Goal: Information Seeking & Learning: Learn about a topic

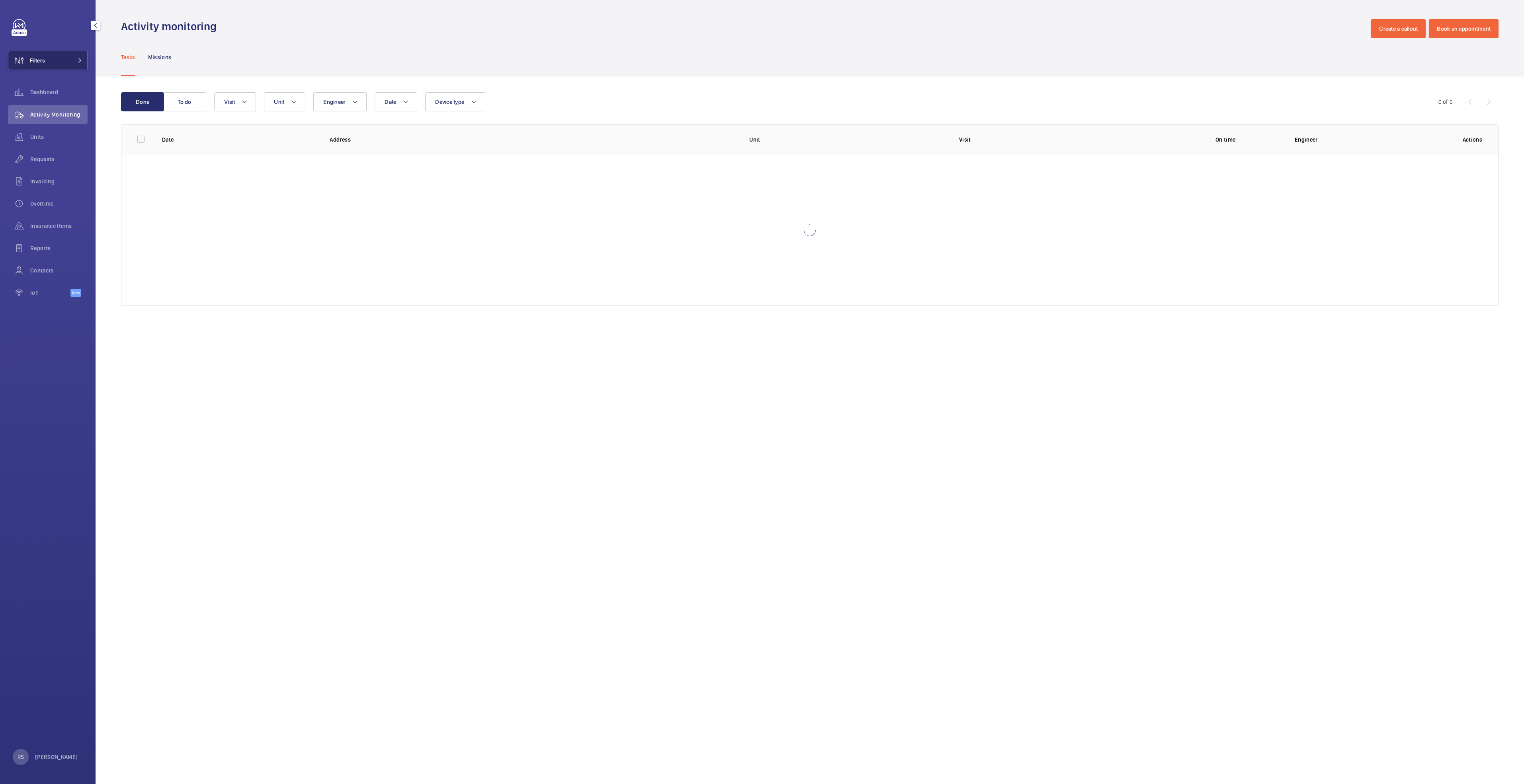
click at [76, 60] on span at bounding box center [77, 60] width 10 height 4
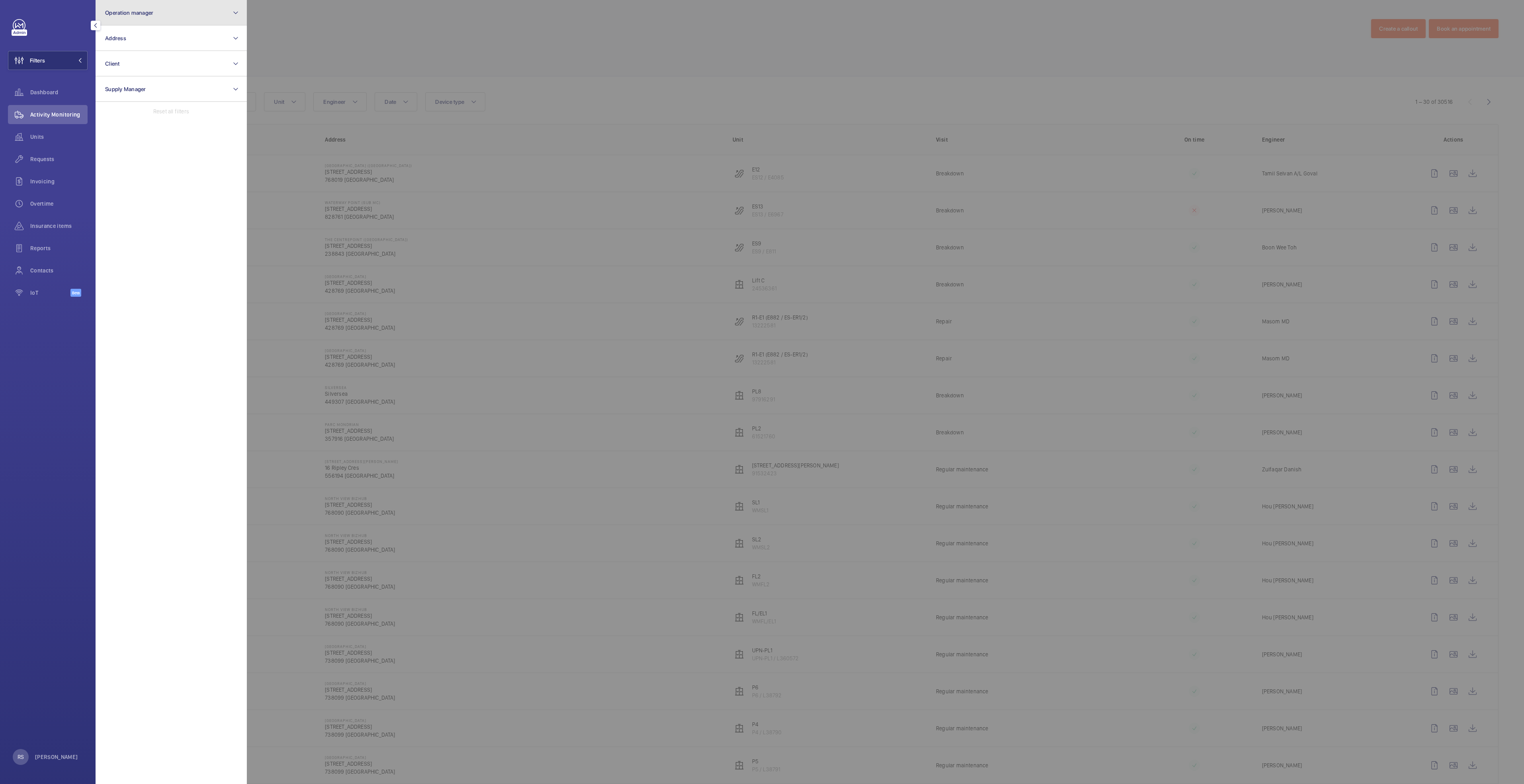
click at [146, 21] on button "Operation manager" at bounding box center [170, 12] width 151 height 25
click at [142, 81] on span "[PERSON_NAME]" at bounding box center [171, 83] width 109 height 8
click at [115, 81] on input "[PERSON_NAME]" at bounding box center [107, 83] width 16 height 16
checkbox input "true"
click at [521, 45] on div at bounding box center [1009, 392] width 1524 height 784
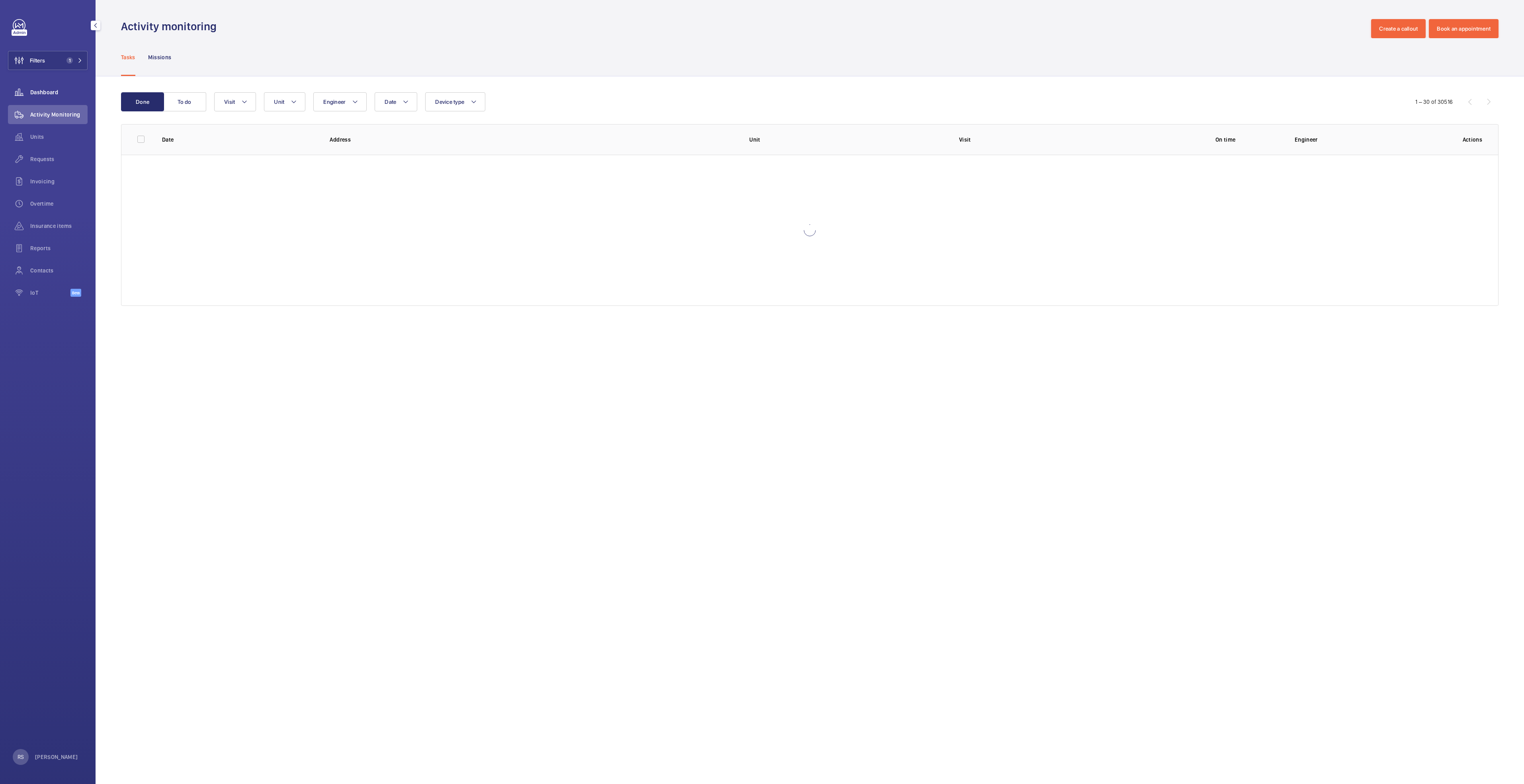
click at [45, 90] on span "Dashboard" at bounding box center [59, 92] width 58 height 8
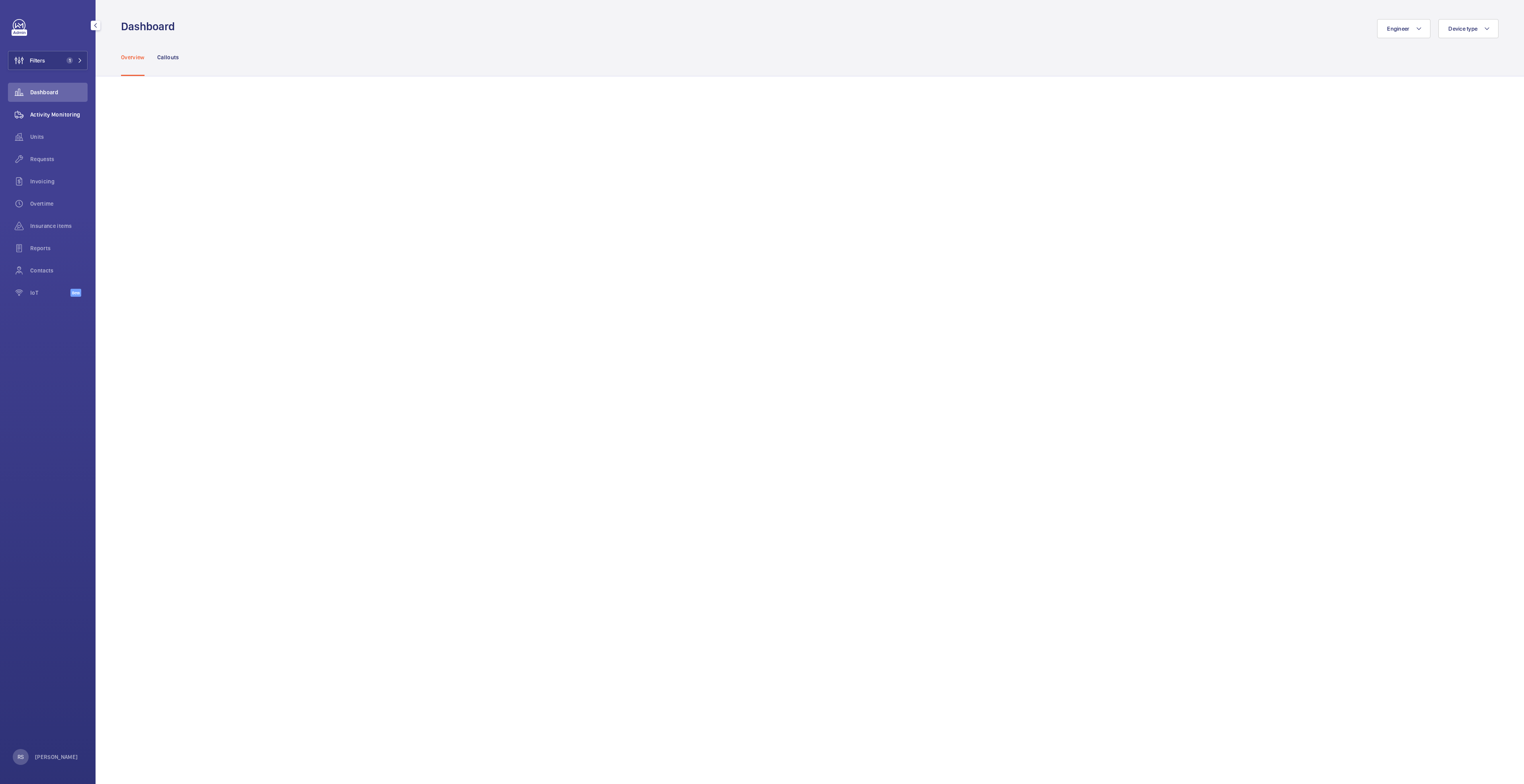
click at [45, 117] on span "Activity Monitoring" at bounding box center [59, 114] width 58 height 8
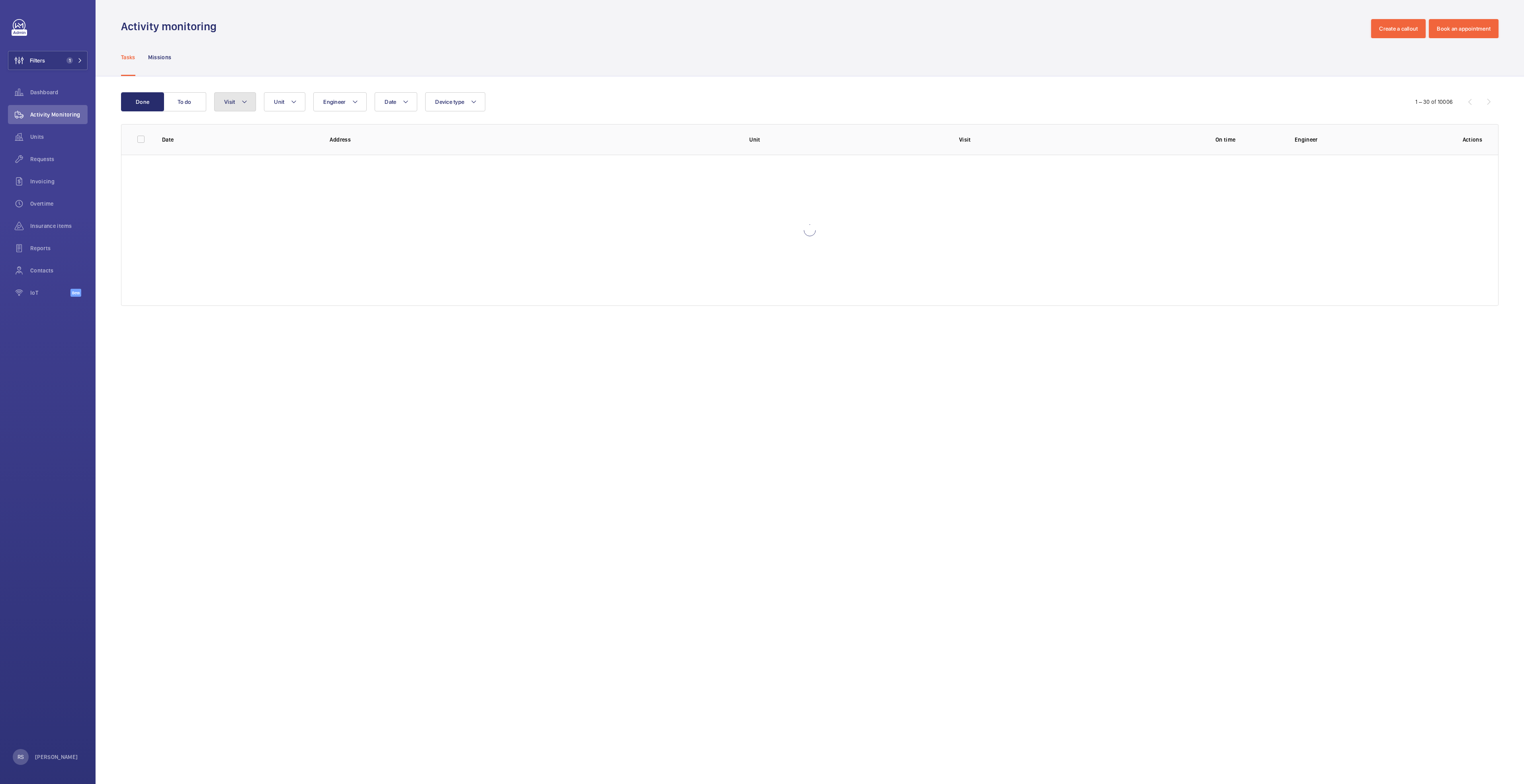
click at [232, 104] on span "Visit" at bounding box center [230, 101] width 10 height 6
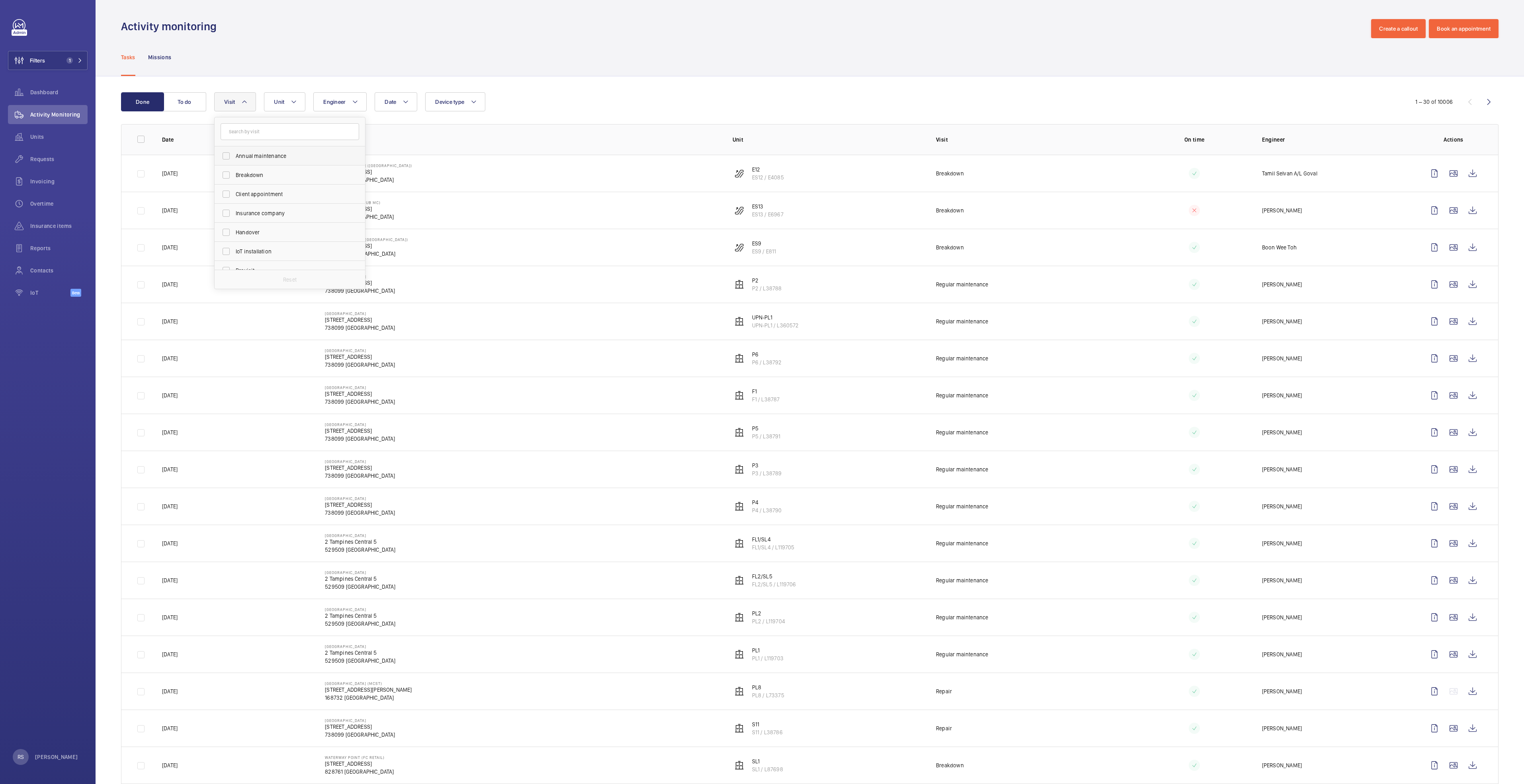
click at [242, 157] on span "Annual maintenance" at bounding box center [290, 155] width 109 height 8
click at [234, 157] on input "Annual maintenance" at bounding box center [226, 156] width 16 height 16
checkbox input "true"
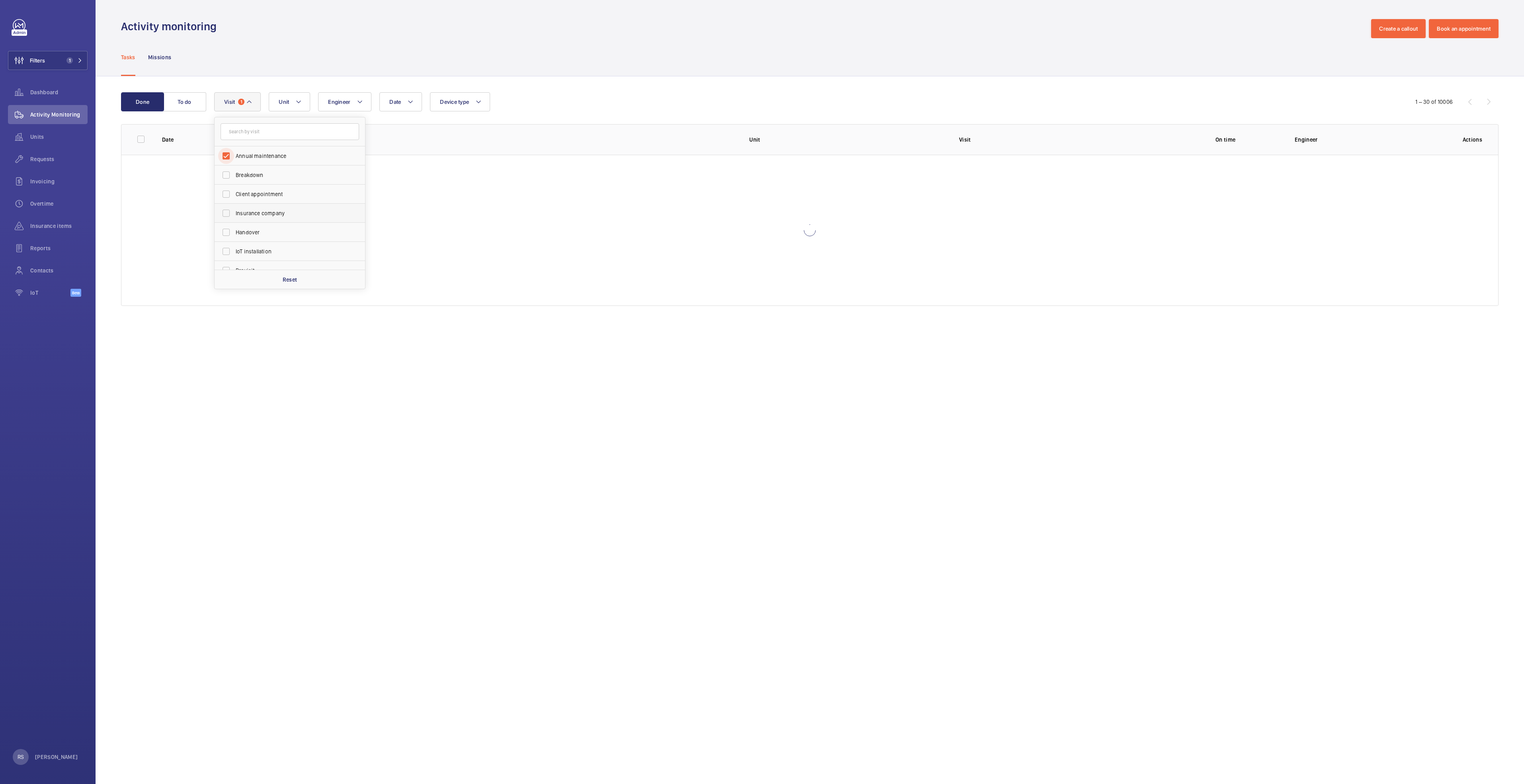
scroll to position [59, 0]
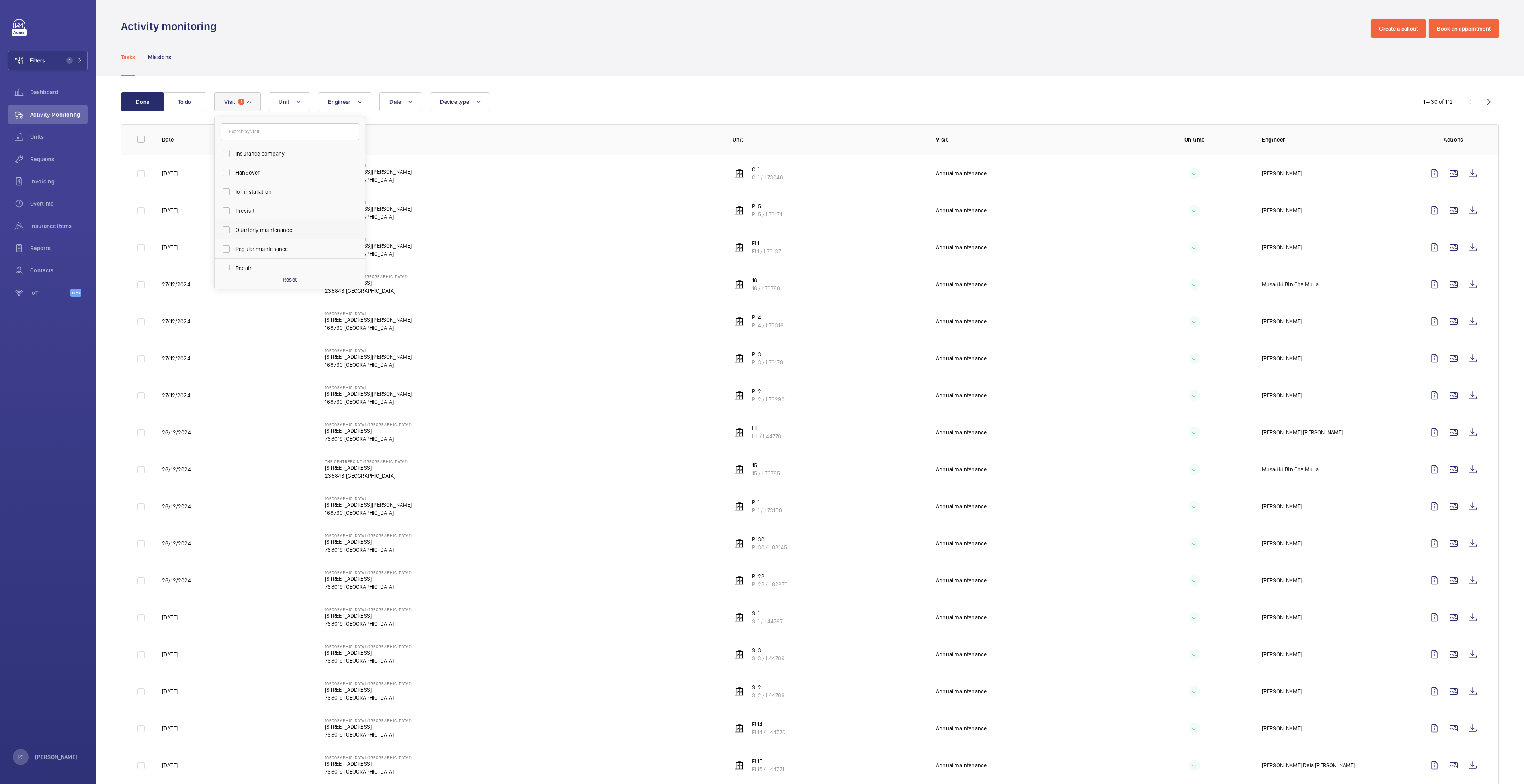
click at [271, 230] on span "Quarterly maintenance" at bounding box center [290, 230] width 109 height 8
click at [234, 230] on input "Quarterly maintenance" at bounding box center [226, 230] width 16 height 16
checkbox input "true"
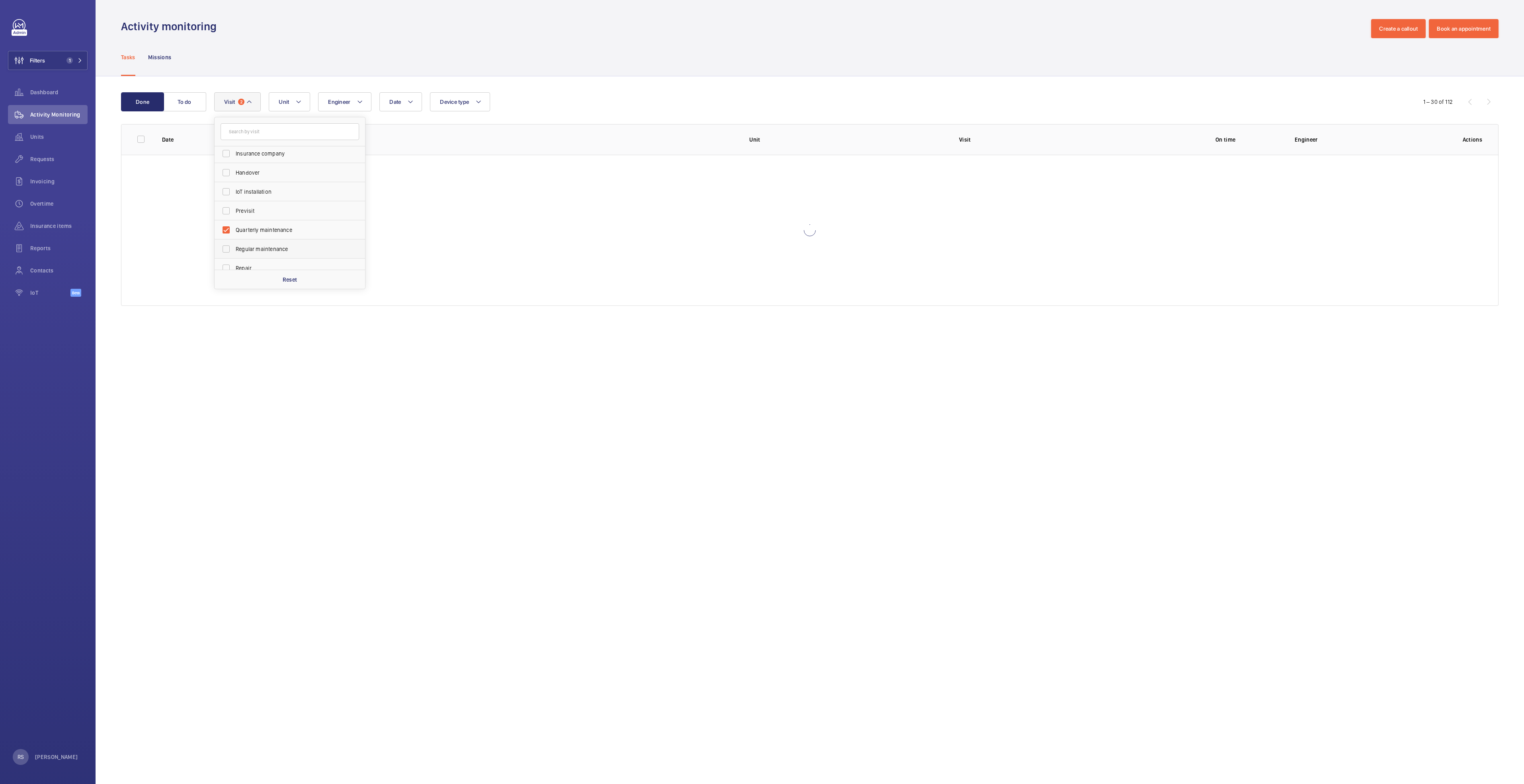
click at [273, 248] on span "Regular maintenance" at bounding box center [290, 249] width 109 height 8
click at [234, 248] on input "Regular maintenance" at bounding box center [226, 249] width 16 height 16
checkbox input "true"
click at [270, 247] on span "Semiannual maintenance" at bounding box center [290, 246] width 109 height 8
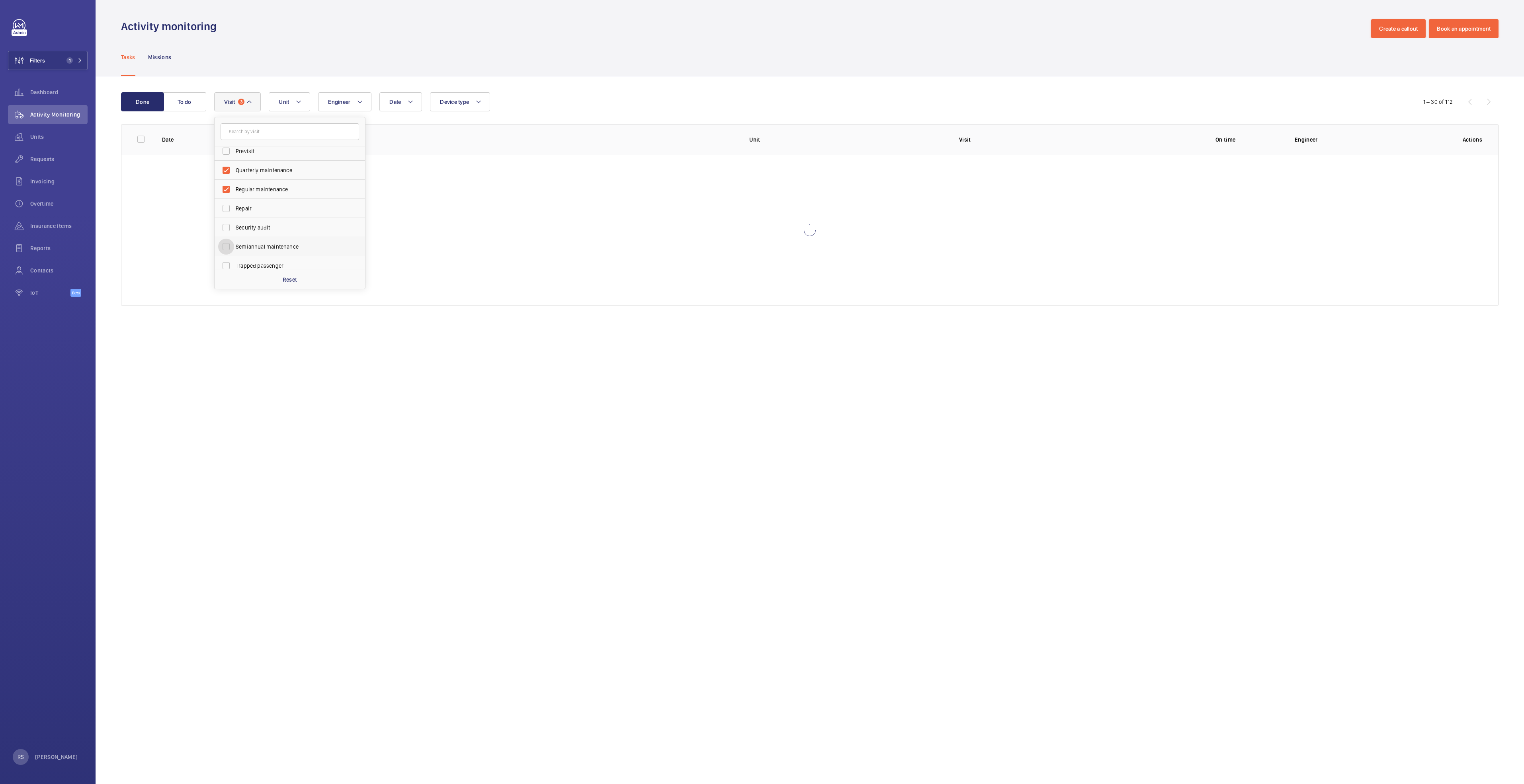
click at [234, 247] on input "Semiannual maintenance" at bounding box center [226, 247] width 16 height 16
checkbox input "true"
click at [410, 207] on div at bounding box center [810, 230] width 1376 height 151
click at [410, 100] on mat-icon at bounding box center [410, 101] width 6 height 10
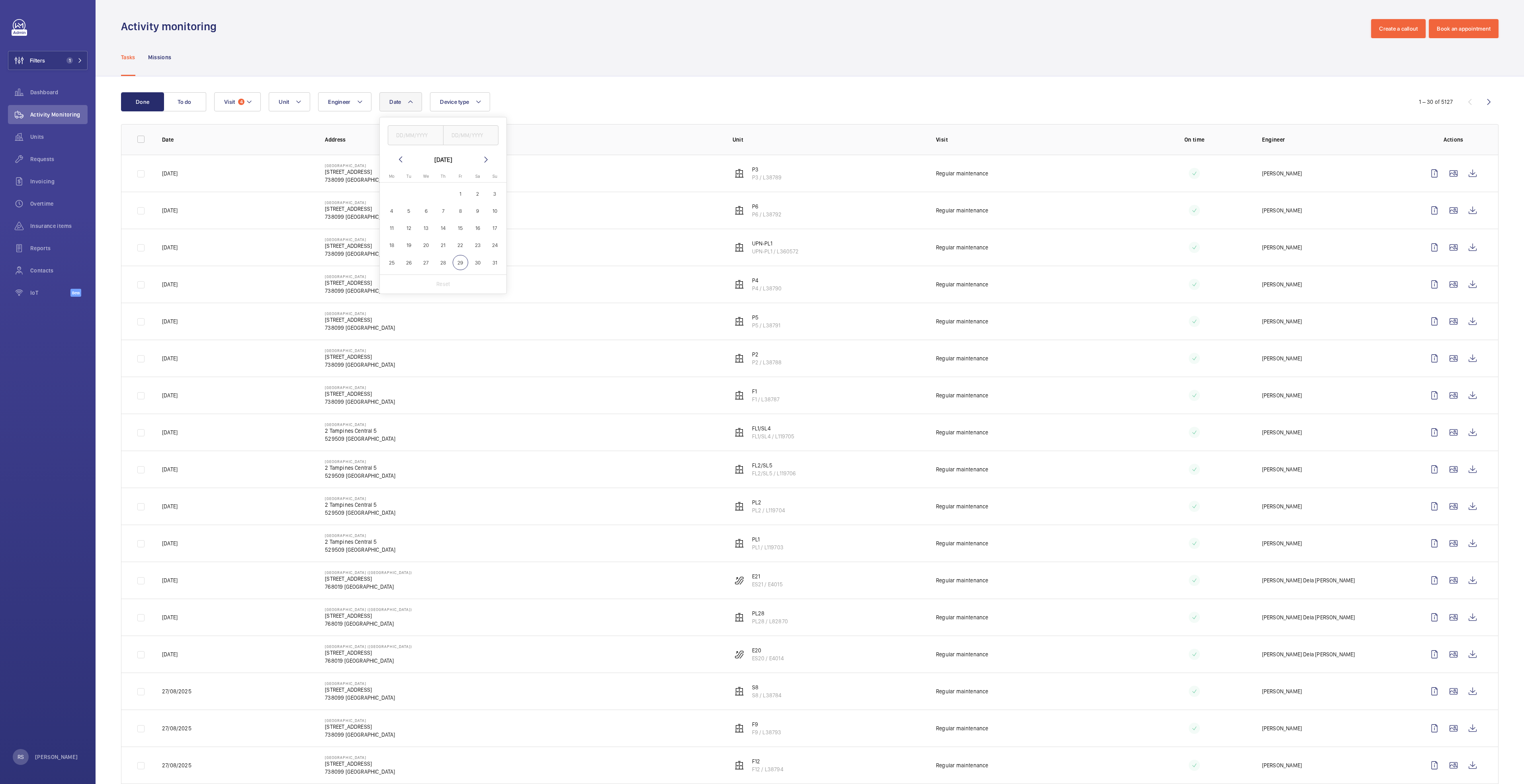
click at [402, 158] on mat-icon at bounding box center [400, 159] width 10 height 10
click at [481, 159] on mat-icon at bounding box center [486, 159] width 10 height 10
click at [459, 192] on span "1" at bounding box center [460, 194] width 16 height 16
type input "[DATE]"
click at [465, 262] on span "29" at bounding box center [460, 263] width 16 height 16
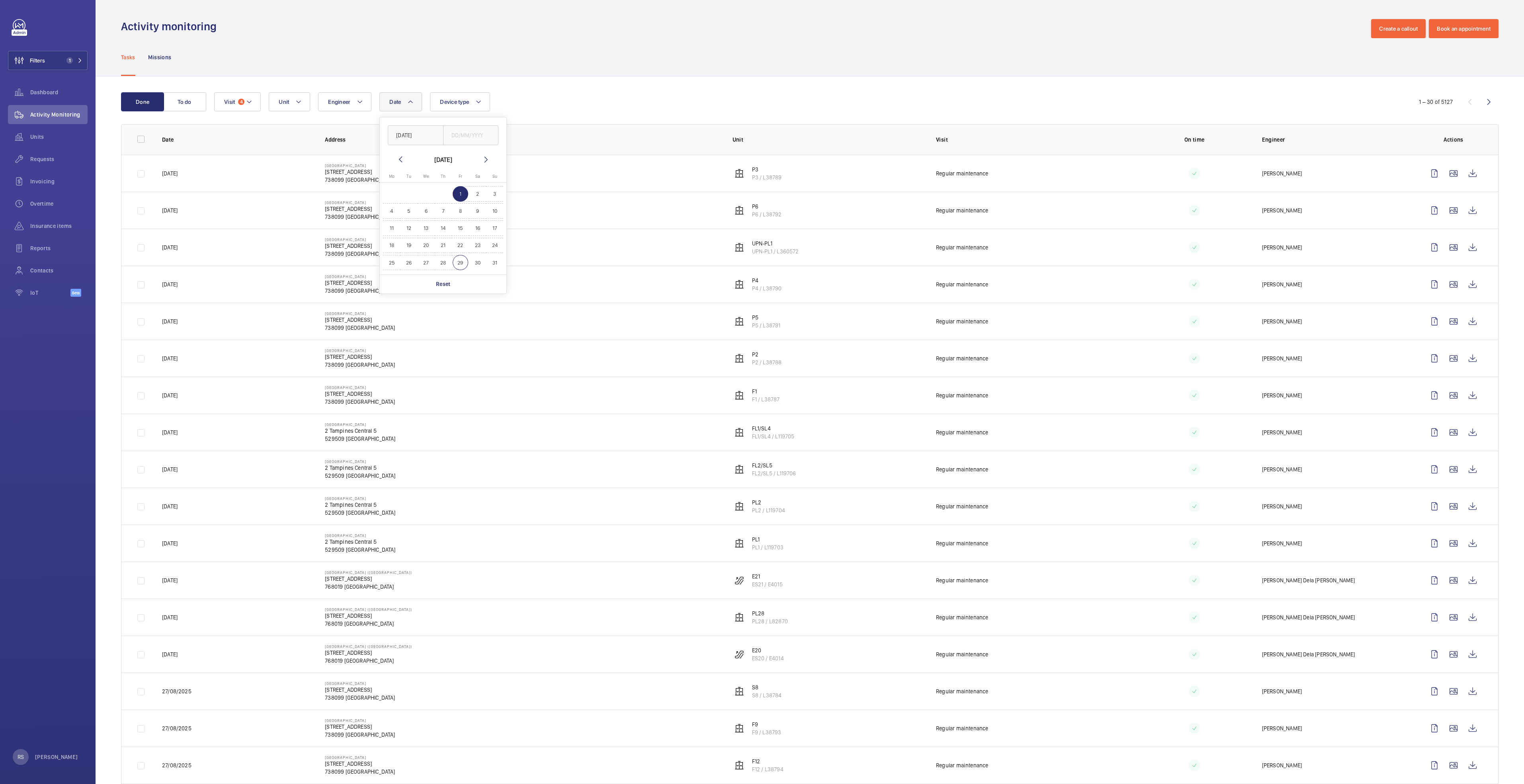
type input "[DATE]"
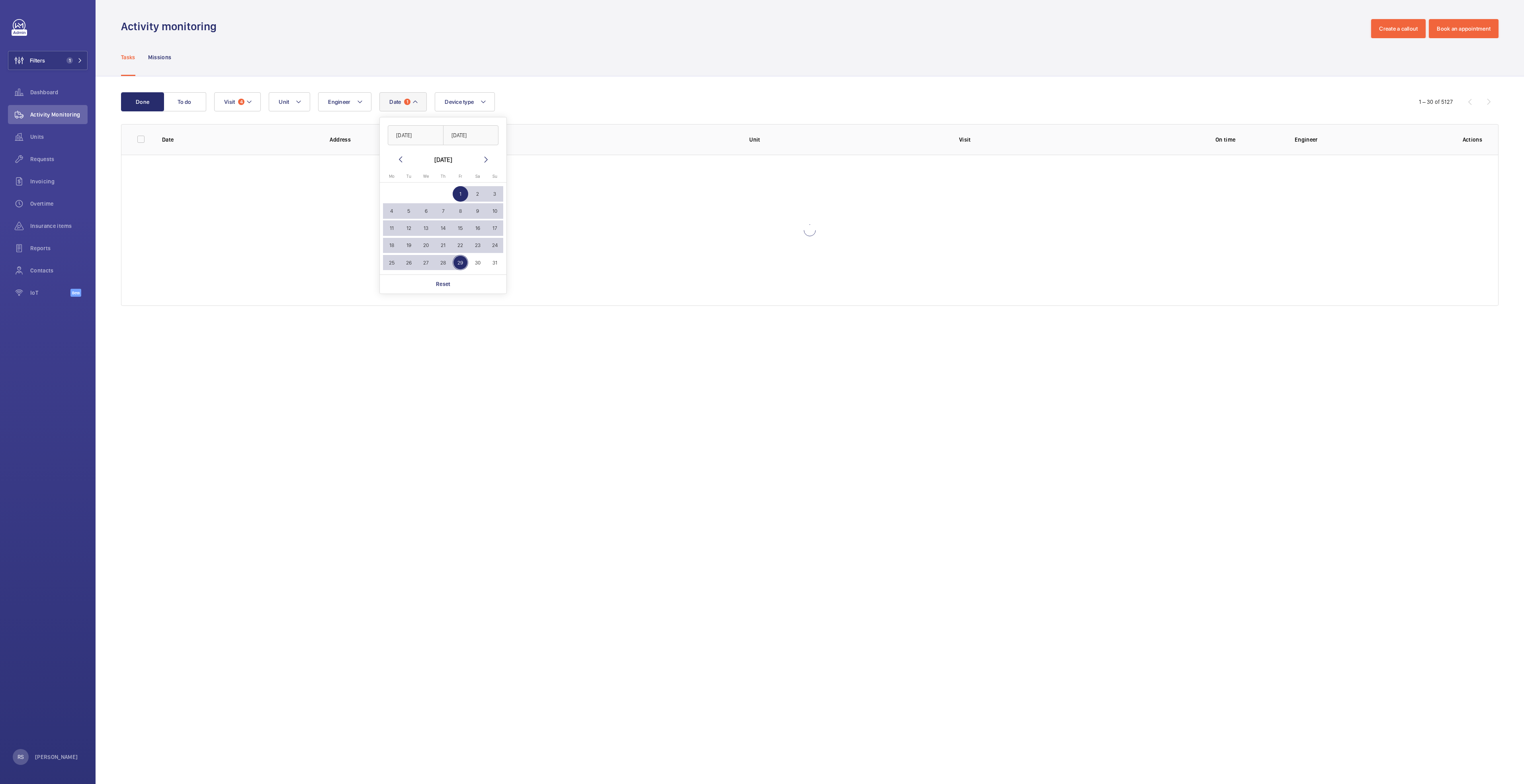
click at [623, 61] on div "Tasks Missions" at bounding box center [810, 57] width 1377 height 38
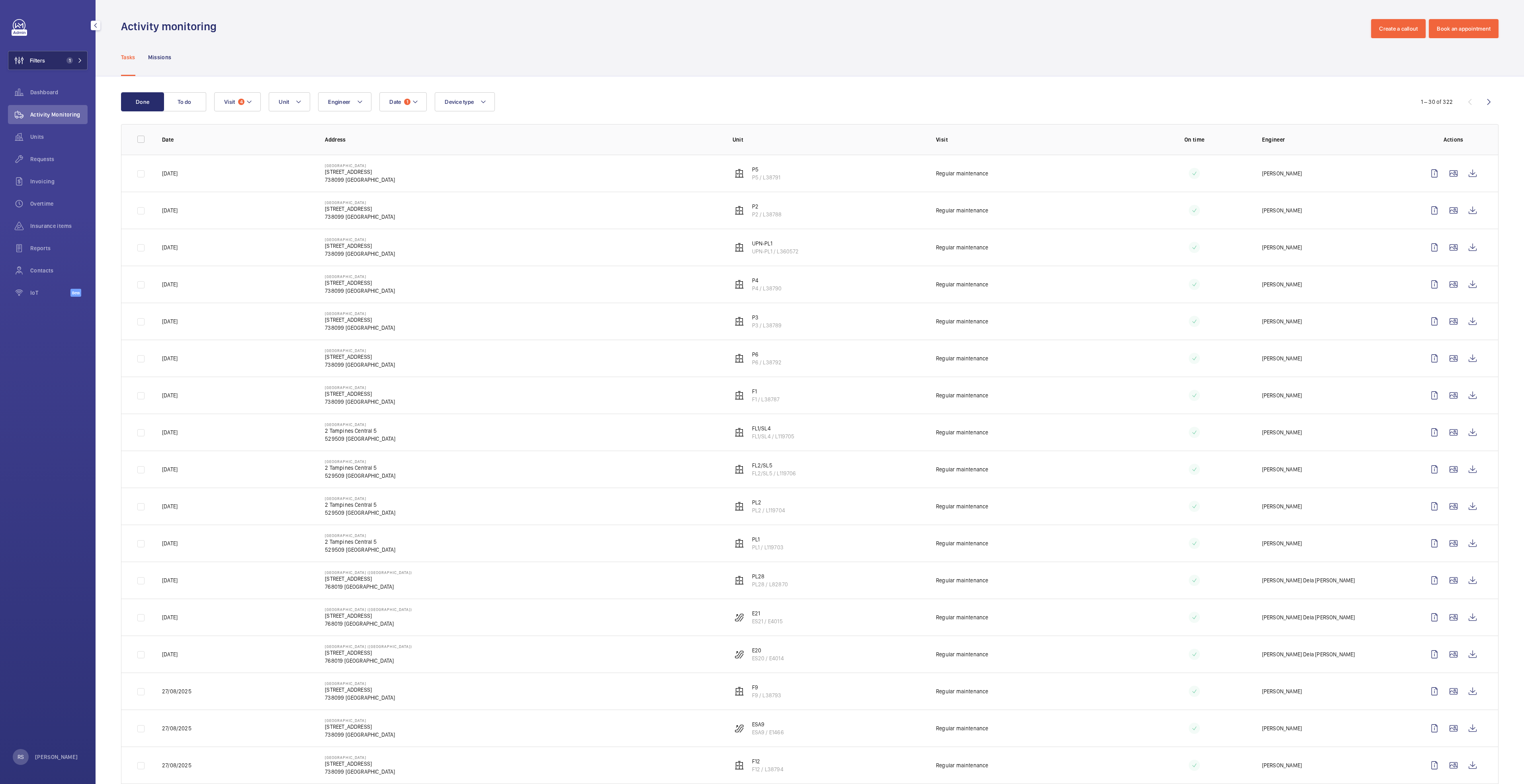
click at [84, 59] on button "Filters 1" at bounding box center [47, 60] width 79 height 19
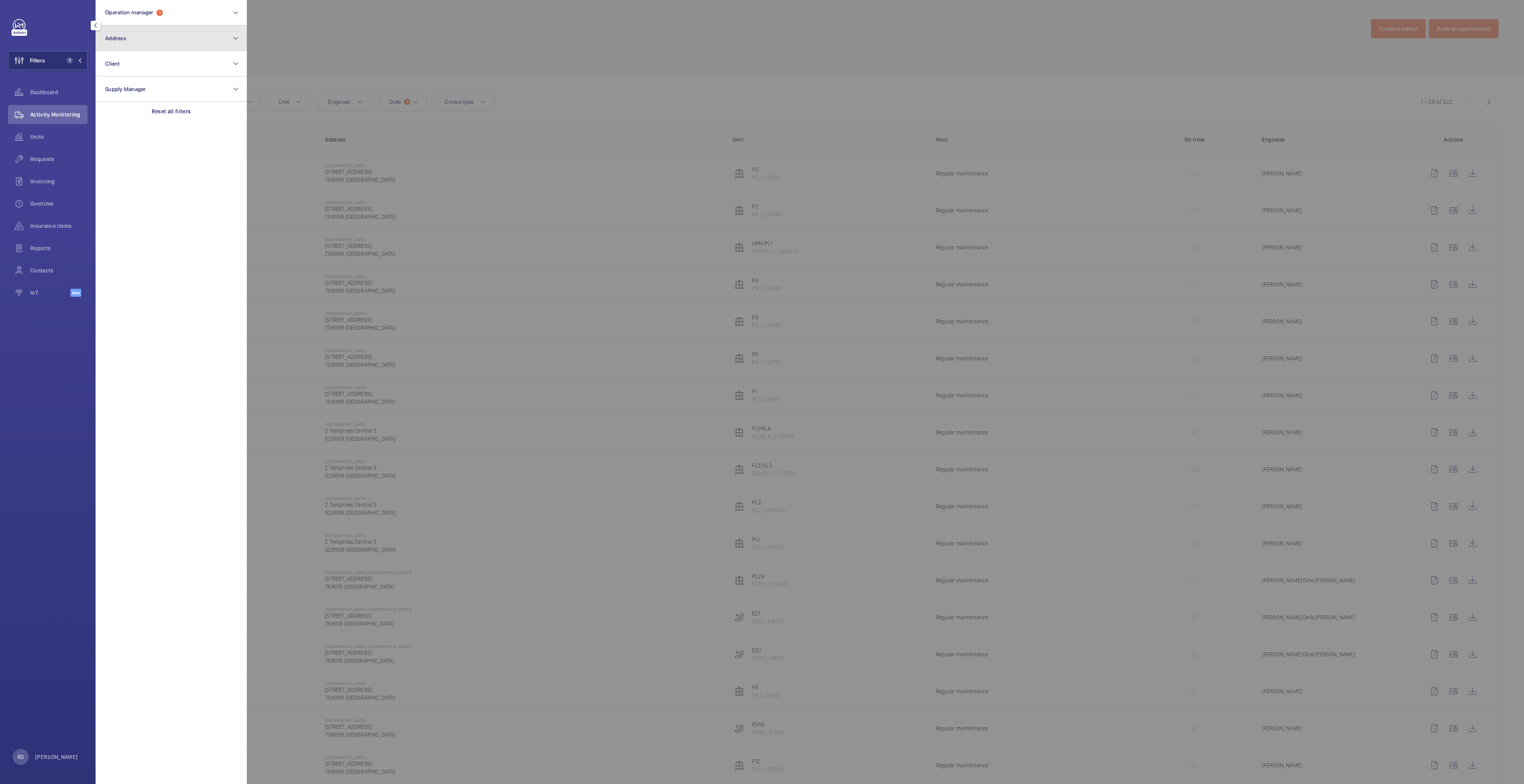
click at [191, 33] on button "Address" at bounding box center [170, 38] width 151 height 25
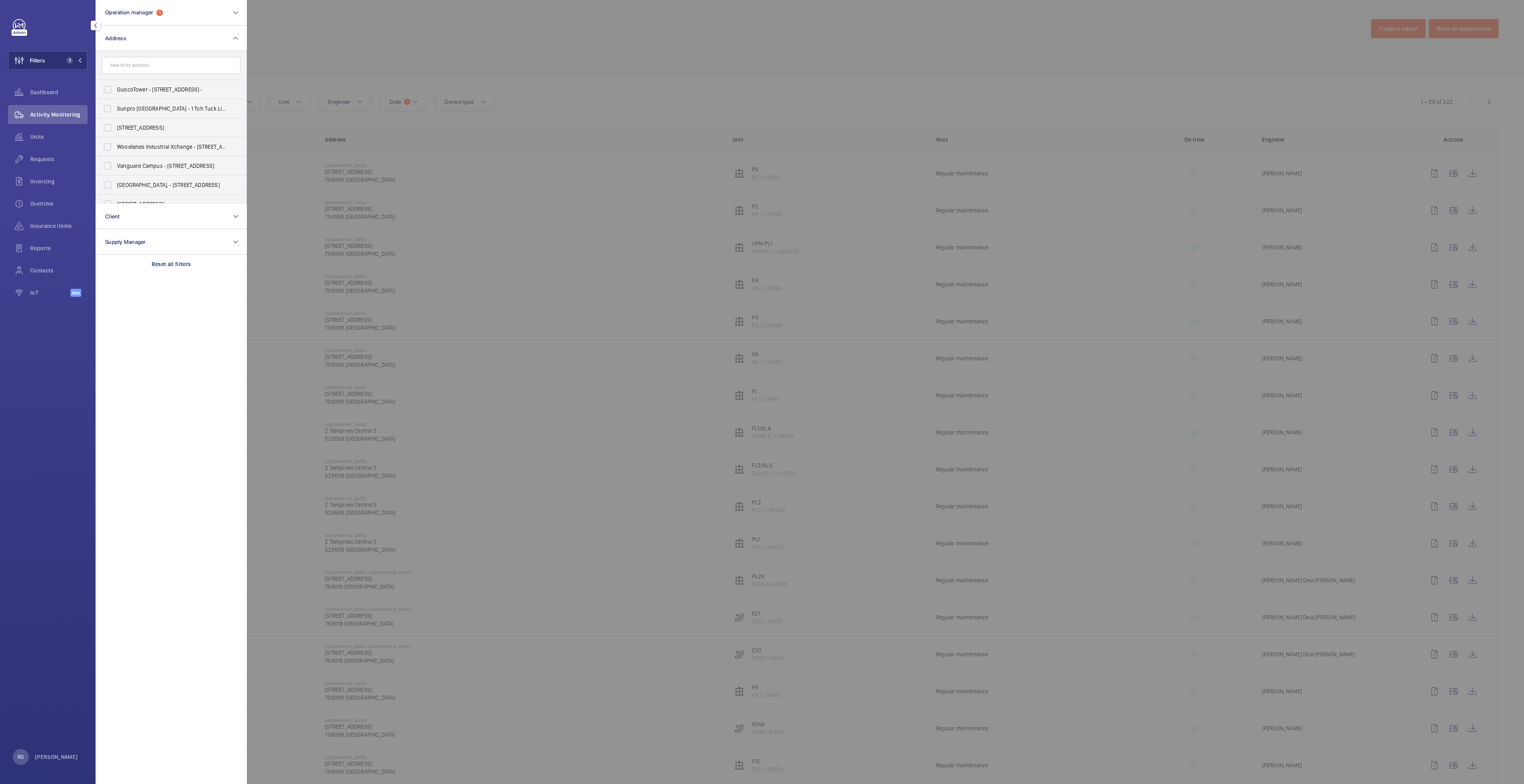
click at [158, 67] on input "text" at bounding box center [171, 65] width 139 height 17
type input "caus"
click at [146, 93] on span "Caus [GEOGRAPHIC_DATA] - [STREET_ADDRESS]" at bounding box center [171, 89] width 109 height 8
click at [115, 93] on input "Caus [GEOGRAPHIC_DATA] - [STREET_ADDRESS]" at bounding box center [107, 89] width 16 height 16
checkbox input "true"
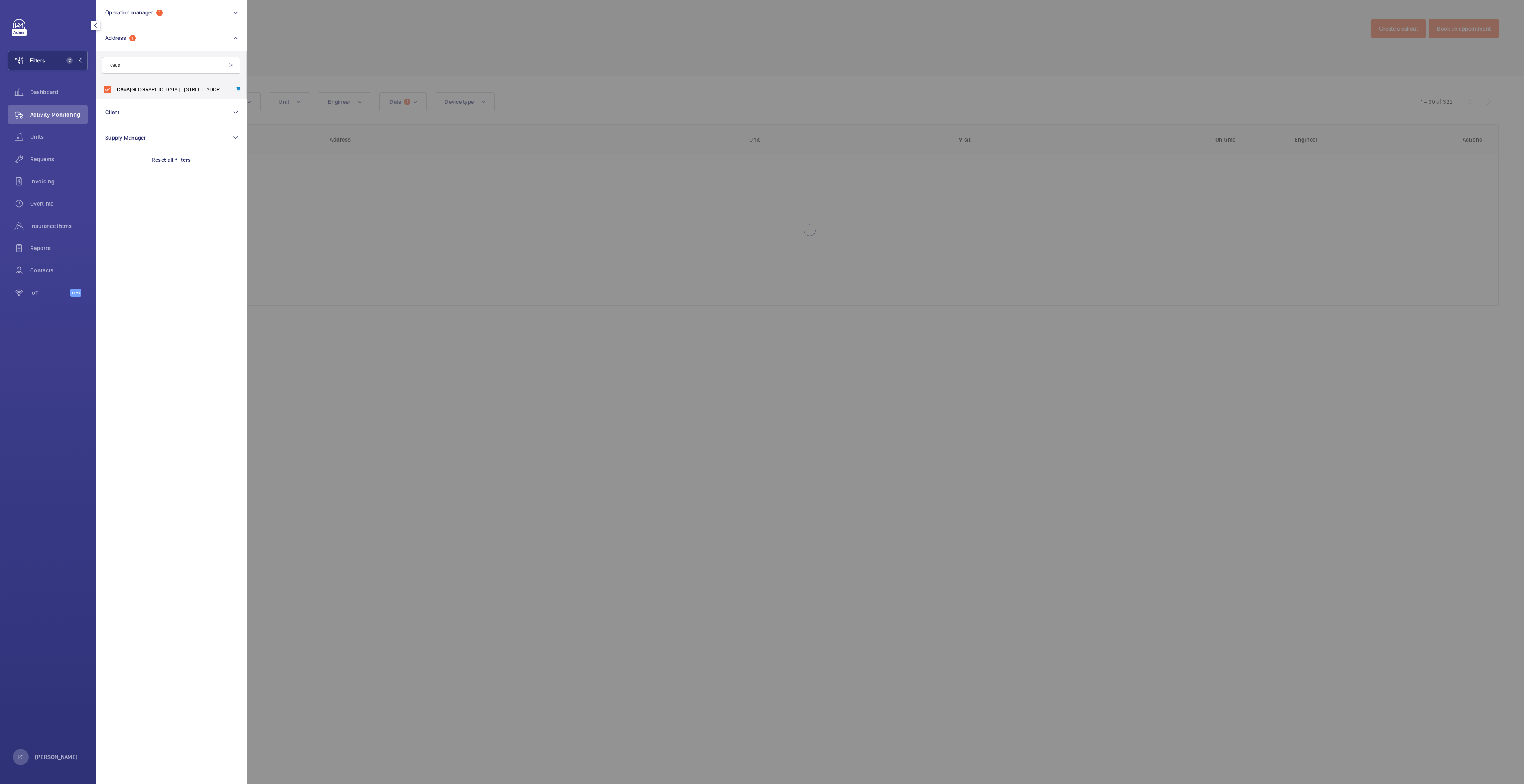
click at [380, 33] on div at bounding box center [1009, 392] width 1524 height 784
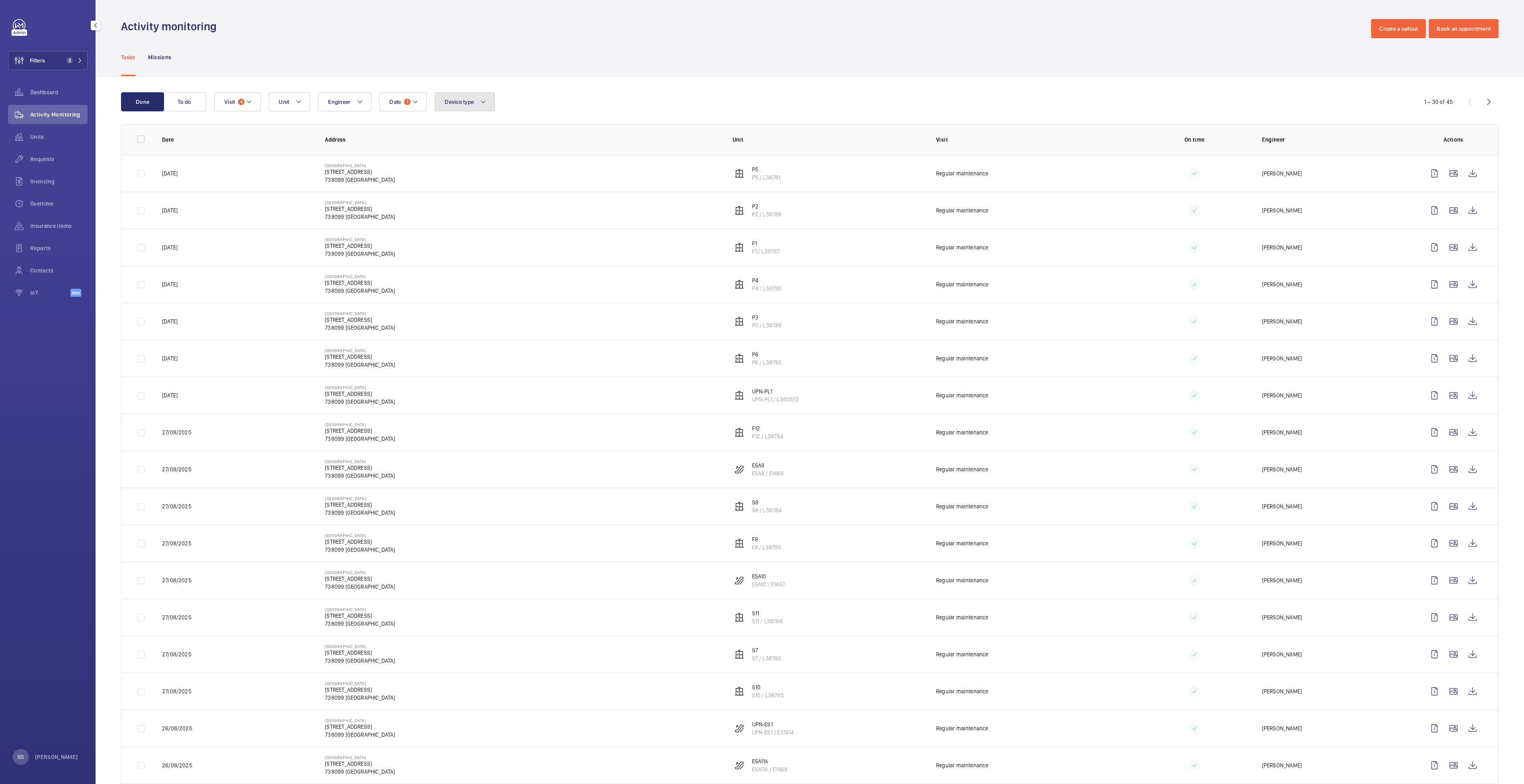
click at [485, 108] on button "Device type" at bounding box center [465, 102] width 60 height 19
click at [484, 196] on span "Escalator" at bounding box center [510, 194] width 109 height 8
click at [455, 196] on input "Escalator" at bounding box center [446, 194] width 16 height 16
checkbox input "true"
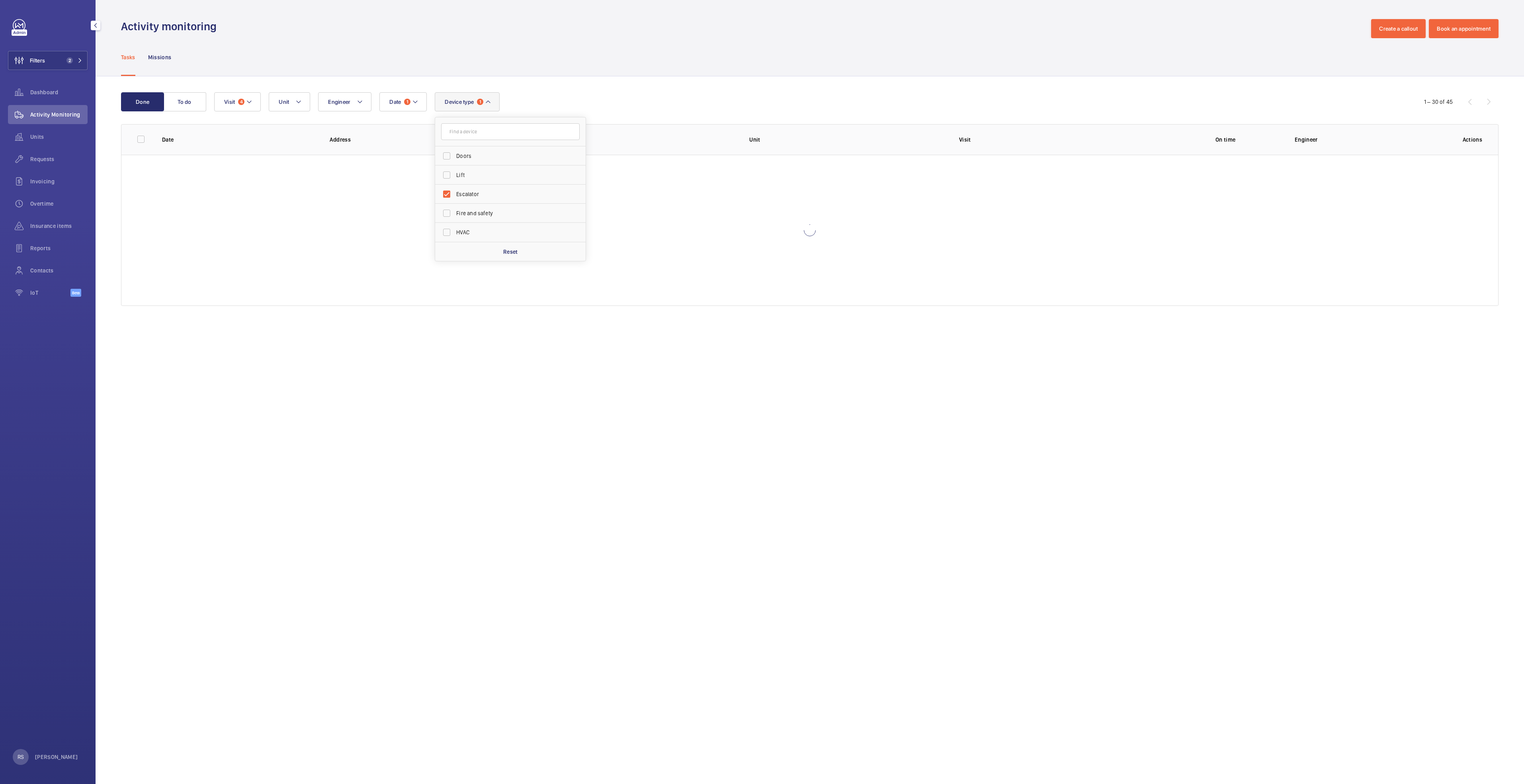
click at [665, 38] on div "Activity monitoring Create a callout Book an appointment" at bounding box center [810, 29] width 1377 height 19
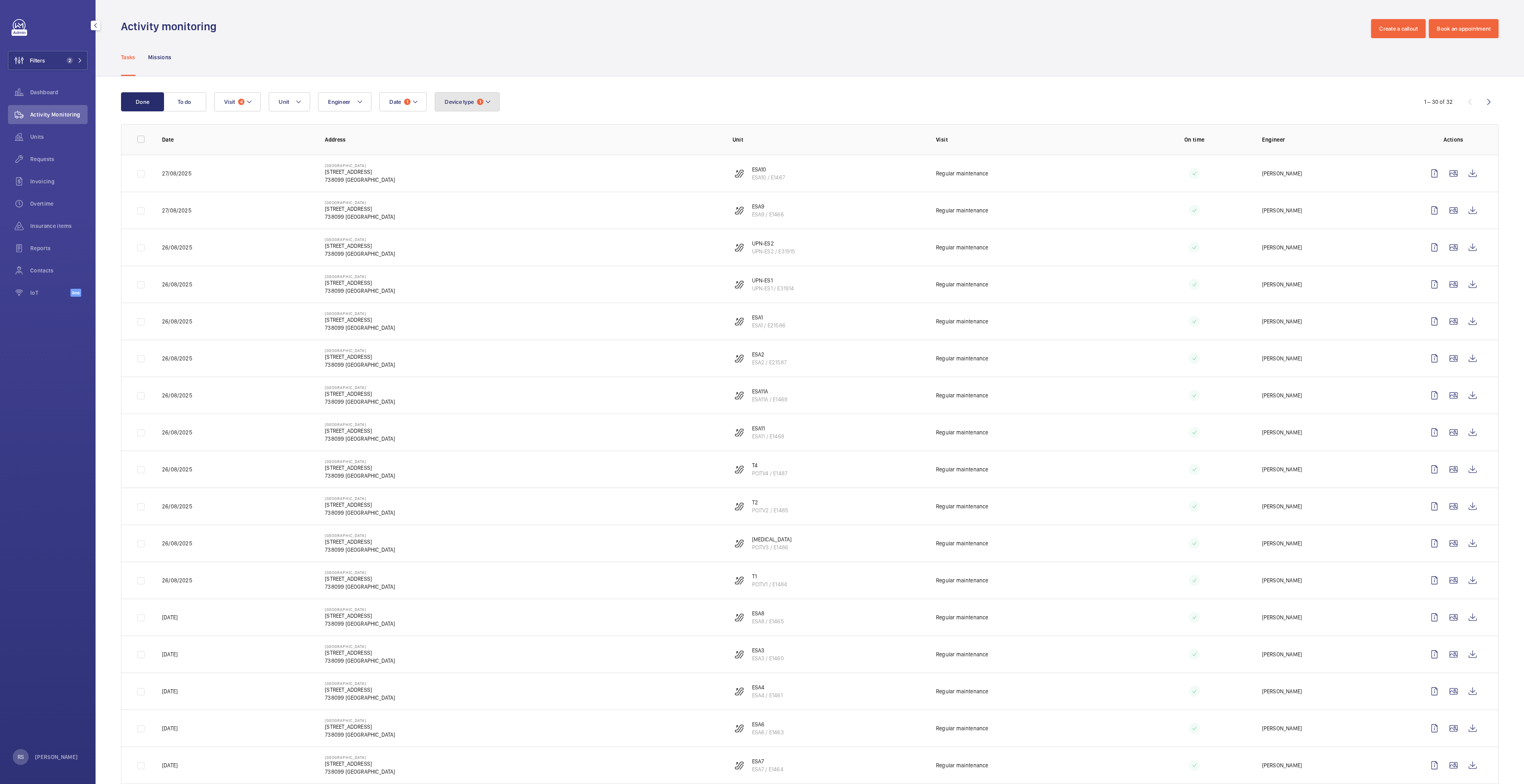
click at [491, 101] on mat-icon at bounding box center [487, 101] width 6 height 10
click at [475, 154] on span "Escalator" at bounding box center [510, 155] width 109 height 8
click at [455, 154] on input "Escalator" at bounding box center [446, 156] width 16 height 16
checkbox input "false"
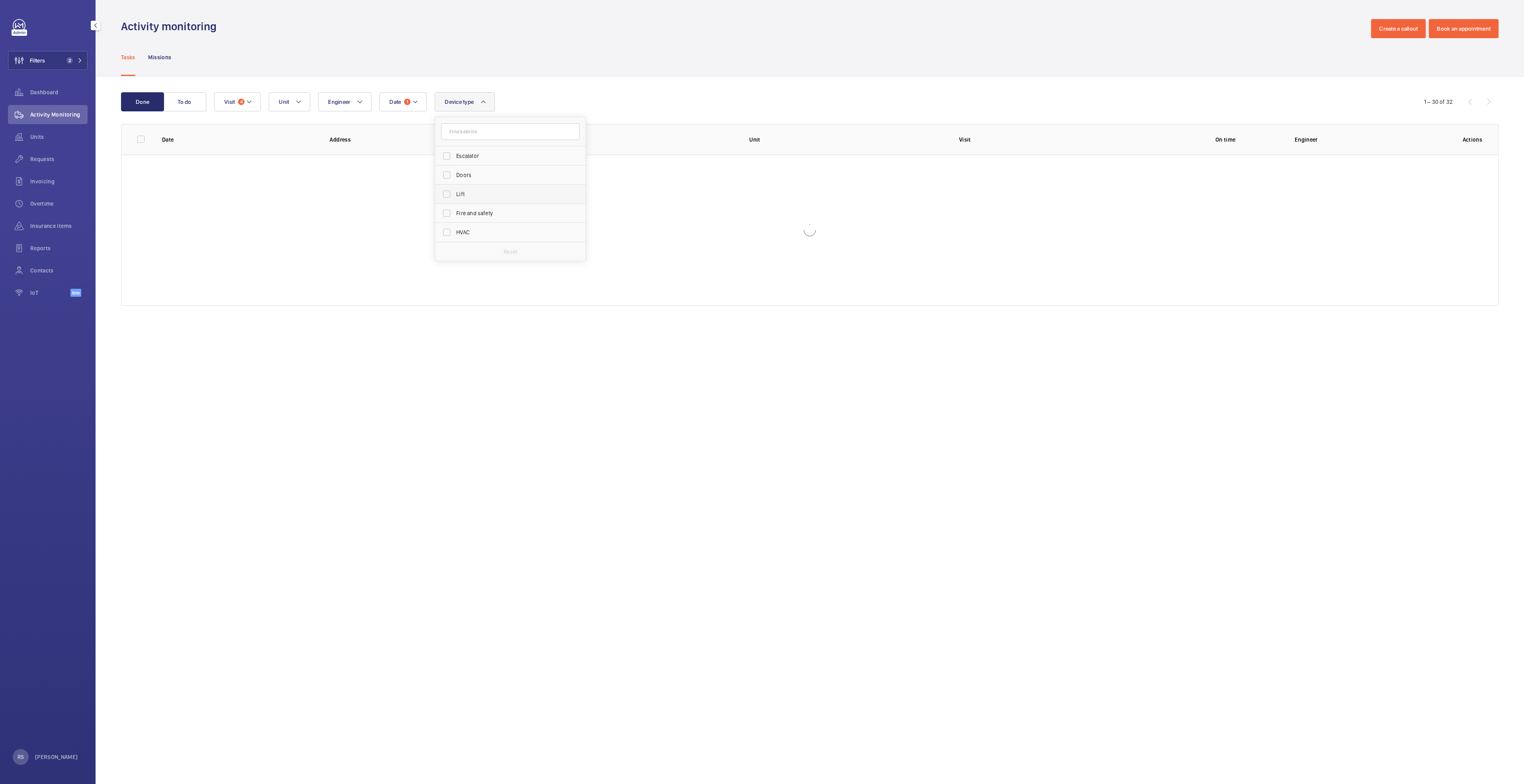
click at [459, 192] on span "Lift" at bounding box center [510, 194] width 109 height 8
click at [455, 192] on input "Lift" at bounding box center [446, 194] width 16 height 16
checkbox input "true"
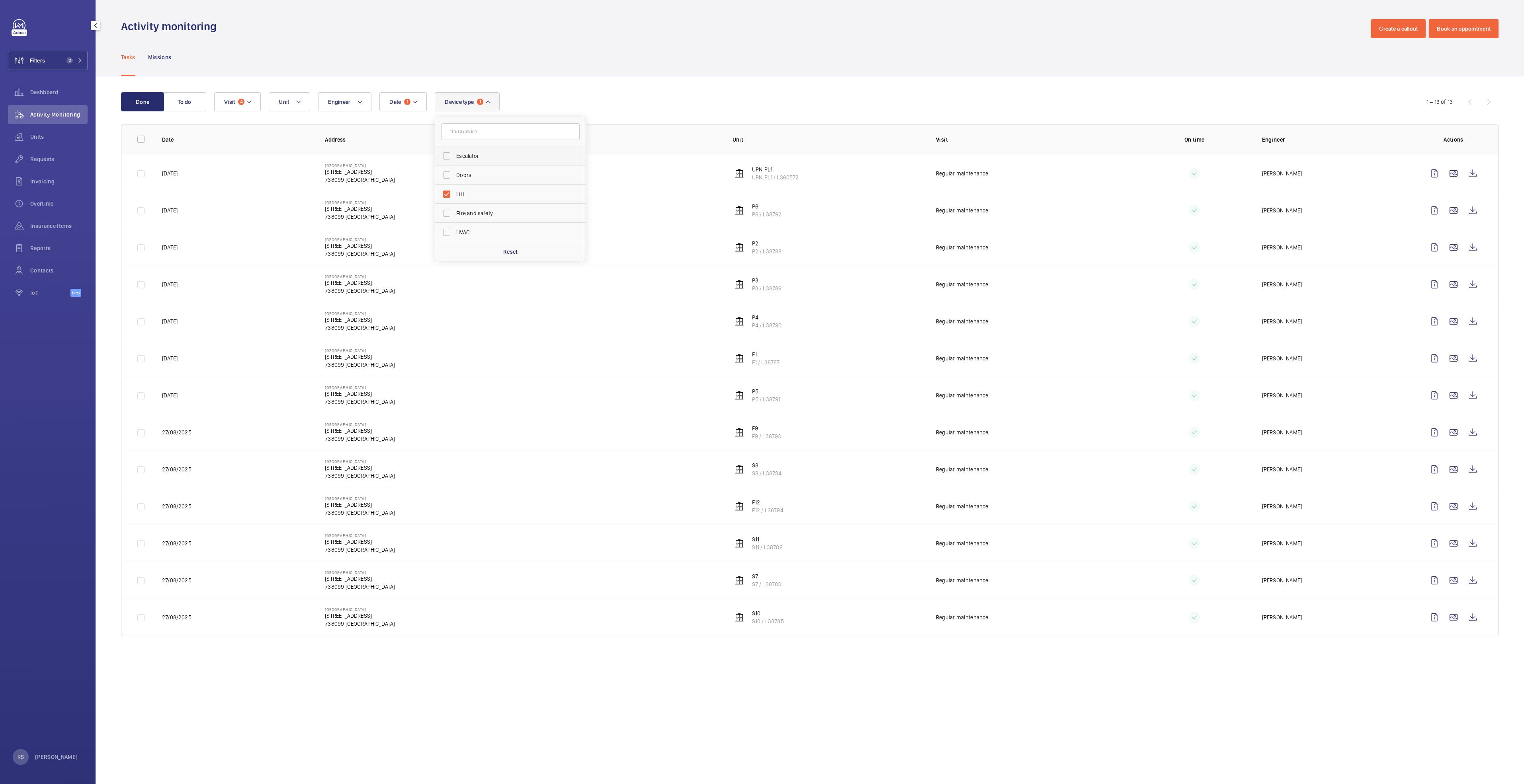
click at [465, 159] on span "Escalator" at bounding box center [510, 155] width 109 height 8
click at [455, 159] on input "Escalator" at bounding box center [446, 156] width 16 height 16
checkbox input "true"
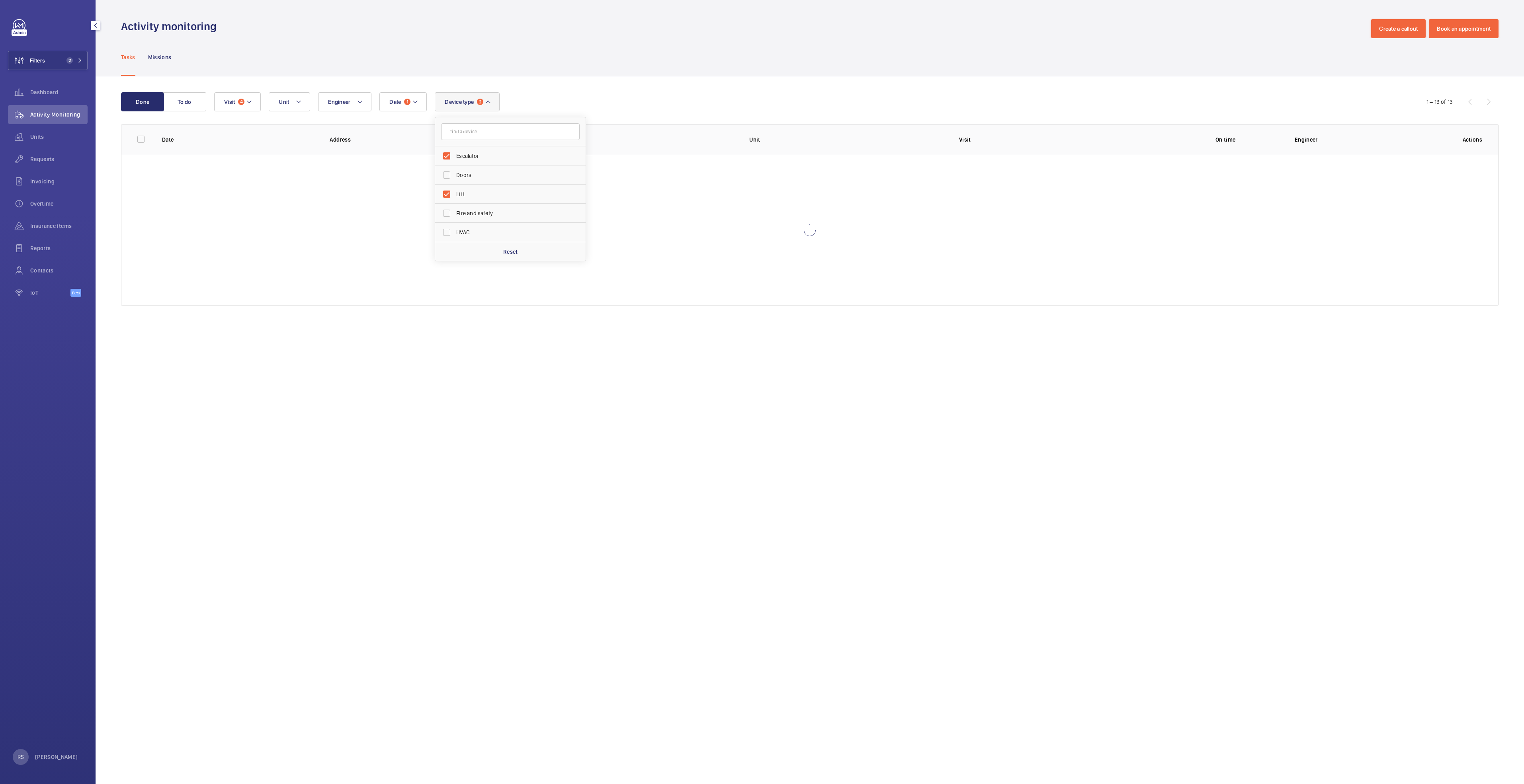
click at [641, 32] on div "Activity monitoring Create a callout Book an appointment" at bounding box center [810, 29] width 1377 height 19
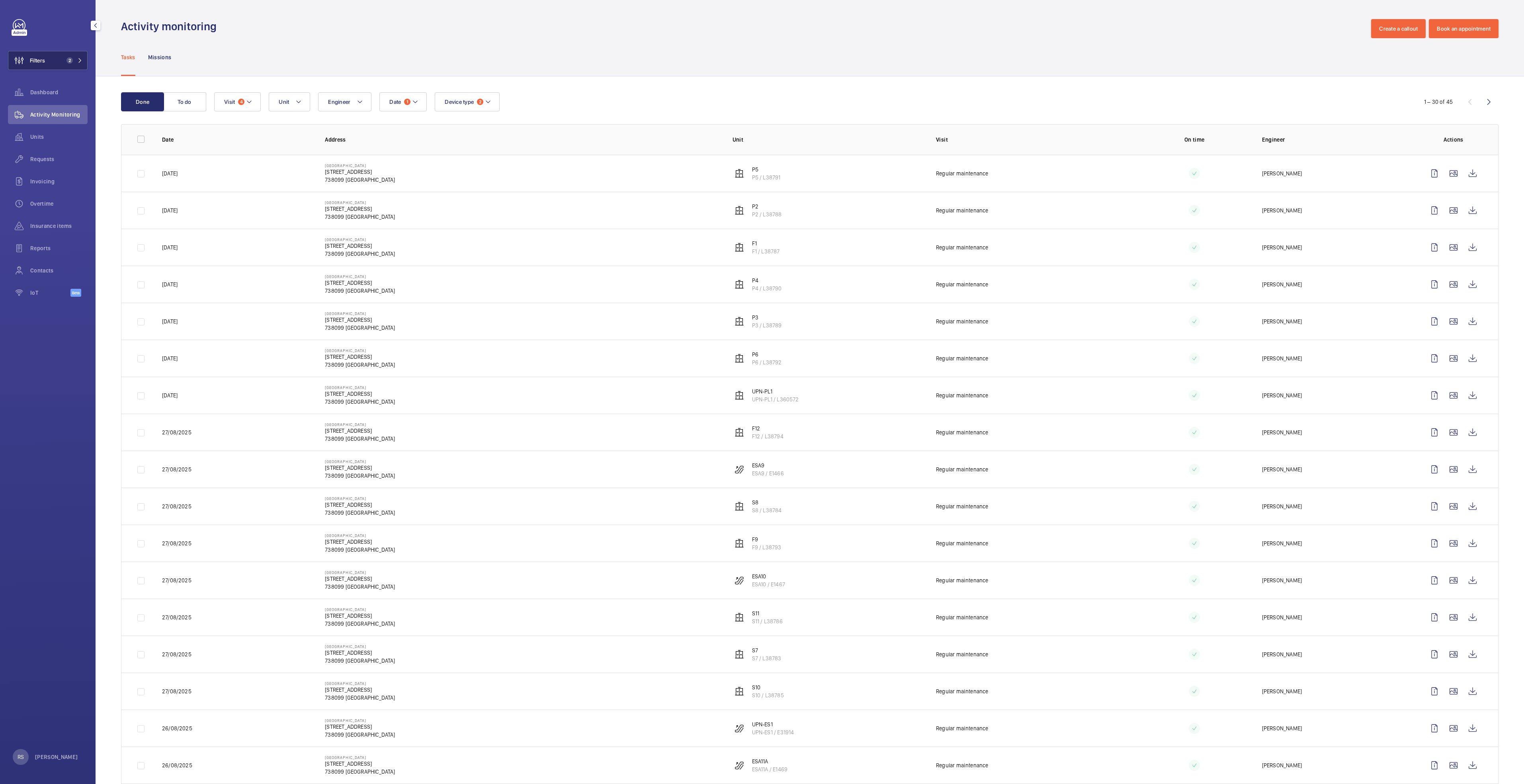
click at [83, 54] on button "Filters 2" at bounding box center [47, 60] width 79 height 19
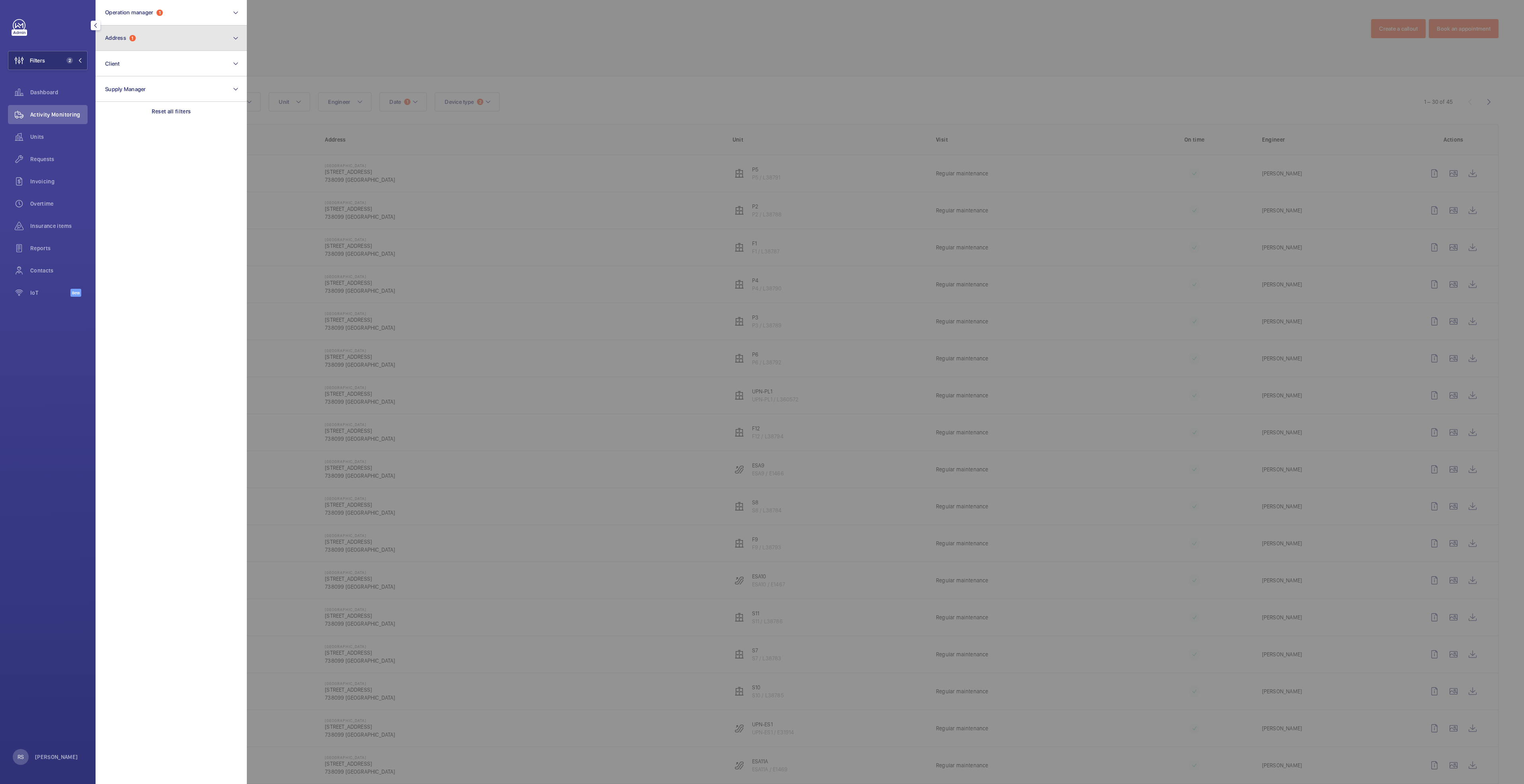
drag, startPoint x: 145, startPoint y: 37, endPoint x: 146, endPoint y: 51, distance: 14.0
click at [146, 38] on button "Address 1" at bounding box center [170, 38] width 151 height 25
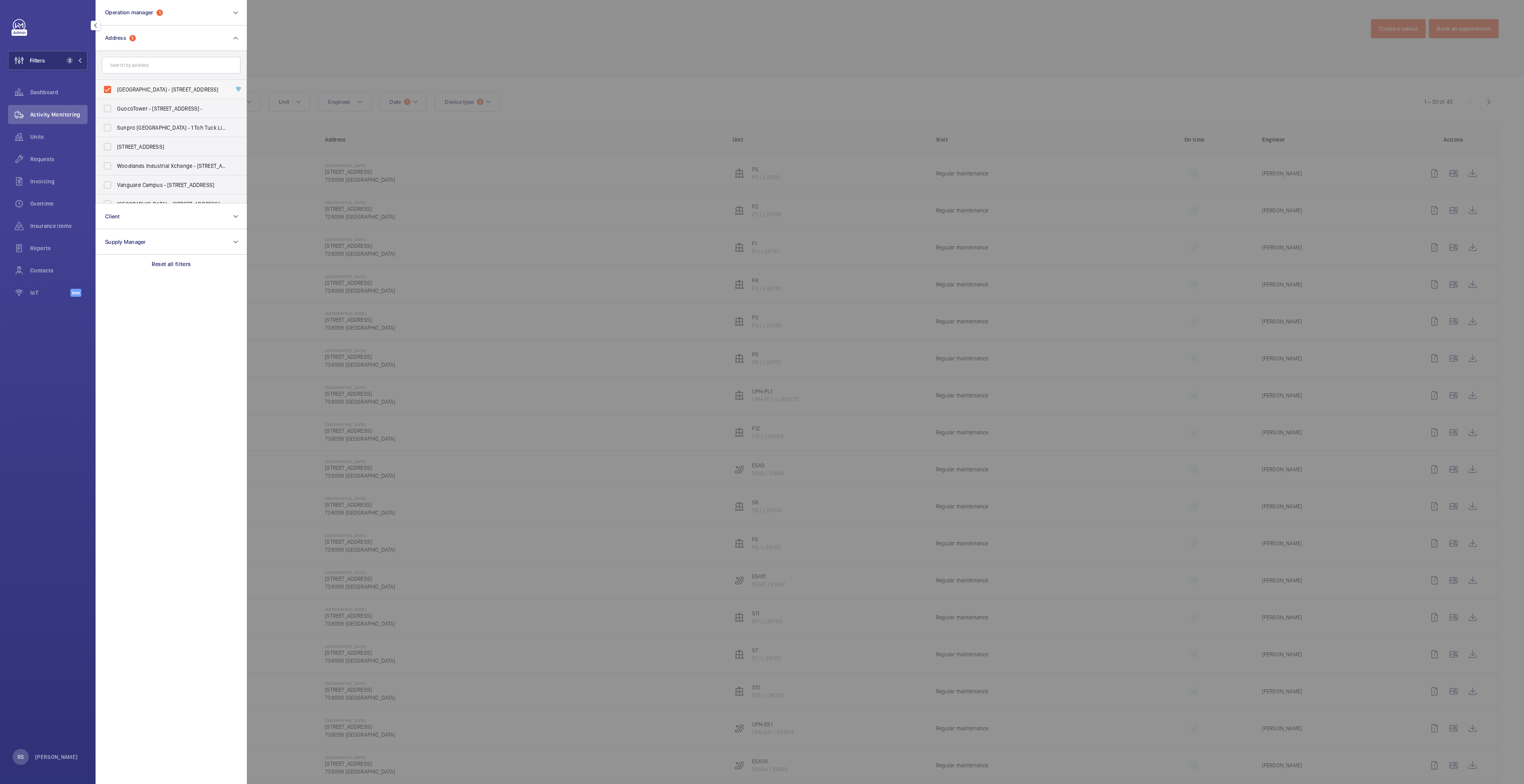
click at [127, 86] on span "[GEOGRAPHIC_DATA] - [STREET_ADDRESS]" at bounding box center [171, 89] width 109 height 8
click at [115, 86] on input "[GEOGRAPHIC_DATA] - [STREET_ADDRESS]" at bounding box center [107, 89] width 16 height 16
checkbox input "false"
click at [129, 67] on input "text" at bounding box center [171, 65] width 139 height 17
type input "northpoint"
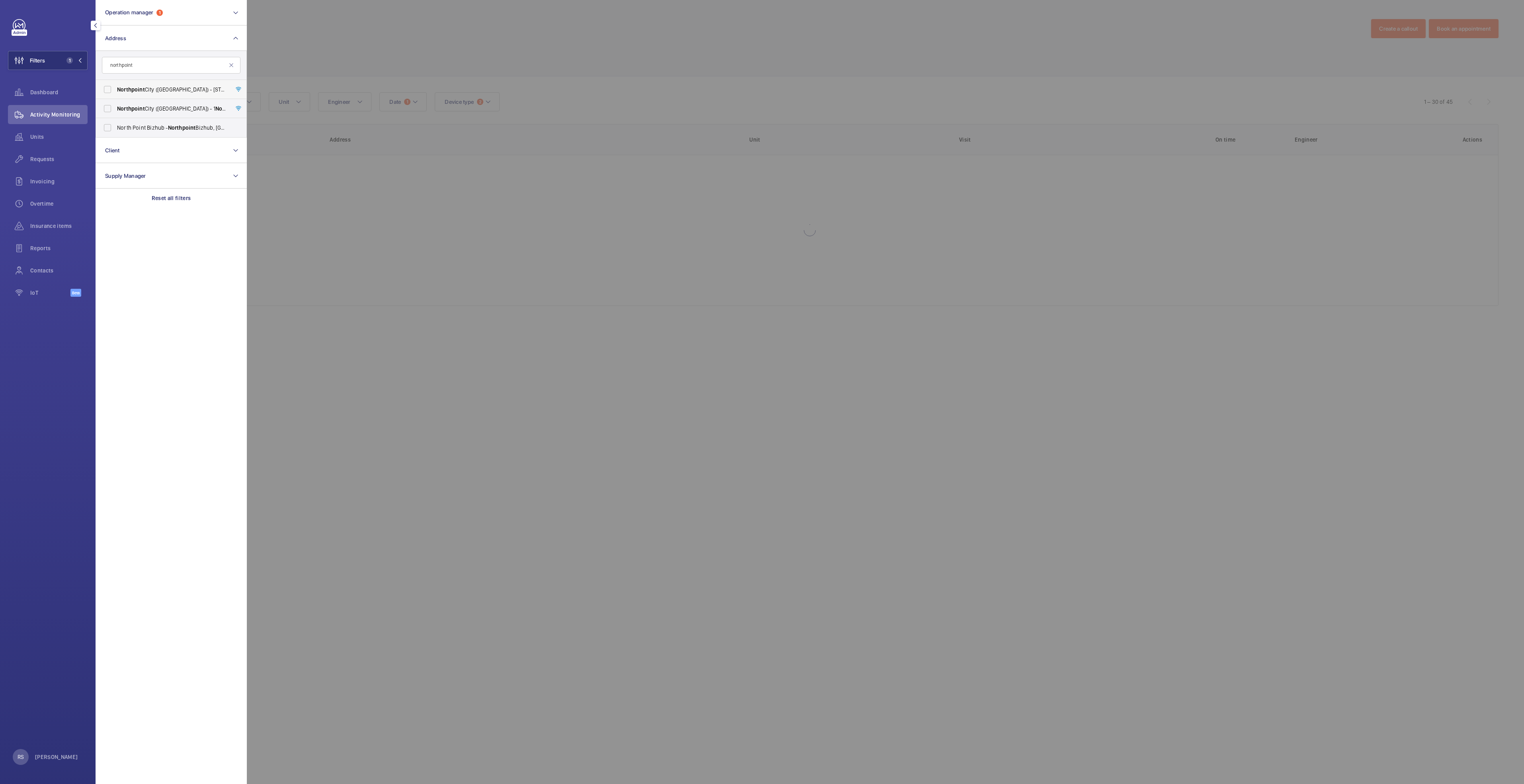
click at [108, 86] on label "[GEOGRAPHIC_DATA] ([GEOGRAPHIC_DATA]) - [STREET_ADDRESS]" at bounding box center [165, 90] width 139 height 19
click at [108, 86] on input "[GEOGRAPHIC_DATA] ([GEOGRAPHIC_DATA]) - [STREET_ADDRESS]" at bounding box center [107, 89] width 16 height 16
checkbox input "true"
click at [101, 109] on label "[GEOGRAPHIC_DATA] ([GEOGRAPHIC_DATA]) - [STREET_ADDRESS]" at bounding box center [165, 109] width 139 height 19
click at [101, 109] on input "[GEOGRAPHIC_DATA] ([GEOGRAPHIC_DATA]) - [STREET_ADDRESS]" at bounding box center [107, 108] width 16 height 16
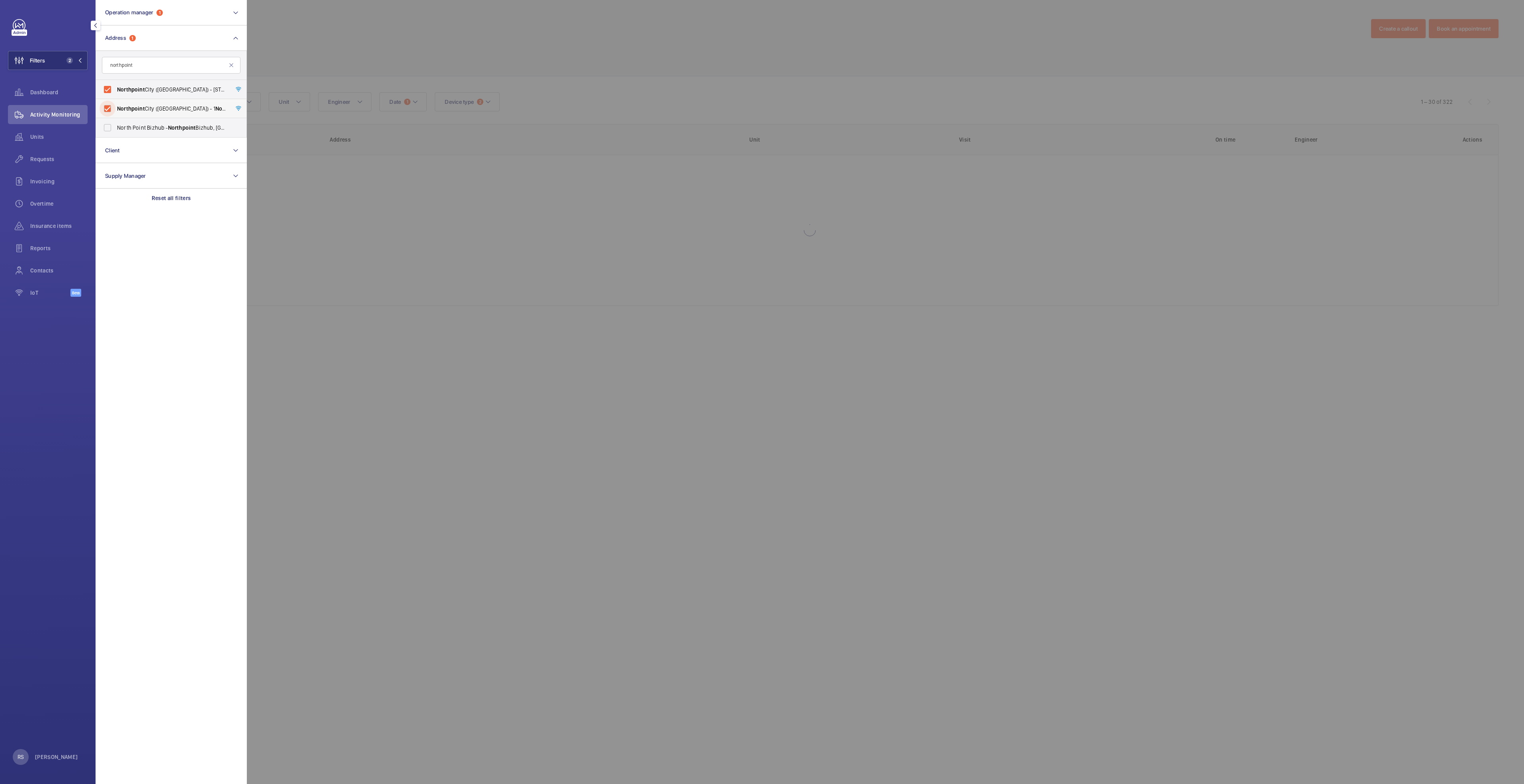
checkbox input "true"
click at [410, 209] on div at bounding box center [1009, 392] width 1524 height 784
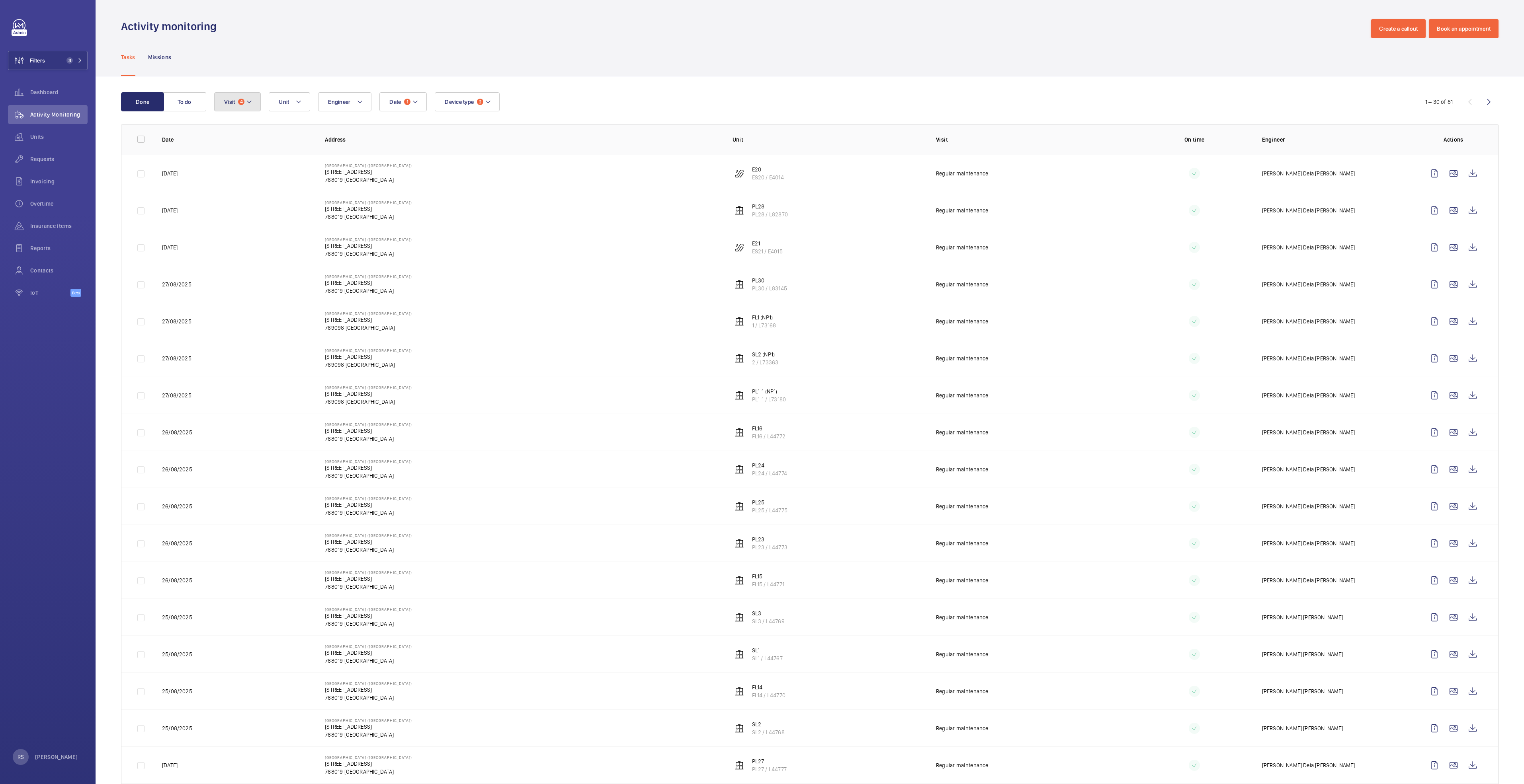
click at [260, 101] on button "Visit 4" at bounding box center [237, 102] width 46 height 19
click at [286, 278] on p "Reset" at bounding box center [290, 279] width 15 height 8
checkbox input "false"
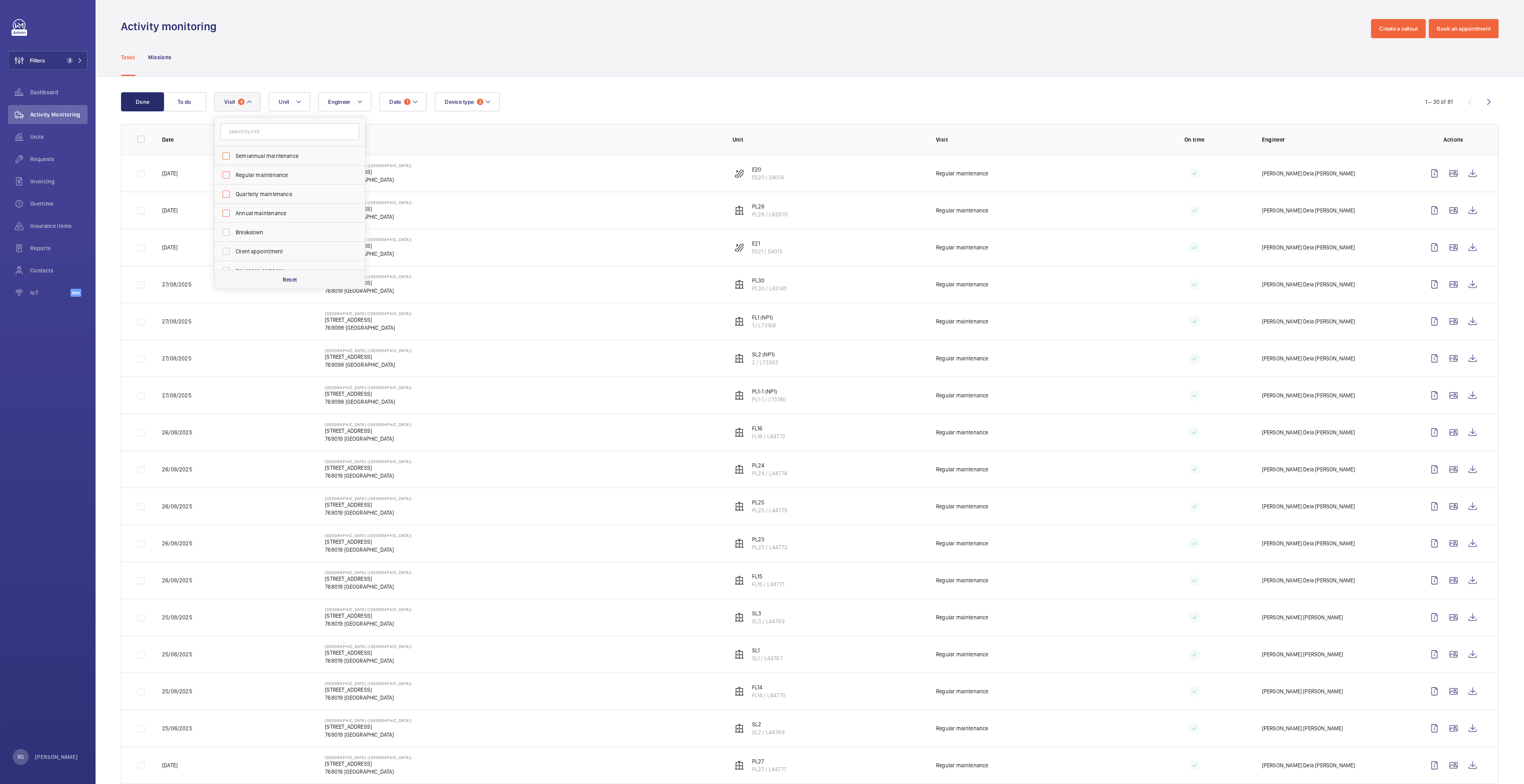
checkbox input "false"
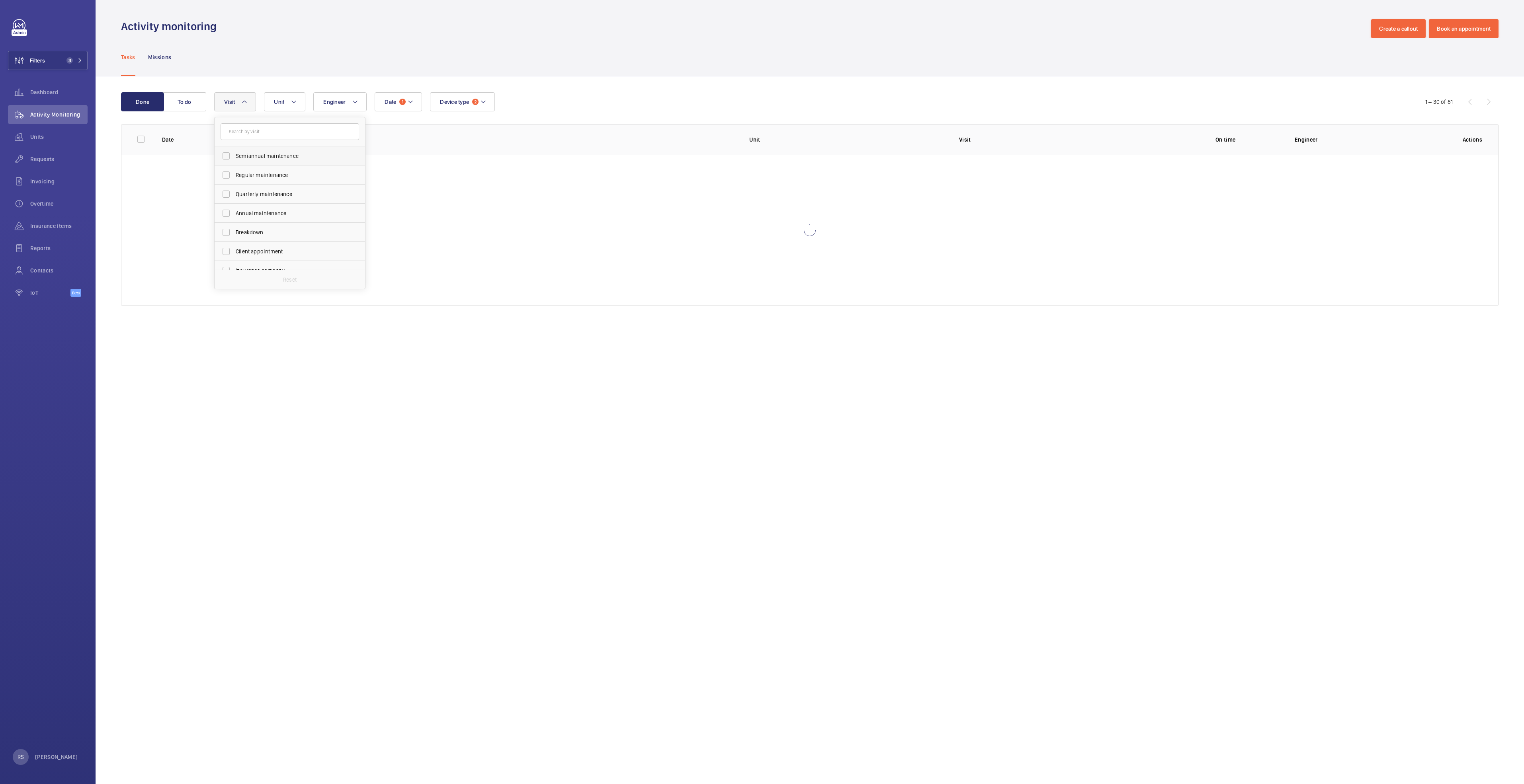
click at [249, 160] on span "Semiannual maintenance" at bounding box center [290, 155] width 109 height 8
click at [234, 160] on input "Semiannual maintenance" at bounding box center [226, 156] width 16 height 16
checkbox input "true"
click at [236, 178] on span "Regular maintenance" at bounding box center [290, 175] width 109 height 8
click at [234, 178] on input "Regular maintenance" at bounding box center [226, 175] width 16 height 16
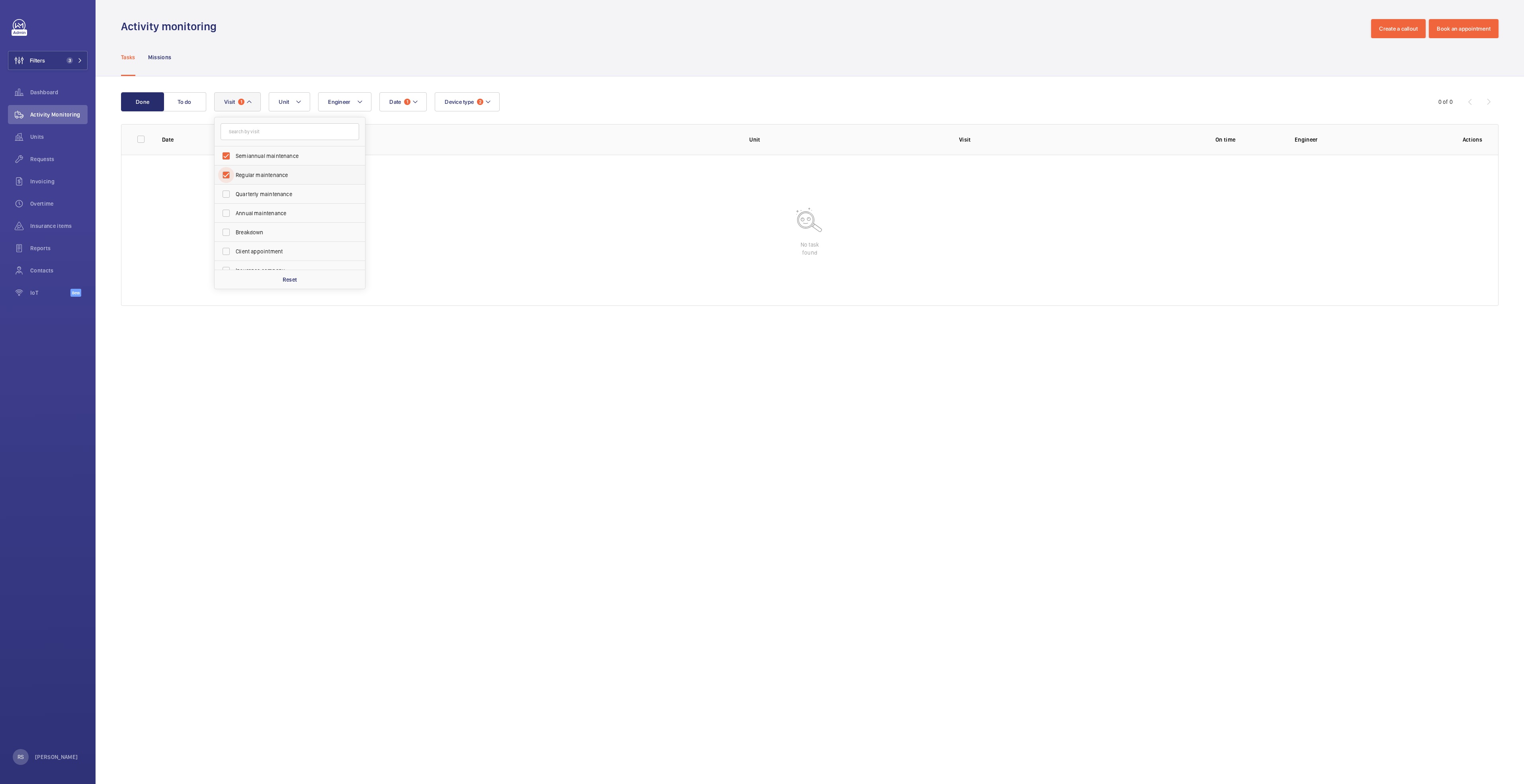
checkbox input "true"
click at [234, 191] on label "Quarterly maintenance" at bounding box center [284, 195] width 139 height 19
click at [234, 191] on input "Quarterly maintenance" at bounding box center [226, 194] width 16 height 16
checkbox input "true"
click at [234, 210] on label "Annual maintenance" at bounding box center [284, 213] width 139 height 19
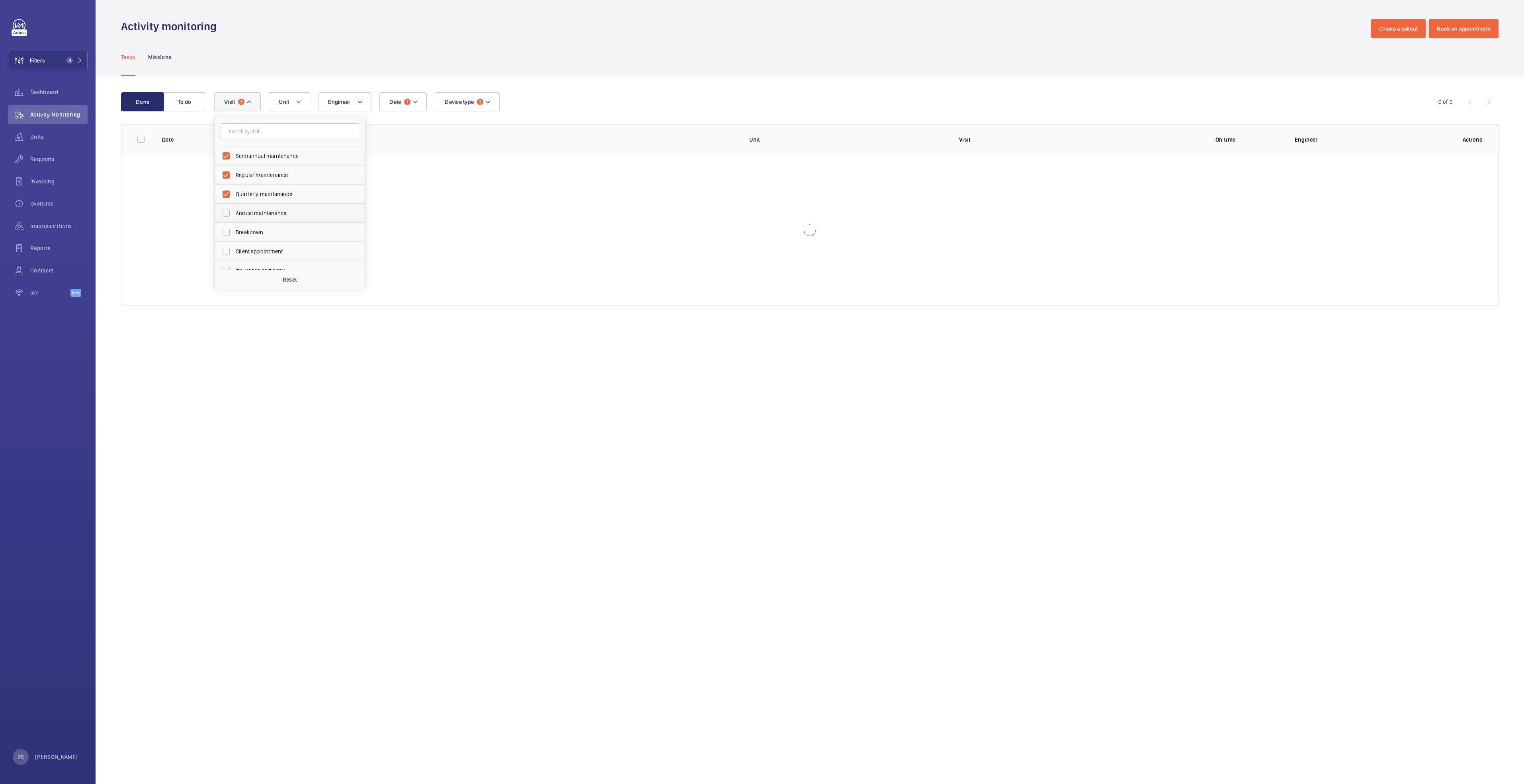
click at [234, 210] on input "Annual maintenance" at bounding box center [226, 213] width 16 height 16
checkbox input "true"
click at [266, 40] on div "Tasks Missions" at bounding box center [810, 57] width 1377 height 38
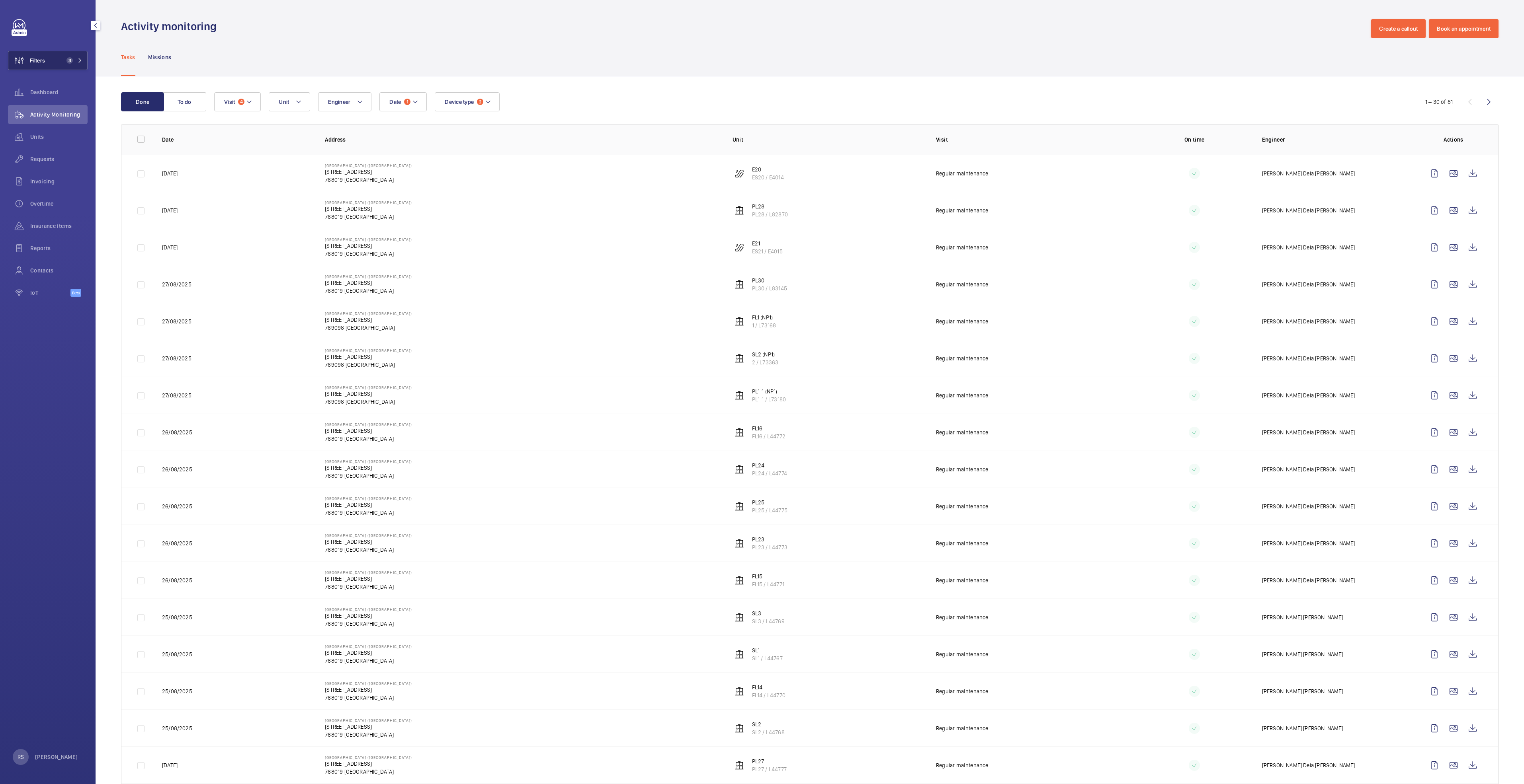
click at [78, 55] on button "Filters 3" at bounding box center [47, 60] width 79 height 19
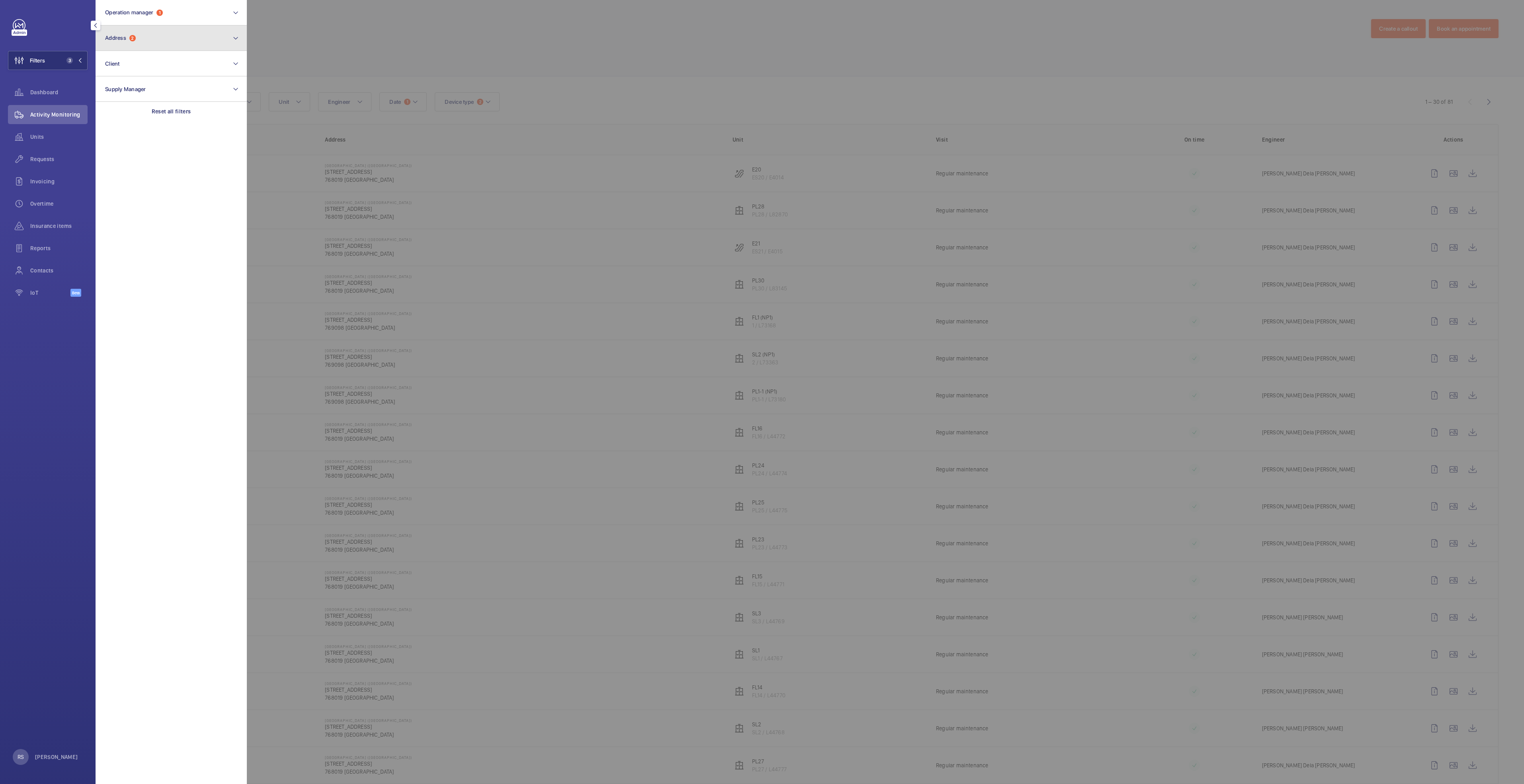
click at [144, 45] on button "Address 2" at bounding box center [170, 38] width 151 height 25
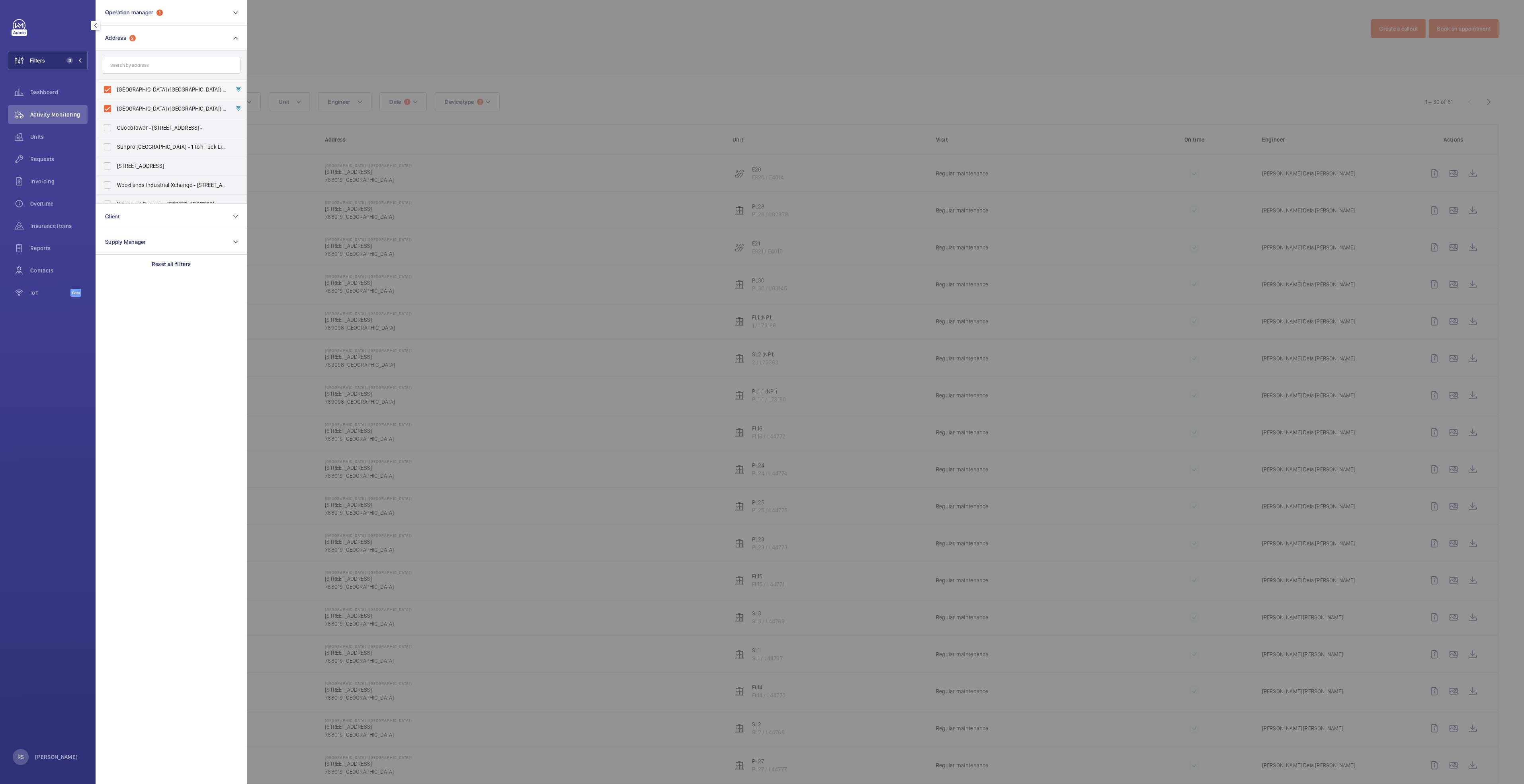
click at [119, 86] on span "[GEOGRAPHIC_DATA] ([GEOGRAPHIC_DATA]) - [STREET_ADDRESS]" at bounding box center [171, 89] width 109 height 8
click at [115, 86] on input "[GEOGRAPHIC_DATA] ([GEOGRAPHIC_DATA]) - [STREET_ADDRESS]" at bounding box center [107, 89] width 16 height 16
checkbox input "false"
click at [114, 107] on label "[GEOGRAPHIC_DATA] ([GEOGRAPHIC_DATA]) - [STREET_ADDRESS]" at bounding box center [165, 109] width 139 height 19
click at [114, 107] on input "[GEOGRAPHIC_DATA] ([GEOGRAPHIC_DATA]) - [STREET_ADDRESS]" at bounding box center [107, 108] width 16 height 16
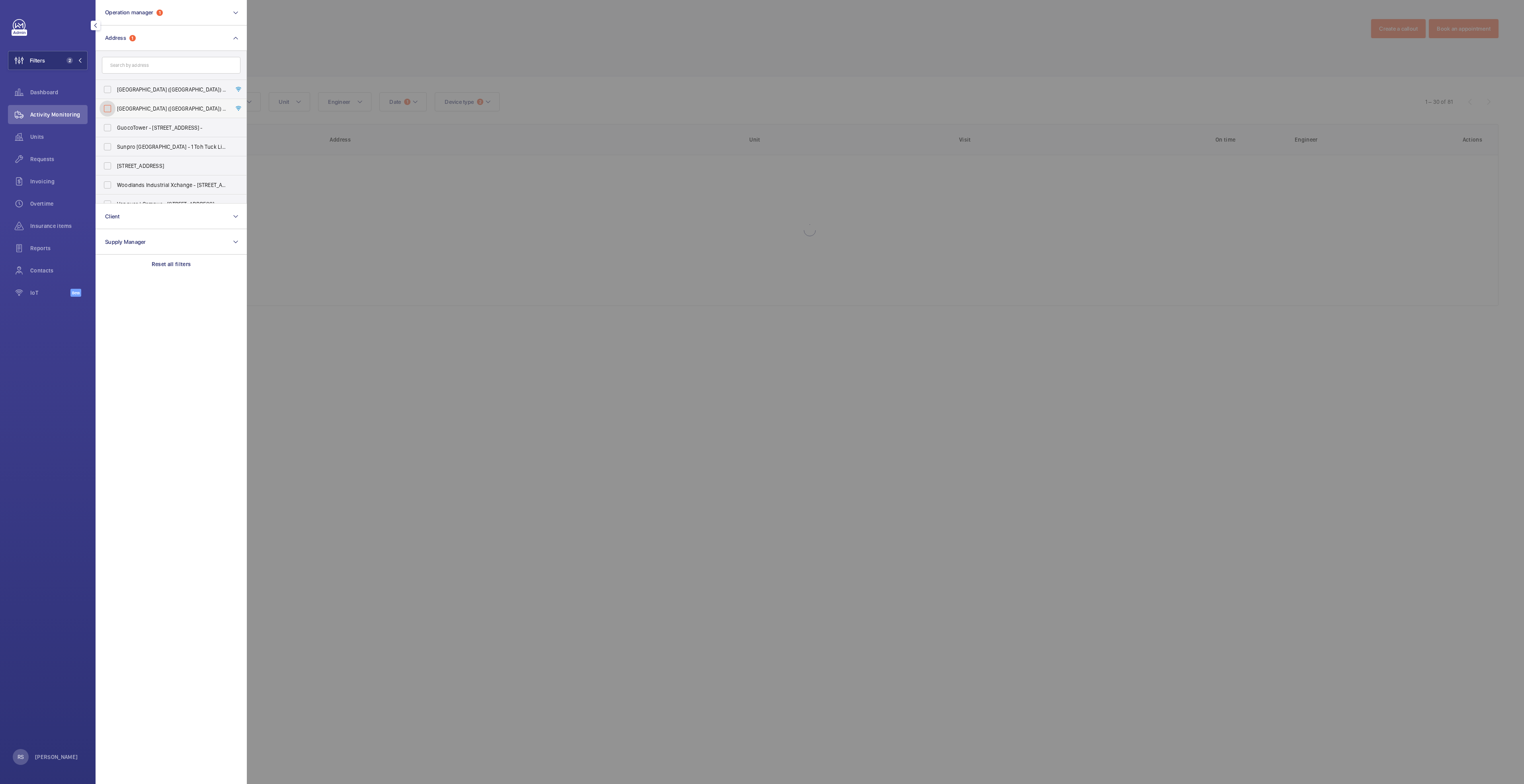
checkbox input "false"
click at [135, 68] on input "text" at bounding box center [171, 65] width 139 height 17
type input "tiong bahru"
click at [148, 86] on span "[PERSON_NAME][GEOGRAPHIC_DATA] - [GEOGRAPHIC_DATA]" at bounding box center [171, 89] width 109 height 8
click at [115, 86] on input "[PERSON_NAME][GEOGRAPHIC_DATA] - [GEOGRAPHIC_DATA]" at bounding box center [107, 89] width 16 height 16
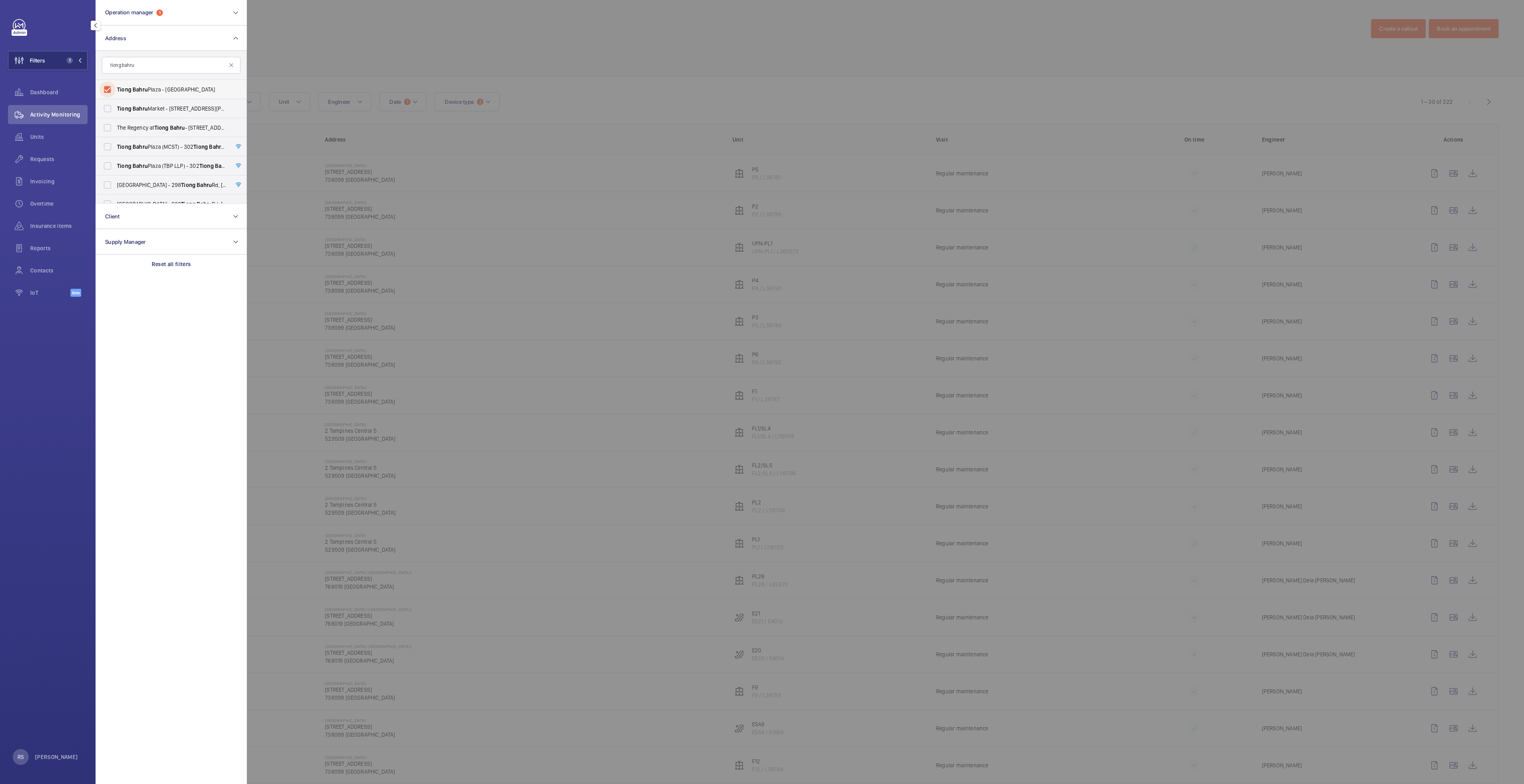
checkbox input "true"
click at [155, 148] on span "[GEOGRAPHIC_DATA] (MCST) - [STREET_ADDRESS][PERSON_NAME]" at bounding box center [171, 147] width 109 height 8
click at [115, 148] on input "[GEOGRAPHIC_DATA] (MCST) - [STREET_ADDRESS][PERSON_NAME]" at bounding box center [107, 147] width 16 height 16
checkbox input "true"
click at [151, 168] on span "[GEOGRAPHIC_DATA] (TBP LLP) - [STREET_ADDRESS]" at bounding box center [171, 166] width 109 height 8
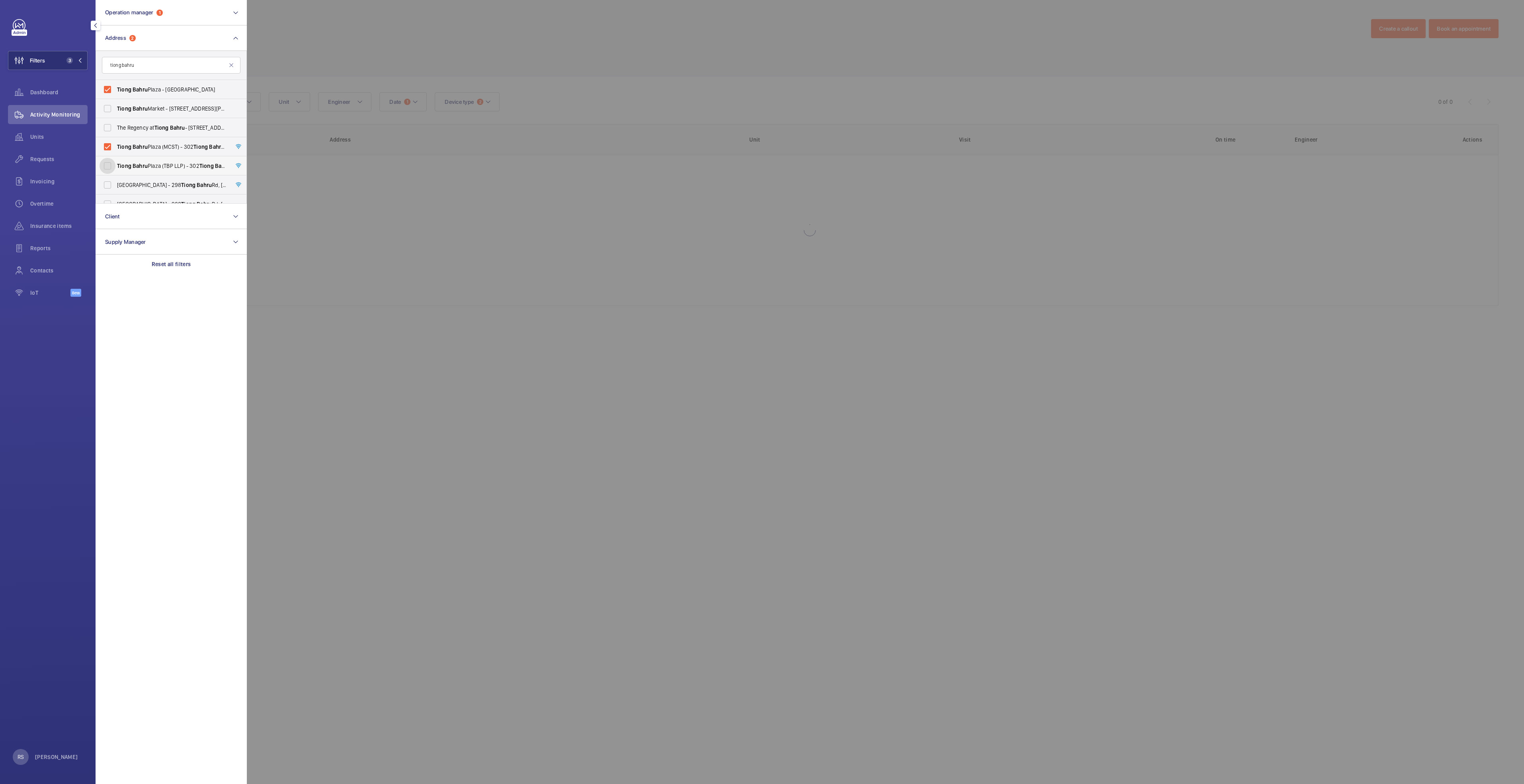
click at [115, 168] on input "[GEOGRAPHIC_DATA] (TBP LLP) - [STREET_ADDRESS]" at bounding box center [107, 166] width 16 height 16
checkbox input "true"
click at [148, 185] on span "[GEOGRAPHIC_DATA] - [STREET_ADDRESS]" at bounding box center [171, 184] width 109 height 8
click at [115, 185] on input "[GEOGRAPHIC_DATA] - [STREET_ADDRESS]" at bounding box center [107, 185] width 16 height 16
checkbox input "true"
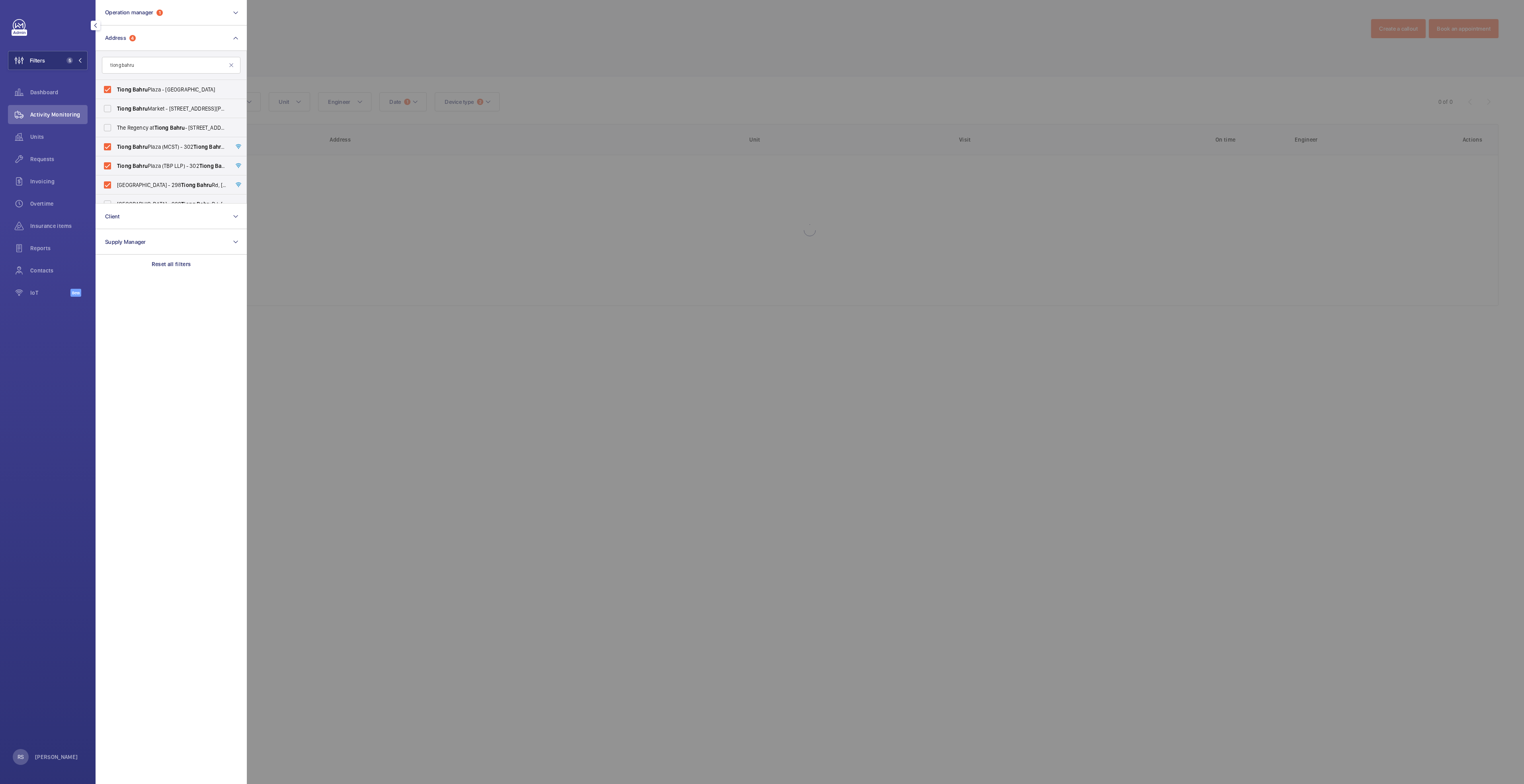
click at [382, 31] on div at bounding box center [1009, 392] width 1524 height 784
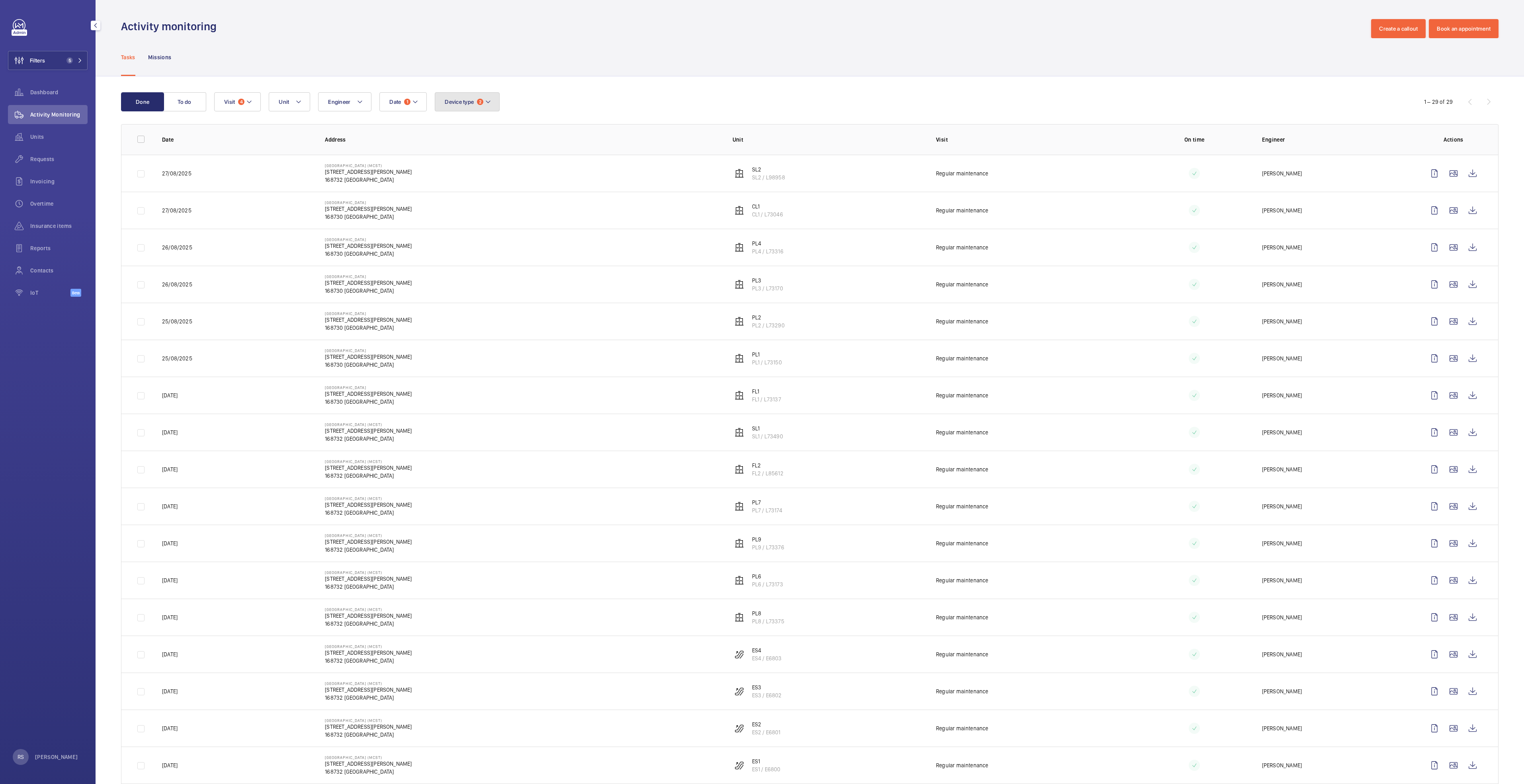
click at [490, 104] on mat-icon at bounding box center [487, 101] width 6 height 10
click at [484, 170] on label "Lift" at bounding box center [504, 175] width 139 height 19
click at [455, 170] on input "Lift" at bounding box center [446, 175] width 16 height 16
checkbox input "false"
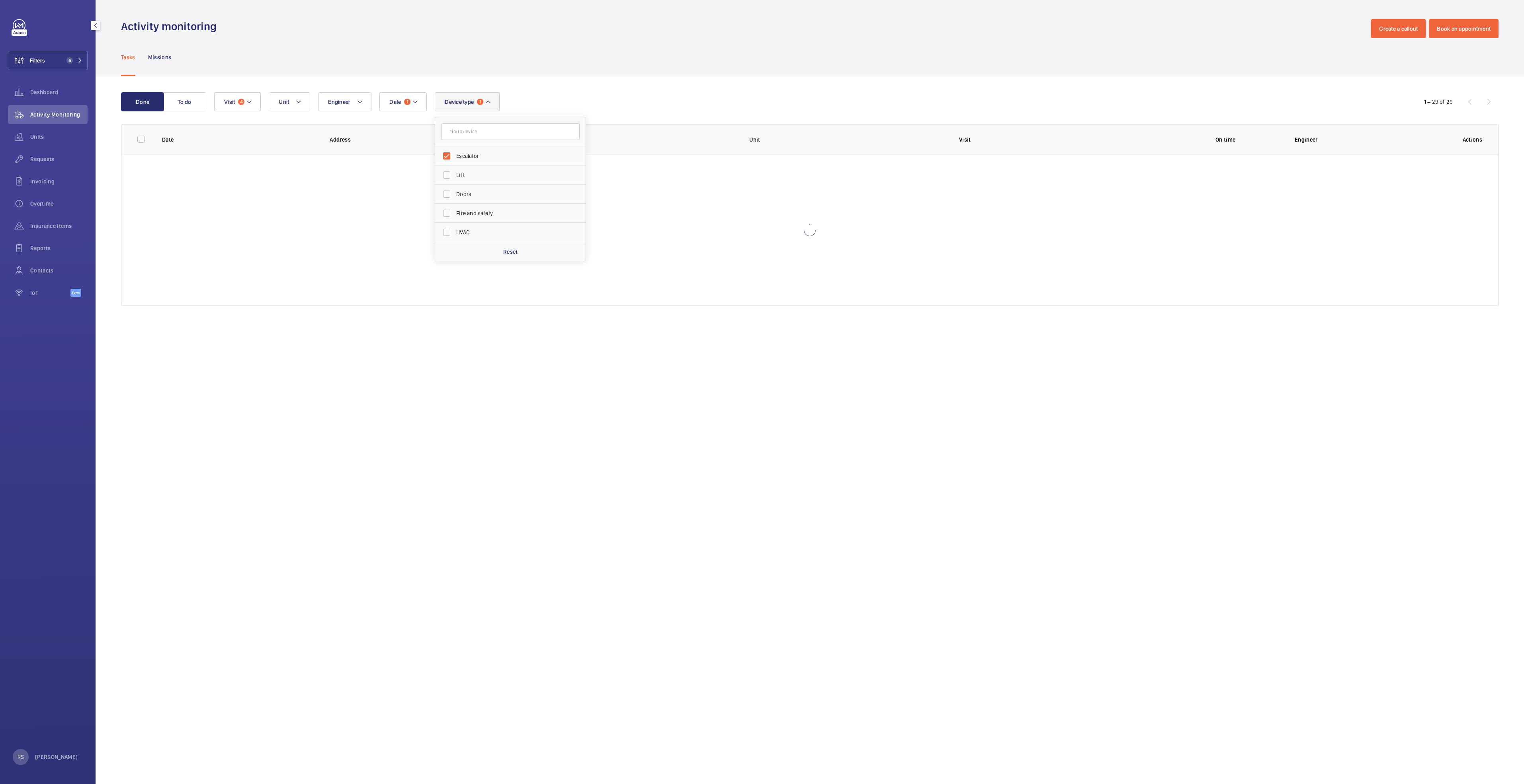
click at [596, 81] on div "Done To do Date 1 Engineer Unit Device type 1 Escalator Lift Doors Fire and saf…" at bounding box center [810, 201] width 1429 height 249
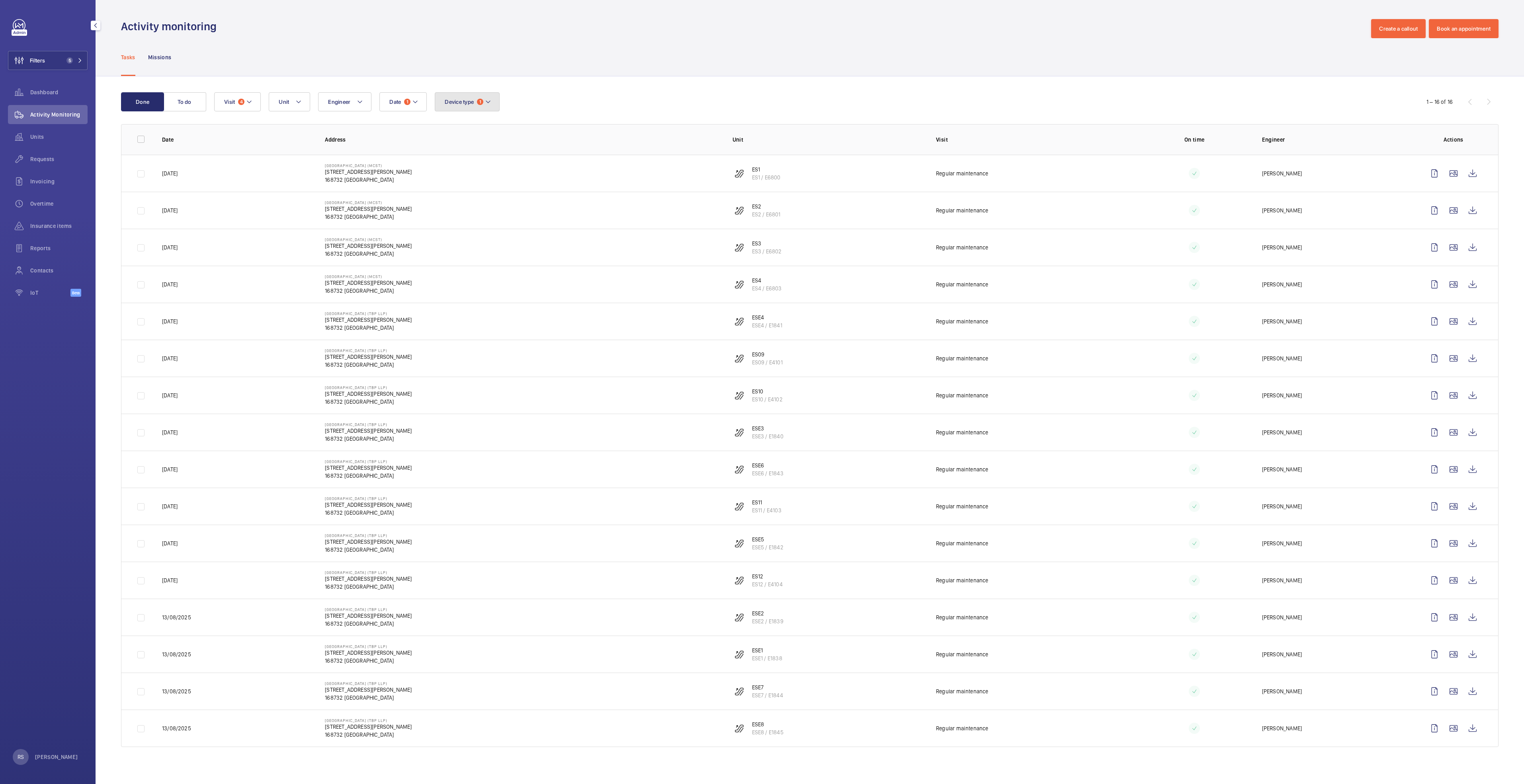
click at [489, 100] on mat-icon at bounding box center [487, 101] width 6 height 10
click at [487, 160] on span "Escalator" at bounding box center [510, 155] width 109 height 8
click at [455, 160] on input "Escalator" at bounding box center [446, 156] width 16 height 16
checkbox input "false"
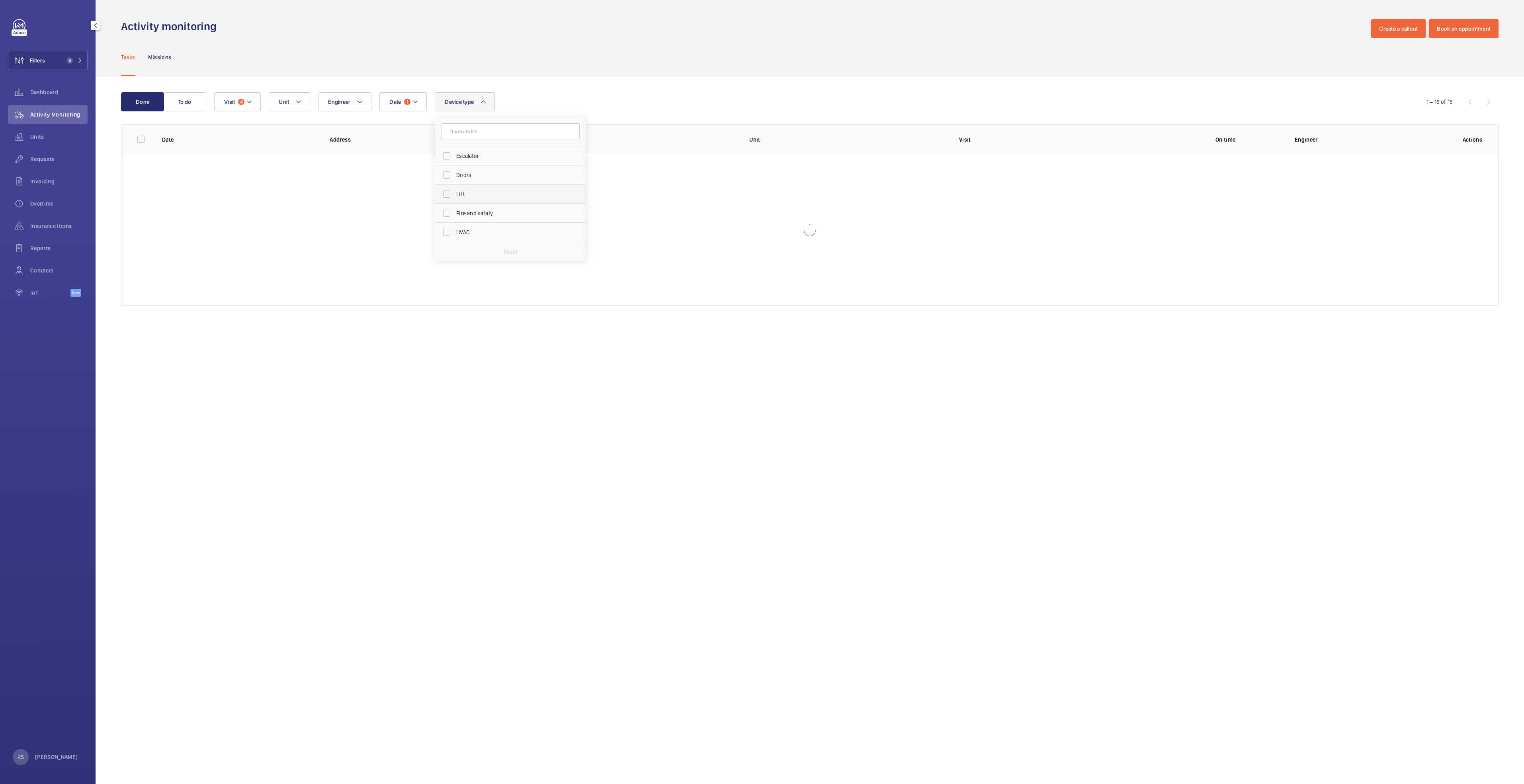
click at [484, 197] on span "Lift" at bounding box center [510, 194] width 109 height 8
click at [455, 197] on input "Lift" at bounding box center [446, 194] width 16 height 16
checkbox input "true"
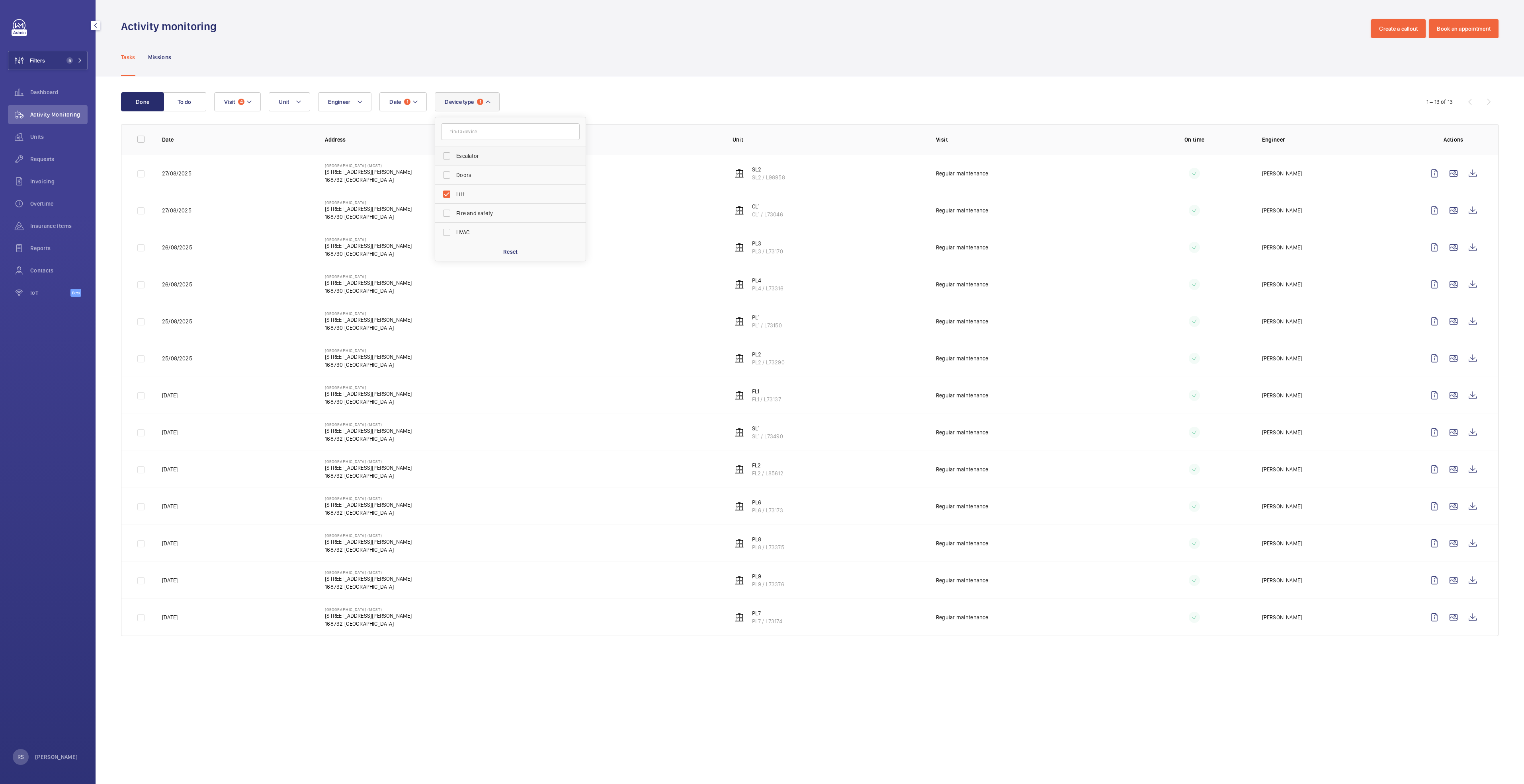
click at [471, 156] on span "Escalator" at bounding box center [510, 155] width 109 height 8
click at [455, 156] on input "Escalator" at bounding box center [446, 156] width 16 height 16
checkbox input "true"
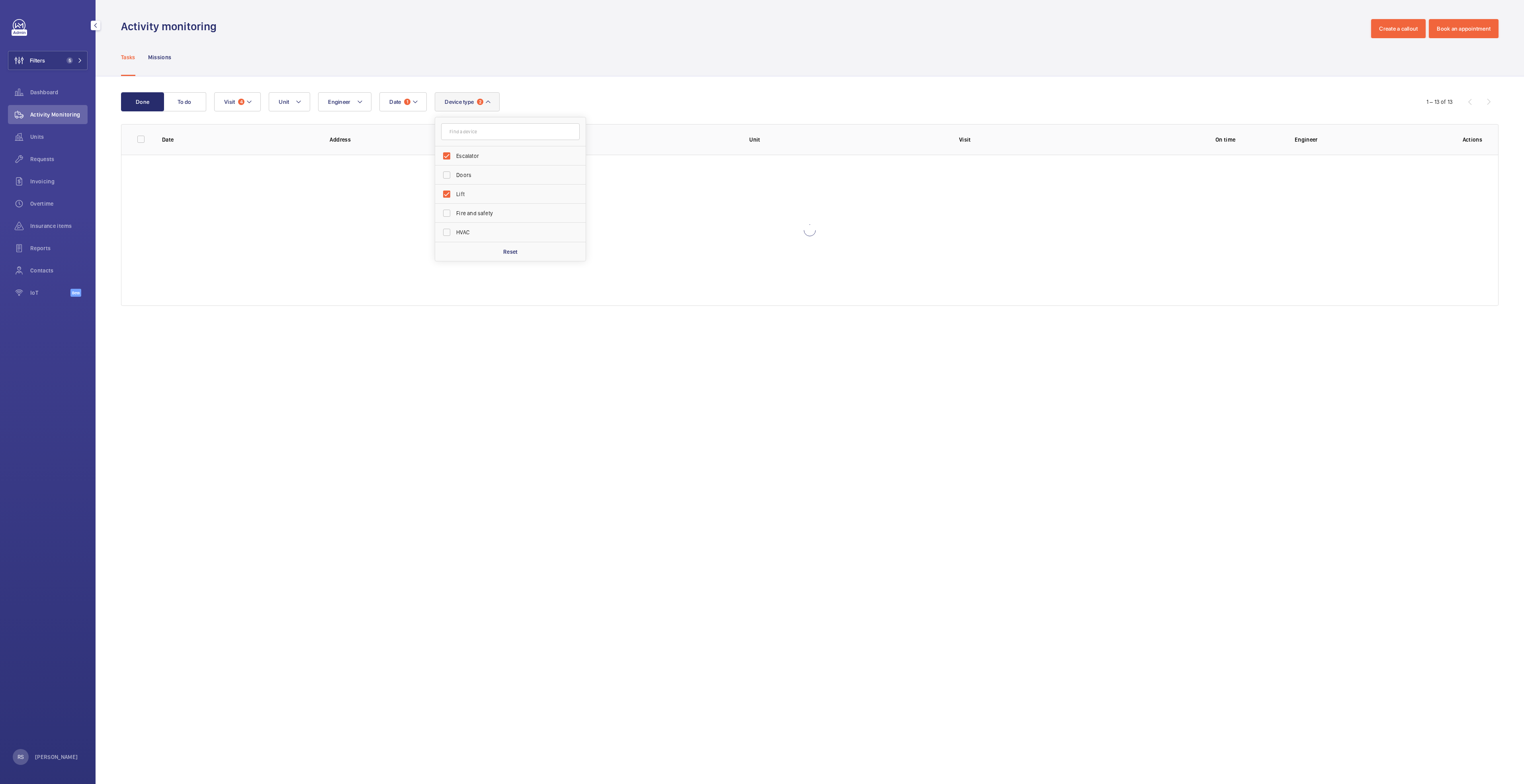
click at [612, 79] on div "Done To do Date 1 Engineer Unit Device type 2 Escalator Doors Lift Fire and saf…" at bounding box center [810, 201] width 1429 height 249
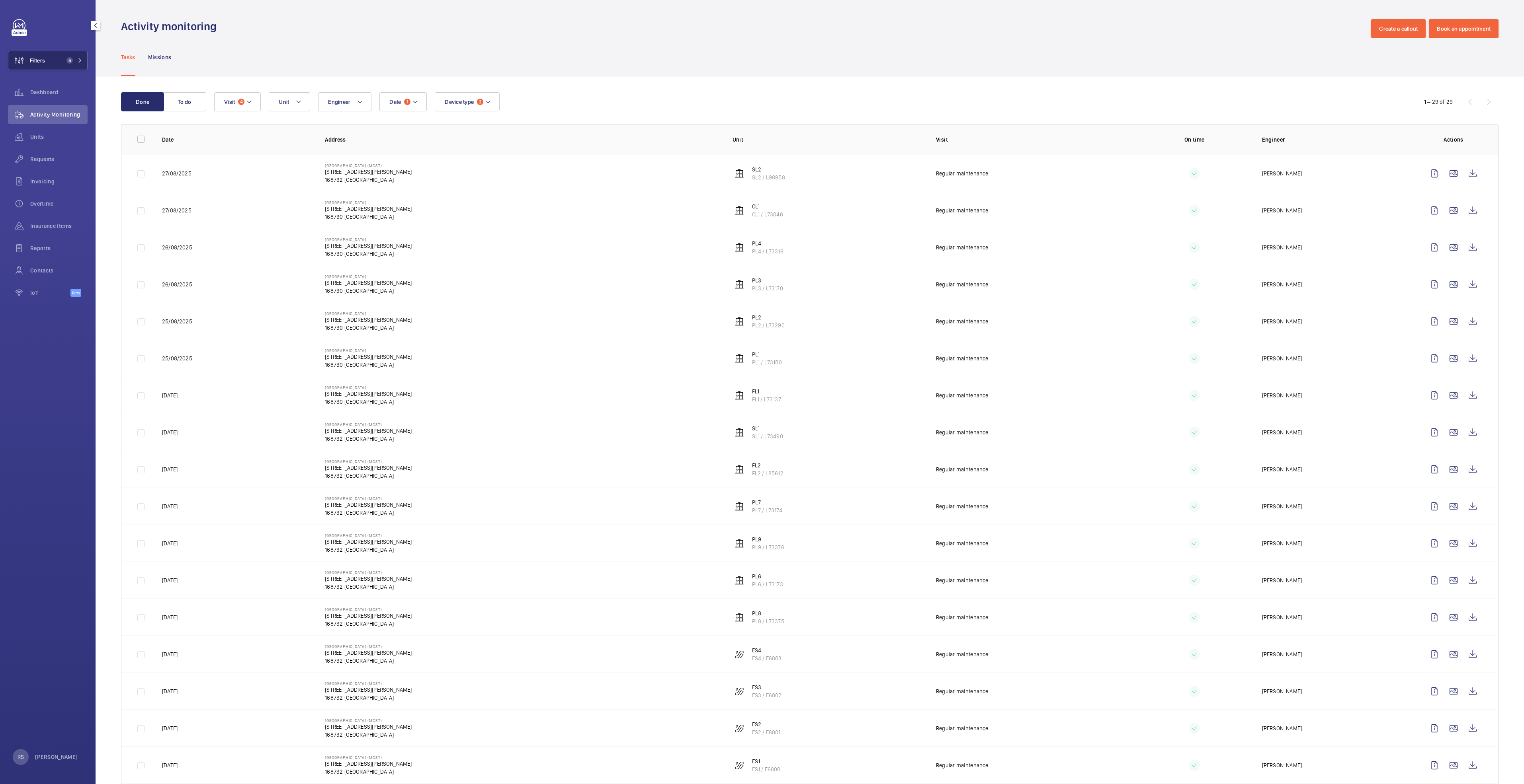
click at [74, 63] on span "5" at bounding box center [72, 60] width 19 height 6
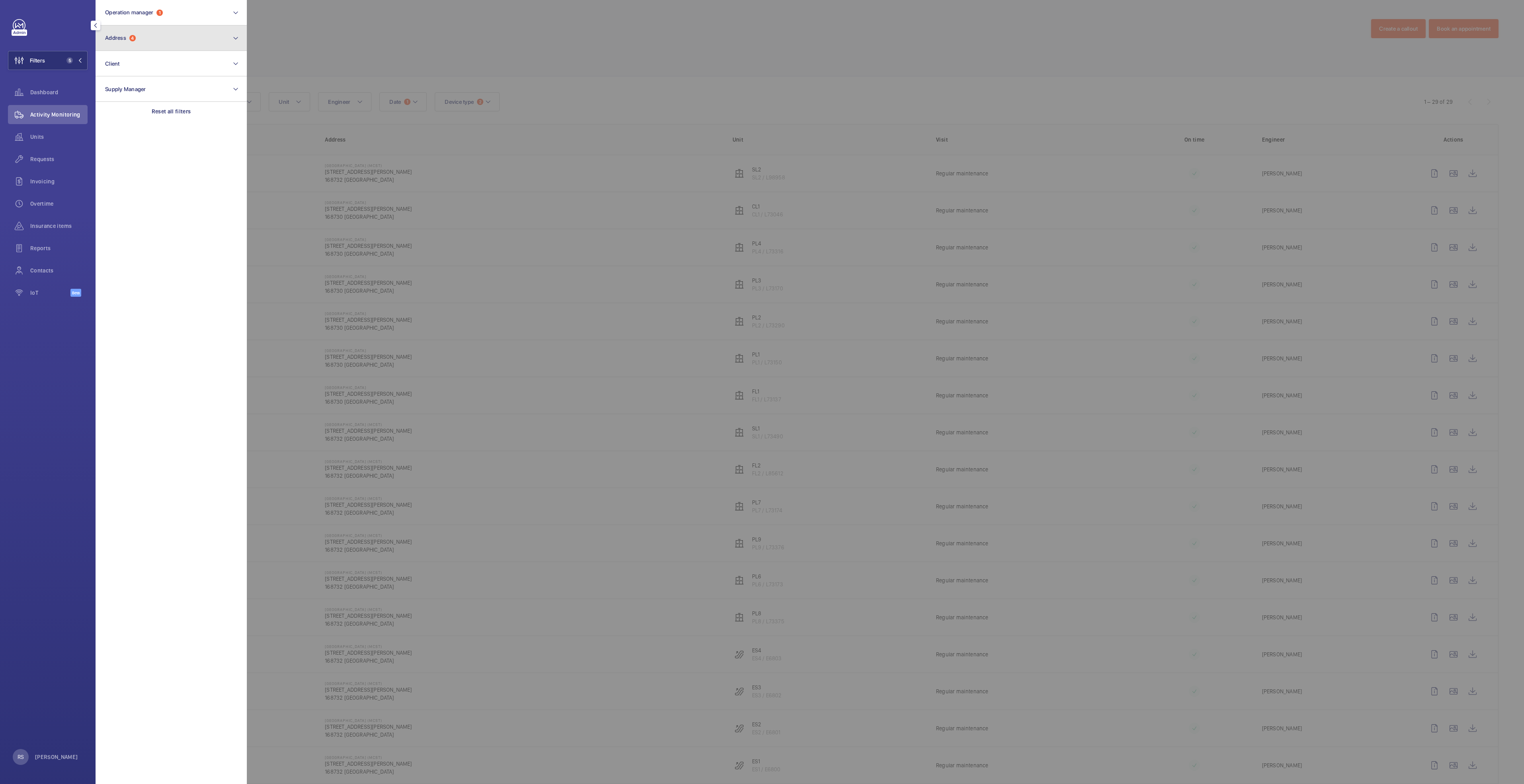
click at [176, 40] on button "Address 4" at bounding box center [170, 38] width 151 height 25
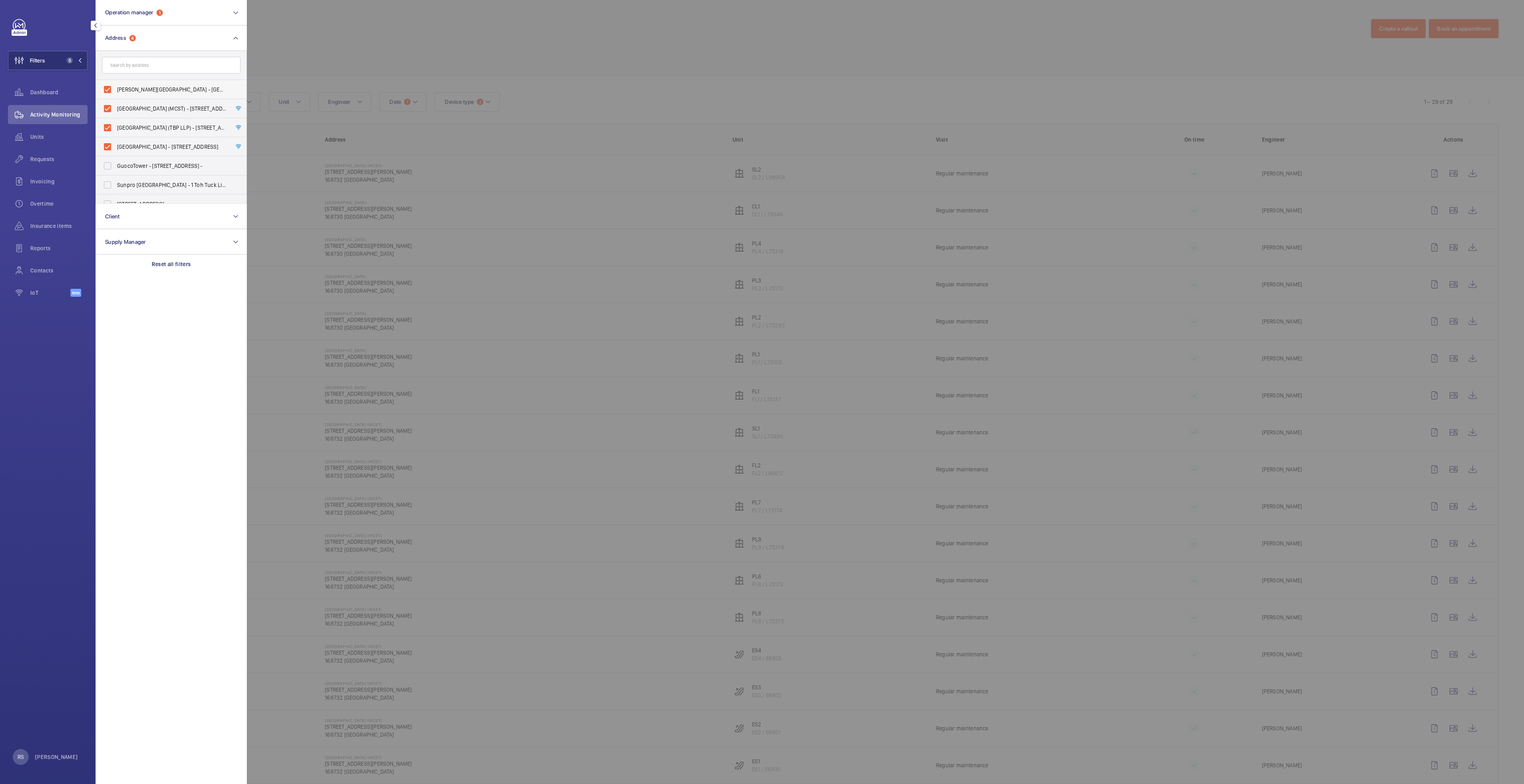
click at [113, 90] on label "[PERSON_NAME][GEOGRAPHIC_DATA] - [GEOGRAPHIC_DATA]" at bounding box center [165, 90] width 139 height 19
click at [113, 90] on input "[PERSON_NAME][GEOGRAPHIC_DATA] - [GEOGRAPHIC_DATA]" at bounding box center [107, 89] width 16 height 16
checkbox input "false"
click at [110, 110] on label "[GEOGRAPHIC_DATA] (MCST) - [STREET_ADDRESS][PERSON_NAME]" at bounding box center [165, 109] width 139 height 19
click at [110, 110] on input "[GEOGRAPHIC_DATA] (MCST) - [STREET_ADDRESS][PERSON_NAME]" at bounding box center [107, 108] width 16 height 16
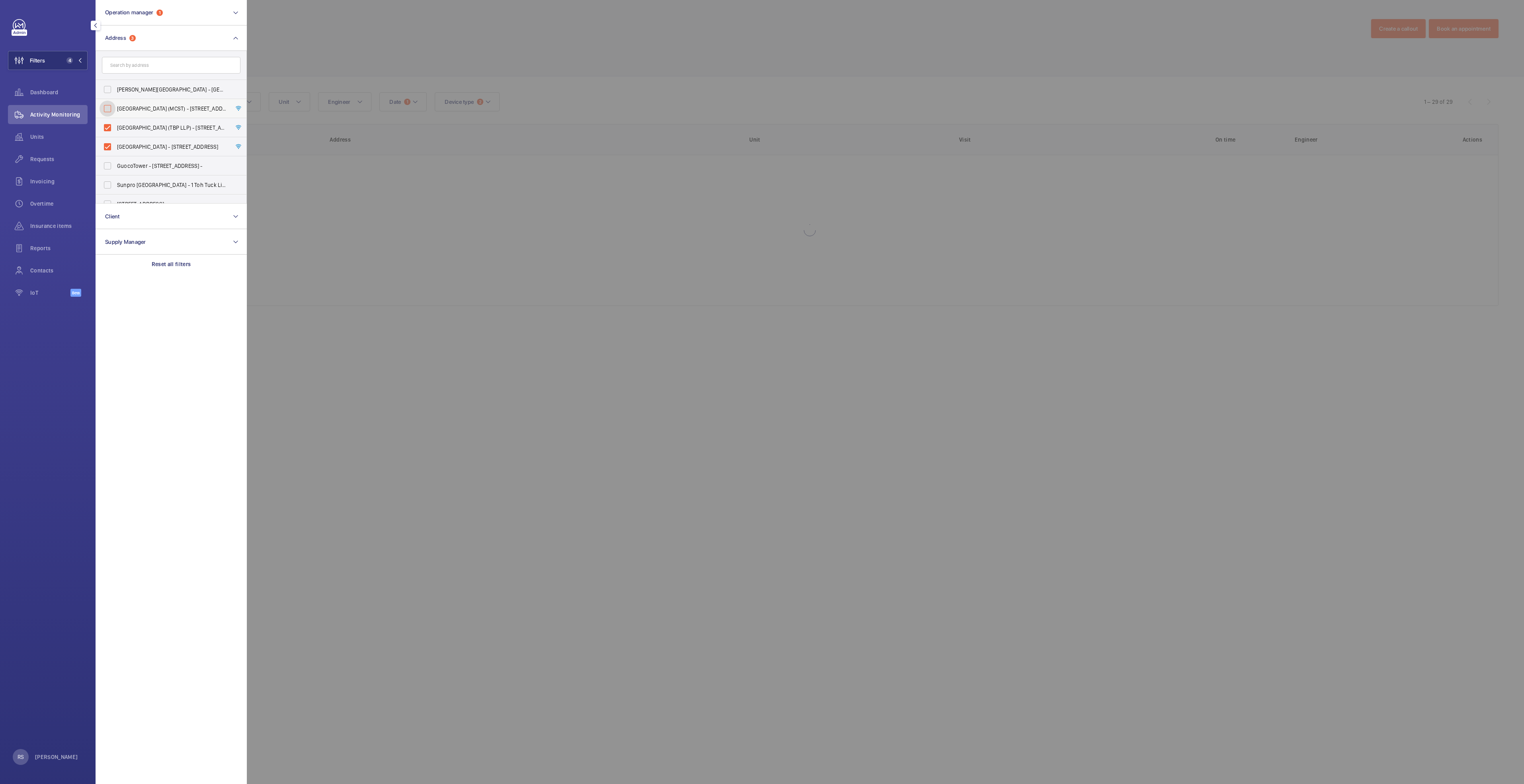
checkbox input "false"
click at [106, 128] on label "[GEOGRAPHIC_DATA] (TBP LLP) - [STREET_ADDRESS]" at bounding box center [165, 127] width 139 height 19
click at [106, 128] on input "[GEOGRAPHIC_DATA] (TBP LLP) - [STREET_ADDRESS]" at bounding box center [107, 127] width 16 height 16
checkbox input "false"
click at [109, 144] on label "[GEOGRAPHIC_DATA] - [STREET_ADDRESS]" at bounding box center [165, 147] width 139 height 19
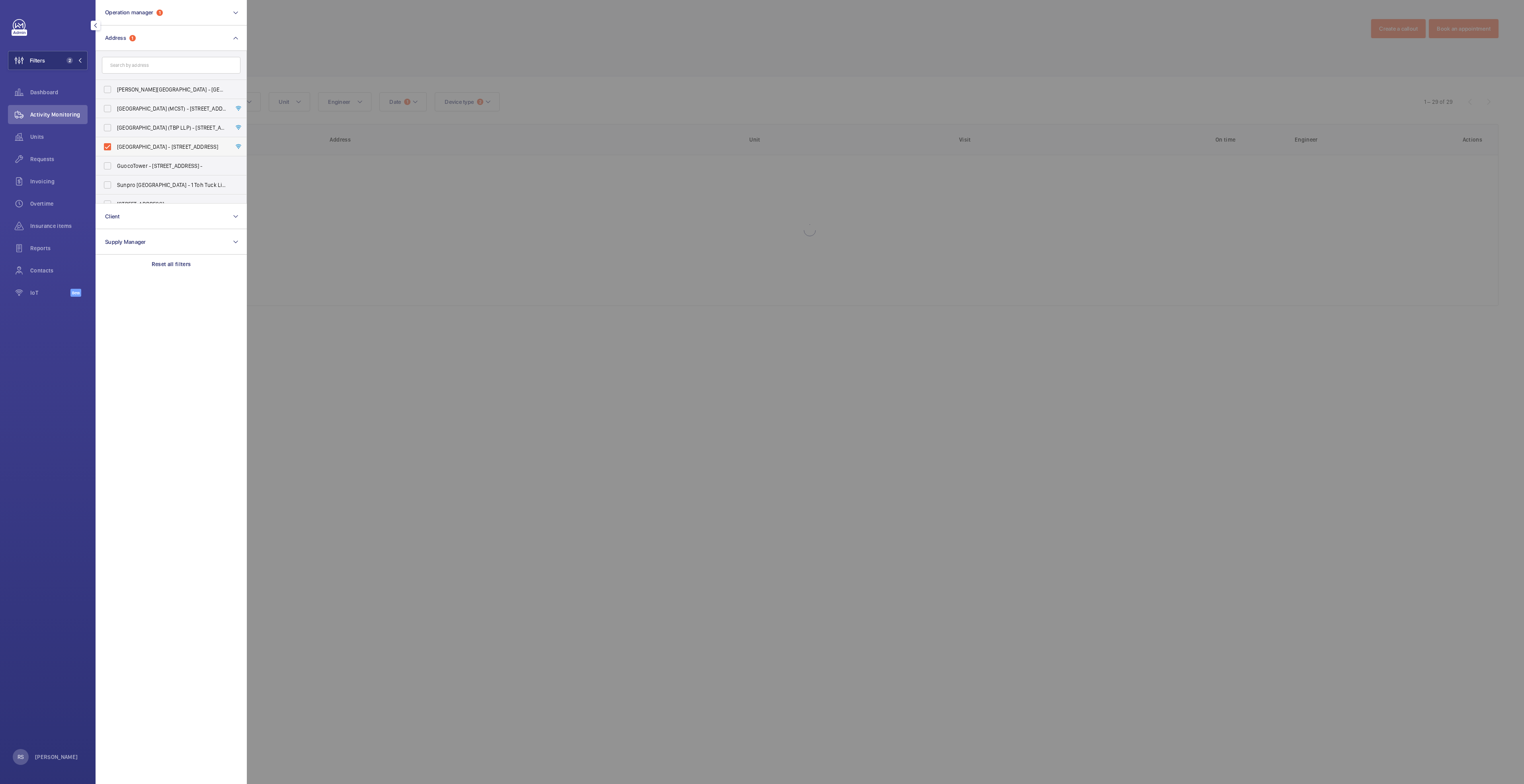
click at [109, 144] on input "[GEOGRAPHIC_DATA] - [STREET_ADDRESS]" at bounding box center [107, 147] width 16 height 16
checkbox input "false"
click at [154, 67] on input "text" at bounding box center [171, 65] width 139 height 17
type input "centrepoi"
click at [155, 91] on span "The Centrepoi nt (FPC) - [STREET_ADDRESS]" at bounding box center [171, 89] width 109 height 8
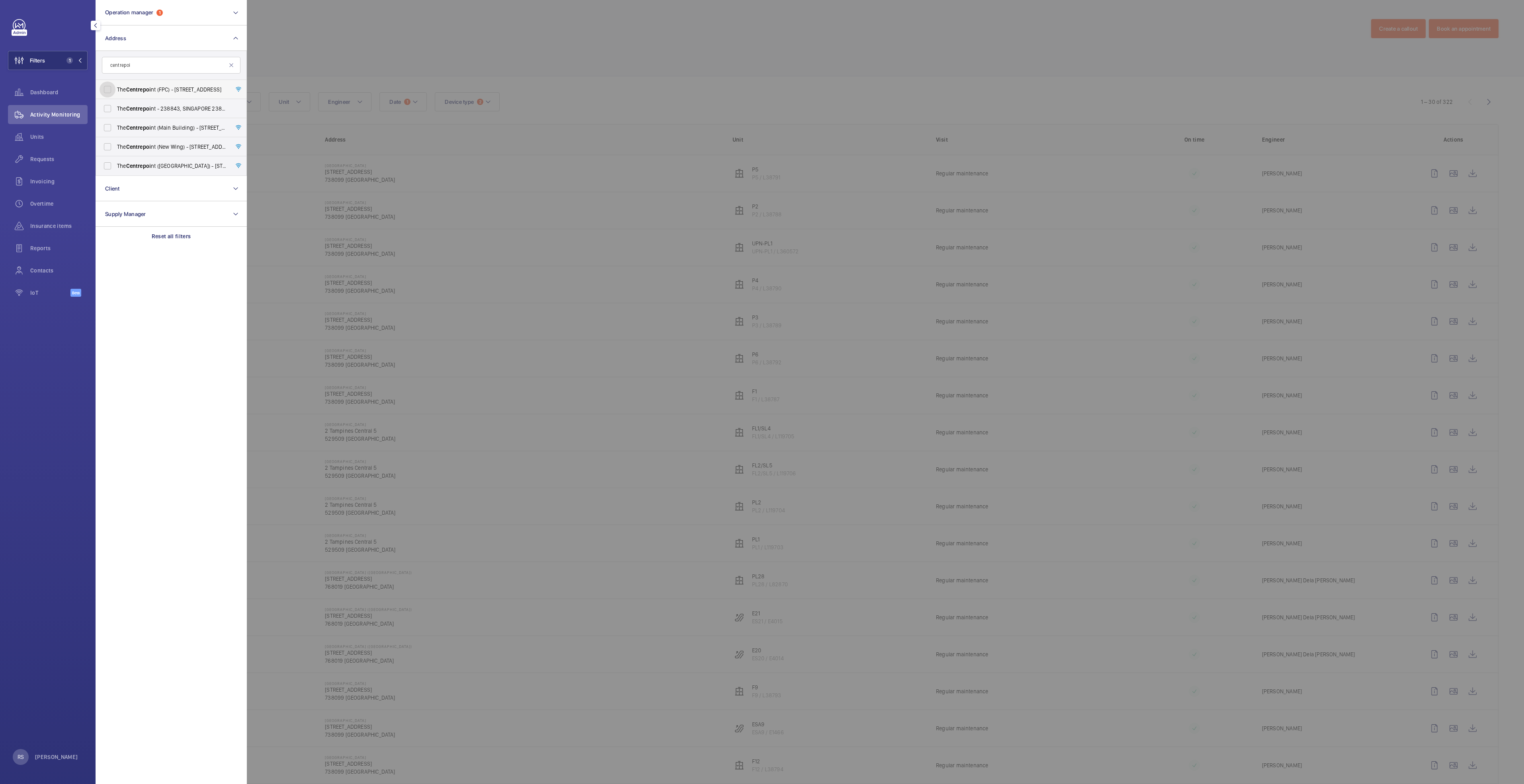
click at [115, 91] on input "The Centrepoi nt (FPC) - [STREET_ADDRESS]" at bounding box center [107, 89] width 16 height 16
checkbox input "true"
click at [148, 112] on span "The Centrepoi nt - 238843, SINGAPORE 238843" at bounding box center [171, 108] width 109 height 8
click at [115, 112] on input "The Centrepoi nt - 238843, SINGAPORE 238843" at bounding box center [107, 108] width 16 height 16
checkbox input "true"
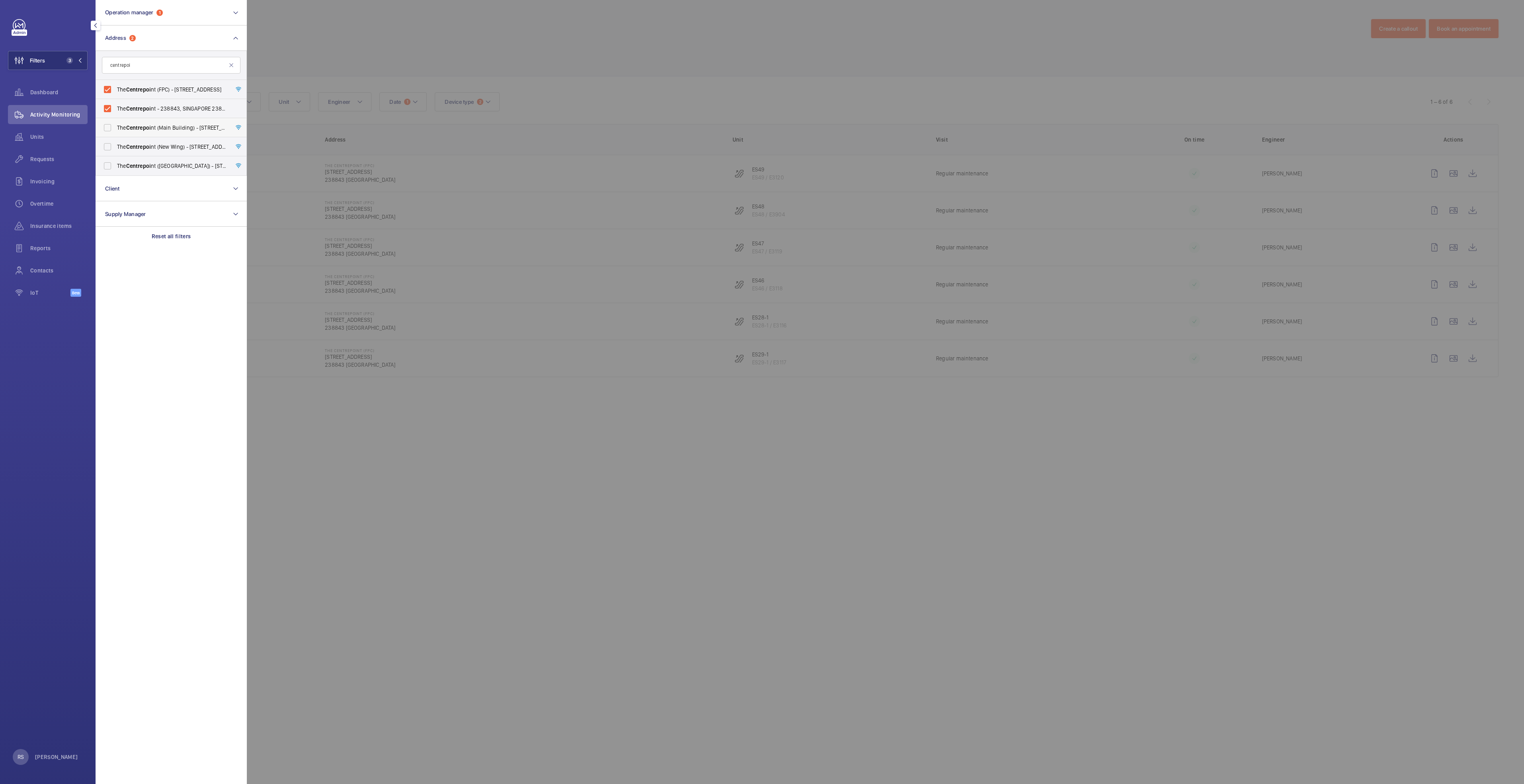
click at [150, 131] on span "The Centrepoi nt ([GEOGRAPHIC_DATA]) - [STREET_ADDRESS]" at bounding box center [171, 127] width 109 height 8
click at [115, 131] on input "The Centrepoi nt ([GEOGRAPHIC_DATA]) - [STREET_ADDRESS]" at bounding box center [107, 127] width 16 height 16
checkbox input "true"
click at [149, 151] on label "The Centrepoi nt ([GEOGRAPHIC_DATA]) - [STREET_ADDRESS]" at bounding box center [165, 147] width 139 height 19
click at [115, 151] on input "The Centrepoi nt ([GEOGRAPHIC_DATA]) - [STREET_ADDRESS]" at bounding box center [107, 147] width 16 height 16
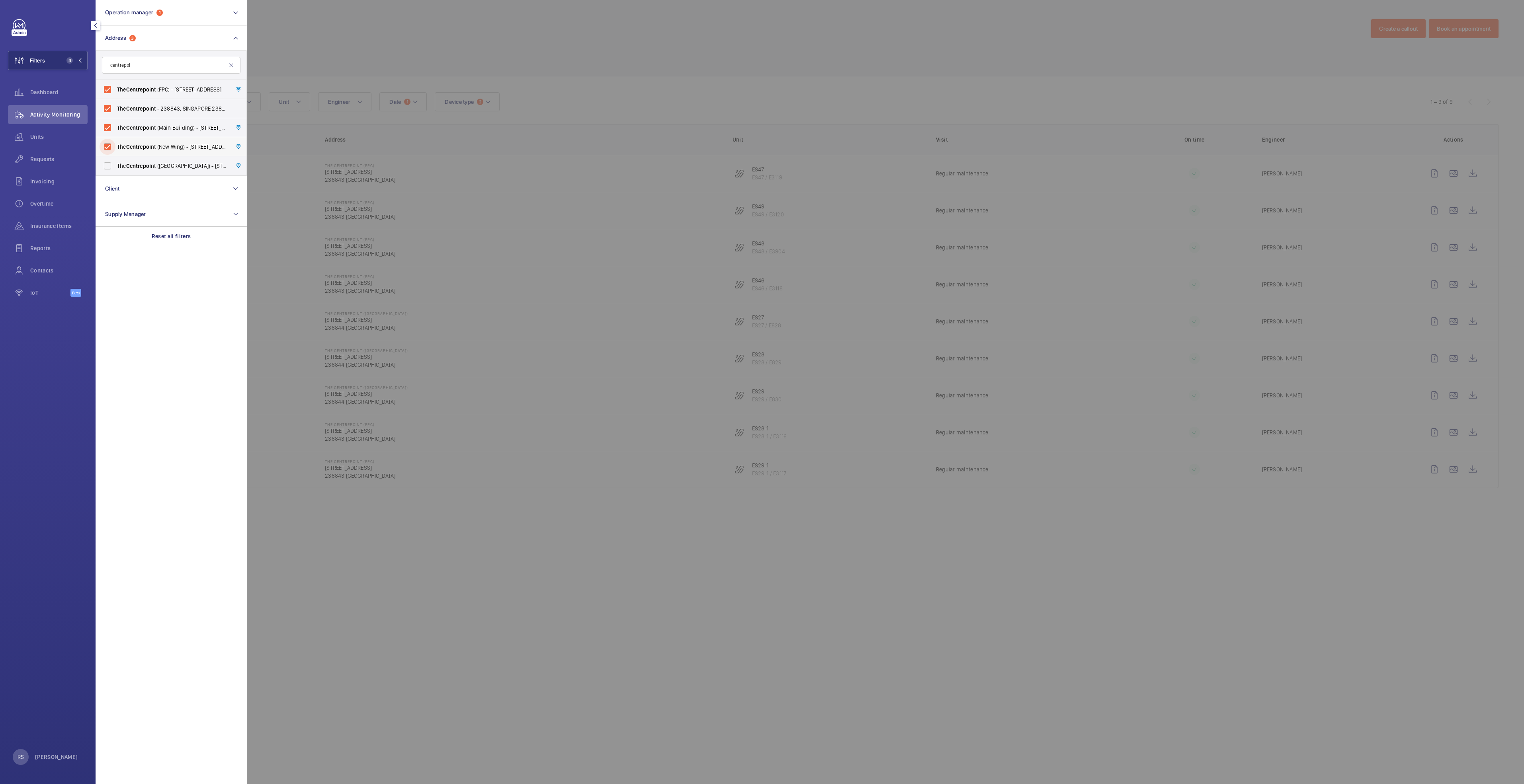
checkbox input "true"
click at [153, 164] on span "The Centrepoi nt ([GEOGRAPHIC_DATA]) - [STREET_ADDRESS]" at bounding box center [171, 166] width 109 height 8
click at [115, 164] on input "The Centrepoi nt ([GEOGRAPHIC_DATA]) - [STREET_ADDRESS]" at bounding box center [107, 166] width 16 height 16
checkbox input "true"
click at [371, 26] on div at bounding box center [1009, 392] width 1524 height 784
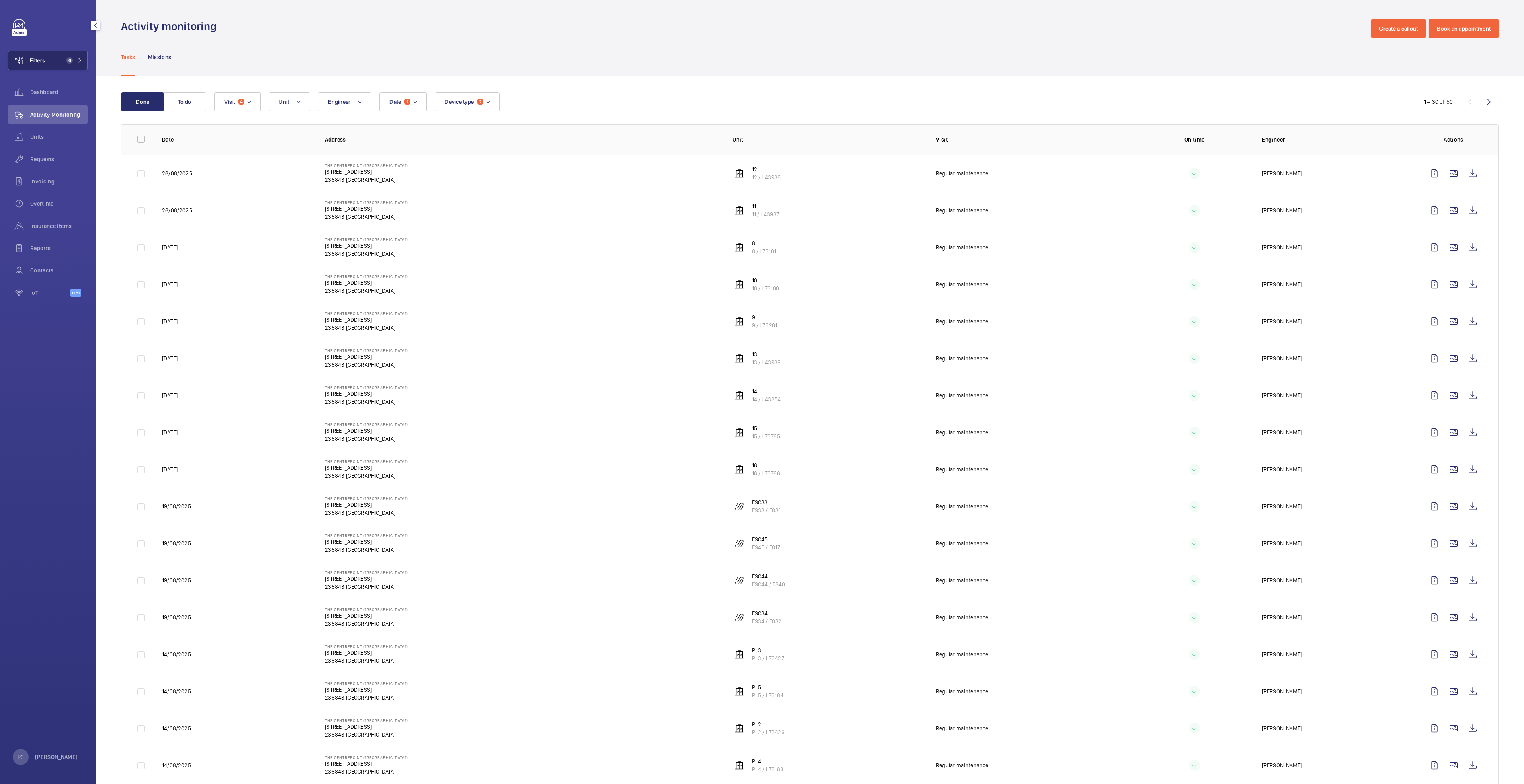
click at [81, 58] on button "Filters 6" at bounding box center [47, 60] width 79 height 19
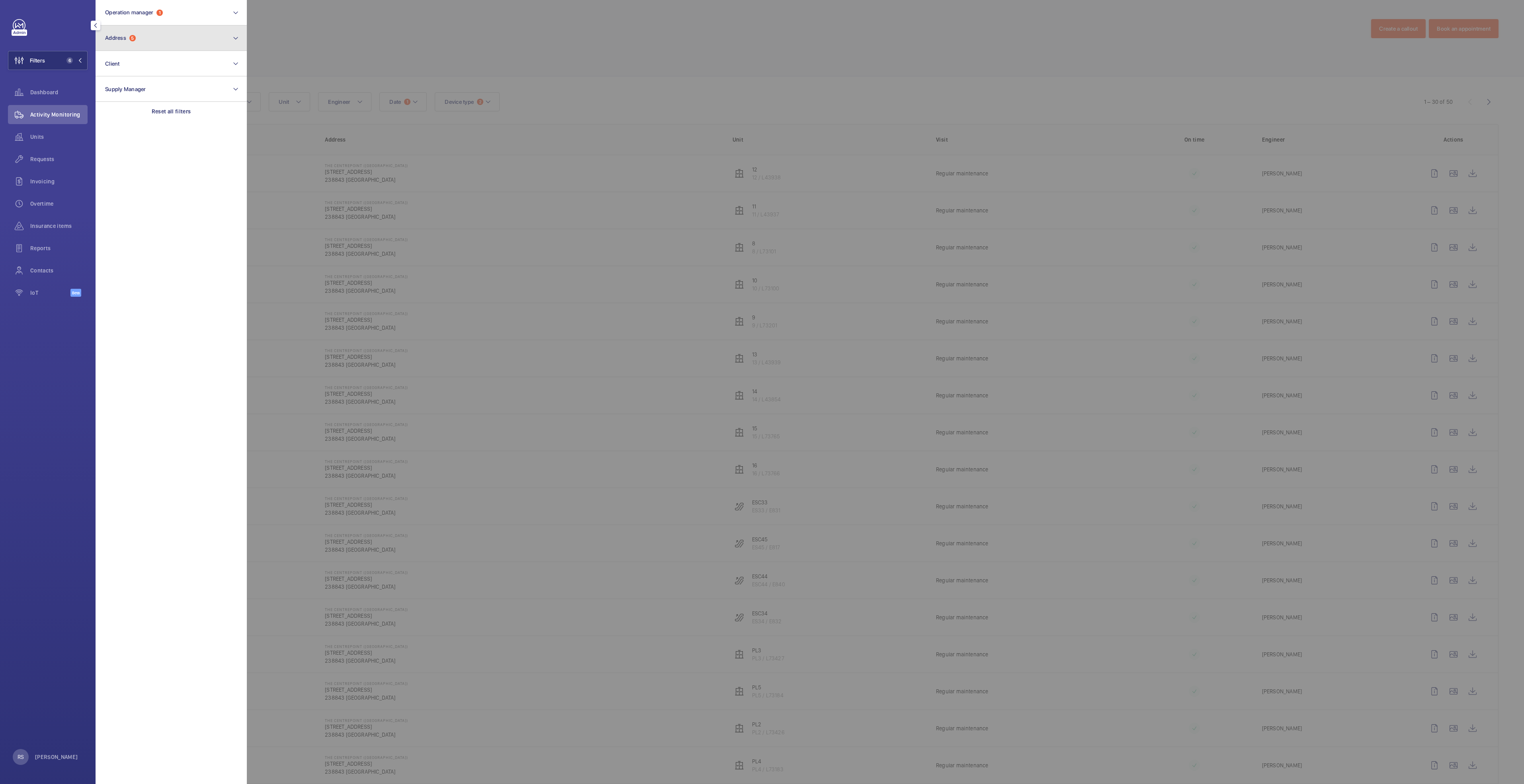
click at [136, 43] on button "Address 5" at bounding box center [170, 38] width 151 height 25
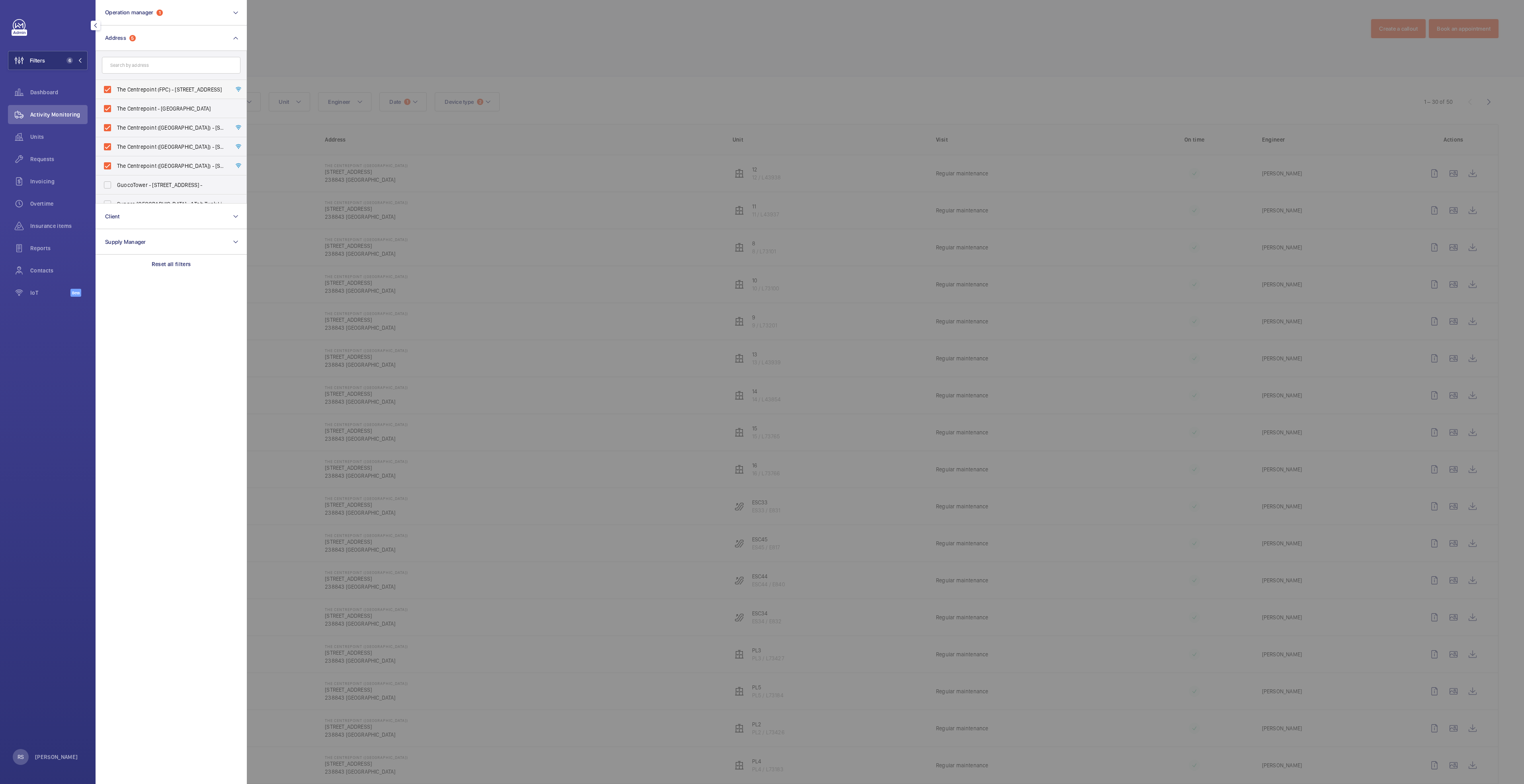
click at [135, 89] on span "The Centrepoint (FPC) - [STREET_ADDRESS]" at bounding box center [171, 89] width 109 height 8
click at [115, 89] on input "The Centrepoint (FPC) - [STREET_ADDRESS]" at bounding box center [107, 89] width 16 height 16
checkbox input "false"
click at [133, 111] on span "The Centrepoint - [GEOGRAPHIC_DATA]" at bounding box center [171, 108] width 109 height 8
click at [115, 111] on input "The Centrepoint - [GEOGRAPHIC_DATA]" at bounding box center [107, 108] width 16 height 16
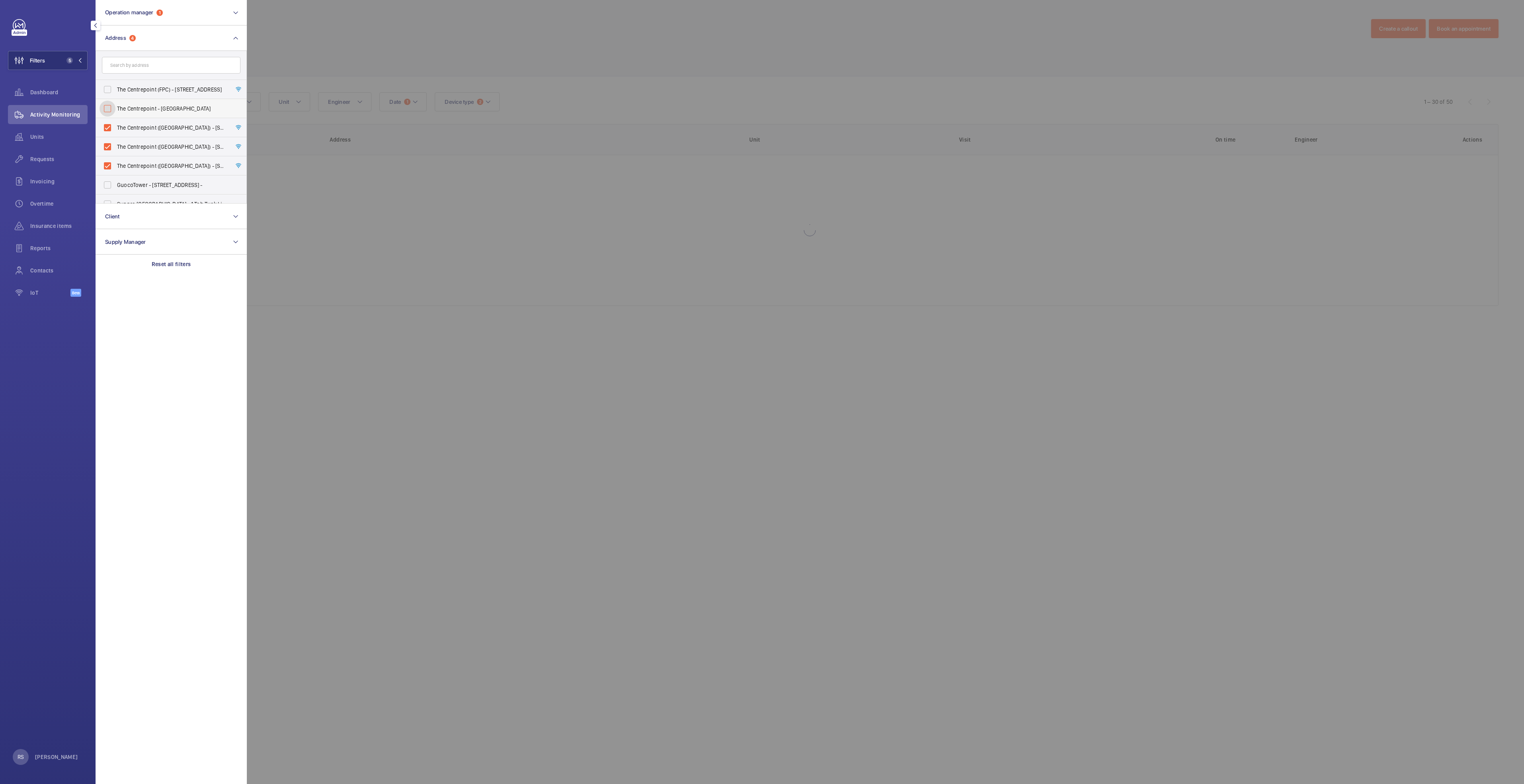
checkbox input "false"
click at [131, 123] on label "The Centrepoint ([GEOGRAPHIC_DATA]) - [STREET_ADDRESS]" at bounding box center [165, 127] width 139 height 19
click at [115, 123] on input "The Centrepoint ([GEOGRAPHIC_DATA]) - [STREET_ADDRESS]" at bounding box center [107, 127] width 16 height 16
checkbox input "false"
click at [127, 146] on span "The Centrepoint ([GEOGRAPHIC_DATA]) - [STREET_ADDRESS]" at bounding box center [171, 147] width 109 height 8
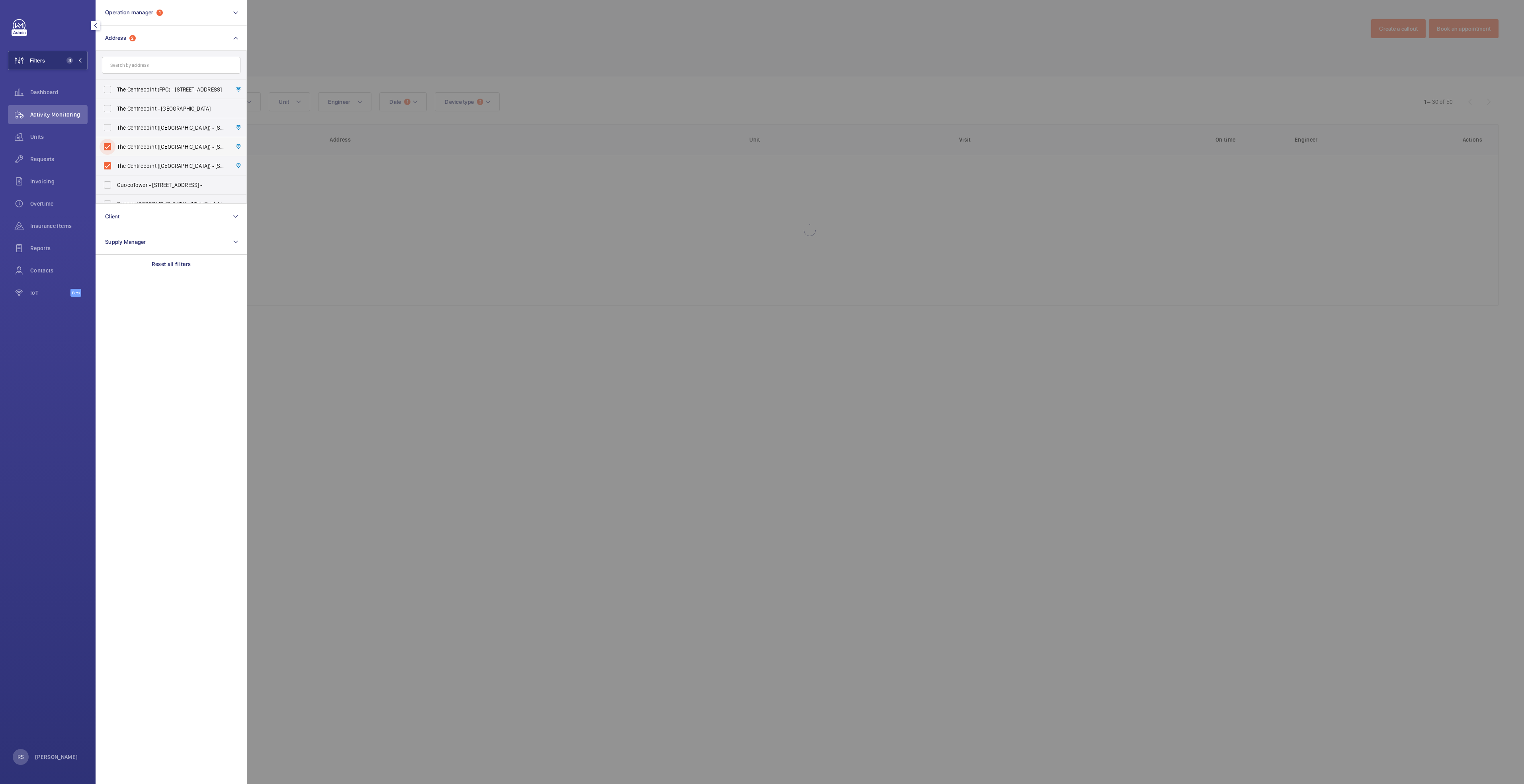
click at [115, 146] on input "The Centrepoint ([GEOGRAPHIC_DATA]) - [STREET_ADDRESS]" at bounding box center [107, 147] width 16 height 16
checkbox input "false"
click at [131, 169] on span "The Centrepoint ([GEOGRAPHIC_DATA]) - [STREET_ADDRESS]" at bounding box center [171, 166] width 109 height 8
click at [115, 169] on input "The Centrepoint ([GEOGRAPHIC_DATA]) - [STREET_ADDRESS]" at bounding box center [107, 166] width 16 height 16
checkbox input "false"
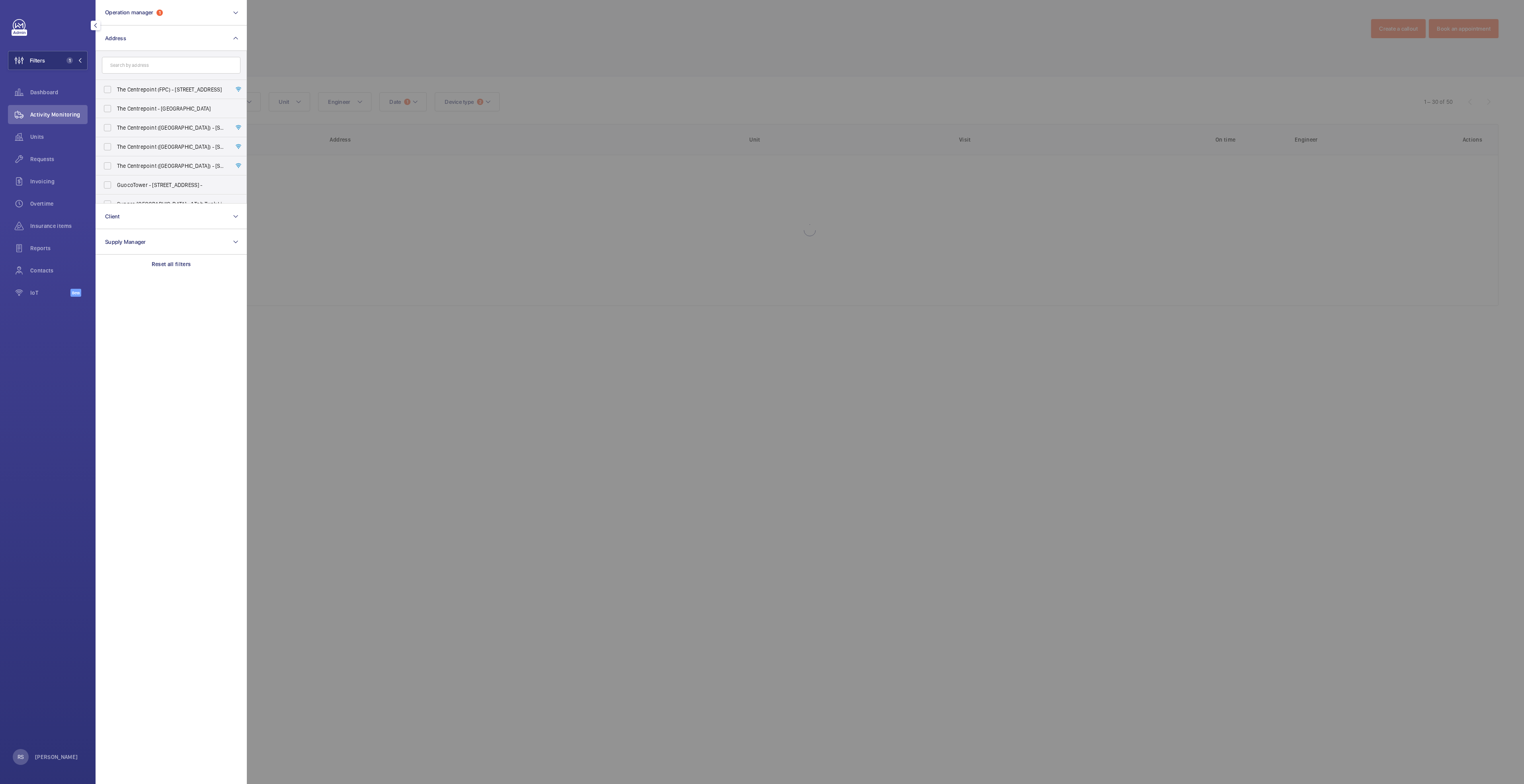
click at [290, 234] on div at bounding box center [1009, 392] width 1524 height 784
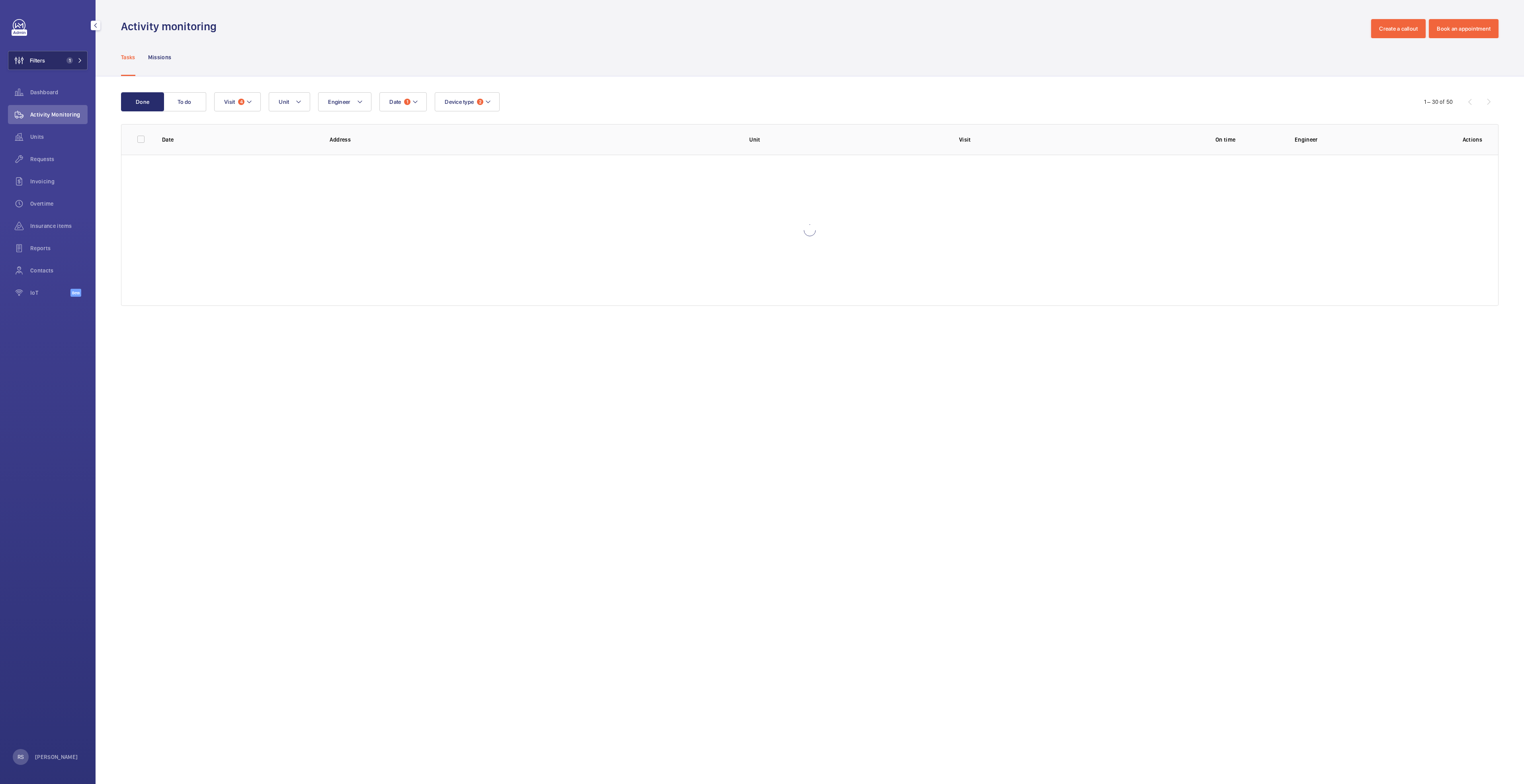
click at [81, 58] on mat-icon at bounding box center [79, 60] width 4 height 4
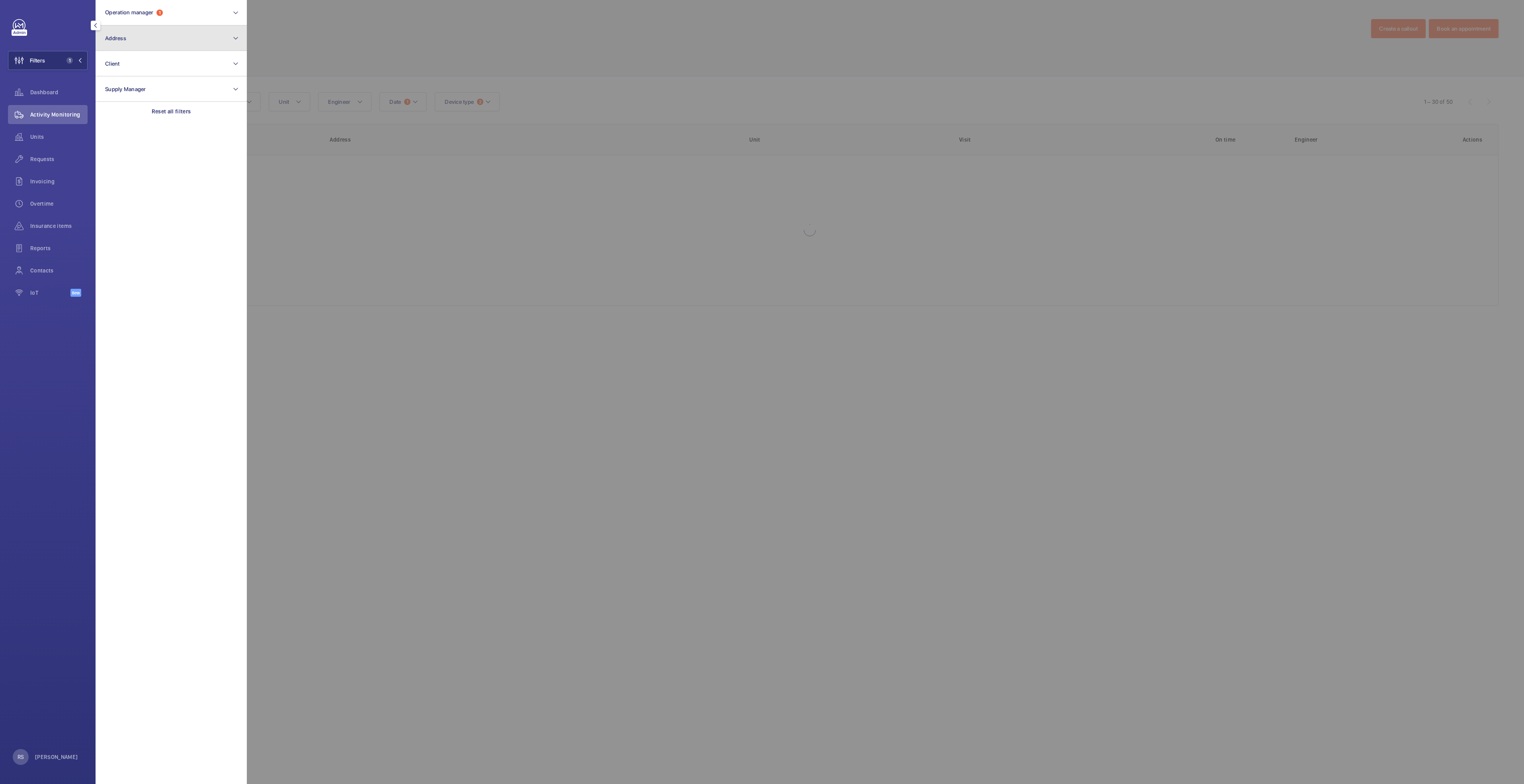
click at [162, 30] on button "Address" at bounding box center [170, 38] width 151 height 25
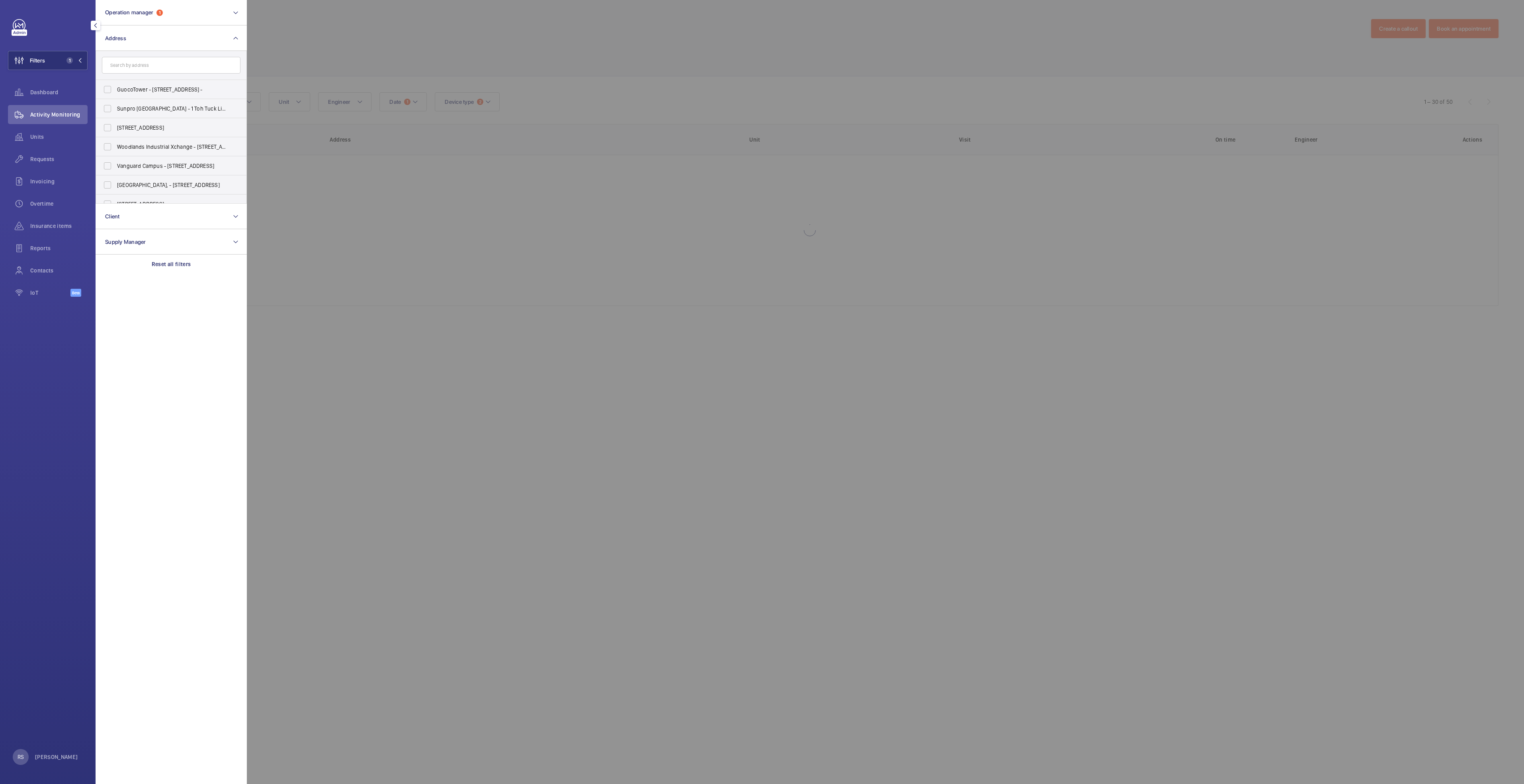
click at [161, 68] on input "text" at bounding box center [171, 65] width 139 height 17
type input "[PERSON_NAME]"
click at [171, 131] on span "[PERSON_NAME] g Mall - [STREET_ADDRESS][PERSON_NAME]" at bounding box center [171, 127] width 109 height 8
click at [115, 131] on input "[PERSON_NAME] g Mall - [STREET_ADDRESS][PERSON_NAME]" at bounding box center [107, 127] width 16 height 16
checkbox input "true"
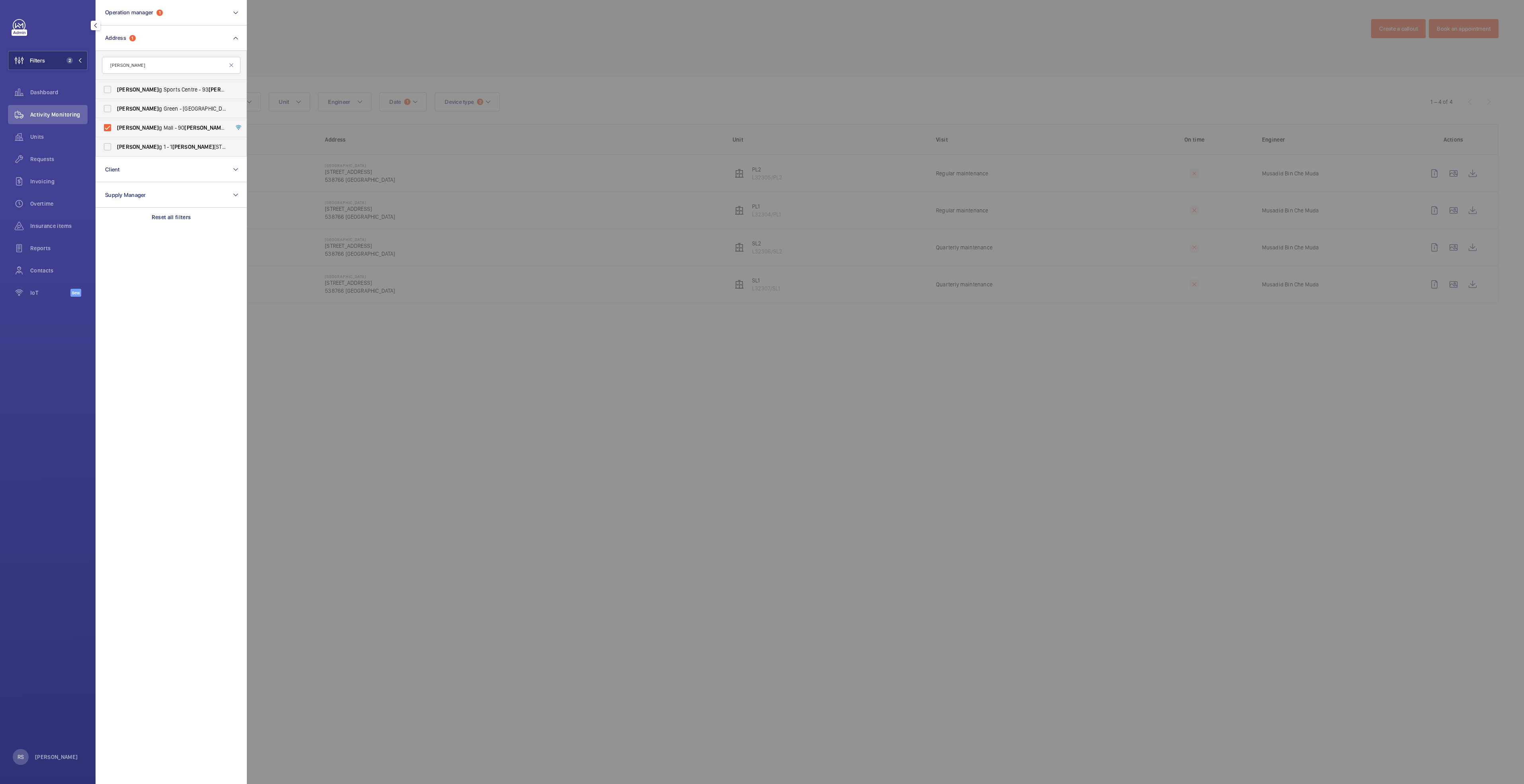
click at [414, 32] on div at bounding box center [1009, 392] width 1524 height 784
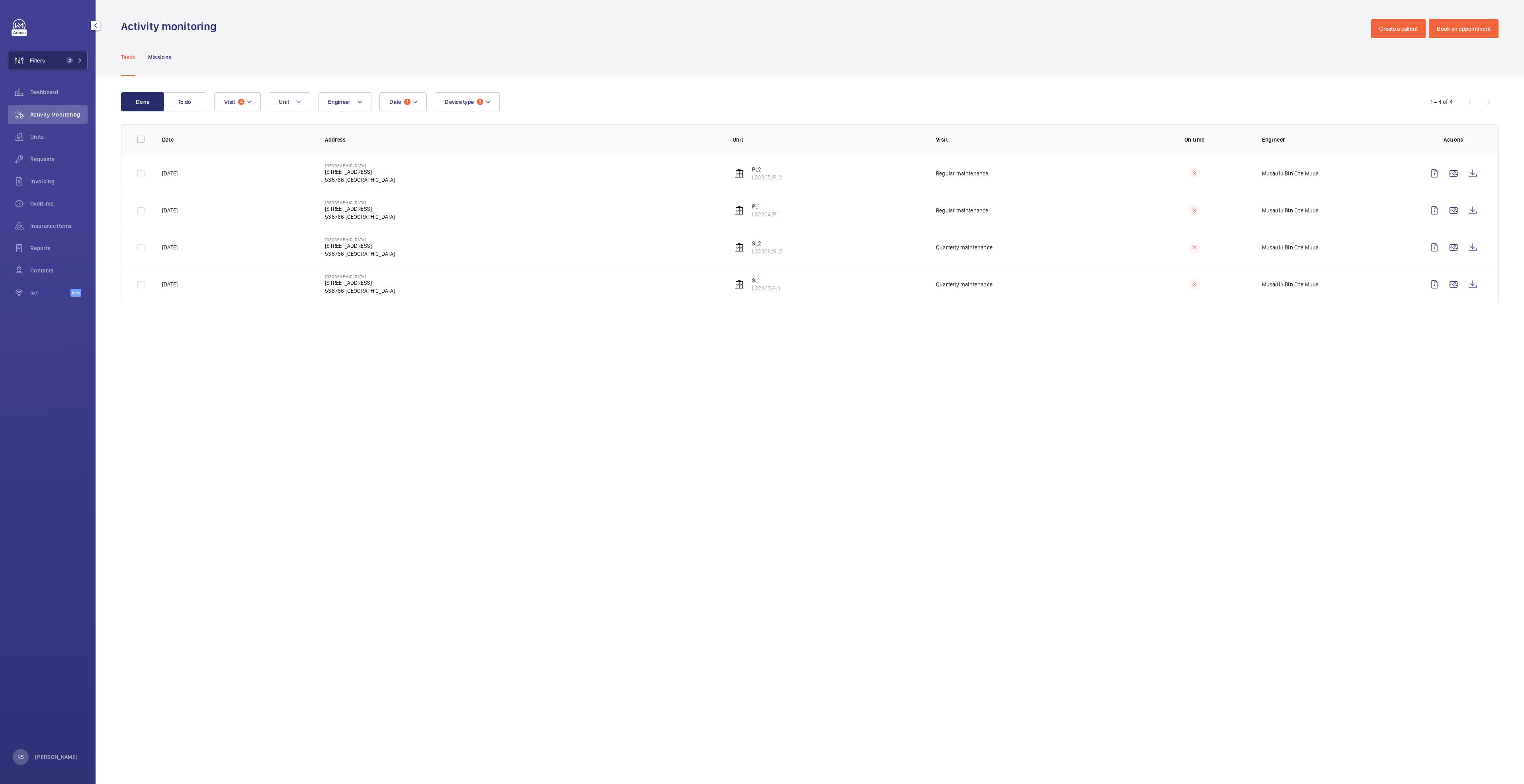
click at [71, 54] on button "Filters 2" at bounding box center [47, 60] width 79 height 19
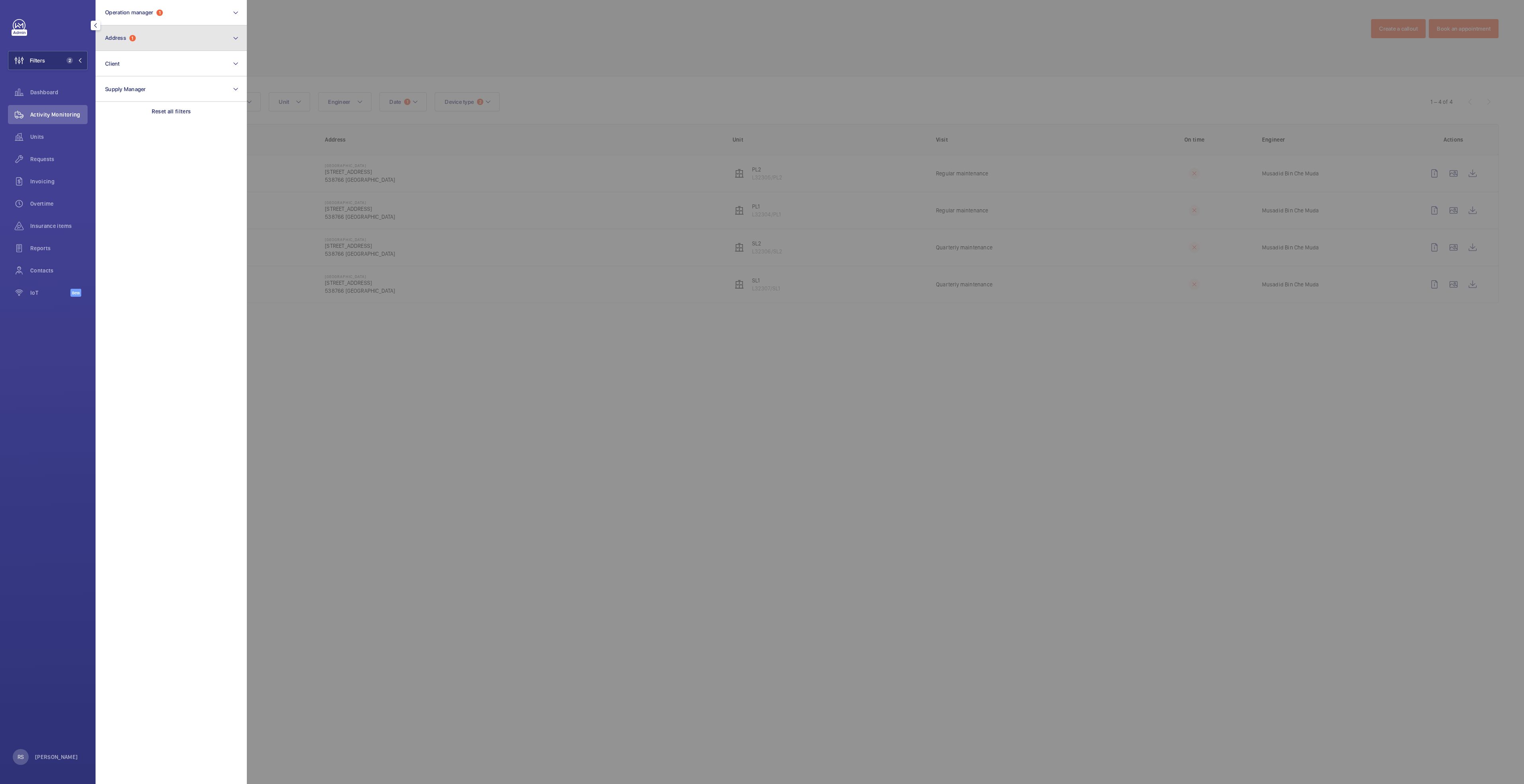
click at [134, 31] on button "Address 1" at bounding box center [170, 38] width 151 height 25
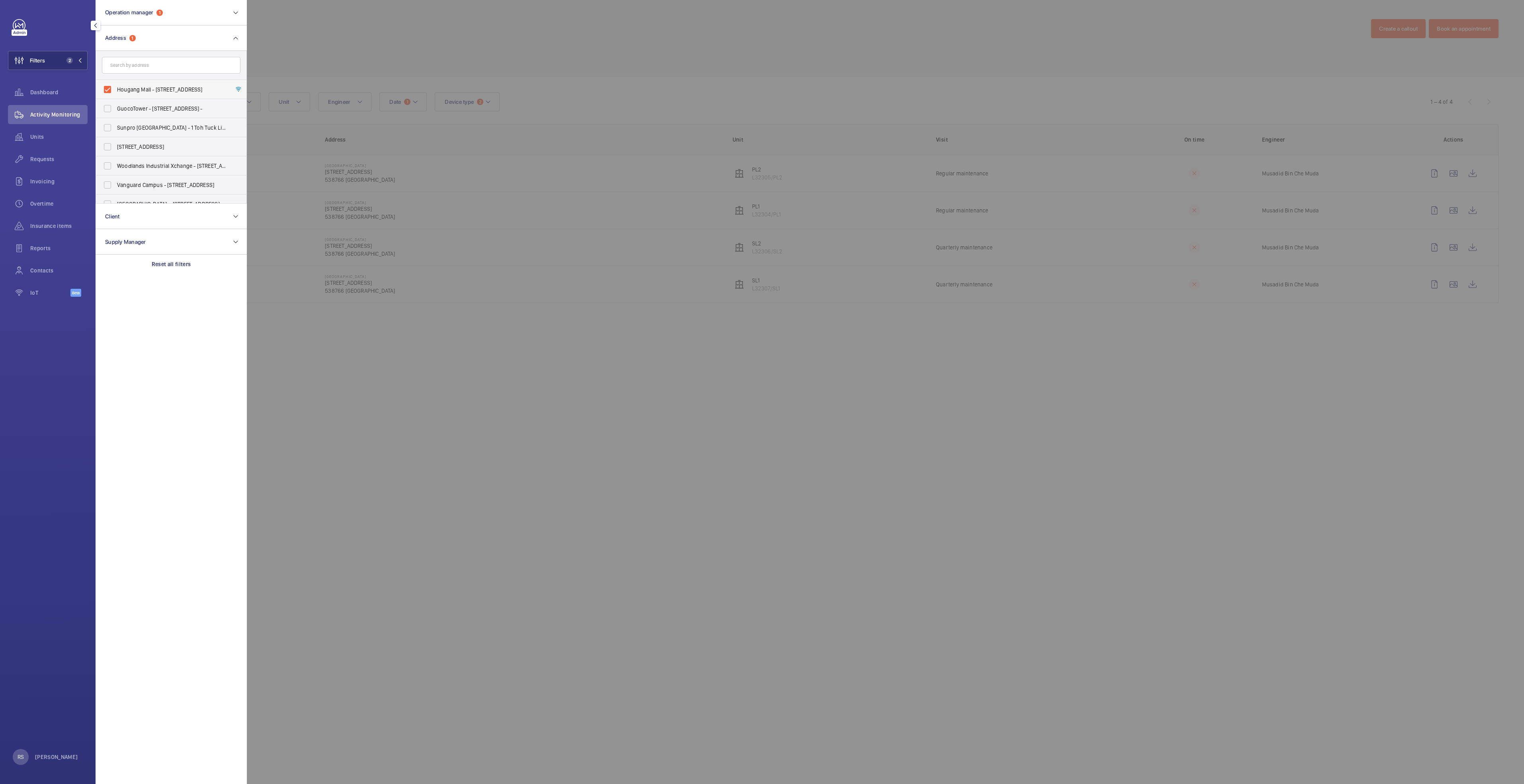
click at [110, 89] on label "Hougang Mall - [STREET_ADDRESS]" at bounding box center [165, 90] width 139 height 19
click at [110, 89] on input "Hougang Mall - [STREET_ADDRESS]" at bounding box center [107, 89] width 16 height 16
checkbox input "false"
click at [127, 67] on input "text" at bounding box center [171, 65] width 139 height 17
type input "waterway"
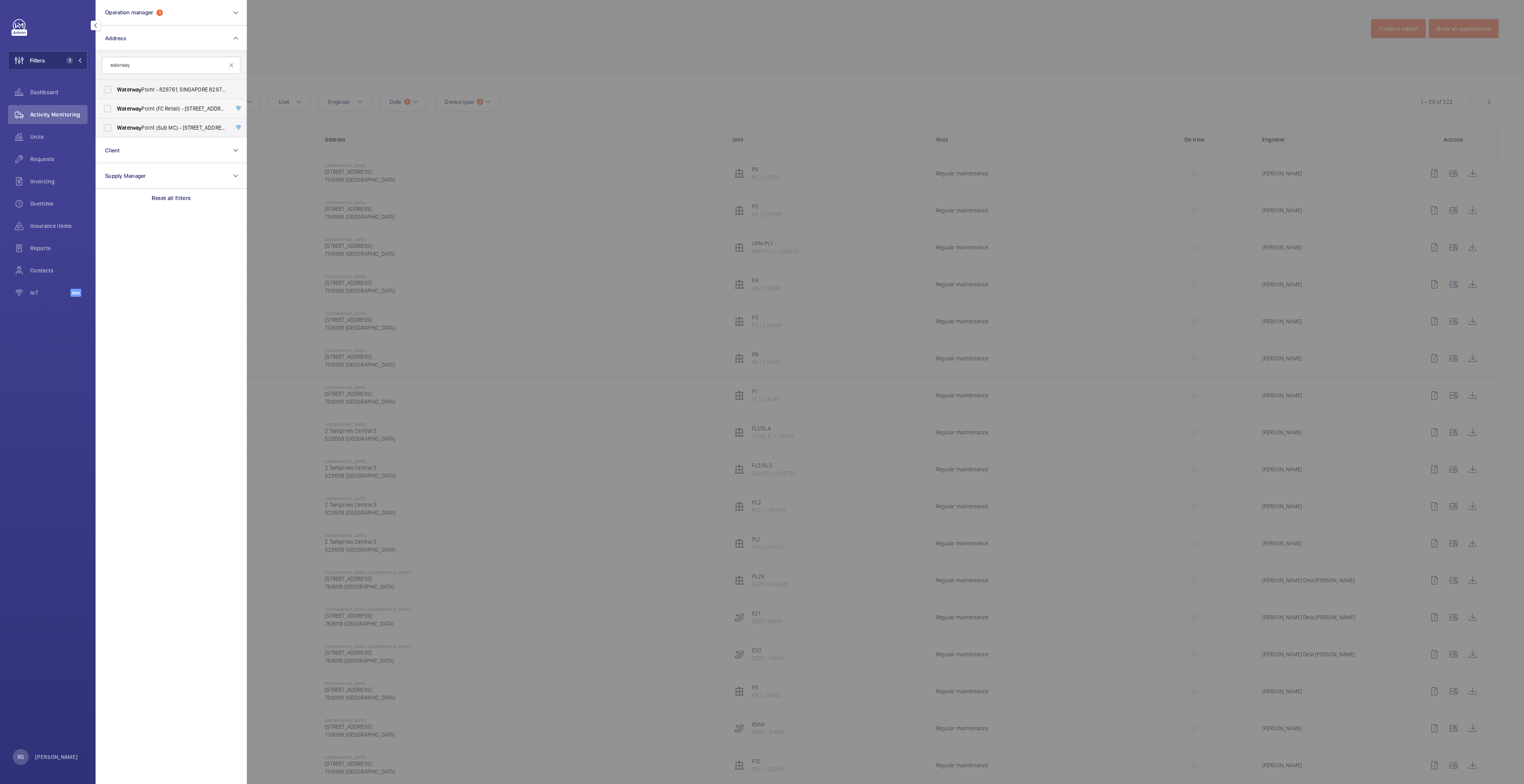
click at [162, 106] on span "Waterway Point (FC Retail) - [STREET_ADDRESS]" at bounding box center [171, 108] width 109 height 8
click at [115, 106] on input "Waterway Point (FC Retail) - [STREET_ADDRESS]" at bounding box center [107, 108] width 16 height 16
checkbox input "true"
click at [171, 121] on label "[GEOGRAPHIC_DATA] (Sub MC) - [STREET_ADDRESS]" at bounding box center [165, 127] width 139 height 19
click at [115, 121] on input "[GEOGRAPHIC_DATA] (Sub MC) - [STREET_ADDRESS]" at bounding box center [107, 127] width 16 height 16
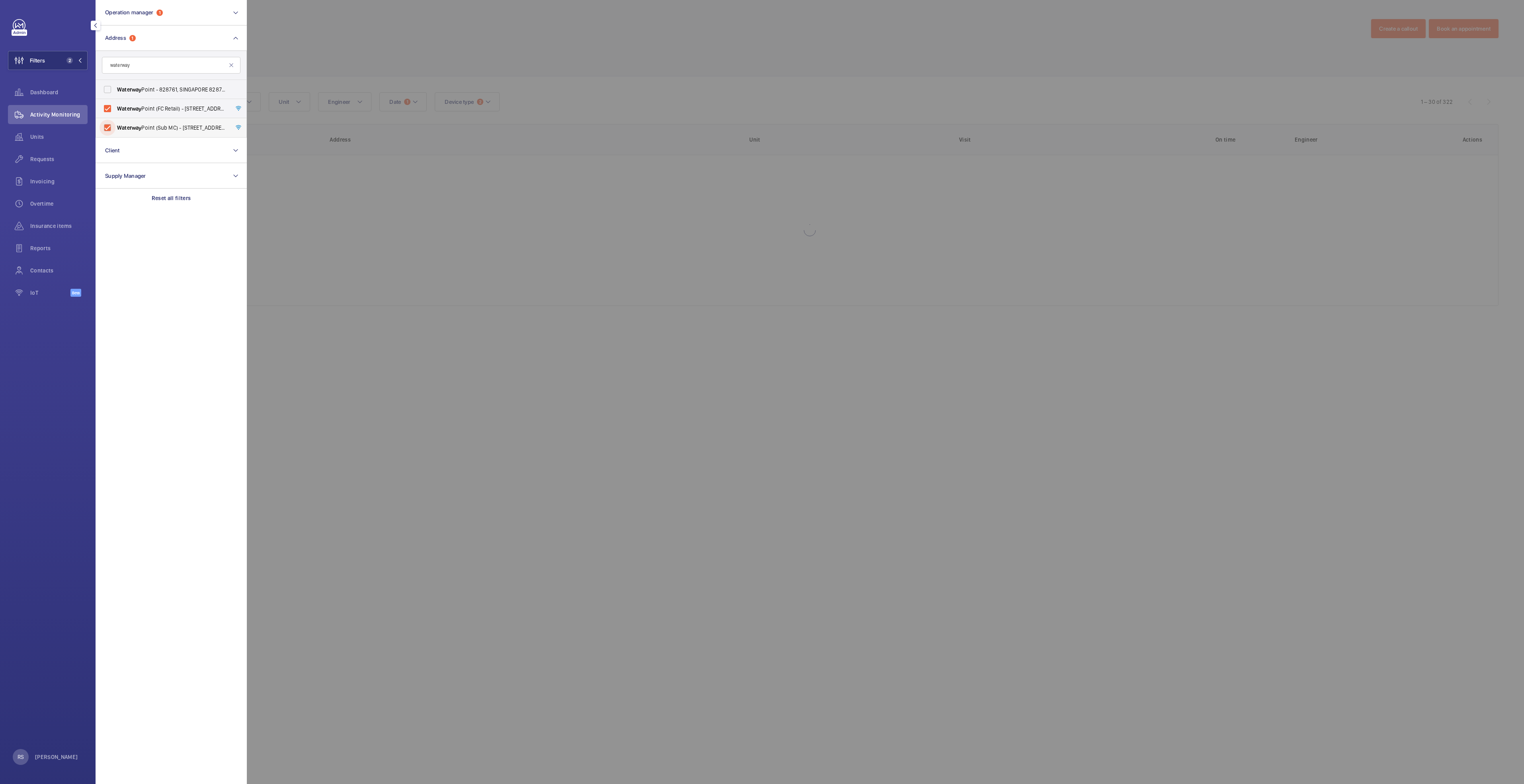
checkbox input "true"
click at [388, 22] on div at bounding box center [1009, 392] width 1524 height 784
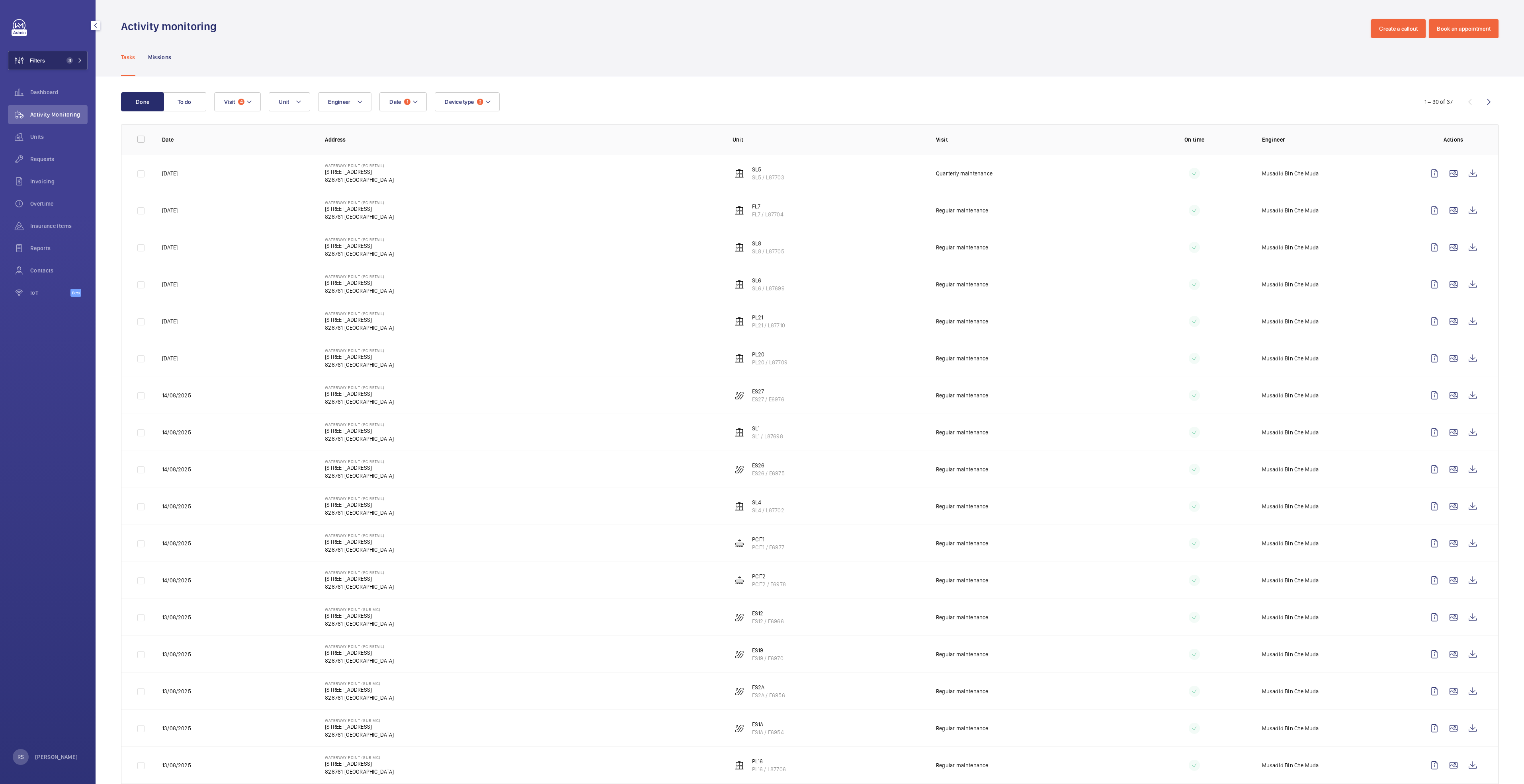
click at [85, 52] on button "Filters 3" at bounding box center [47, 60] width 79 height 19
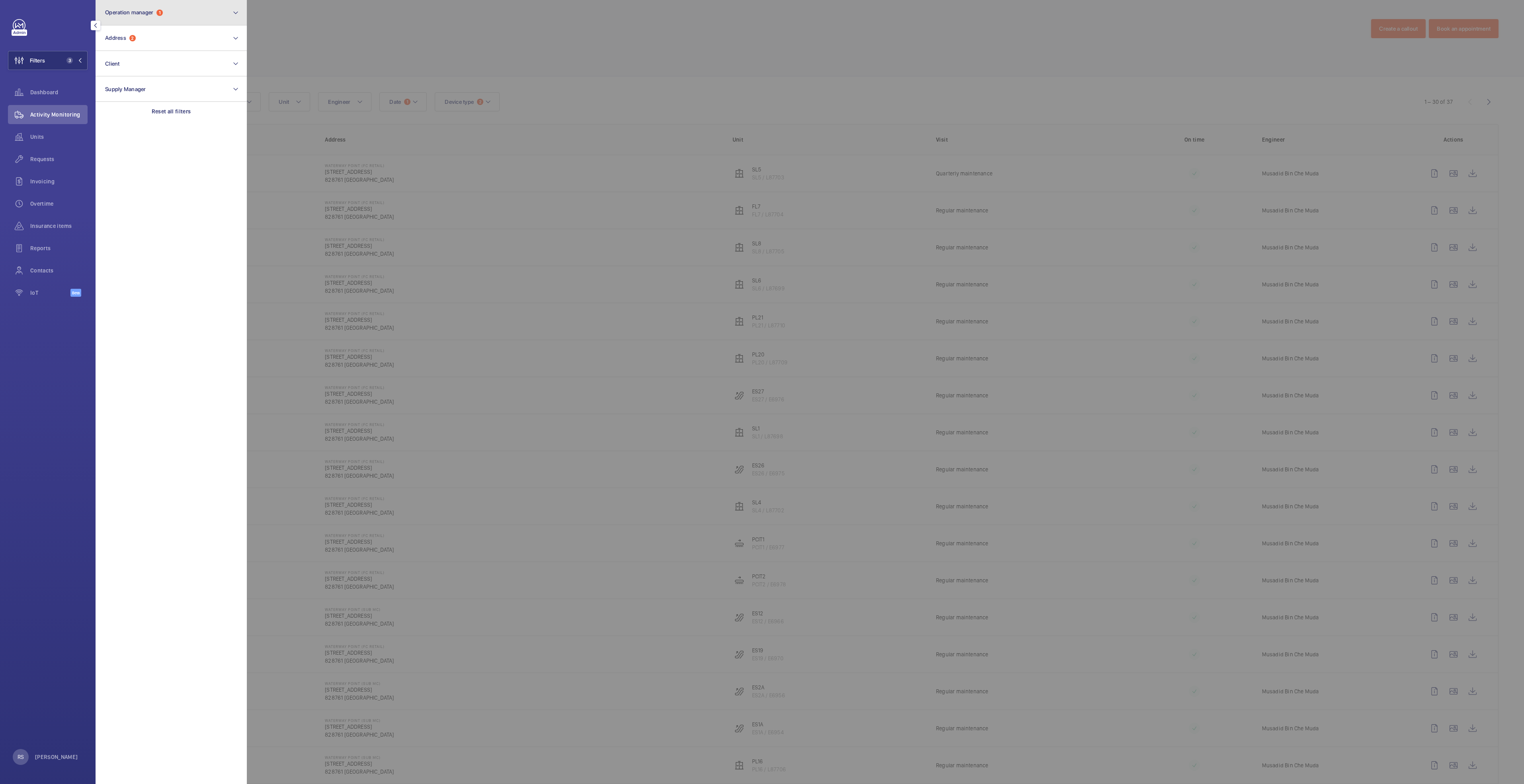
click at [154, 23] on button "Operation manager 1" at bounding box center [170, 12] width 151 height 25
click at [352, 22] on div at bounding box center [1009, 392] width 1524 height 784
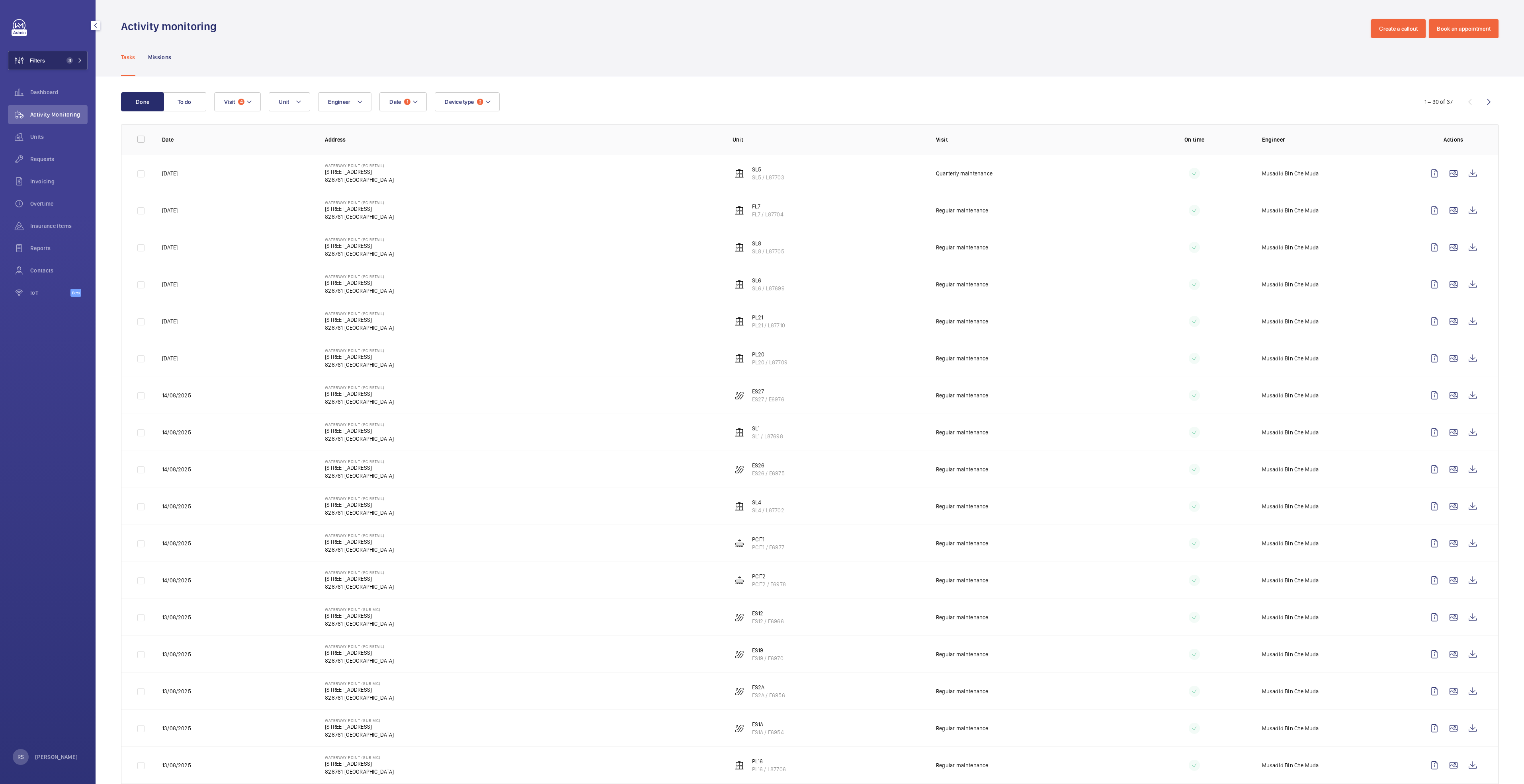
click at [74, 62] on span "3" at bounding box center [72, 60] width 19 height 6
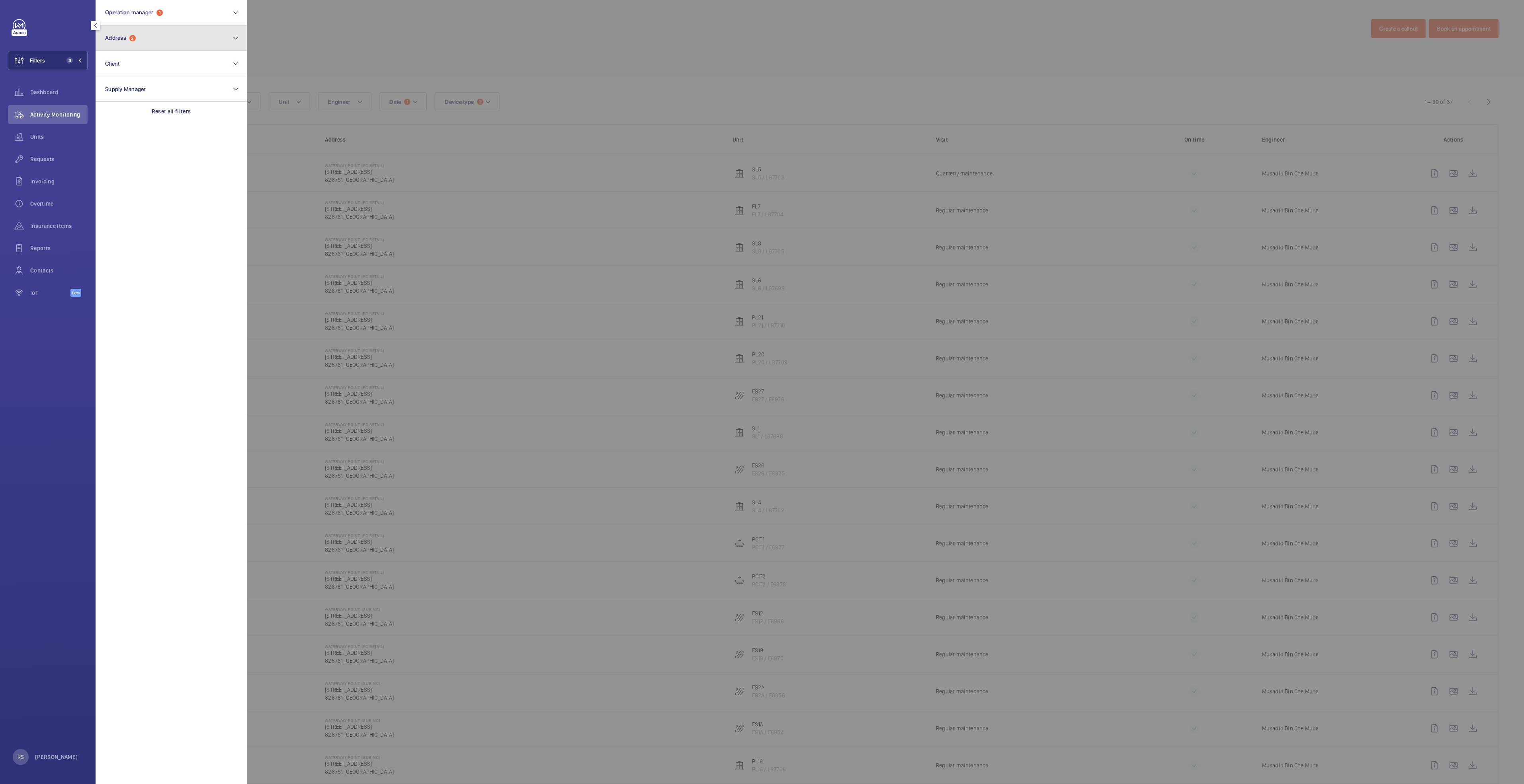
click at [132, 42] on button "Address 2" at bounding box center [170, 38] width 151 height 25
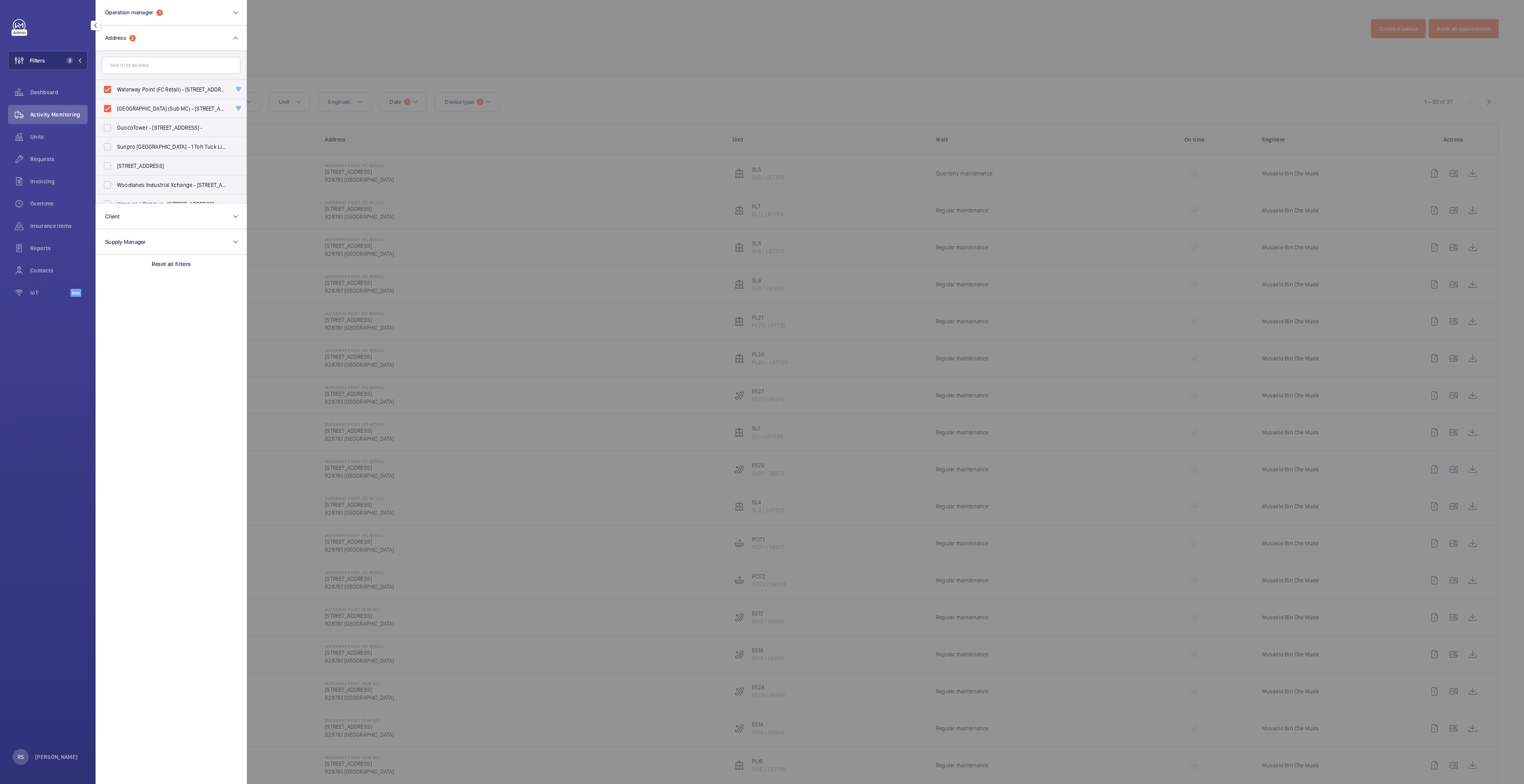
click at [135, 89] on span "Waterway Point (FC Retail) - [STREET_ADDRESS]" at bounding box center [171, 89] width 109 height 8
click at [115, 89] on input "Waterway Point (FC Retail) - [STREET_ADDRESS]" at bounding box center [107, 89] width 16 height 16
checkbox input "false"
click at [132, 101] on label "[GEOGRAPHIC_DATA] (Sub MC) - [STREET_ADDRESS]" at bounding box center [165, 109] width 139 height 19
click at [115, 101] on input "[GEOGRAPHIC_DATA] (Sub MC) - [STREET_ADDRESS]" at bounding box center [107, 108] width 16 height 16
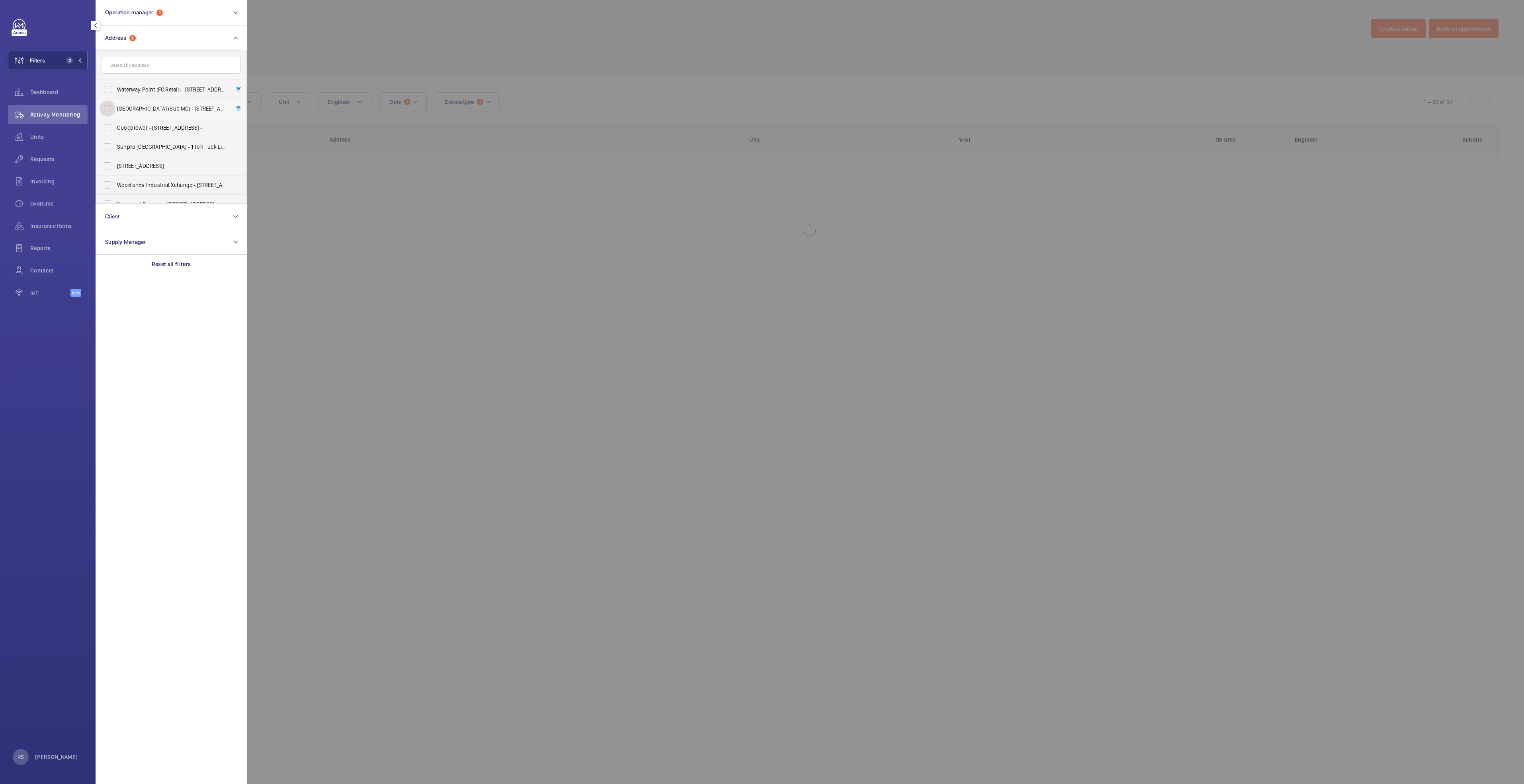
checkbox input "false"
click at [148, 57] on input "text" at bounding box center [171, 65] width 139 height 17
type input "white"
click at [162, 93] on span "[GEOGRAPHIC_DATA] - [STREET_ADDRESS]" at bounding box center [171, 89] width 109 height 8
click at [115, 93] on input "[GEOGRAPHIC_DATA] - [STREET_ADDRESS]" at bounding box center [107, 89] width 16 height 16
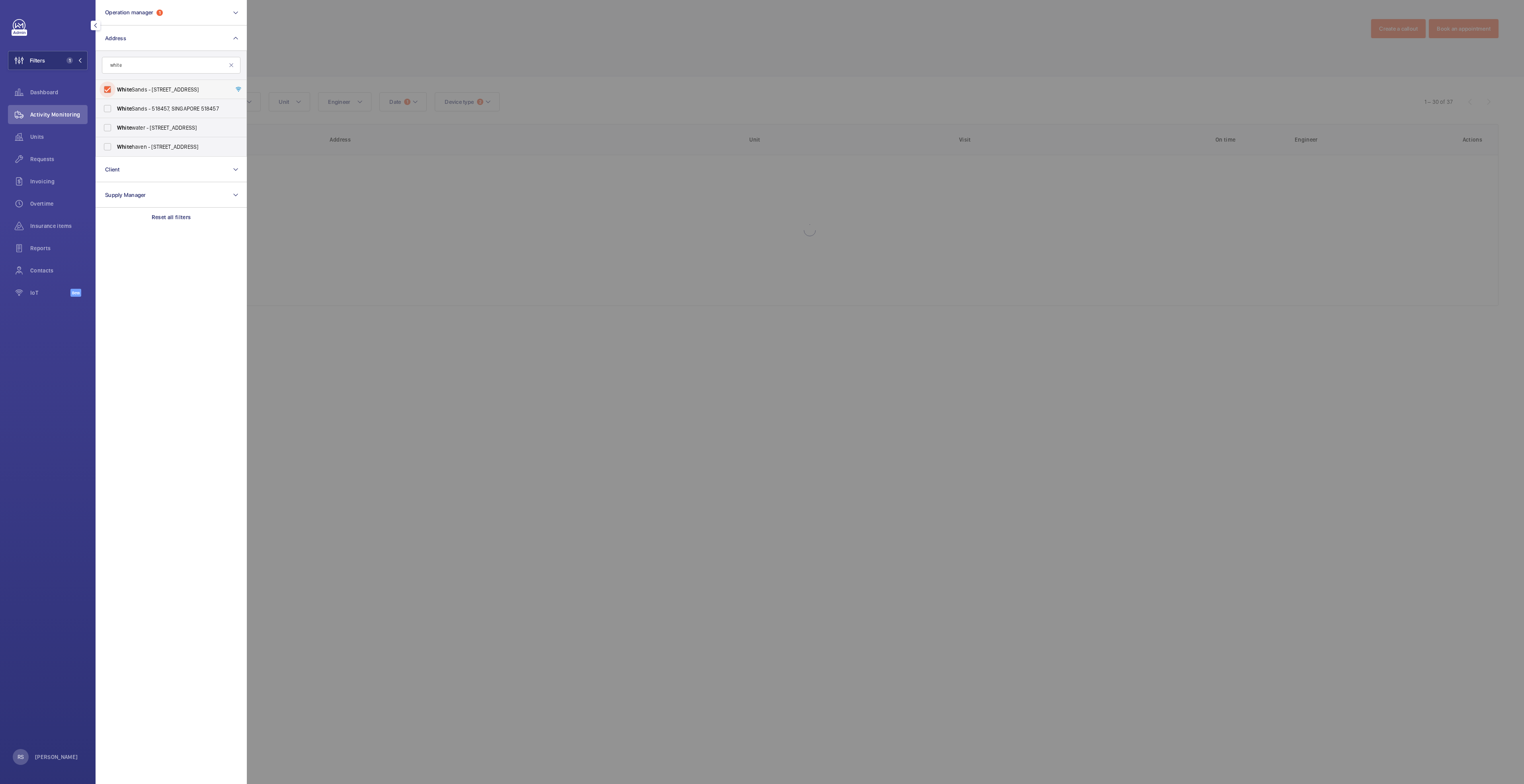
checkbox input "true"
click at [409, 52] on div at bounding box center [1009, 392] width 1524 height 784
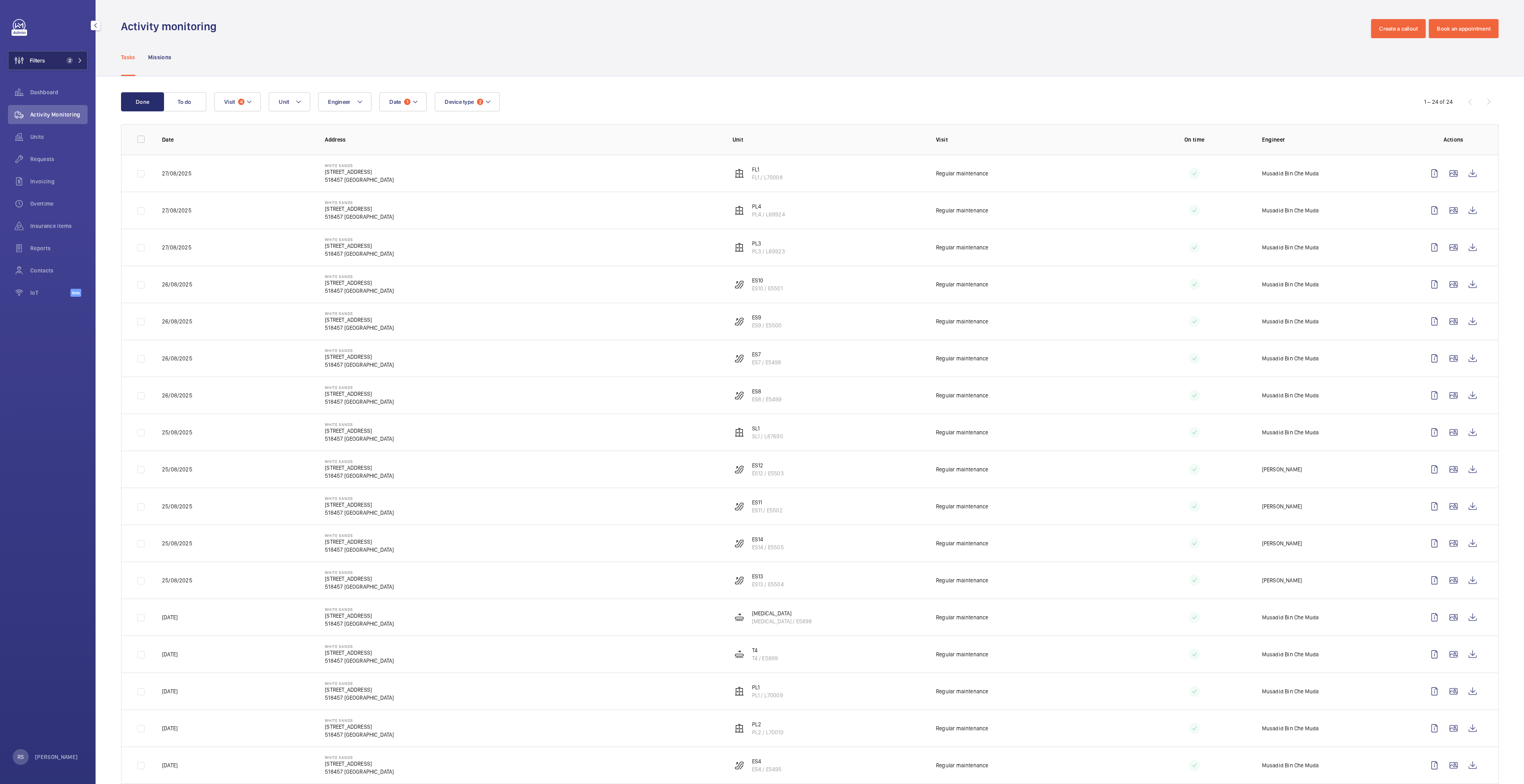
click at [79, 63] on mat-icon at bounding box center [79, 60] width 4 height 4
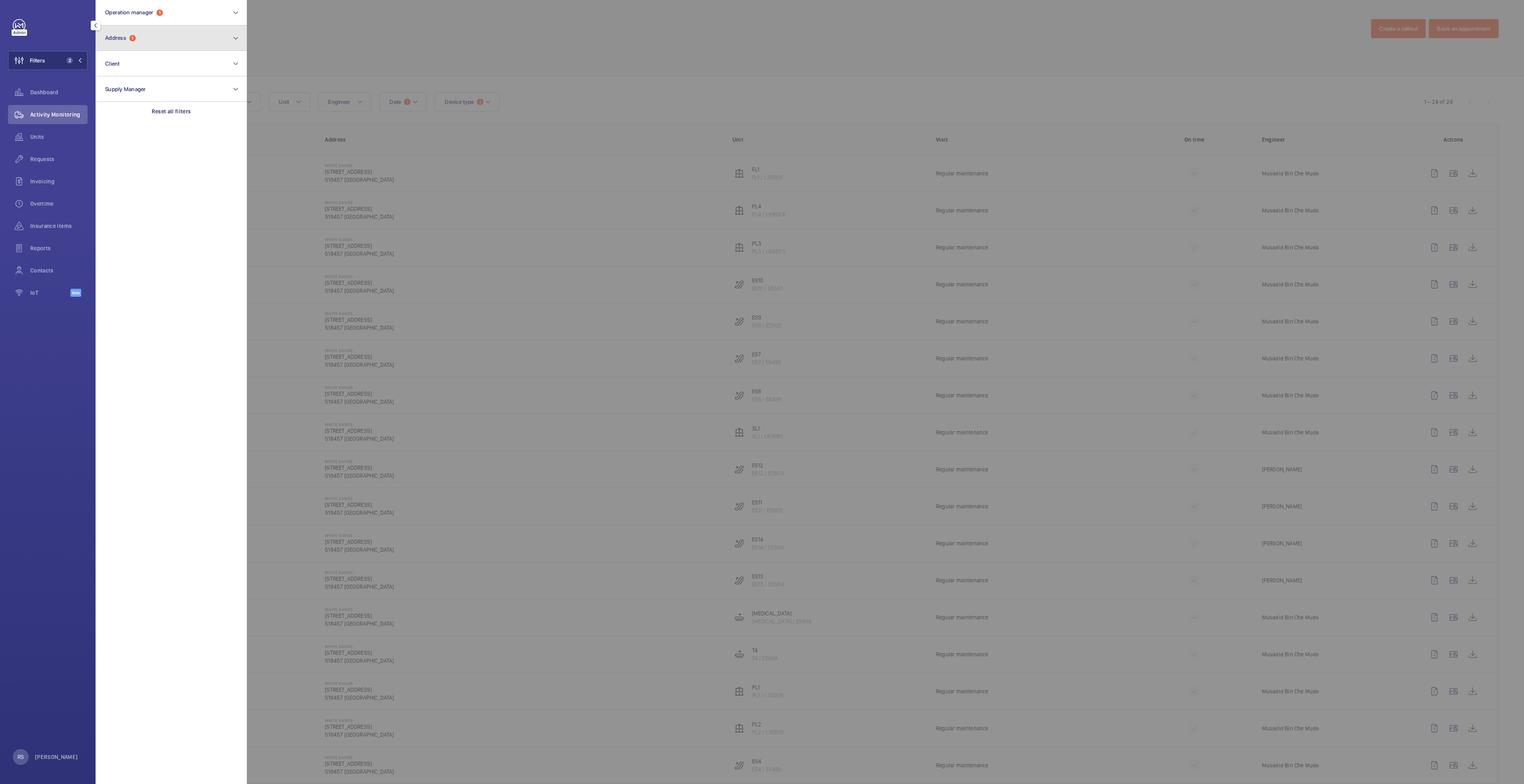
click at [128, 38] on span "Address 1" at bounding box center [120, 38] width 31 height 7
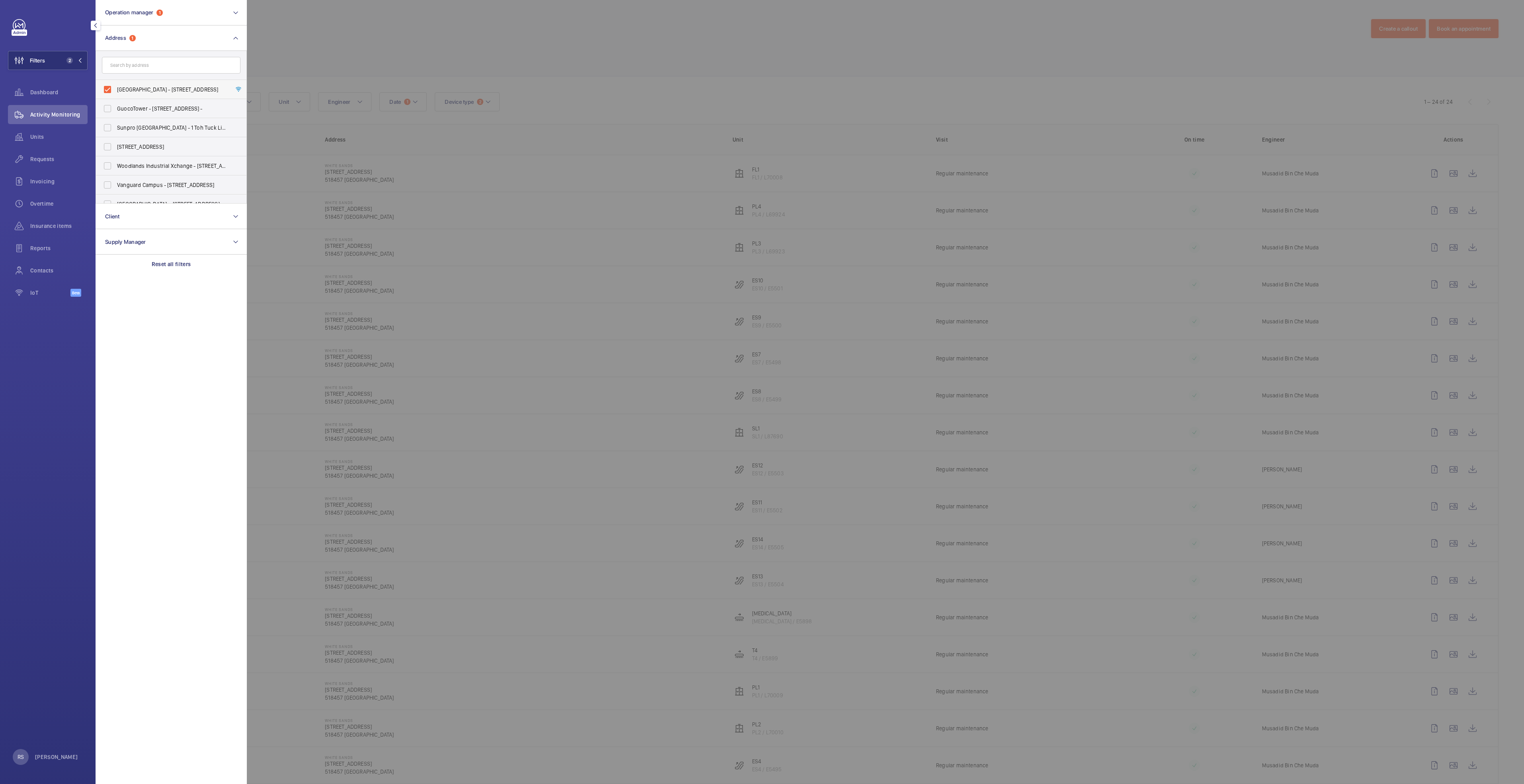
click at [123, 88] on span "[GEOGRAPHIC_DATA] - [STREET_ADDRESS]" at bounding box center [171, 89] width 109 height 8
click at [115, 88] on input "[GEOGRAPHIC_DATA] - [STREET_ADDRESS]" at bounding box center [107, 89] width 16 height 16
checkbox input "false"
click at [144, 52] on form at bounding box center [171, 65] width 150 height 29
click at [144, 61] on input "text" at bounding box center [171, 65] width 139 height 17
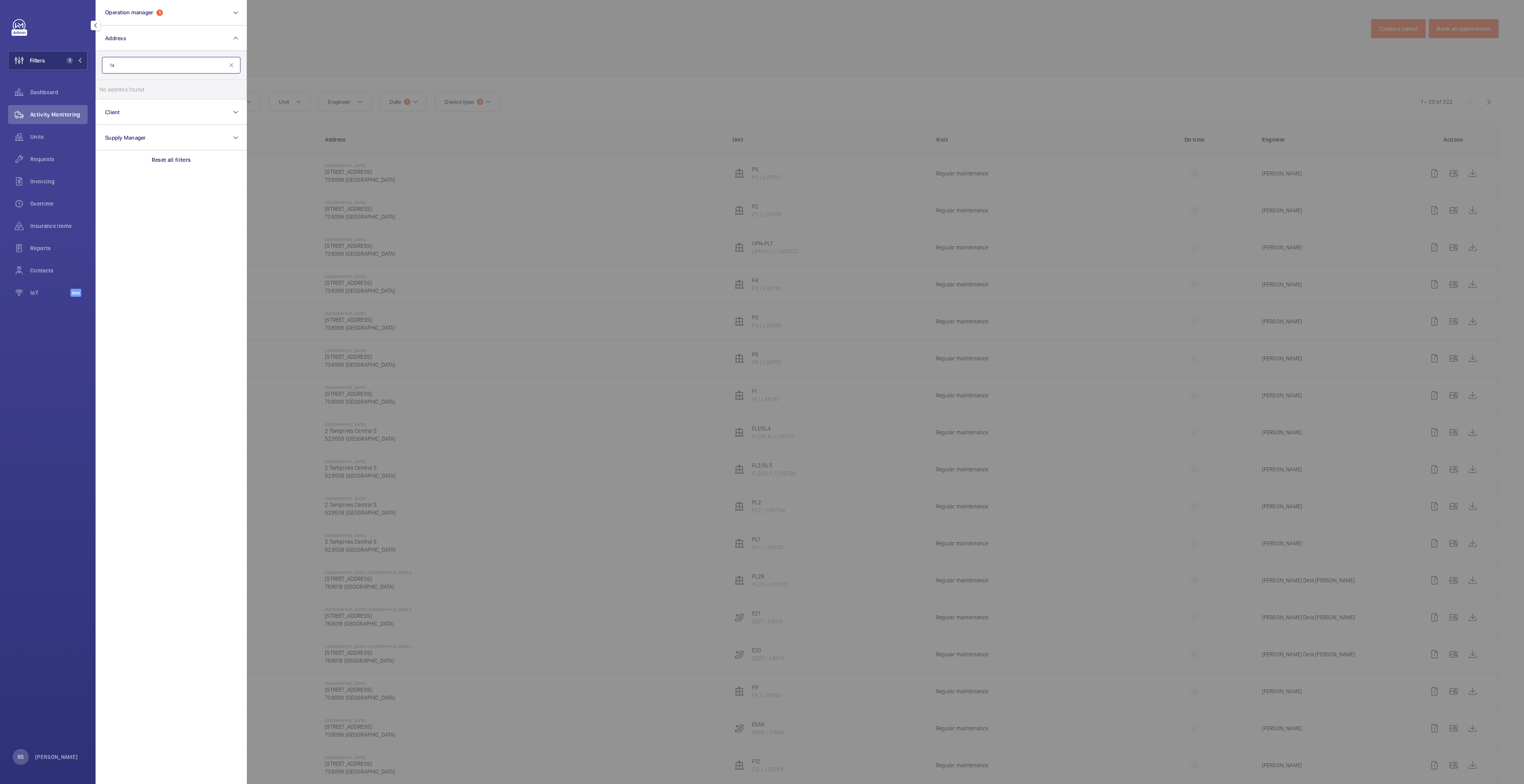
type input "t"
type input "10 tampines"
click at [178, 113] on label "Tampines [STREET_ADDRESS]" at bounding box center [165, 109] width 139 height 19
click at [115, 113] on input "Tampines [STREET_ADDRESS]" at bounding box center [107, 108] width 16 height 16
checkbox input "true"
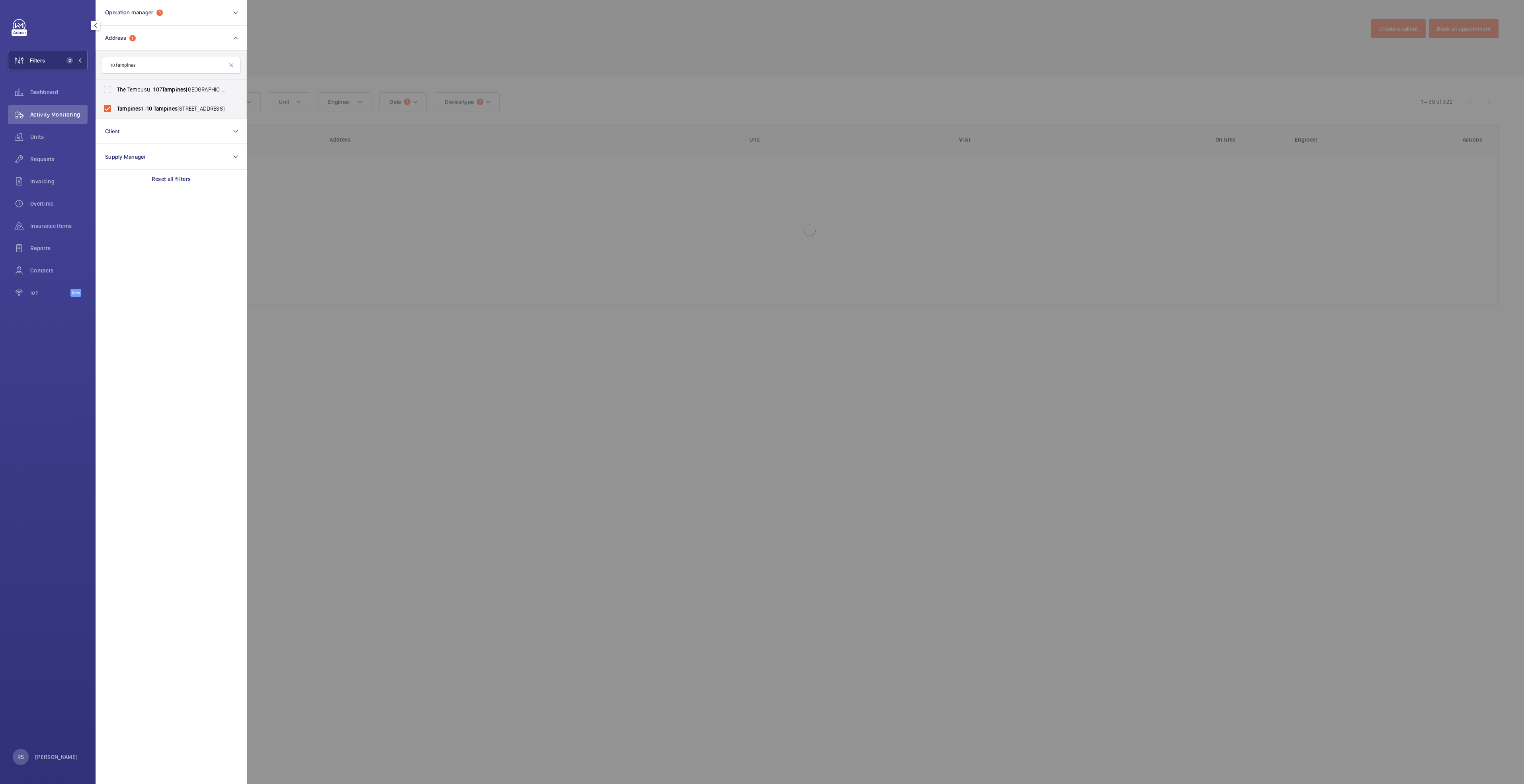
click at [413, 54] on div at bounding box center [1009, 392] width 1524 height 784
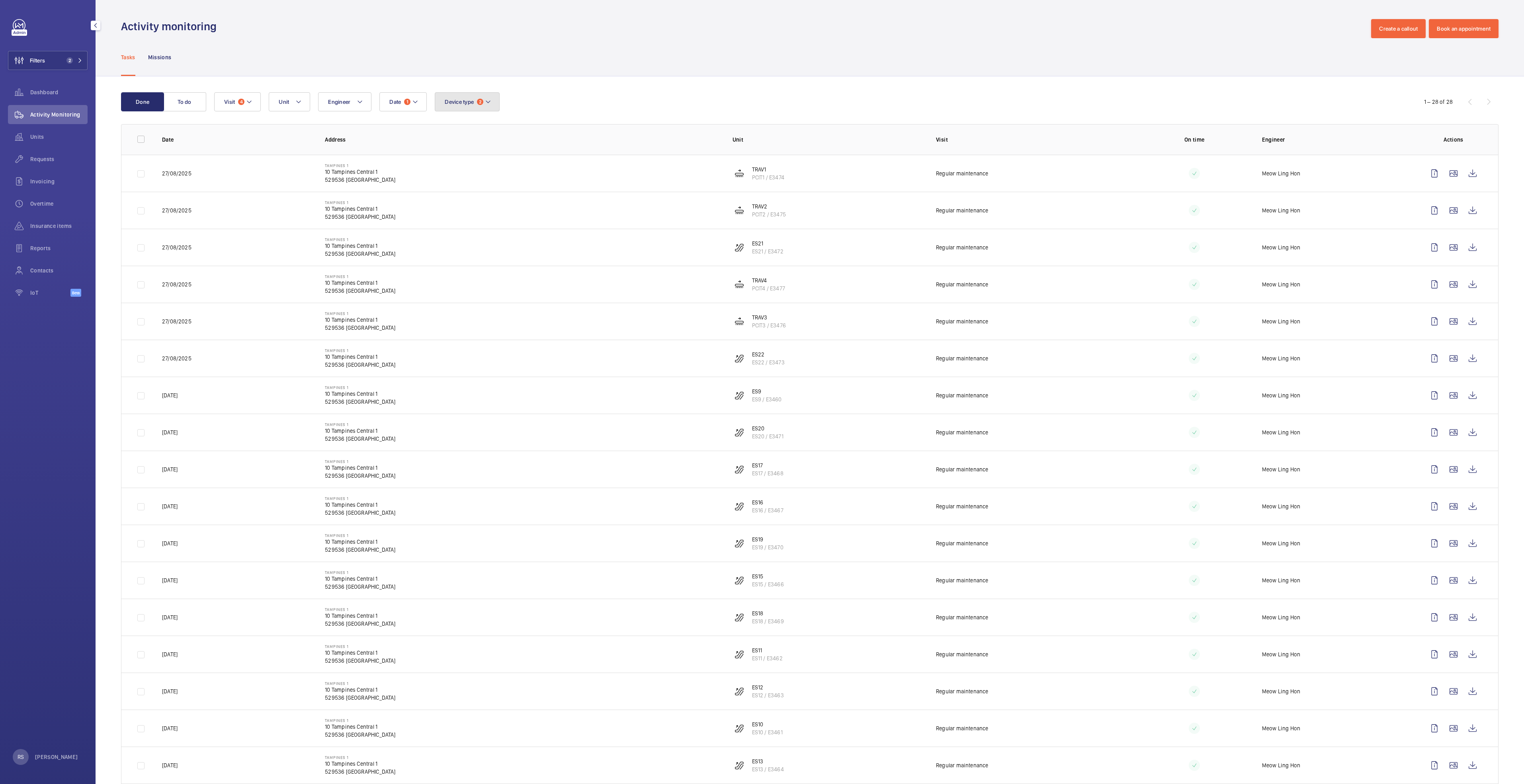
click at [487, 100] on mat-icon at bounding box center [487, 101] width 6 height 10
click at [471, 155] on span "Escalator" at bounding box center [510, 155] width 109 height 8
click at [455, 155] on input "Escalator" at bounding box center [446, 156] width 16 height 16
checkbox input "false"
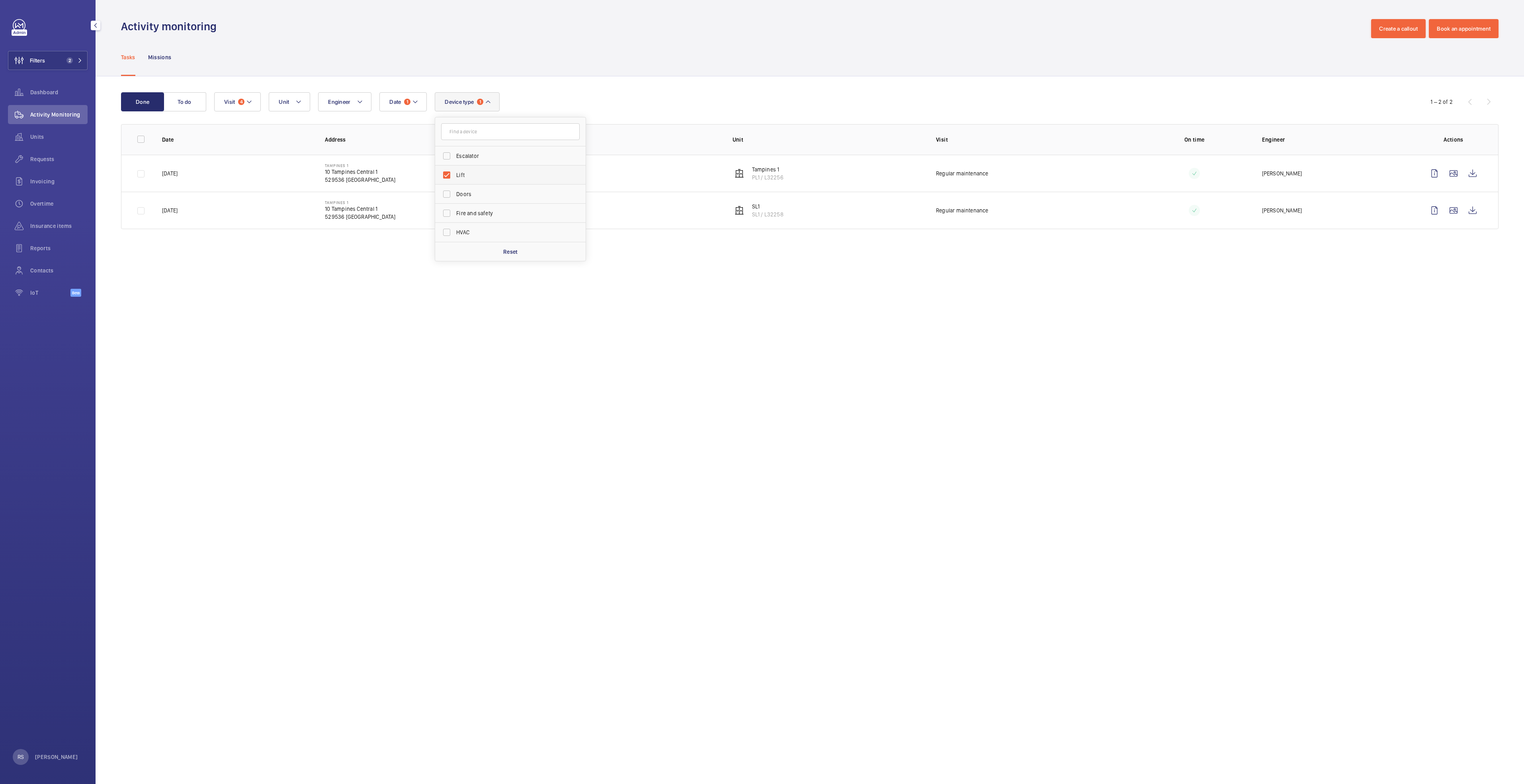
click at [451, 176] on label "Lift" at bounding box center [504, 175] width 139 height 19
click at [451, 176] on input "Lift" at bounding box center [446, 175] width 16 height 16
checkbox input "false"
click at [459, 155] on span "Escalator" at bounding box center [510, 155] width 109 height 8
click at [455, 155] on input "Escalator" at bounding box center [446, 156] width 16 height 16
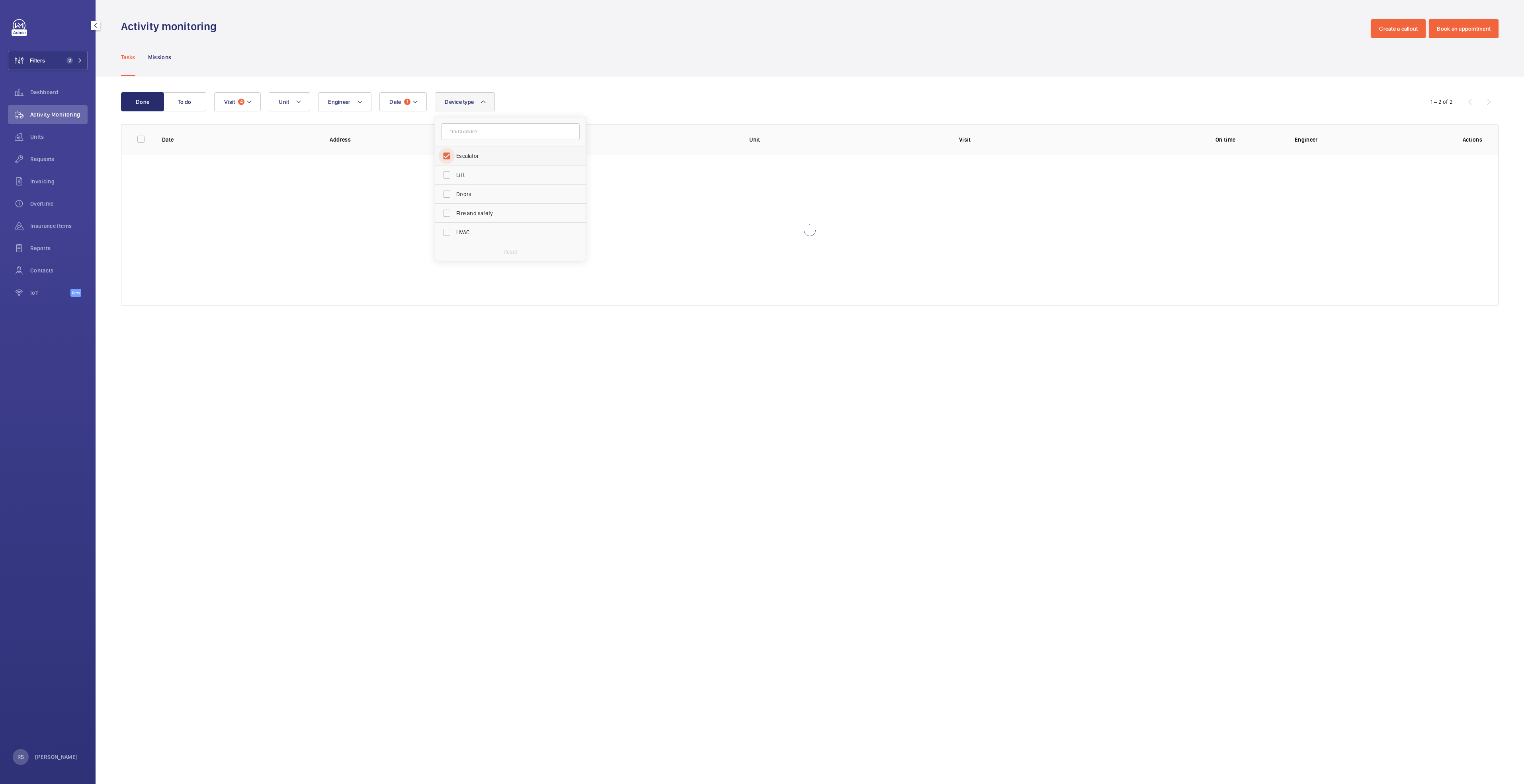
checkbox input "true"
click at [540, 77] on div "Done To do Date 1 Engineer Unit Device type 1 Escalator Lift Doors Fire and saf…" at bounding box center [810, 201] width 1429 height 249
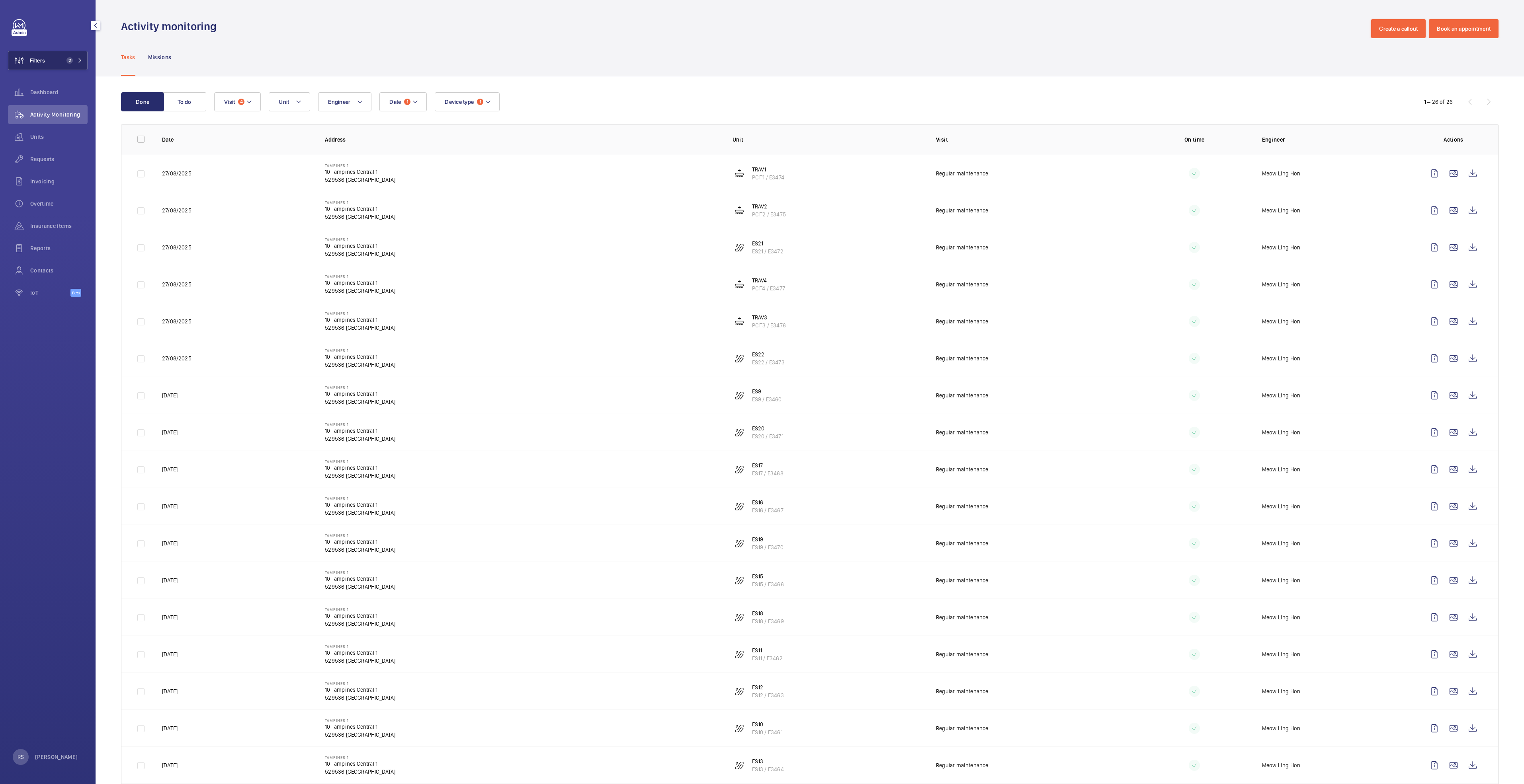
click at [63, 63] on button "Filters 2" at bounding box center [47, 60] width 79 height 19
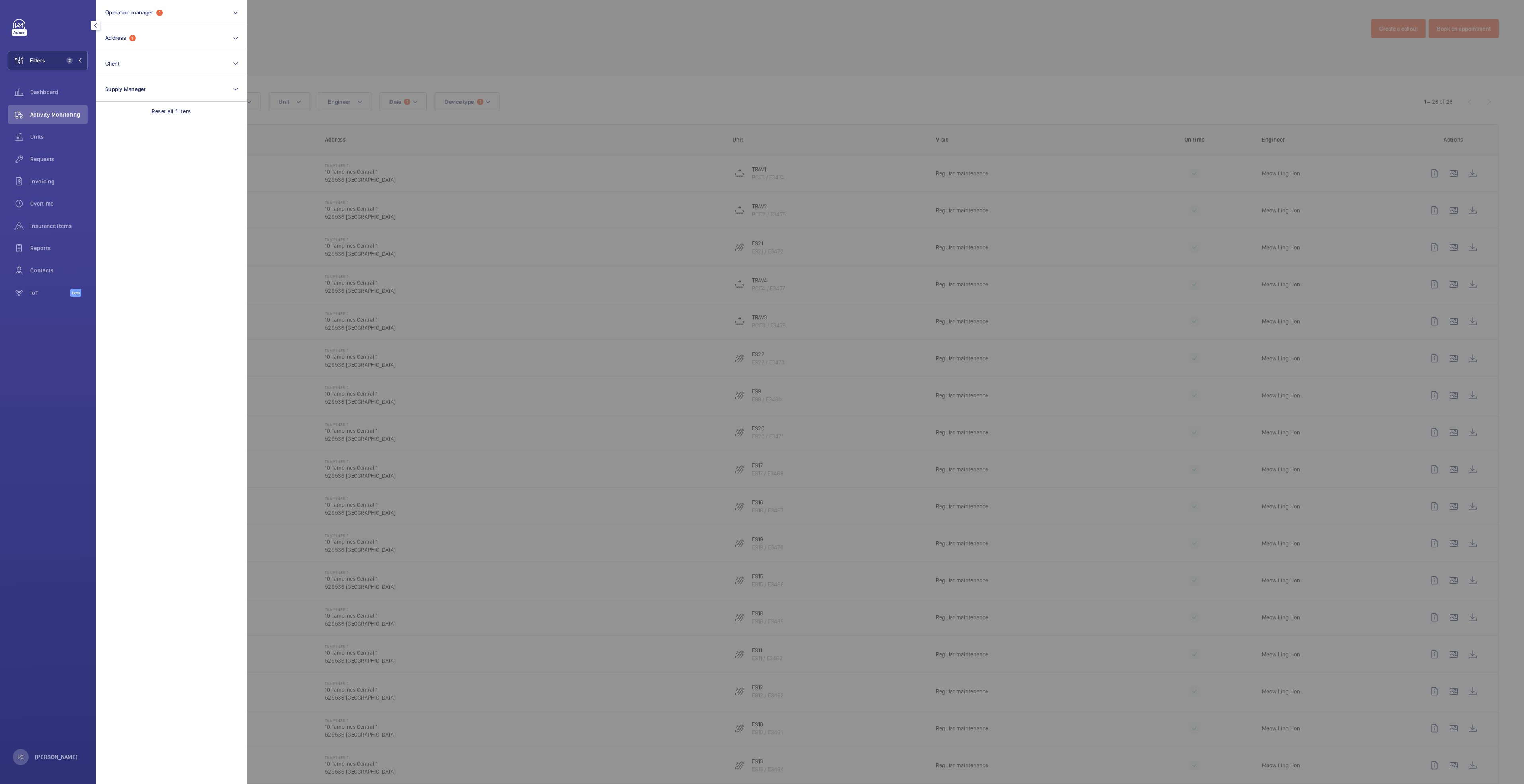
click at [435, 9] on div at bounding box center [1009, 392] width 1524 height 784
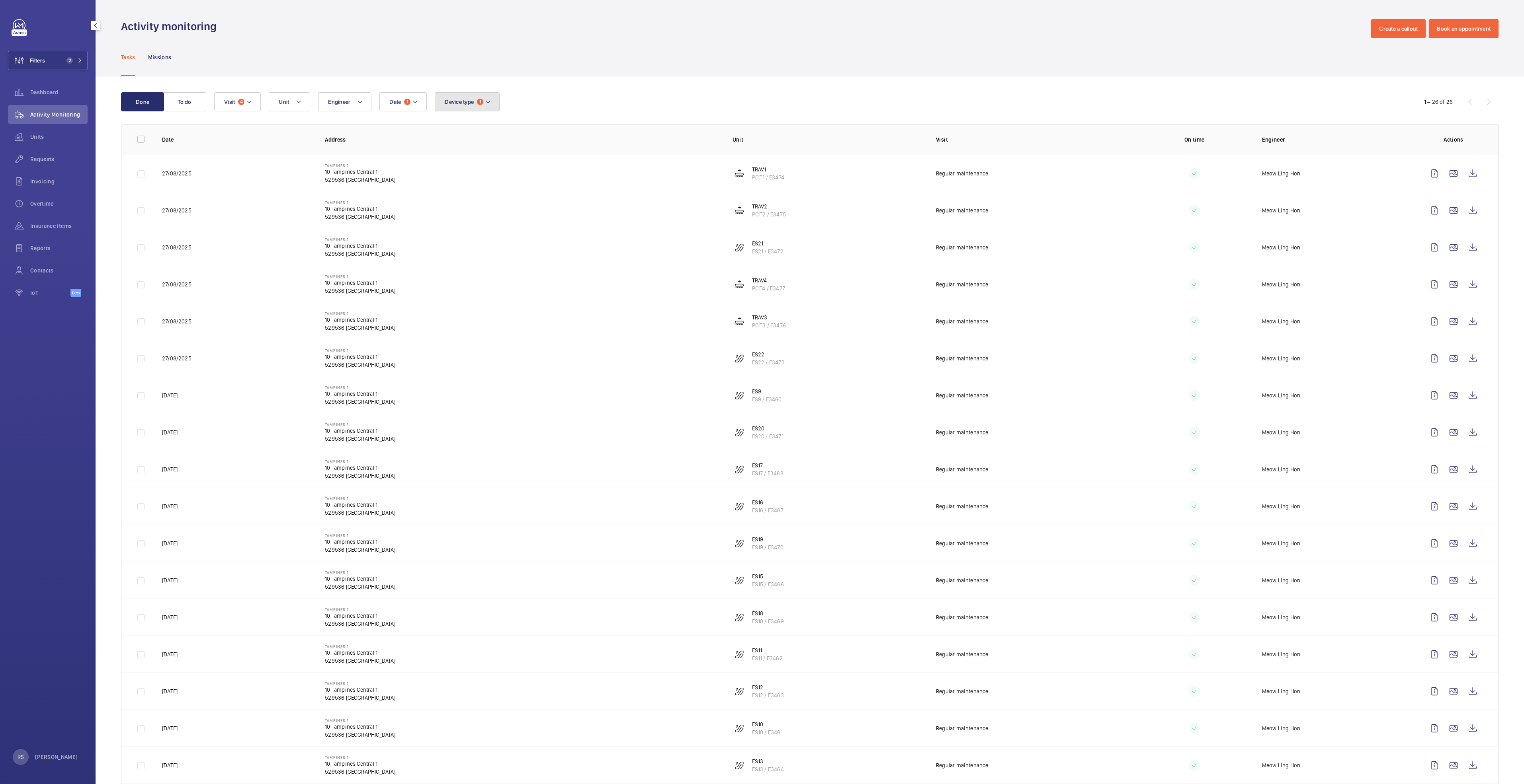
click at [469, 110] on button "Device type 1" at bounding box center [467, 102] width 65 height 19
click at [458, 196] on span "Lift" at bounding box center [510, 194] width 109 height 8
click at [455, 196] on input "Lift" at bounding box center [446, 194] width 16 height 16
checkbox input "true"
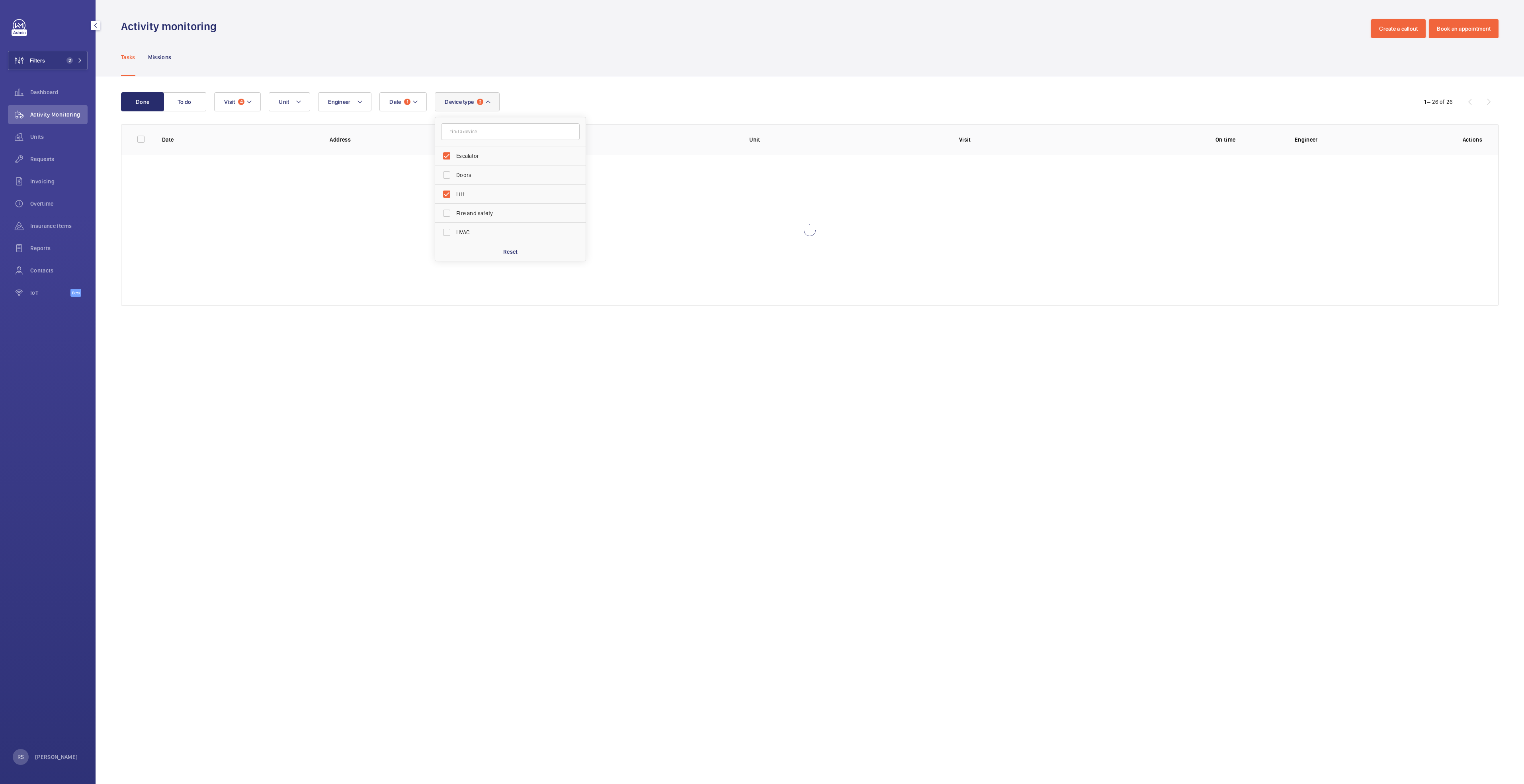
click at [551, 86] on div "Done To do Date 1 Engineer Unit Device type 2 Escalator Doors Lift Fire and saf…" at bounding box center [810, 201] width 1429 height 249
drag, startPoint x: 54, startPoint y: 50, endPoint x: 57, endPoint y: 56, distance: 6.7
click at [57, 52] on div "Filters 2 Dashboard Activity Monitoring Units Requests Invoicing Overtime Insur…" at bounding box center [47, 162] width 79 height 286
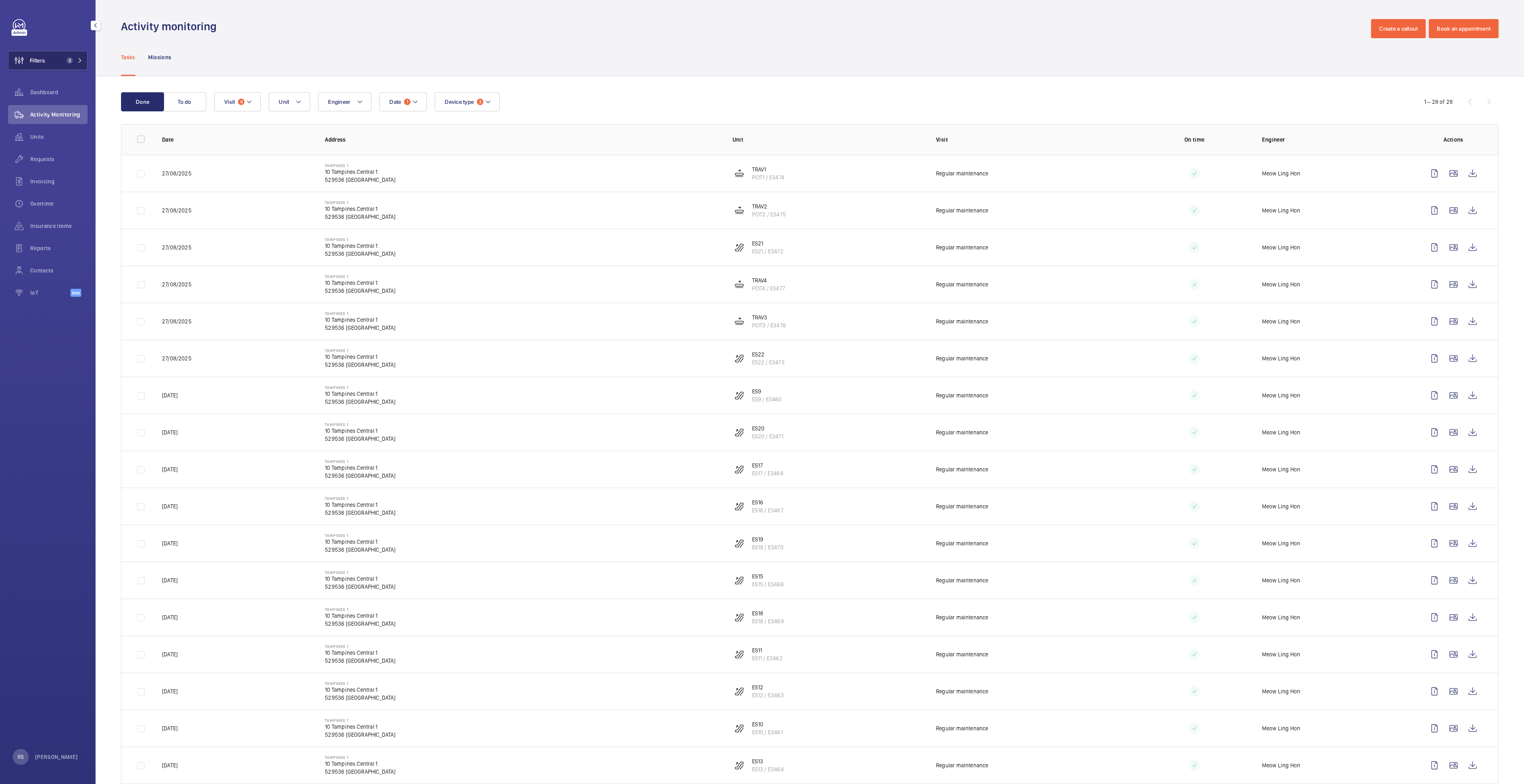
click at [57, 57] on button "Filters 2" at bounding box center [47, 60] width 79 height 19
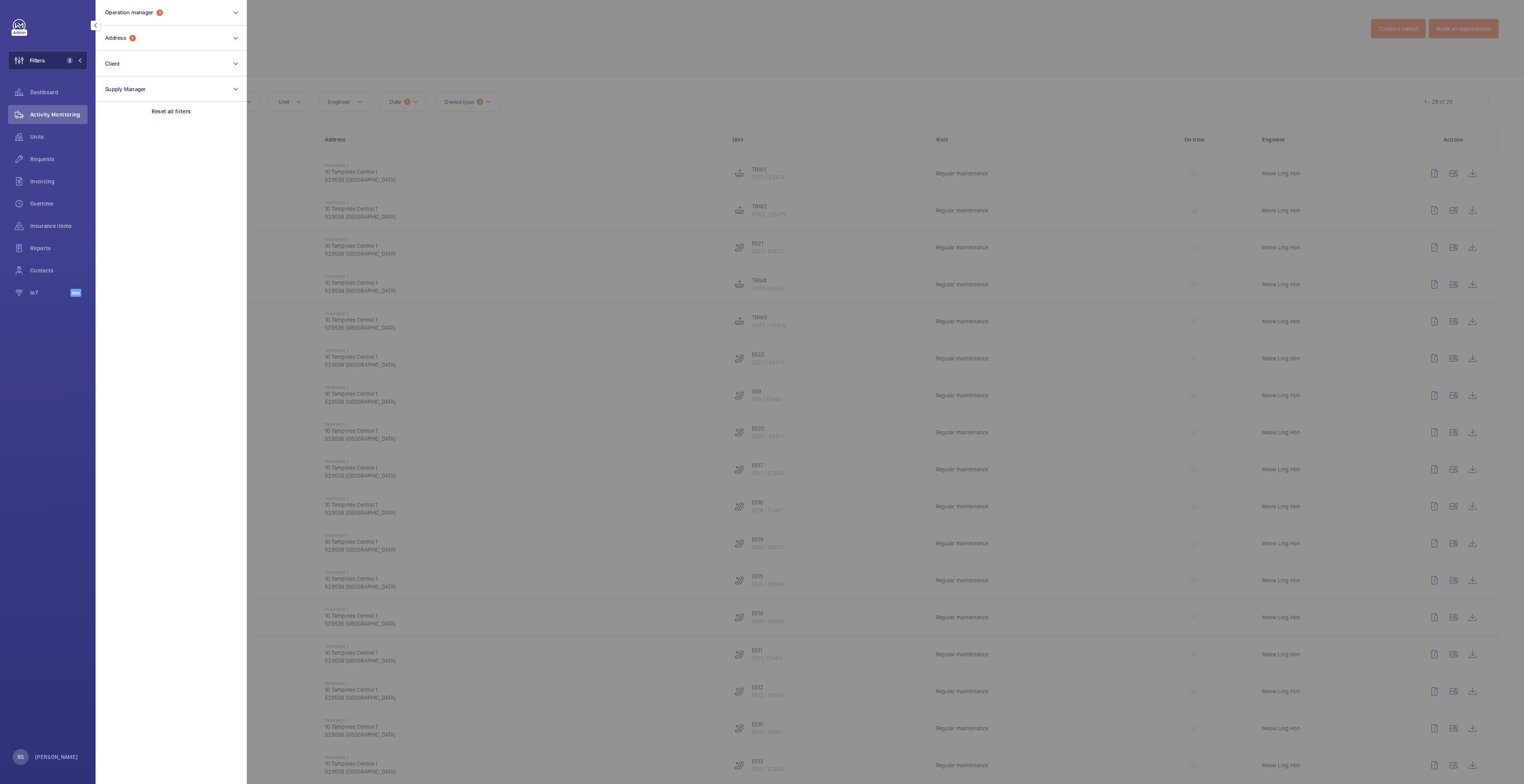
click at [56, 58] on button "Filters 2" at bounding box center [47, 60] width 79 height 19
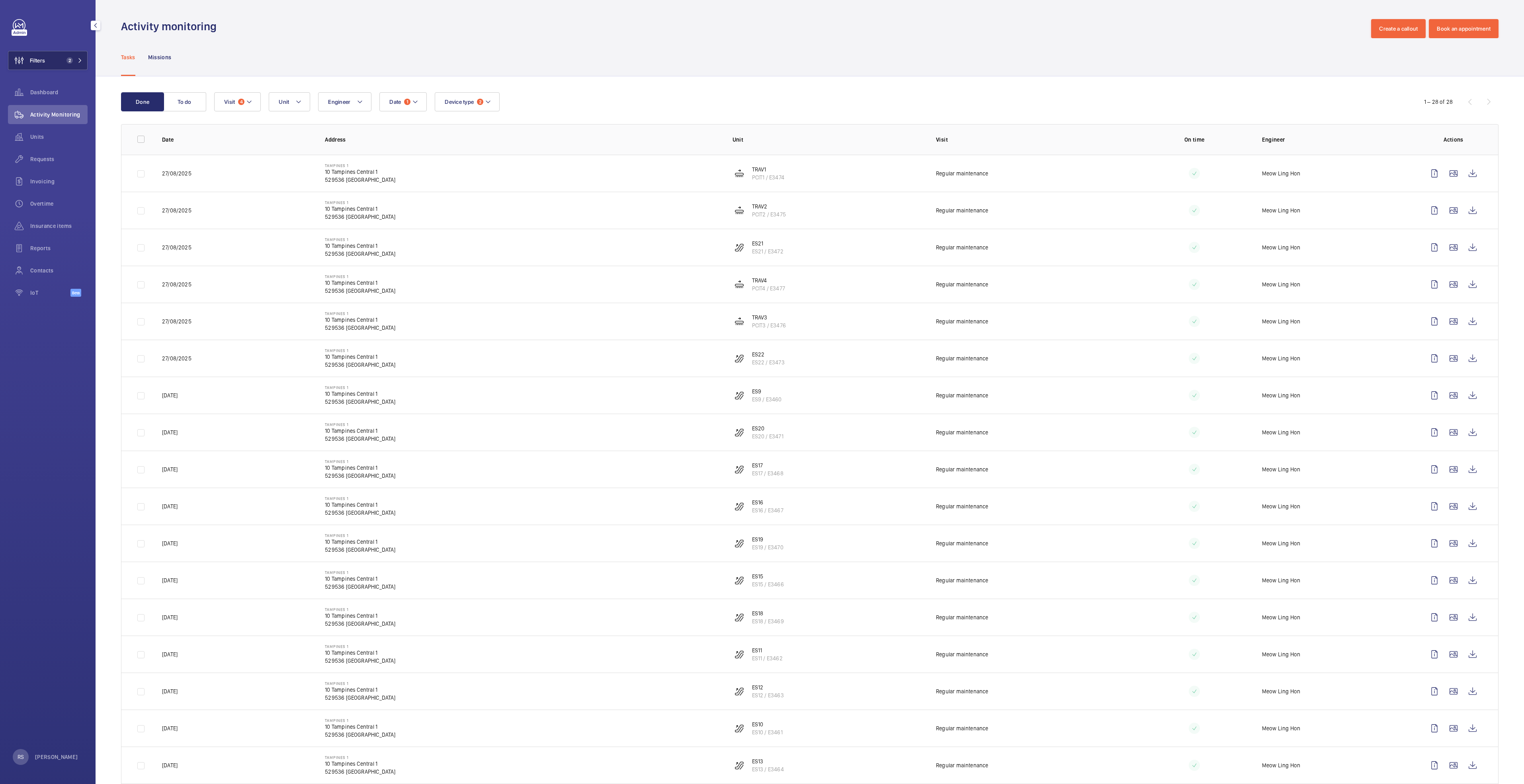
click at [56, 58] on button "Filters 2" at bounding box center [47, 60] width 79 height 19
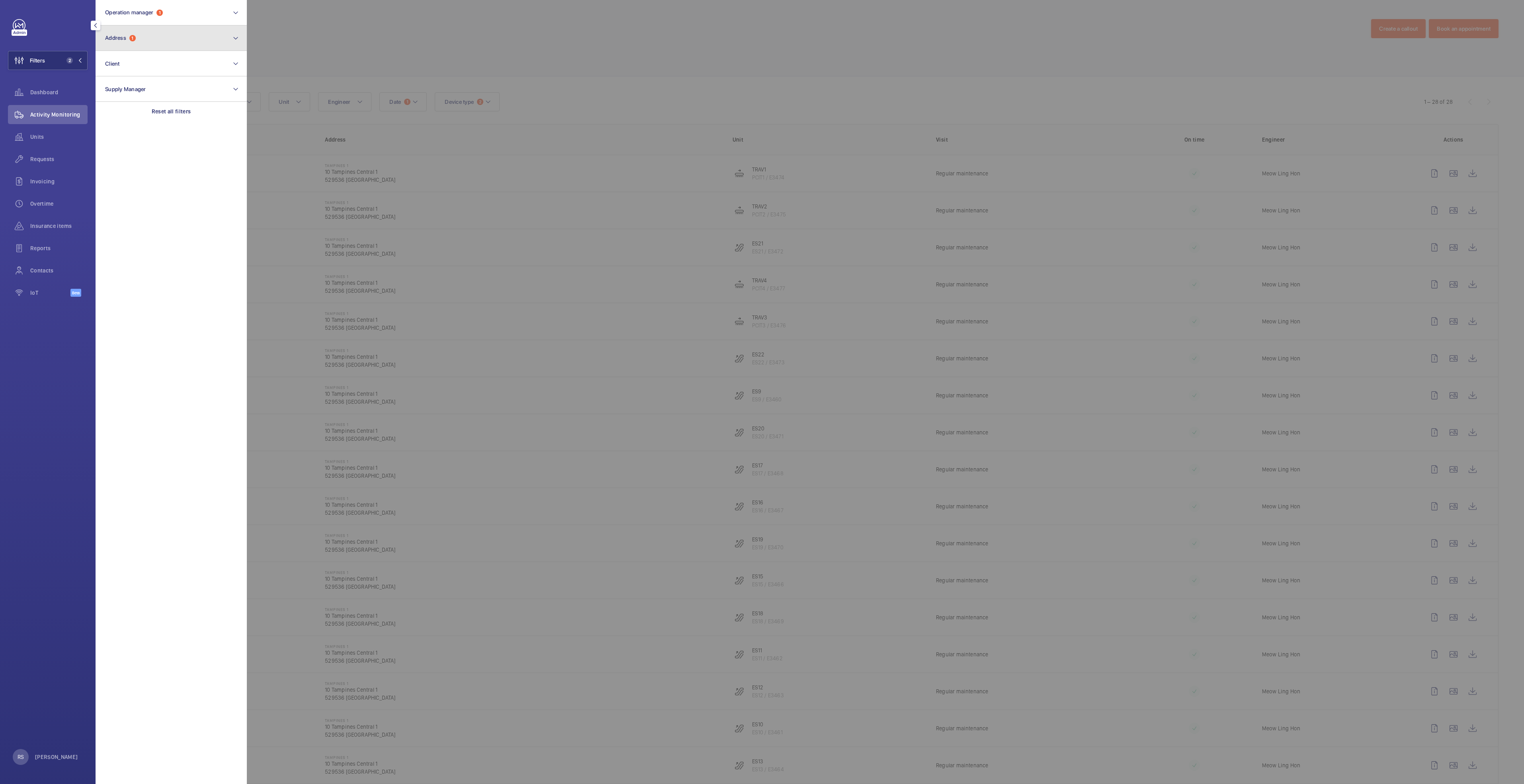
click at [149, 35] on button "Address 1" at bounding box center [170, 38] width 151 height 25
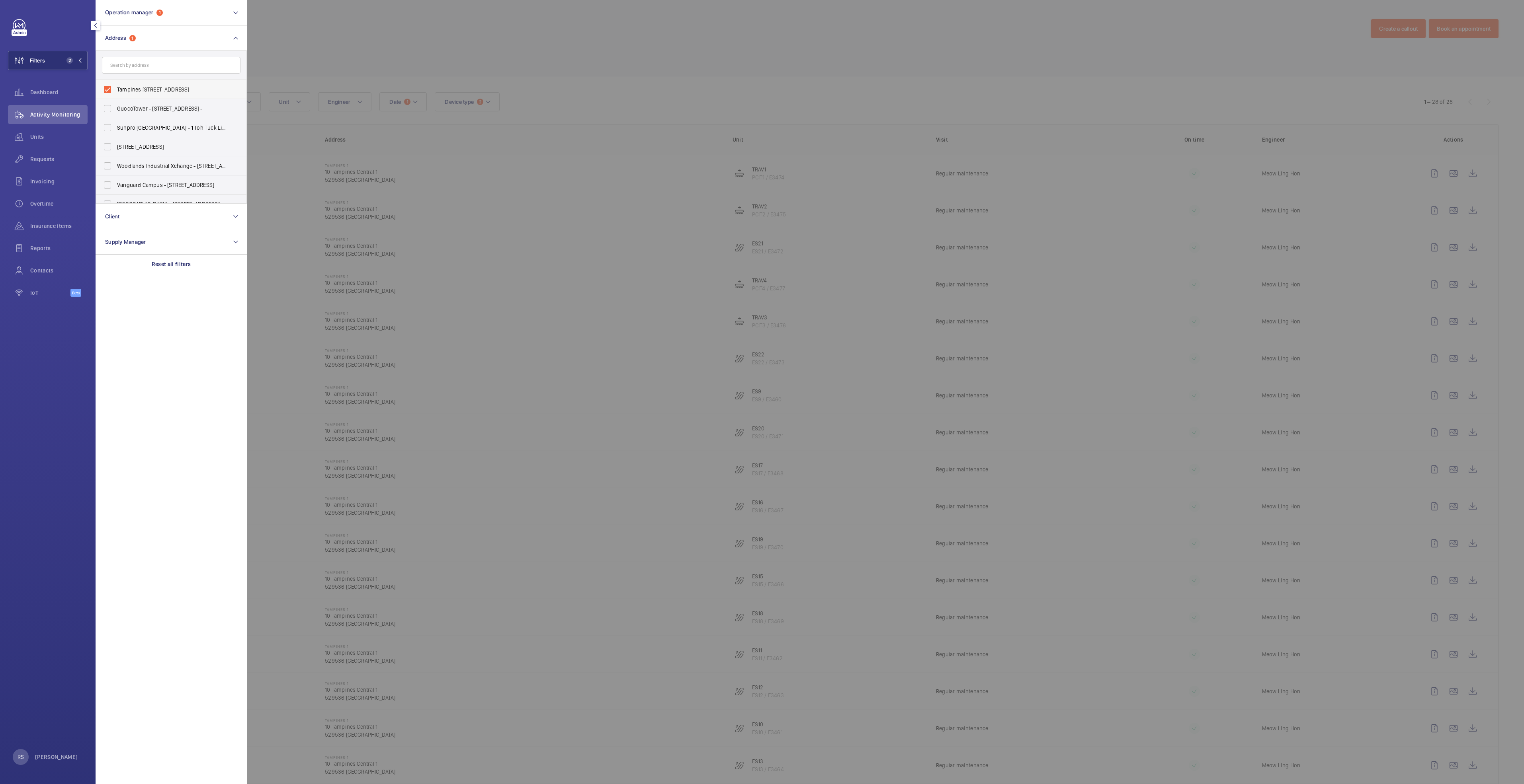
click at [136, 91] on span "Tampines [STREET_ADDRESS]" at bounding box center [171, 89] width 109 height 8
click at [115, 91] on input "Tampines [STREET_ADDRESS]" at bounding box center [107, 89] width 16 height 16
checkbox input "false"
click at [145, 64] on input "text" at bounding box center [171, 65] width 139 height 17
type input "century"
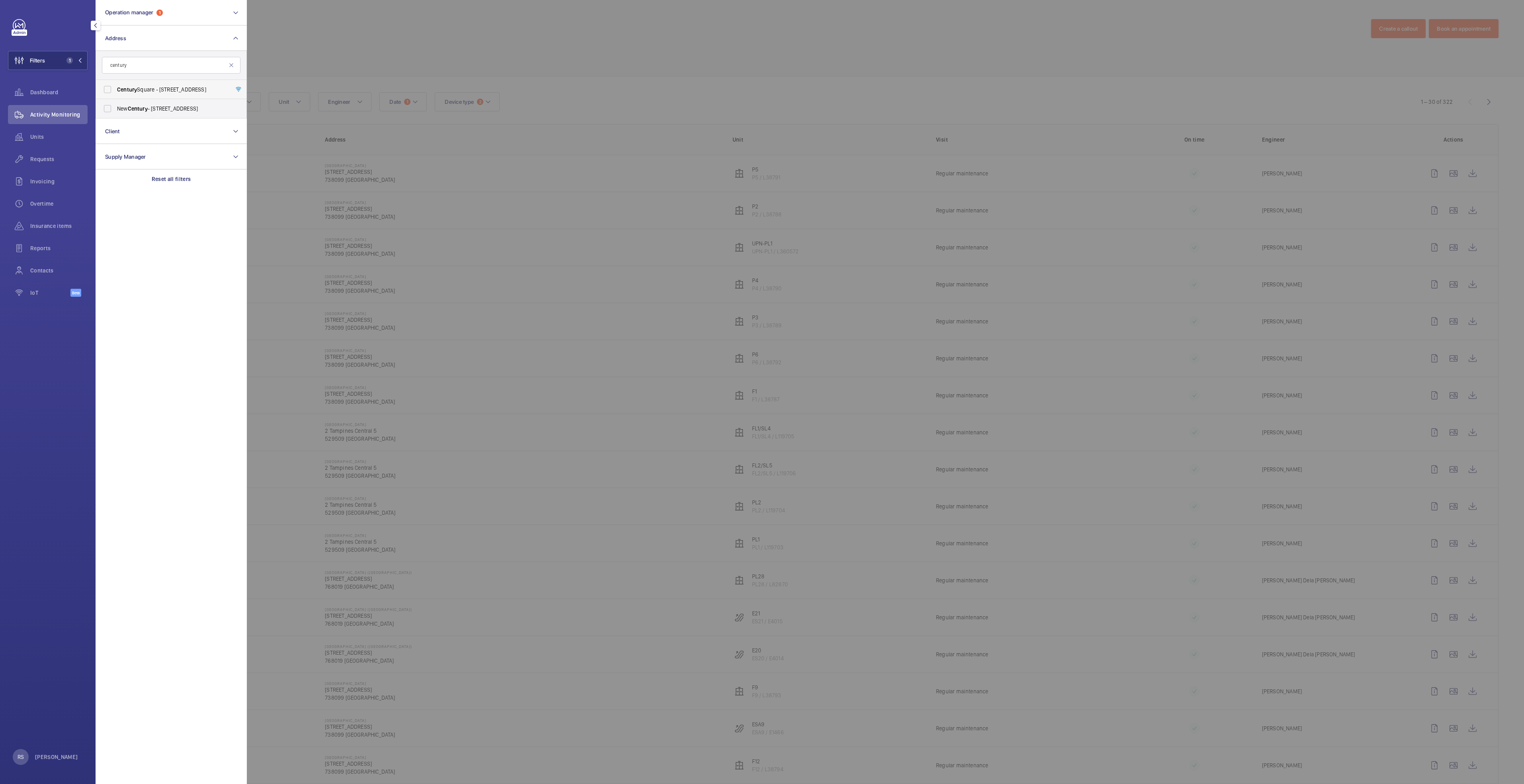
click at [162, 88] on span "[GEOGRAPHIC_DATA] - [STREET_ADDRESS]" at bounding box center [171, 89] width 109 height 8
click at [115, 88] on input "[GEOGRAPHIC_DATA] - [STREET_ADDRESS]" at bounding box center [107, 89] width 16 height 16
checkbox input "true"
click at [404, 24] on div at bounding box center [1009, 392] width 1524 height 784
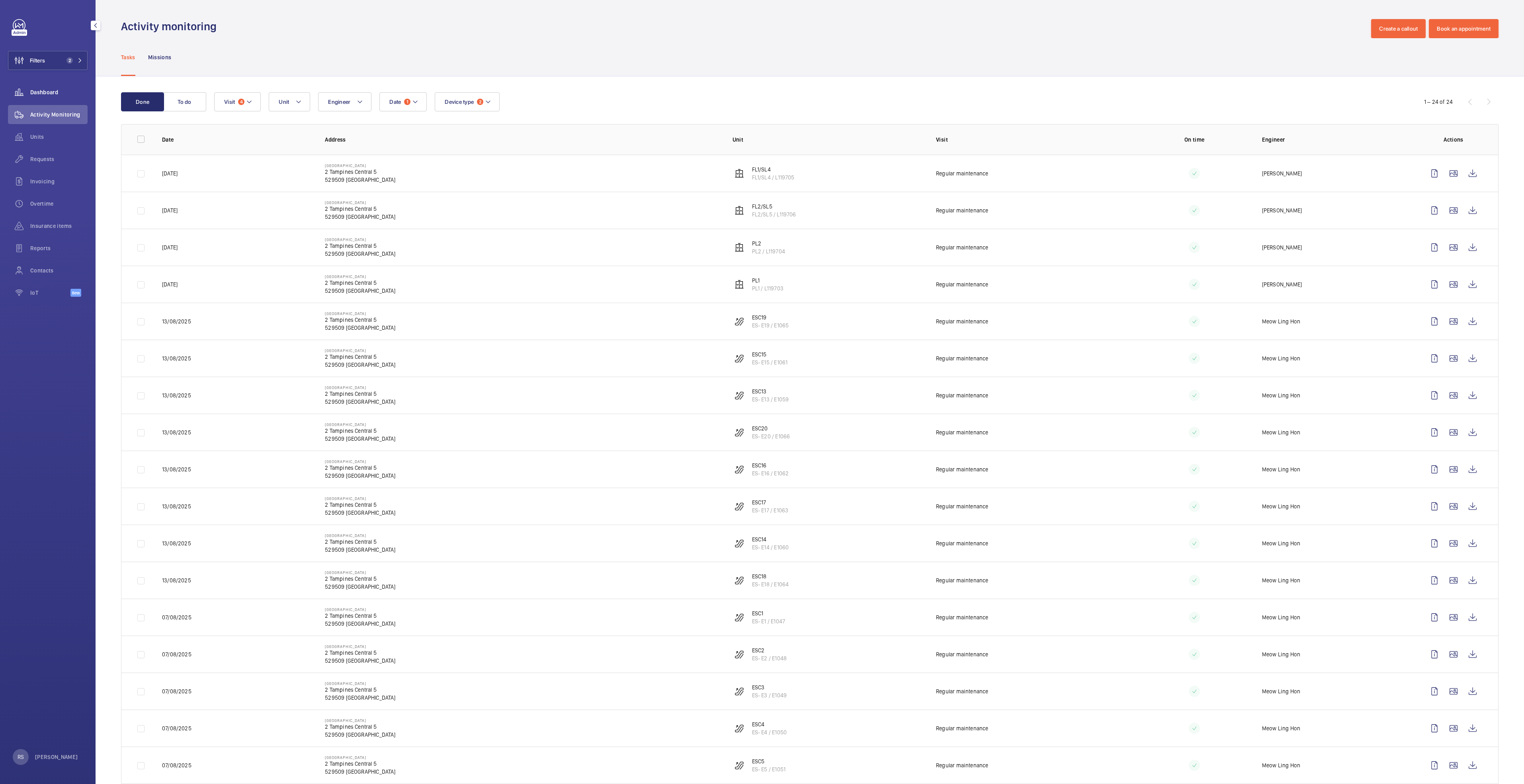
click at [51, 95] on span "Dashboard" at bounding box center [59, 92] width 58 height 8
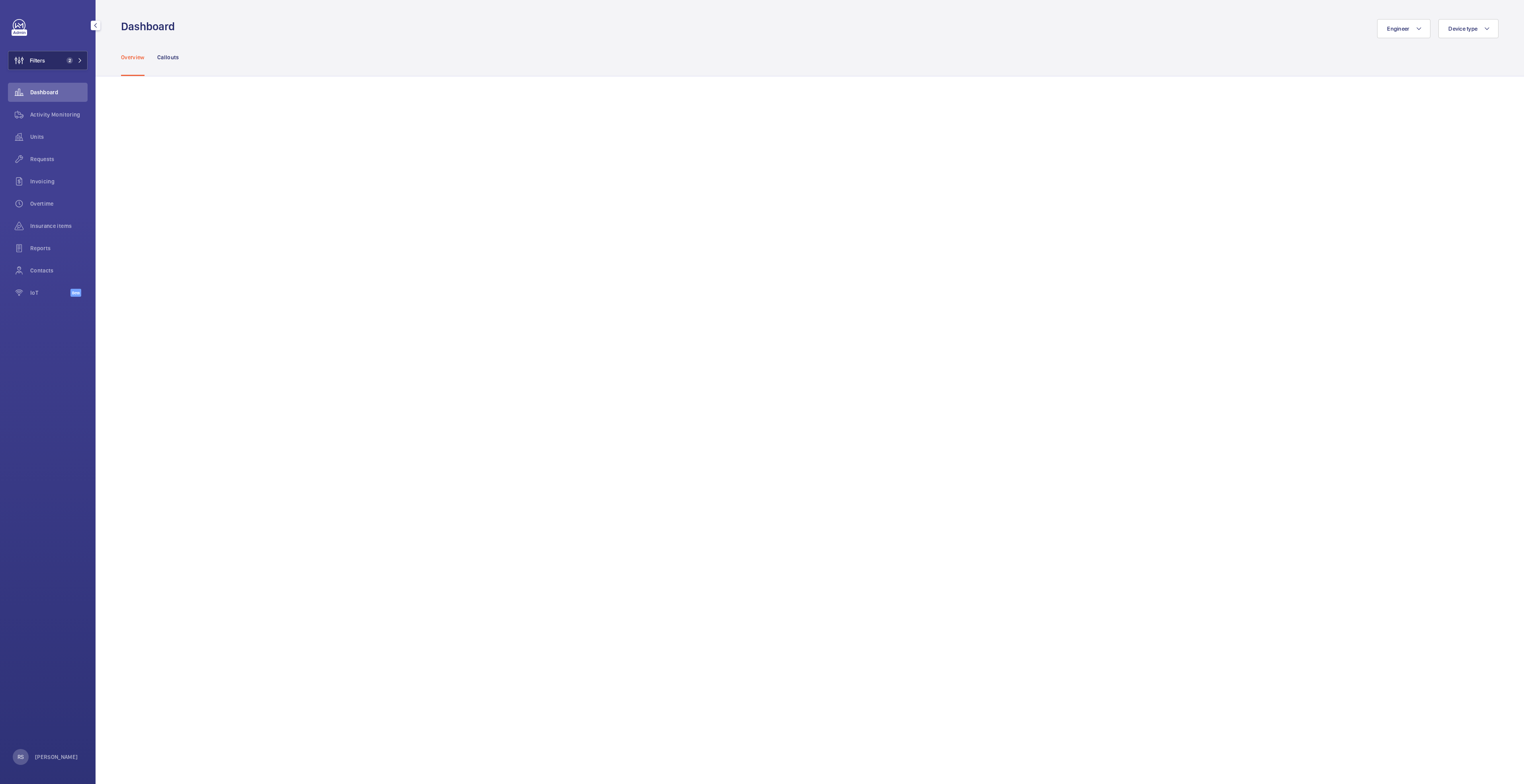
click at [79, 58] on mat-icon at bounding box center [79, 60] width 4 height 4
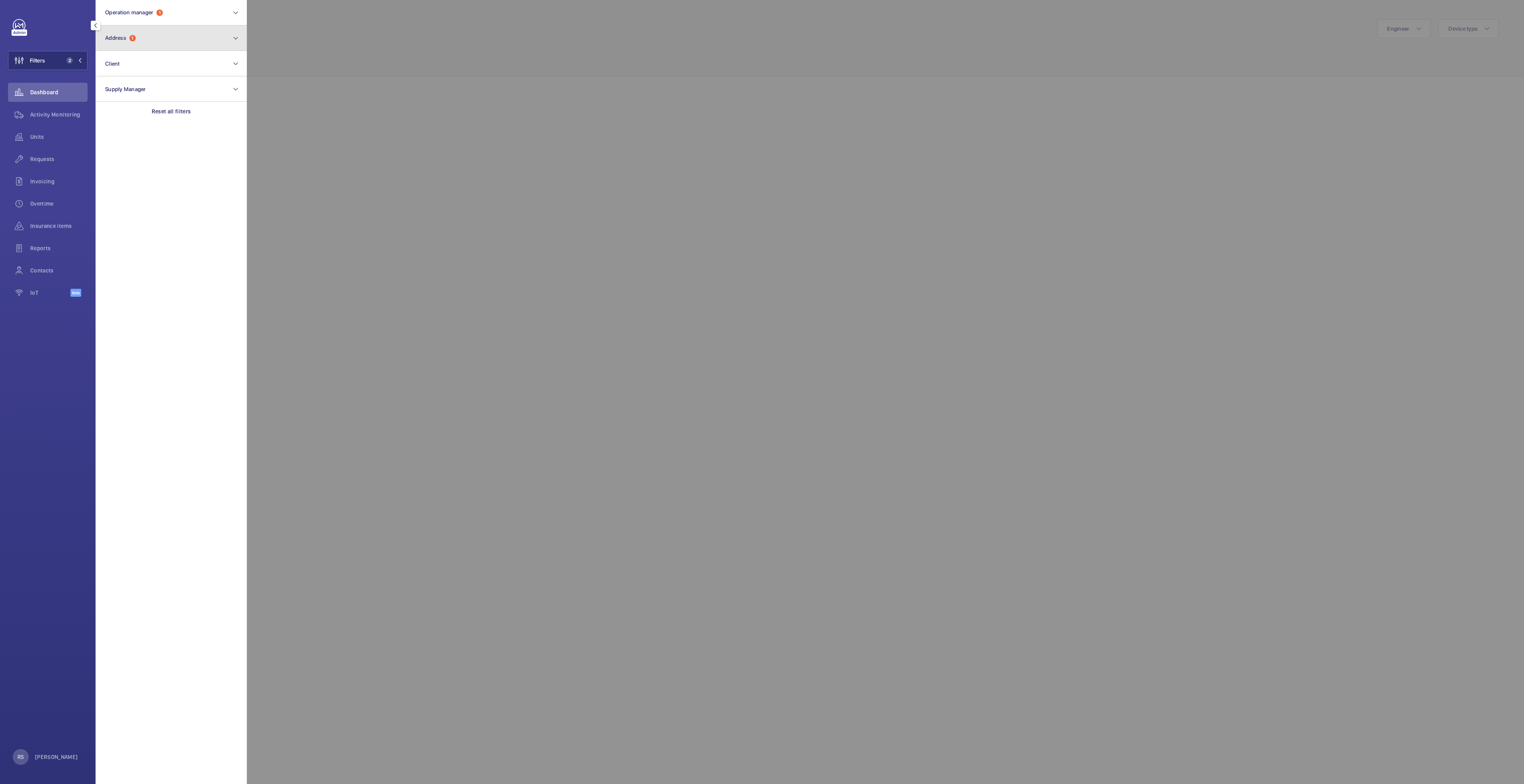
click at [174, 38] on button "Address 1" at bounding box center [170, 38] width 151 height 25
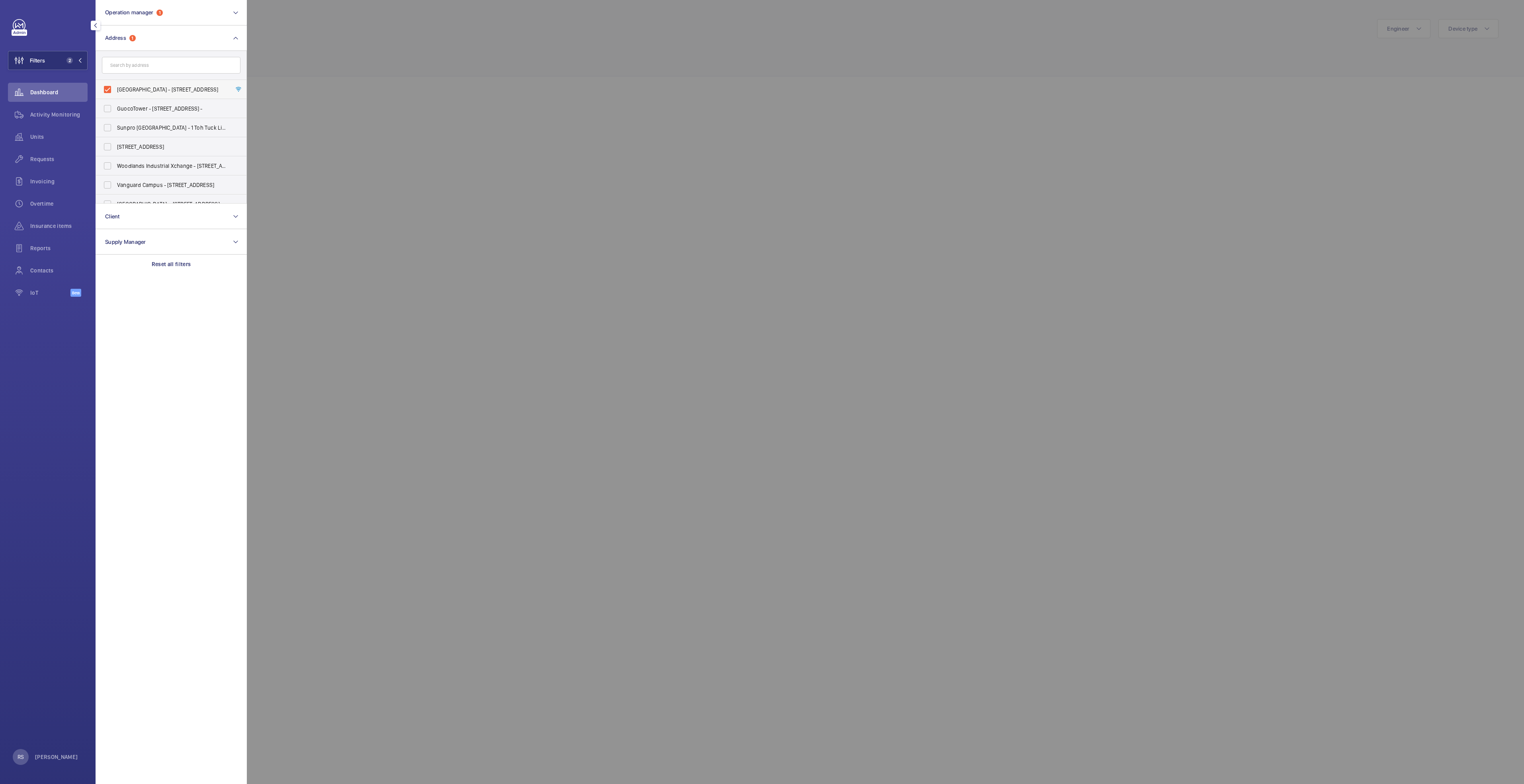
click at [165, 88] on span "[GEOGRAPHIC_DATA] - [STREET_ADDRESS]" at bounding box center [171, 89] width 109 height 8
click at [115, 88] on input "[GEOGRAPHIC_DATA] - [STREET_ADDRESS]" at bounding box center [107, 89] width 16 height 16
checkbox input "false"
click at [134, 59] on input "text" at bounding box center [171, 65] width 139 height 17
type input "t"
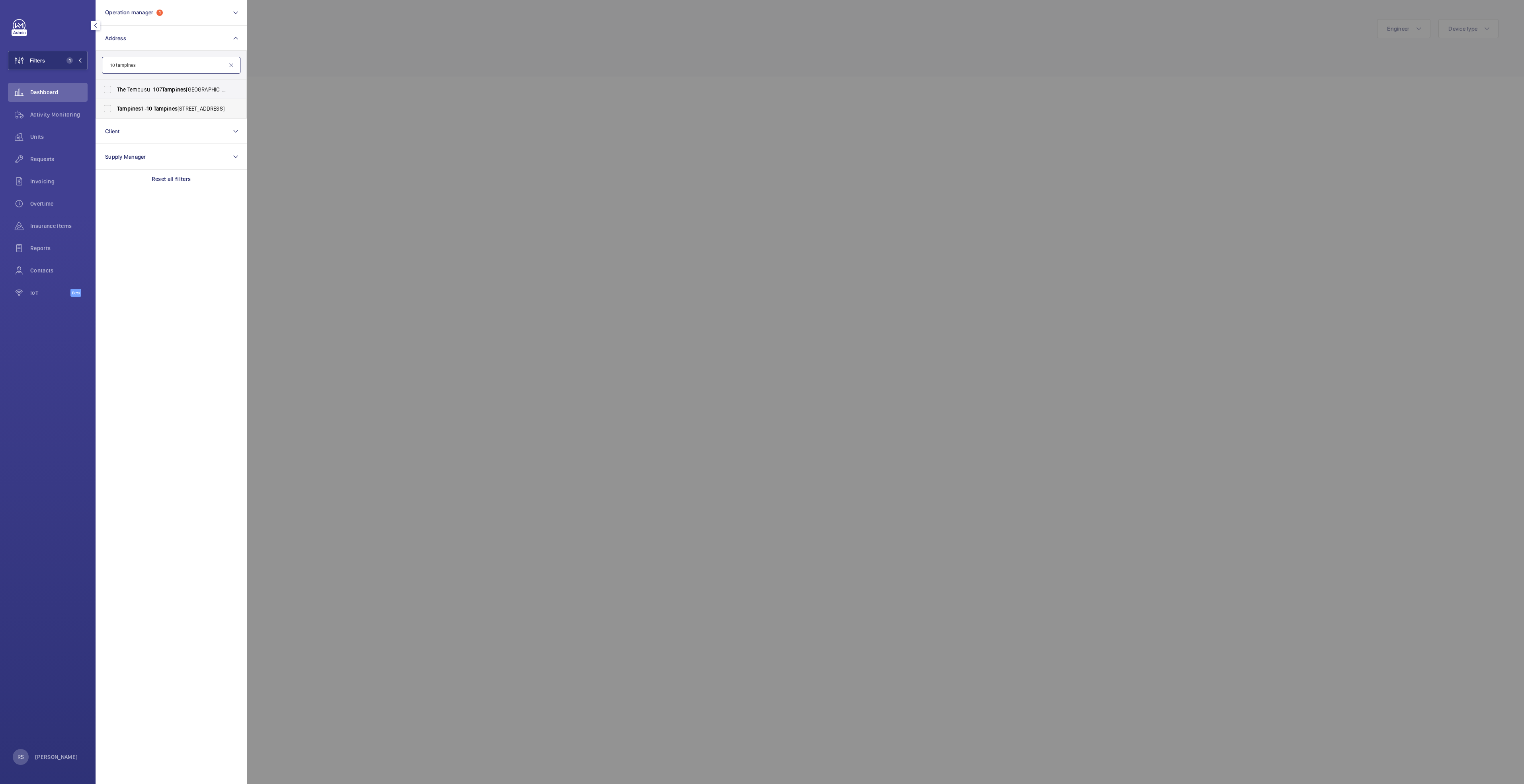
type input "10 tampines"
click at [159, 114] on label "Tampines [STREET_ADDRESS]" at bounding box center [165, 109] width 139 height 19
click at [115, 114] on input "Tampines [STREET_ADDRESS]" at bounding box center [107, 108] width 16 height 16
checkbox input "true"
click at [307, 65] on div at bounding box center [1009, 392] width 1524 height 784
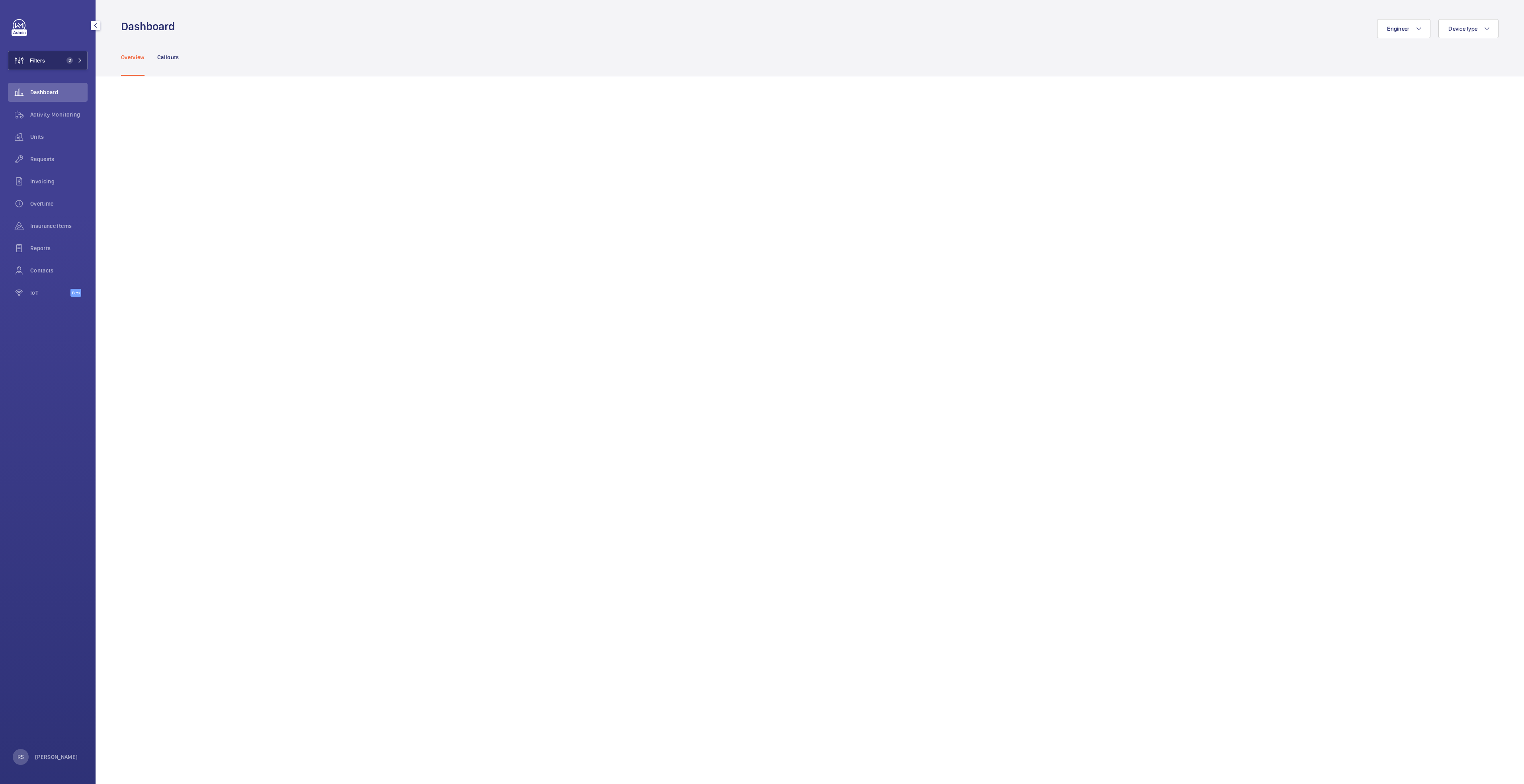
click at [72, 61] on span "2" at bounding box center [72, 60] width 19 height 6
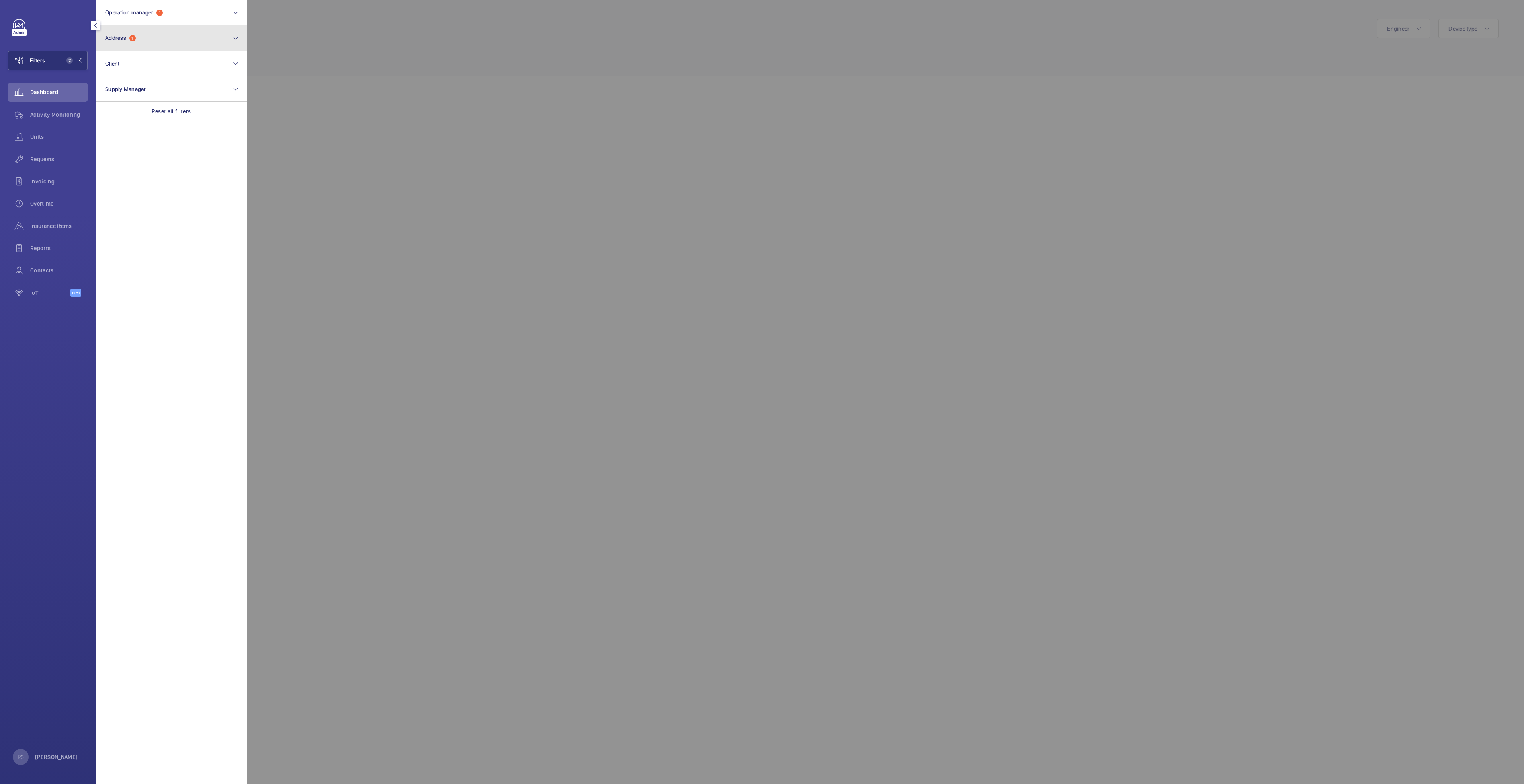
click at [168, 42] on button "Address 1" at bounding box center [170, 38] width 151 height 25
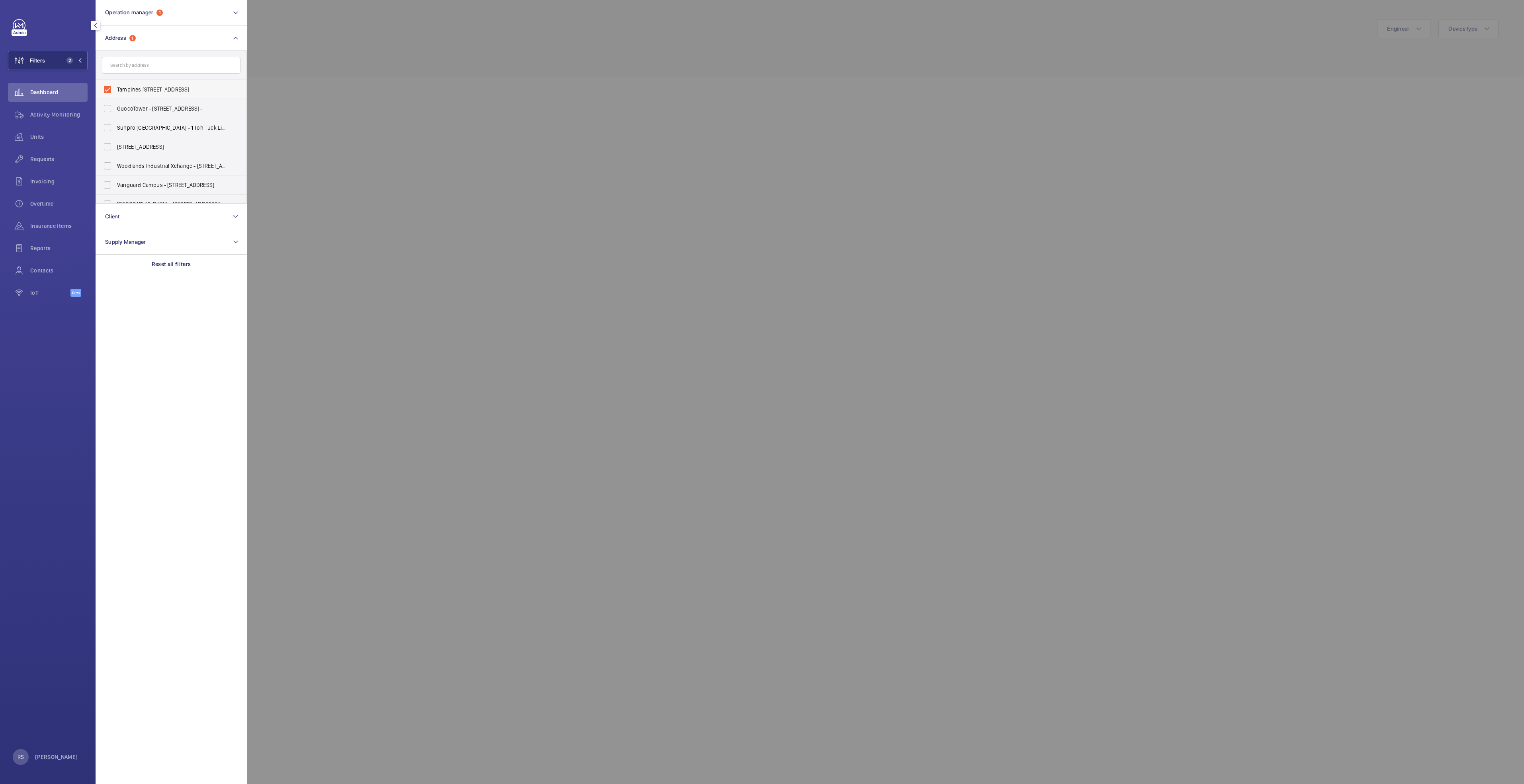
click at [120, 87] on span "Tampines [STREET_ADDRESS]" at bounding box center [171, 89] width 109 height 8
click at [115, 87] on input "Tampines [STREET_ADDRESS]" at bounding box center [107, 89] width 16 height 16
checkbox input "false"
click at [132, 69] on input "text" at bounding box center [171, 65] width 139 height 17
type input "waterway"
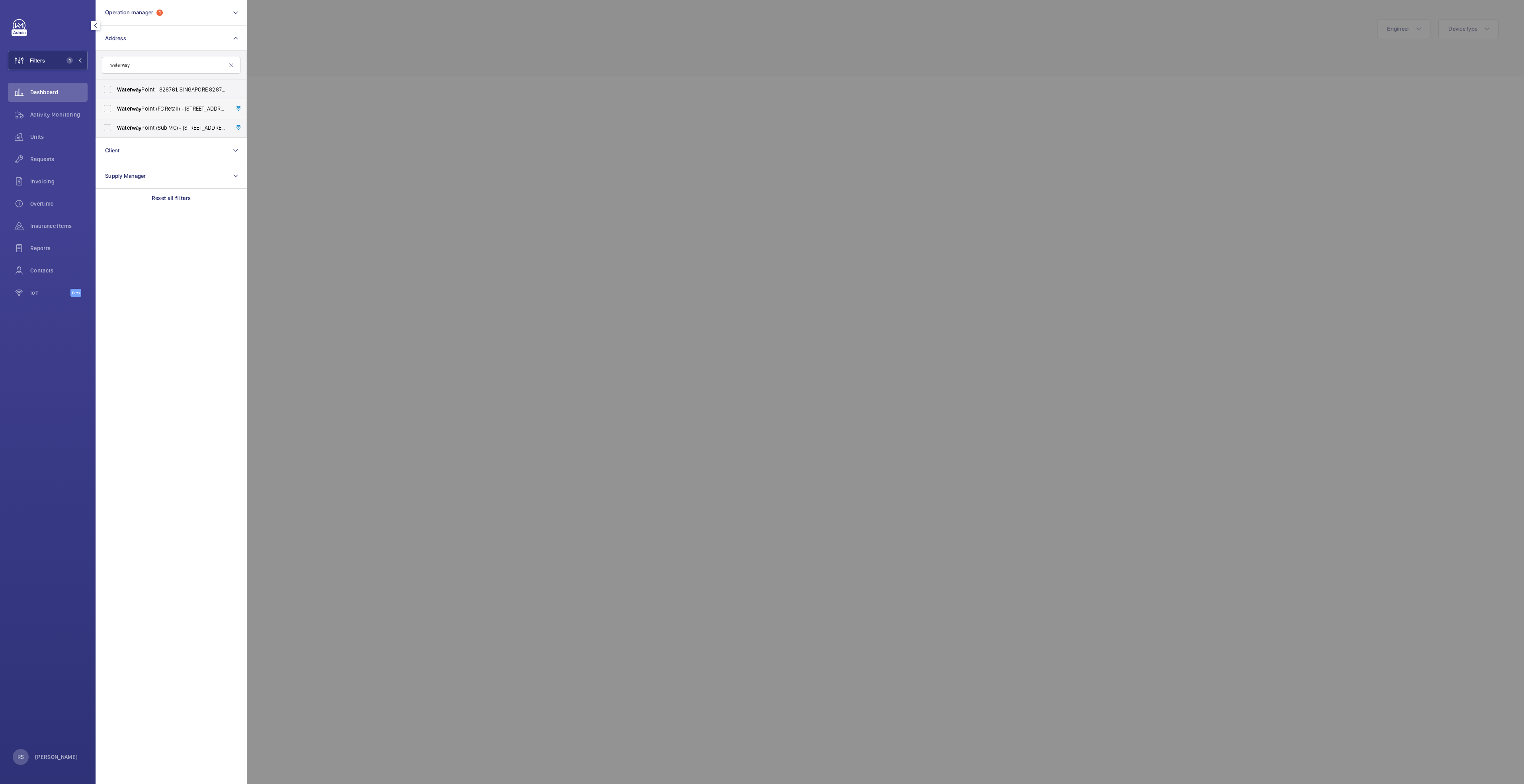
click at [157, 106] on span "Waterway Point (FC Retail) - [STREET_ADDRESS]" at bounding box center [171, 108] width 109 height 8
click at [115, 106] on input "Waterway Point (FC Retail) - [STREET_ADDRESS]" at bounding box center [107, 108] width 16 height 16
checkbox input "true"
click at [161, 128] on span "[GEOGRAPHIC_DATA] (Sub MC) - [STREET_ADDRESS]" at bounding box center [171, 127] width 109 height 8
click at [115, 128] on input "[GEOGRAPHIC_DATA] (Sub MC) - [STREET_ADDRESS]" at bounding box center [107, 127] width 16 height 16
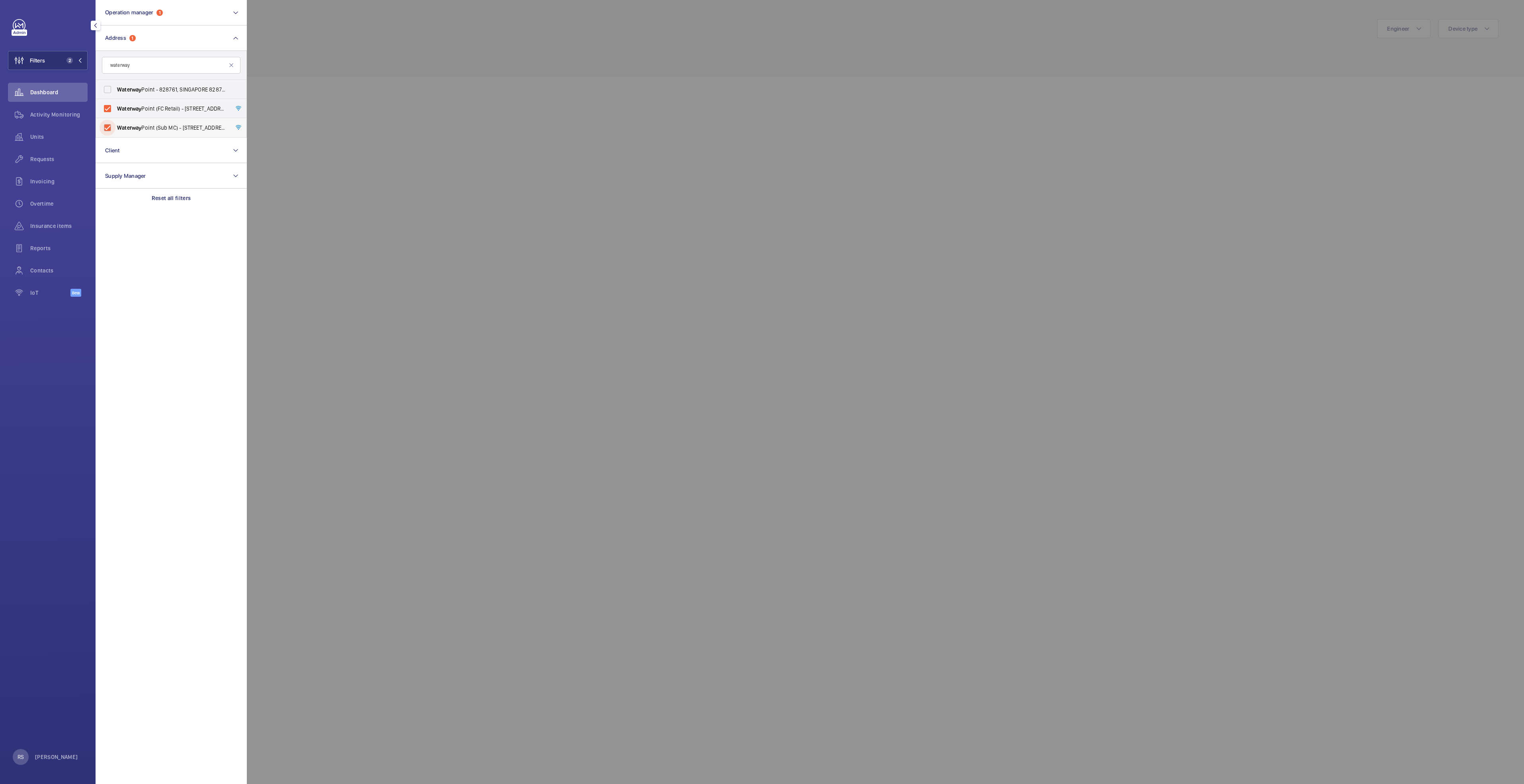
checkbox input "true"
click at [342, 73] on div at bounding box center [1009, 392] width 1524 height 784
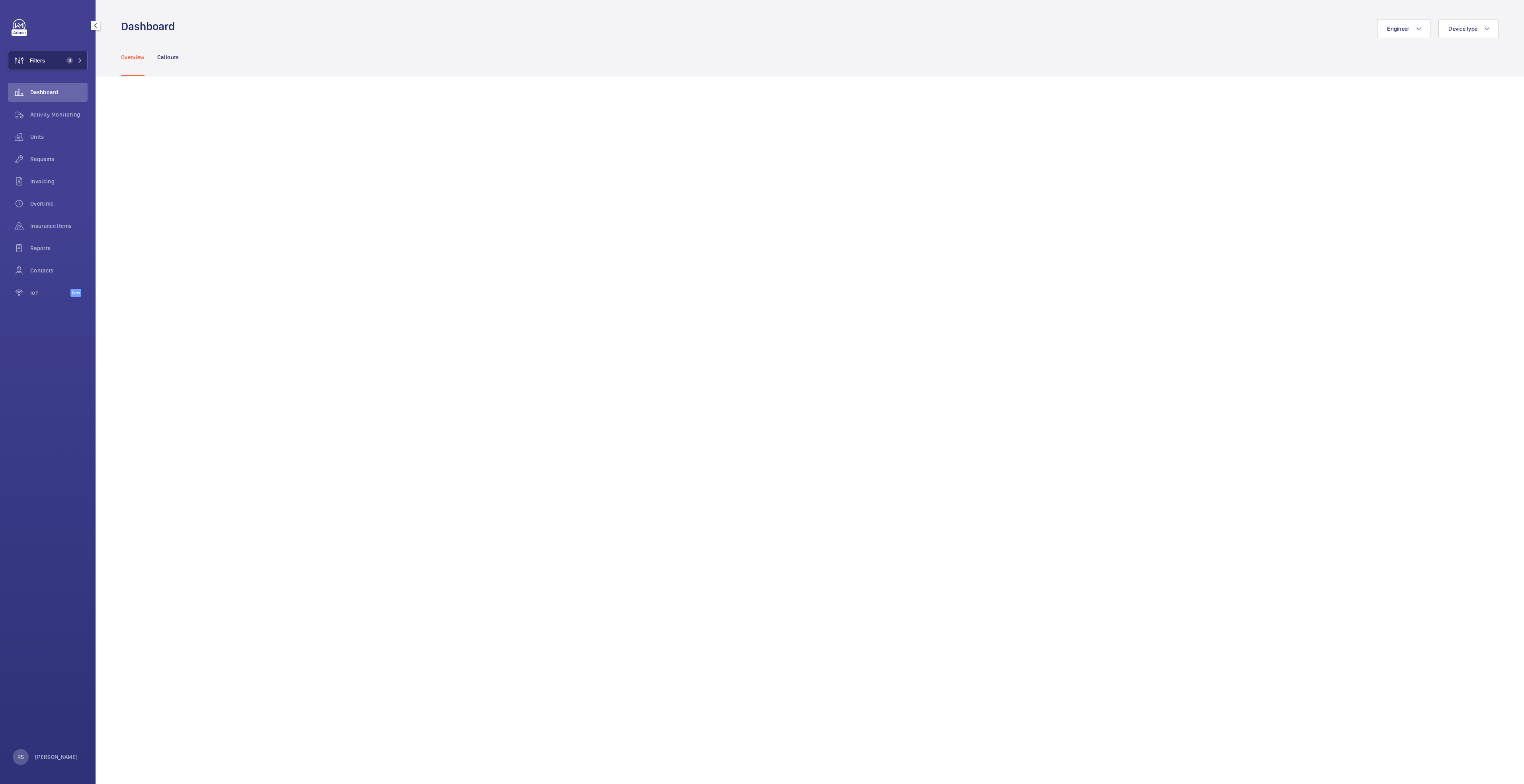
click at [78, 59] on mat-icon at bounding box center [79, 60] width 4 height 4
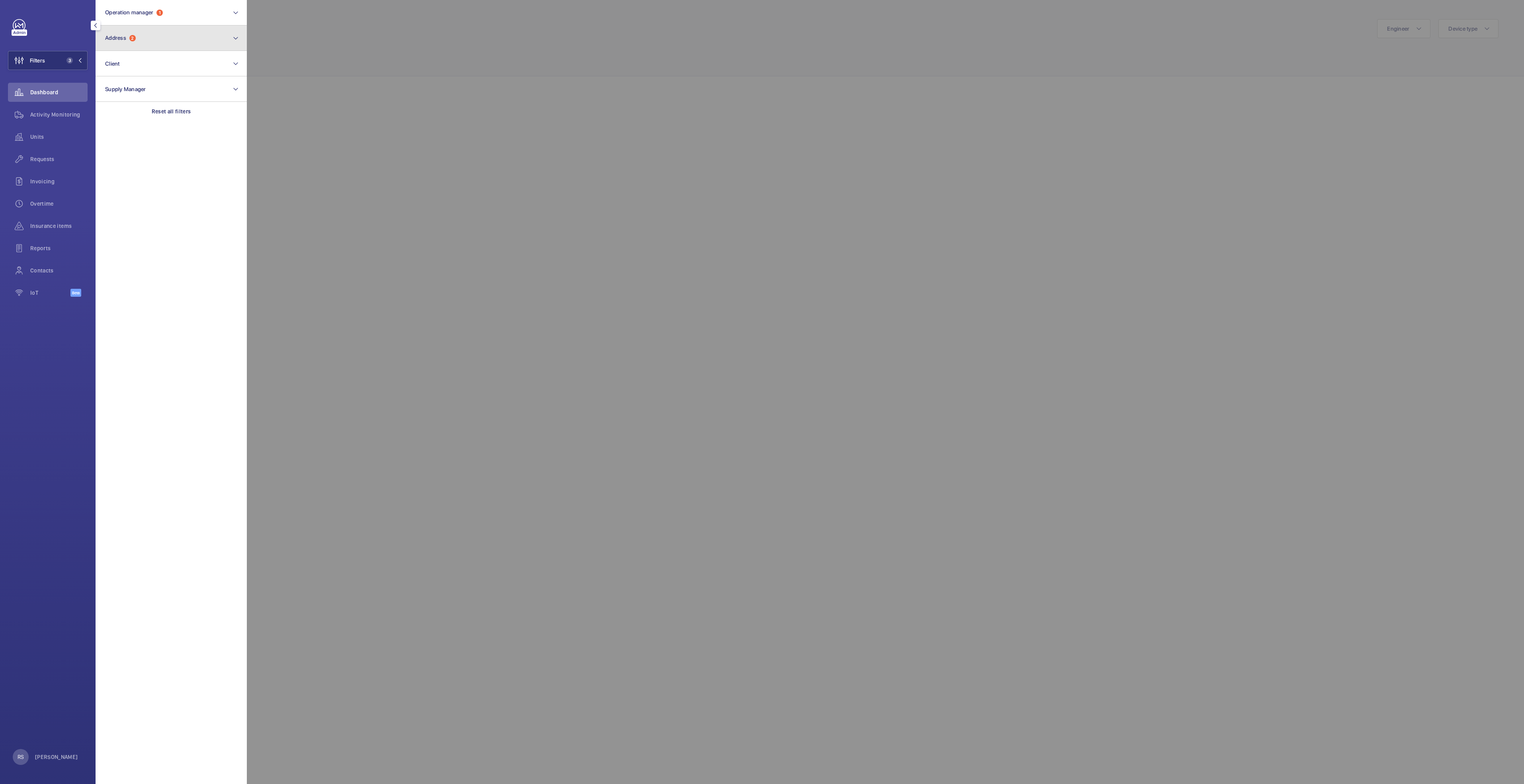
click at [148, 42] on button "Address 2" at bounding box center [170, 38] width 151 height 25
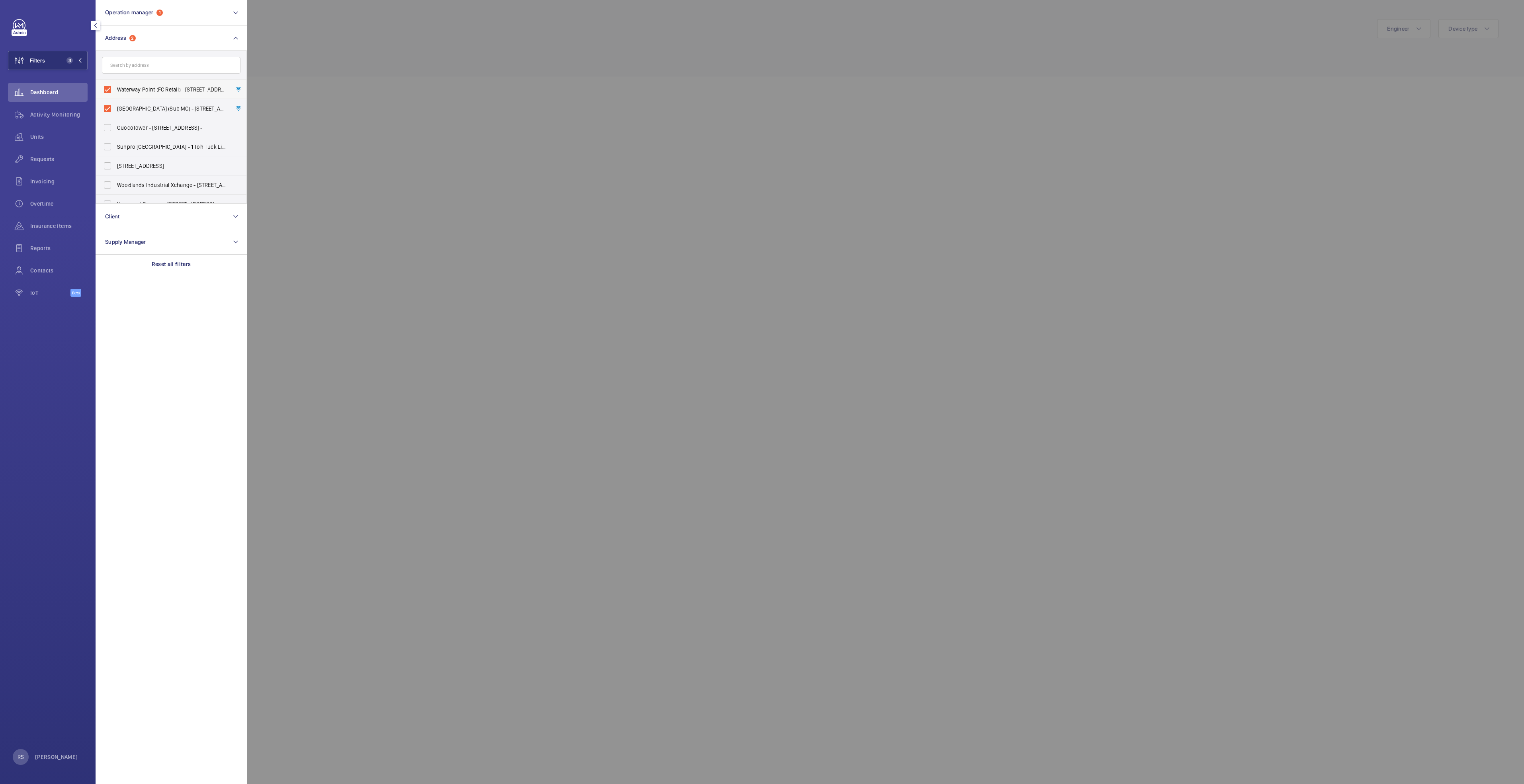
click at [124, 90] on span "Waterway Point (FC Retail) - [STREET_ADDRESS]" at bounding box center [171, 89] width 109 height 8
click at [115, 90] on input "Waterway Point (FC Retail) - [STREET_ADDRESS]" at bounding box center [107, 89] width 16 height 16
checkbox input "false"
click at [126, 108] on span "[GEOGRAPHIC_DATA] (Sub MC) - [STREET_ADDRESS]" at bounding box center [171, 108] width 109 height 8
click at [115, 108] on input "[GEOGRAPHIC_DATA] (Sub MC) - [STREET_ADDRESS]" at bounding box center [107, 108] width 16 height 16
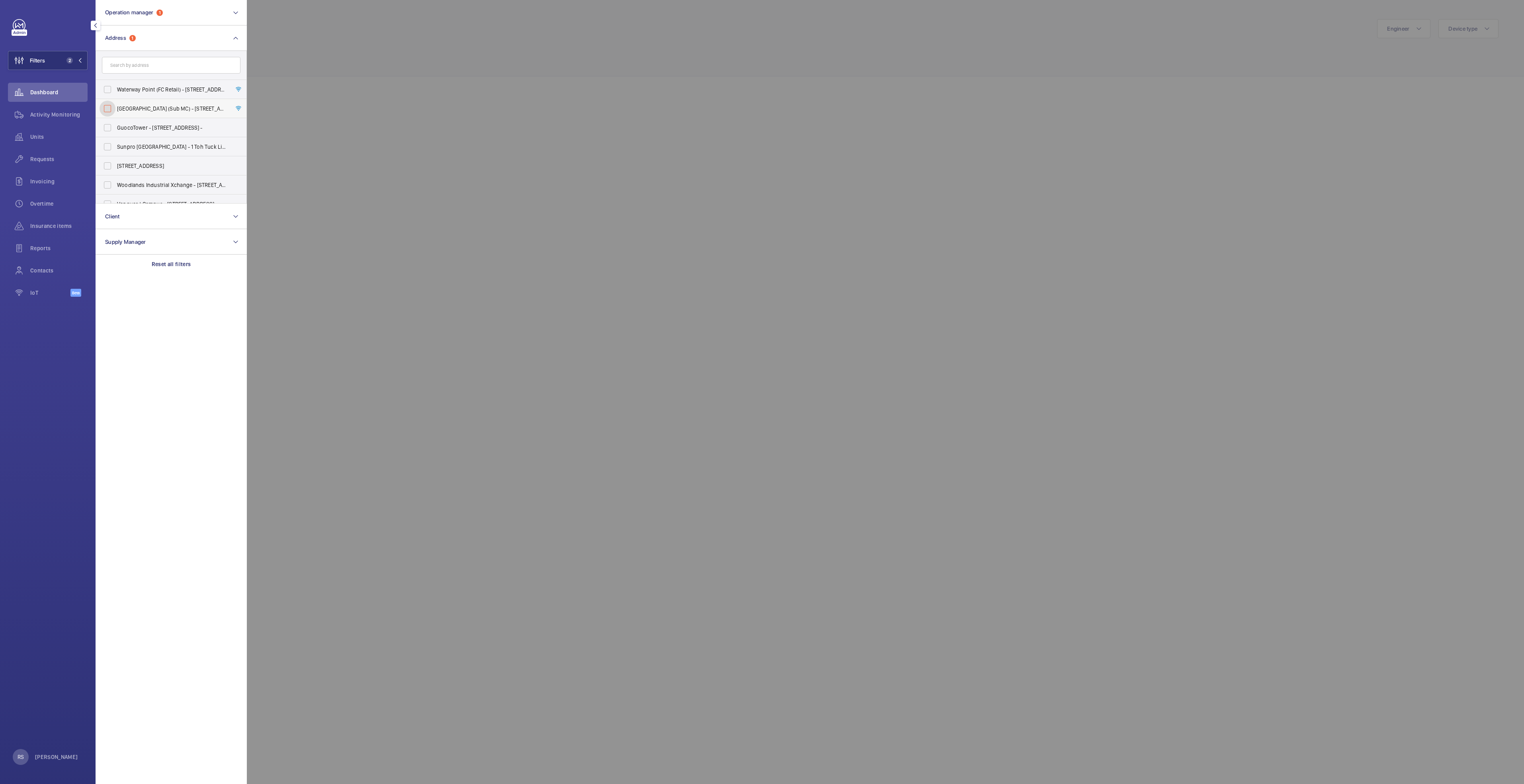
checkbox input "false"
click at [154, 68] on input "text" at bounding box center [171, 65] width 139 height 17
type input "tiong bahru"
click at [167, 88] on span "[PERSON_NAME][GEOGRAPHIC_DATA] - [GEOGRAPHIC_DATA]" at bounding box center [171, 89] width 109 height 8
click at [159, 91] on span "[PERSON_NAME][GEOGRAPHIC_DATA] - [GEOGRAPHIC_DATA]" at bounding box center [171, 89] width 109 height 8
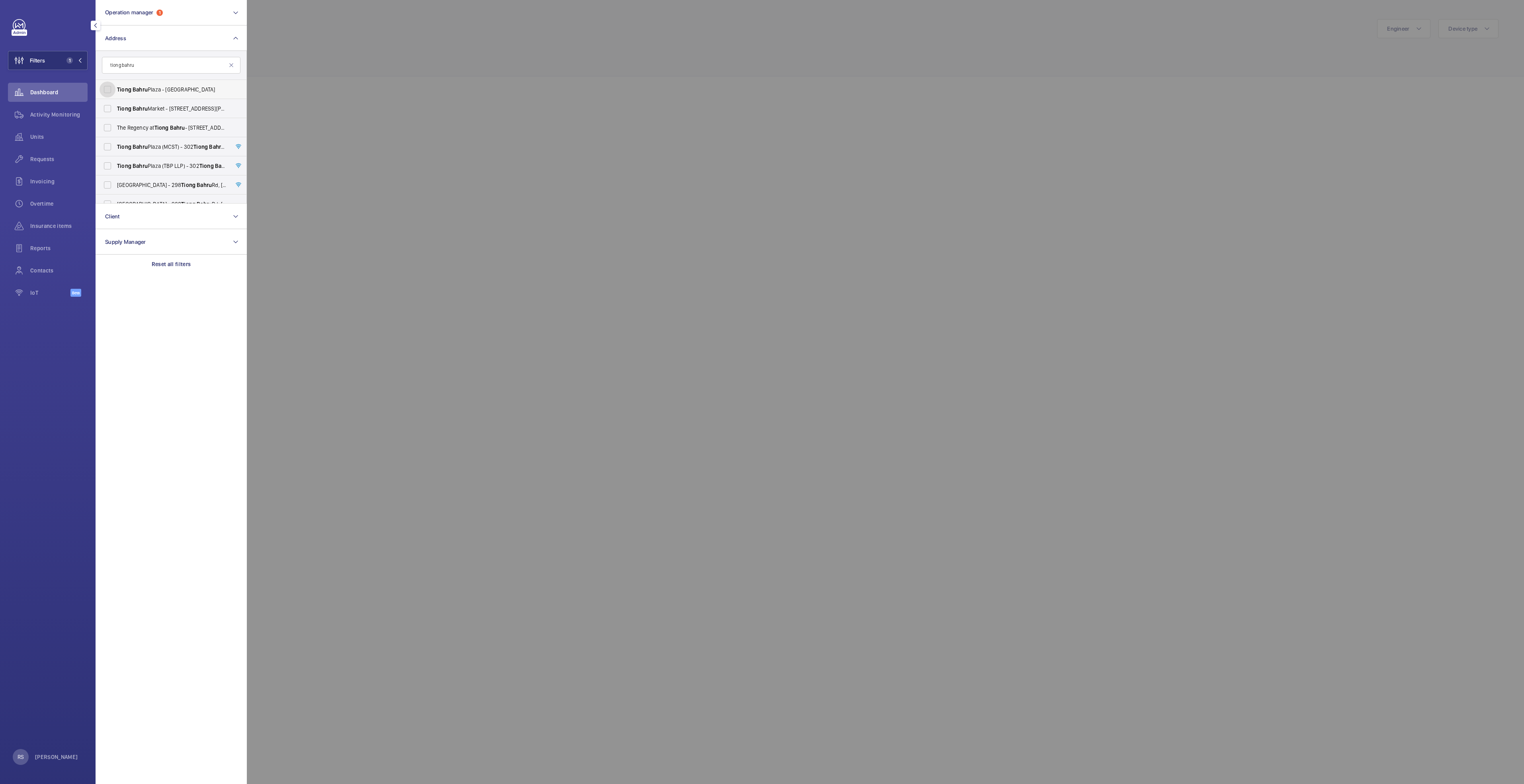
click at [115, 91] on input "[PERSON_NAME][GEOGRAPHIC_DATA] - [GEOGRAPHIC_DATA]" at bounding box center [107, 89] width 16 height 16
checkbox input "true"
click at [155, 148] on span "[GEOGRAPHIC_DATA] (MCST) - [STREET_ADDRESS][PERSON_NAME]" at bounding box center [171, 147] width 109 height 8
click at [115, 148] on input "[GEOGRAPHIC_DATA] (MCST) - [STREET_ADDRESS][PERSON_NAME]" at bounding box center [107, 147] width 16 height 16
checkbox input "true"
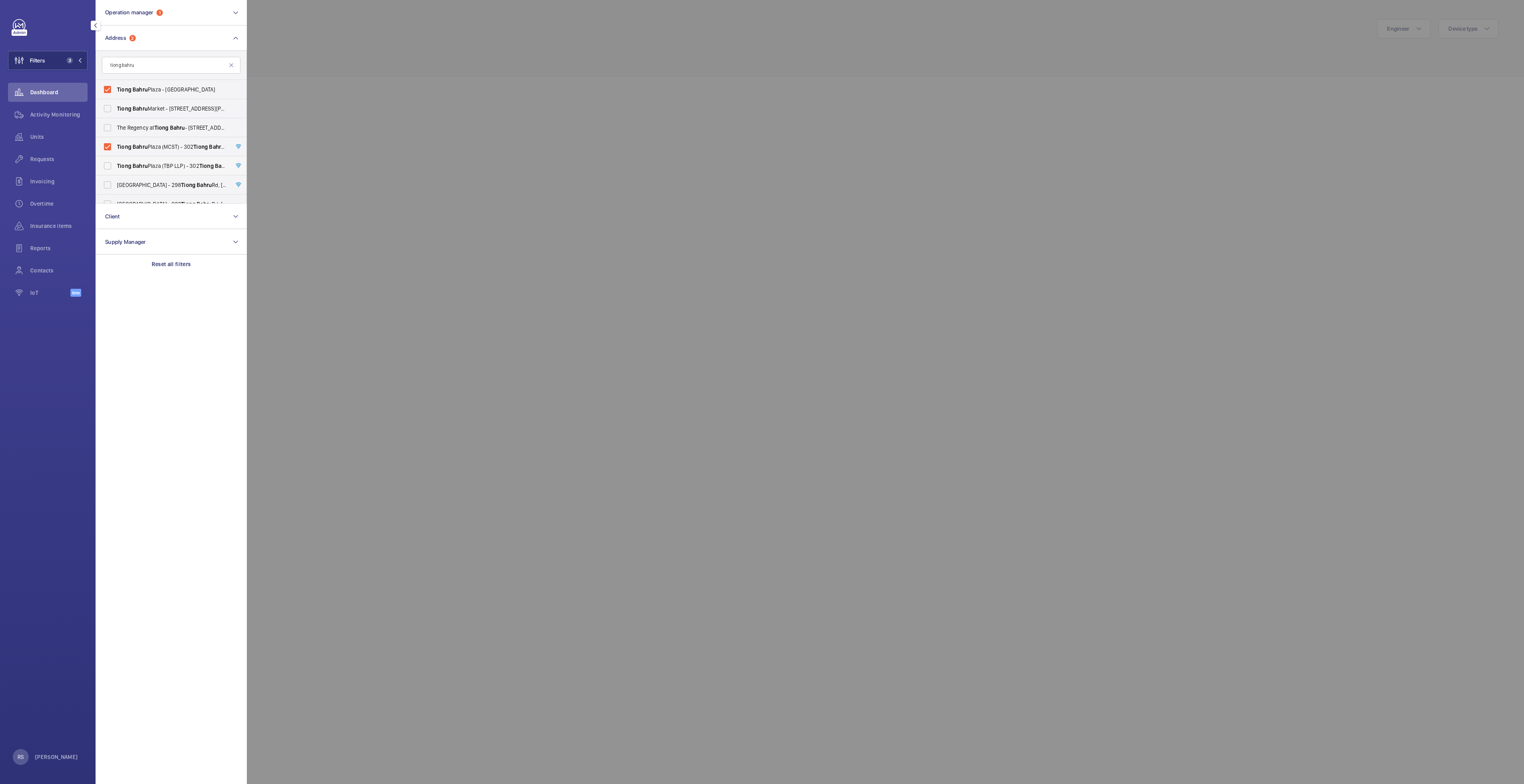
click at [157, 166] on span "[GEOGRAPHIC_DATA] (TBP LLP) - [STREET_ADDRESS]" at bounding box center [171, 166] width 109 height 8
click at [115, 166] on input "[GEOGRAPHIC_DATA] (TBP LLP) - [STREET_ADDRESS]" at bounding box center [107, 166] width 16 height 16
checkbox input "true"
click at [154, 183] on span "[GEOGRAPHIC_DATA] - [STREET_ADDRESS]" at bounding box center [171, 184] width 109 height 8
click at [115, 183] on input "[GEOGRAPHIC_DATA] - [STREET_ADDRESS]" at bounding box center [107, 185] width 16 height 16
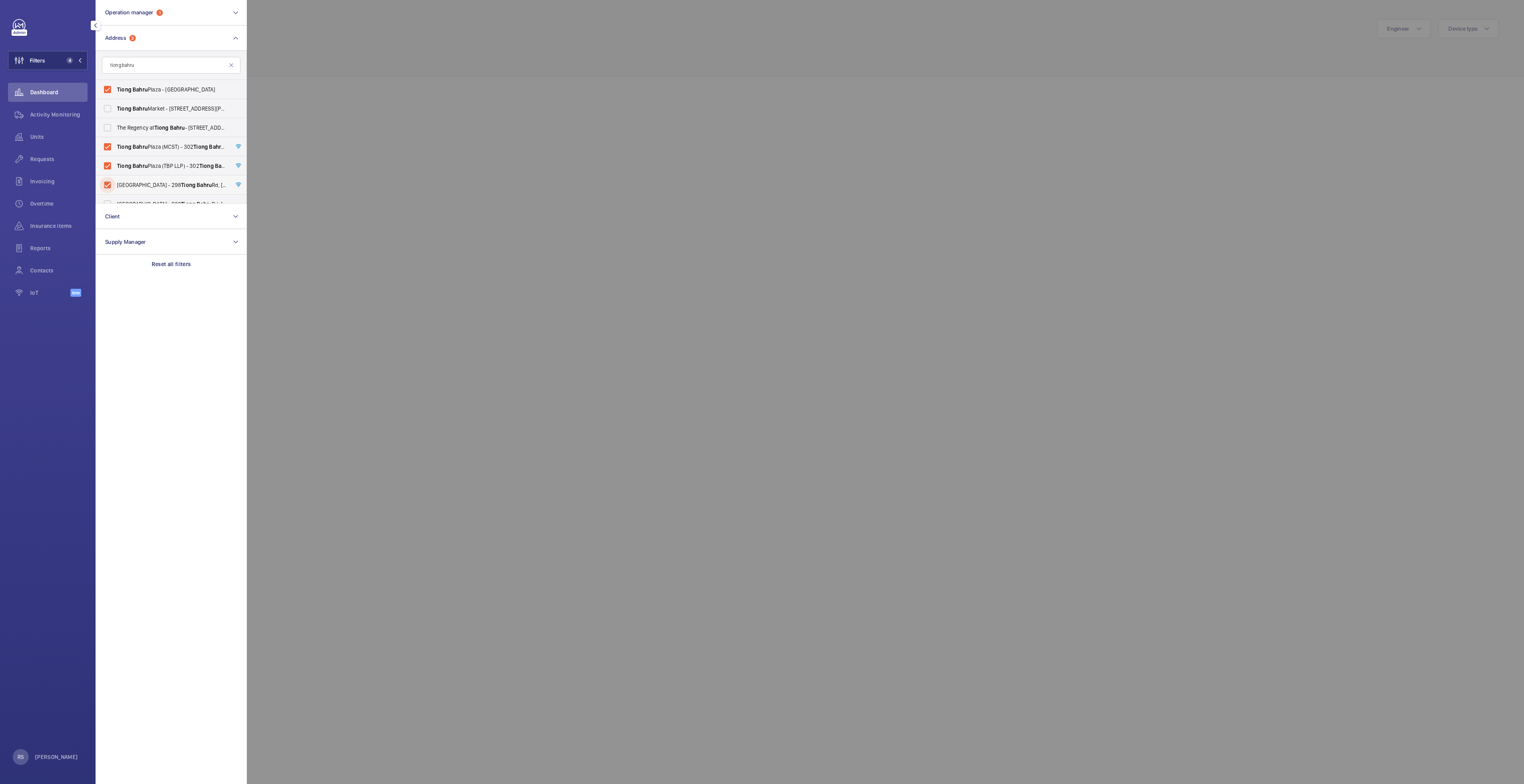
checkbox input "true"
click at [337, 93] on div at bounding box center [1009, 392] width 1524 height 784
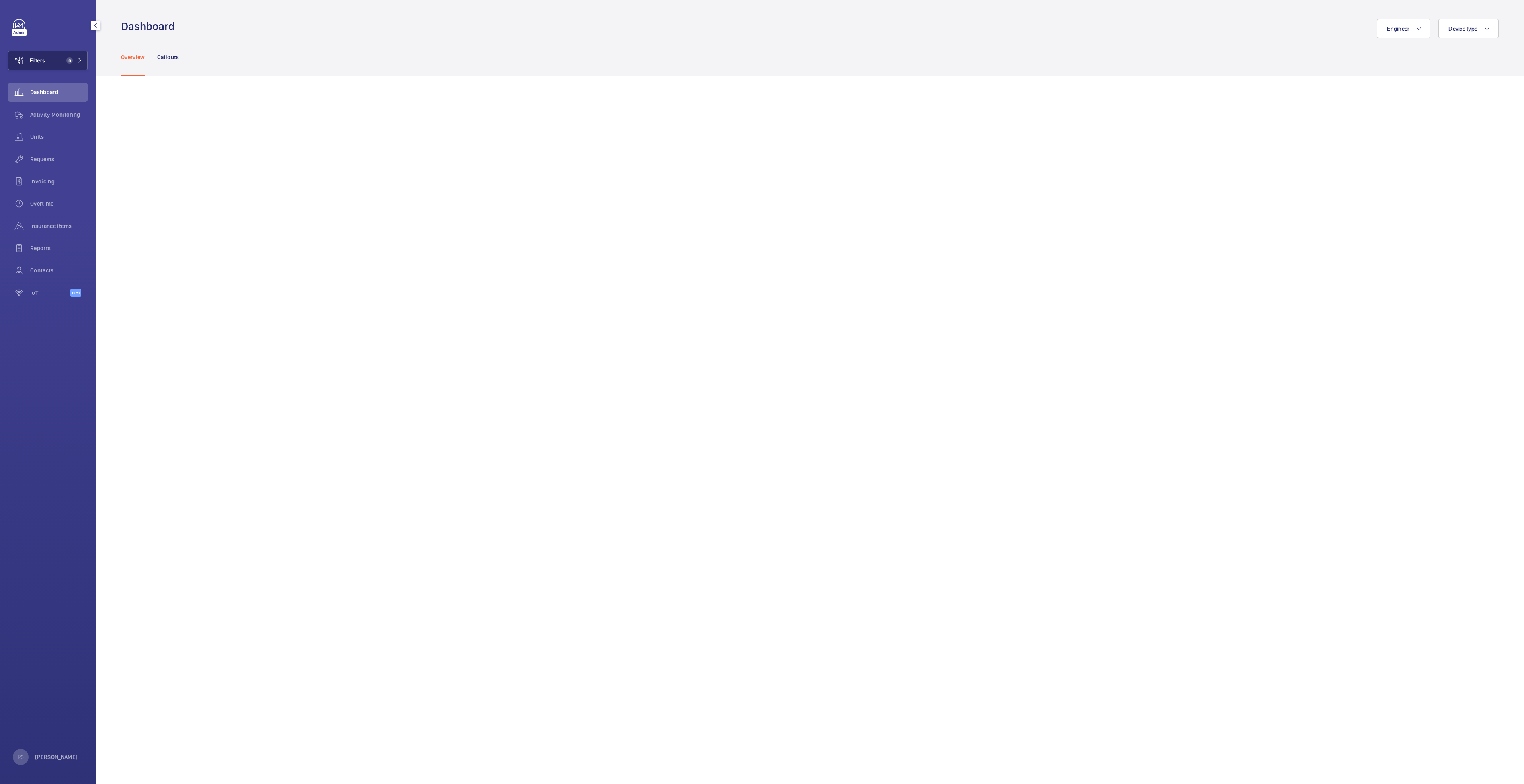
click at [80, 58] on span "5" at bounding box center [72, 60] width 19 height 6
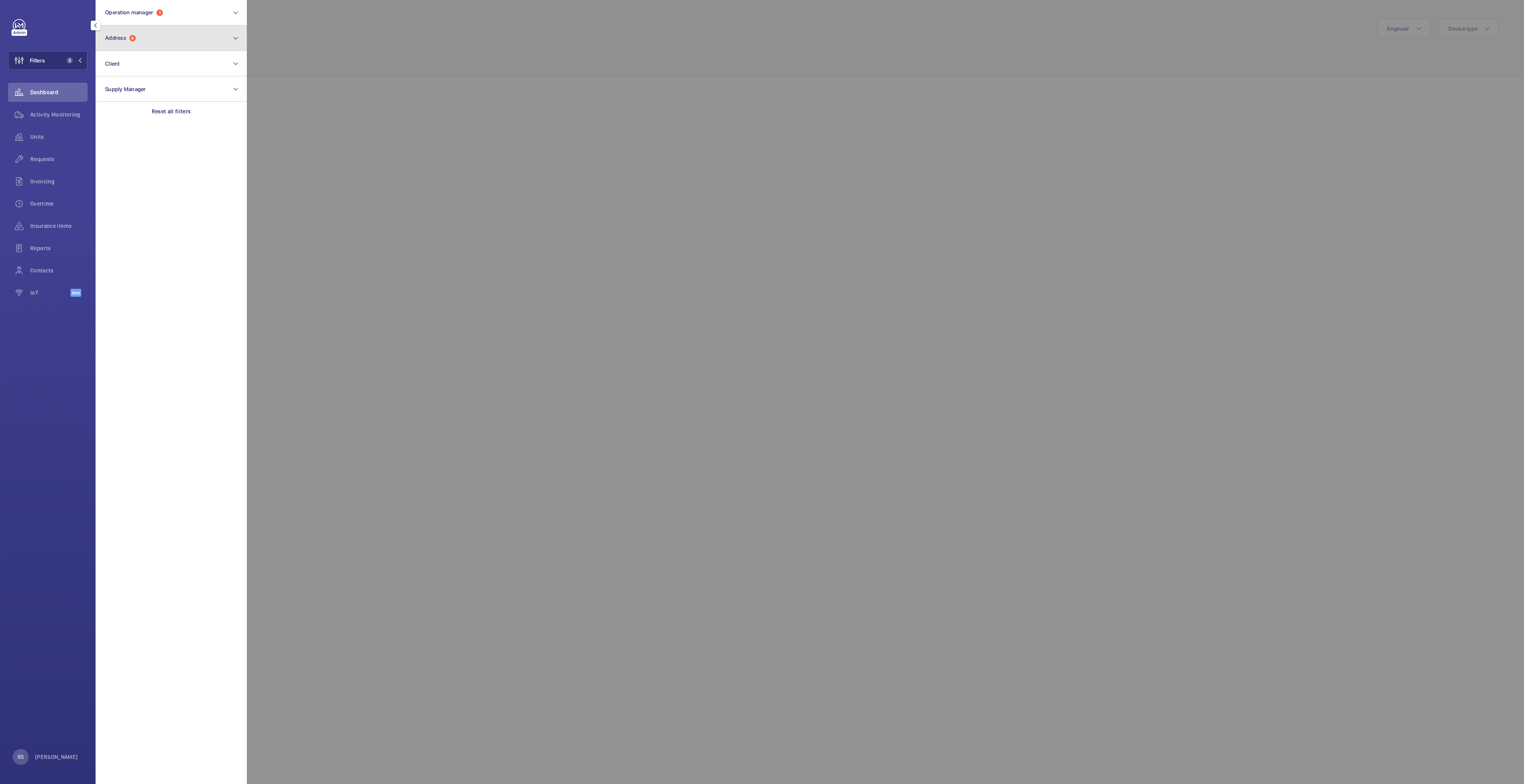
click at [198, 37] on button "Address 4" at bounding box center [170, 38] width 151 height 25
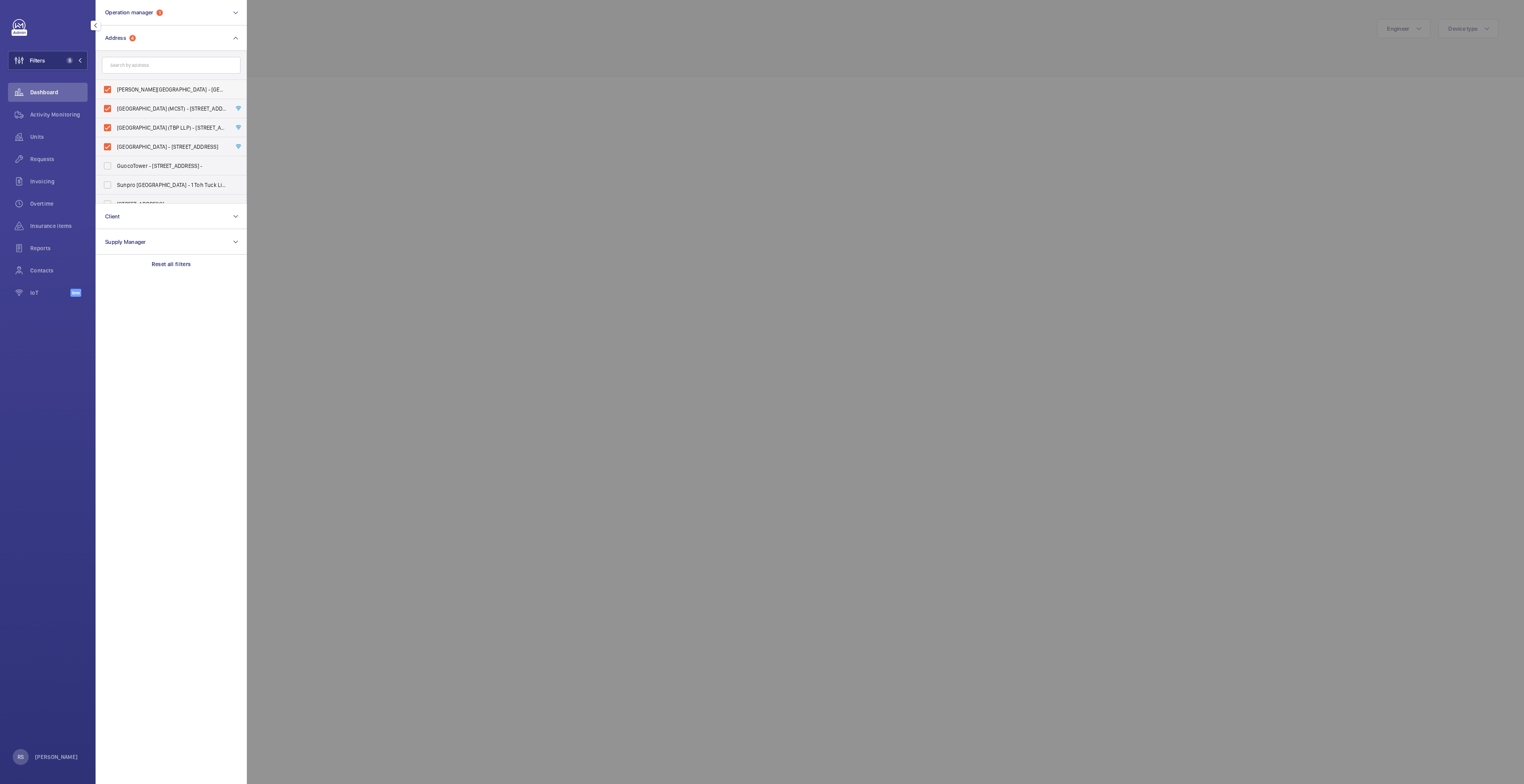
click at [143, 90] on span "[PERSON_NAME][GEOGRAPHIC_DATA] - [GEOGRAPHIC_DATA]" at bounding box center [171, 89] width 109 height 8
click at [115, 90] on input "[PERSON_NAME][GEOGRAPHIC_DATA] - [GEOGRAPHIC_DATA]" at bounding box center [107, 89] width 16 height 16
checkbox input "false"
drag, startPoint x: 141, startPoint y: 113, endPoint x: 141, endPoint y: 119, distance: 6.0
click at [141, 113] on label "[GEOGRAPHIC_DATA] (MCST) - [STREET_ADDRESS][PERSON_NAME]" at bounding box center [165, 109] width 139 height 19
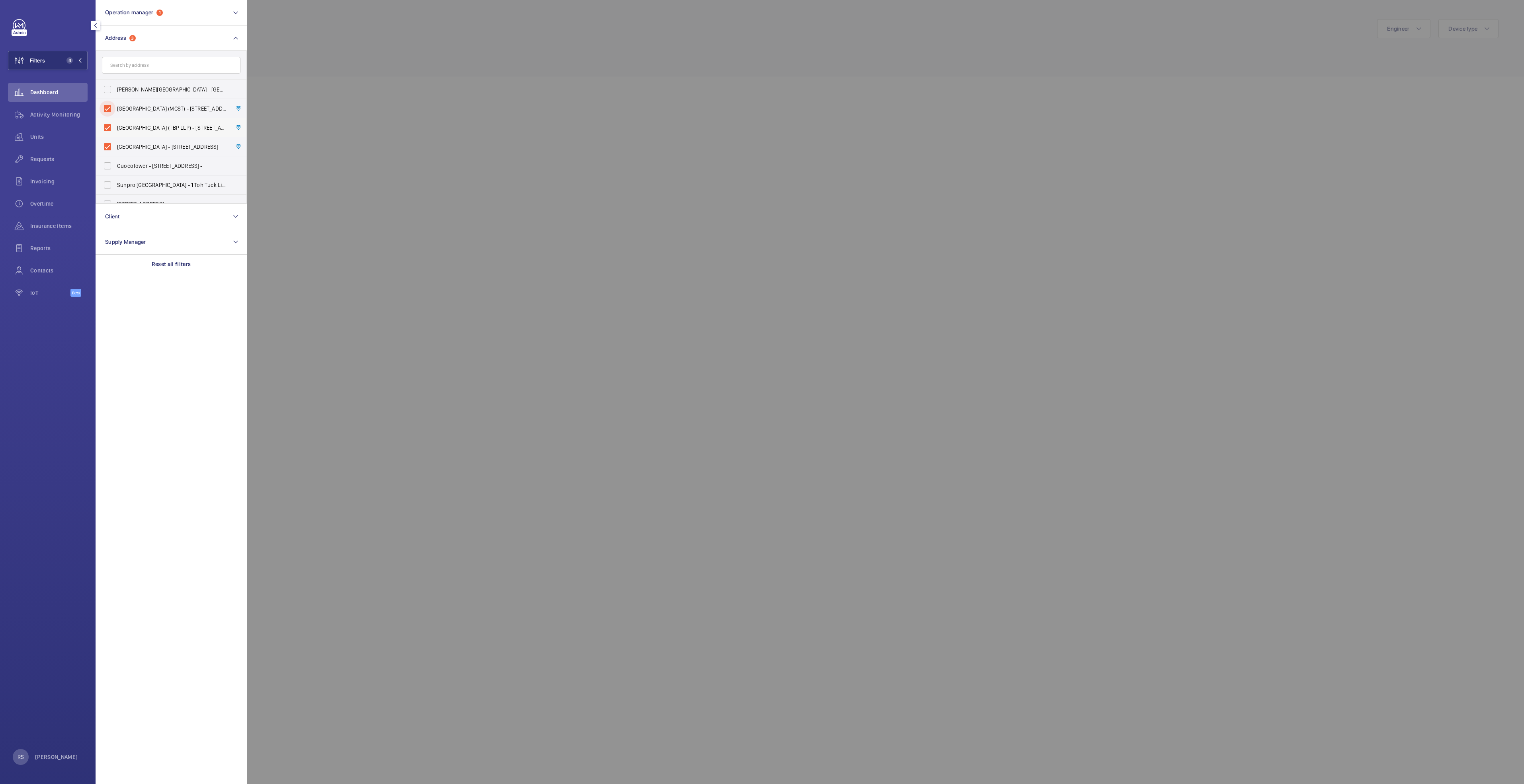
click at [115, 113] on input "[GEOGRAPHIC_DATA] (MCST) - [STREET_ADDRESS][PERSON_NAME]" at bounding box center [107, 108] width 16 height 16
checkbox input "false"
click at [141, 121] on label "[GEOGRAPHIC_DATA] (TBP LLP) - [STREET_ADDRESS]" at bounding box center [165, 127] width 139 height 19
click at [115, 121] on input "[GEOGRAPHIC_DATA] (TBP LLP) - [STREET_ADDRESS]" at bounding box center [107, 127] width 16 height 16
checkbox input "false"
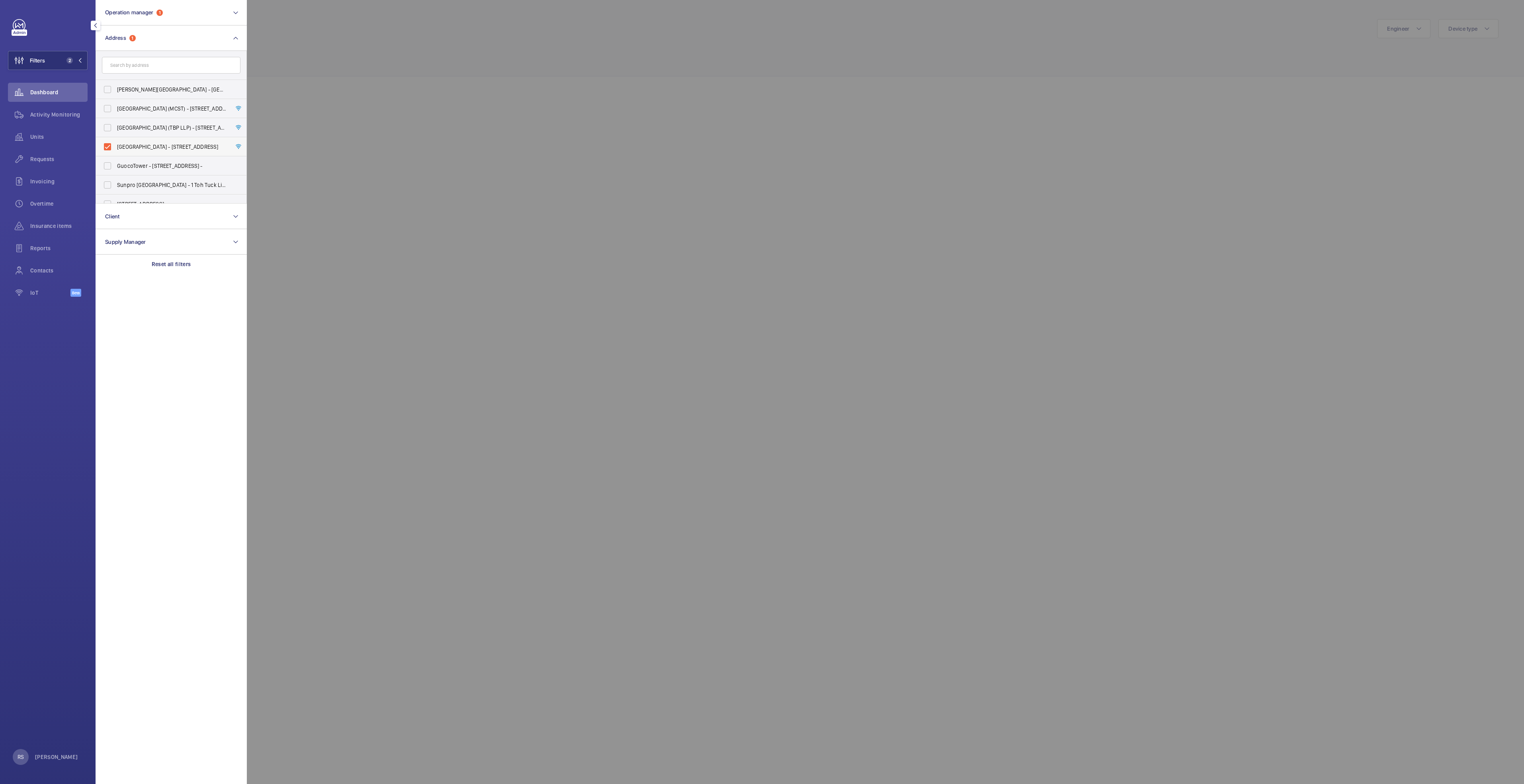
click at [141, 140] on label "[GEOGRAPHIC_DATA] - [STREET_ADDRESS]" at bounding box center [165, 147] width 139 height 19
click at [115, 140] on input "[GEOGRAPHIC_DATA] - [STREET_ADDRESS]" at bounding box center [107, 147] width 16 height 16
checkbox input "false"
click at [360, 86] on div at bounding box center [1009, 392] width 1524 height 784
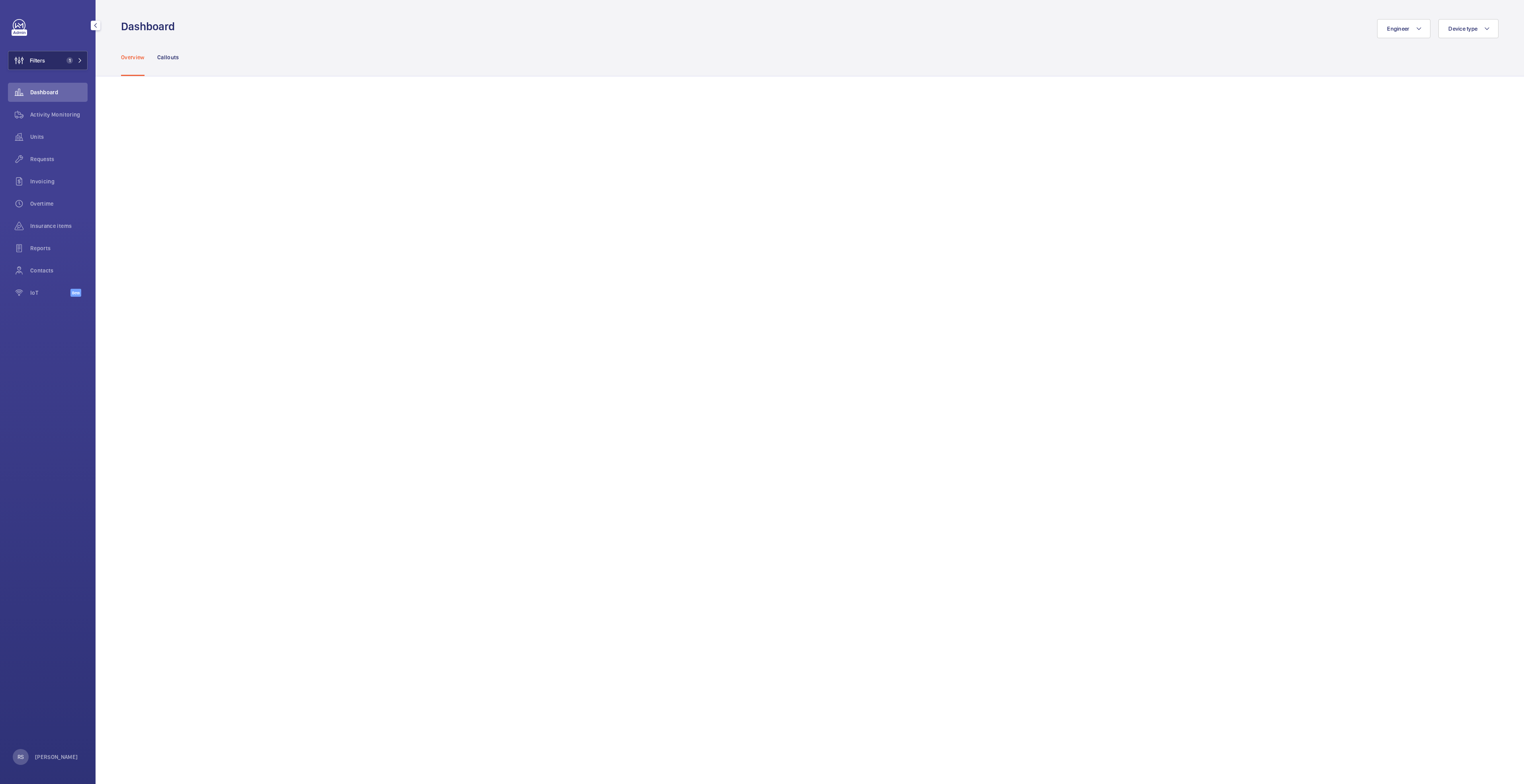
click at [79, 63] on mat-icon at bounding box center [79, 60] width 4 height 4
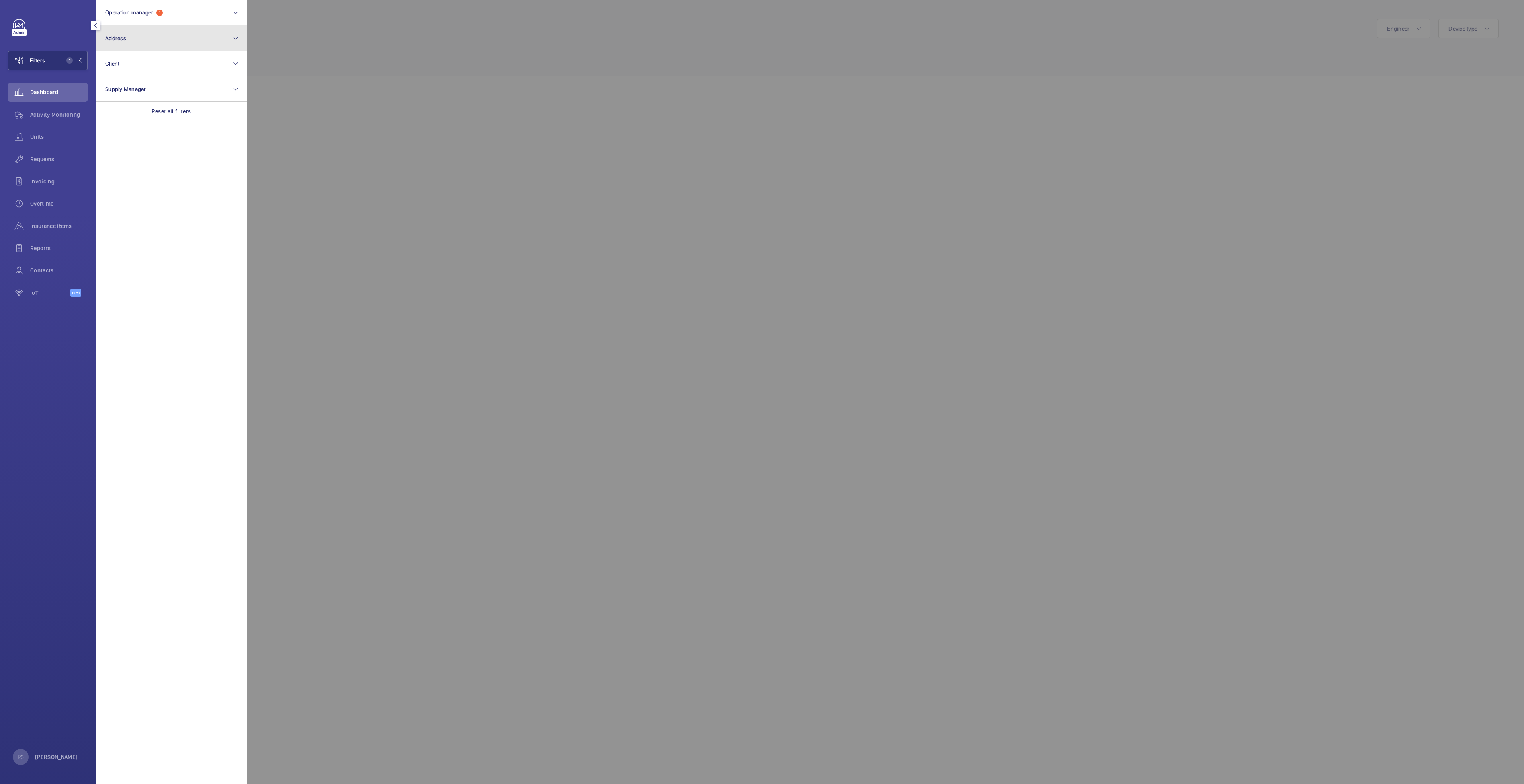
click at [139, 45] on button "Address" at bounding box center [170, 38] width 151 height 25
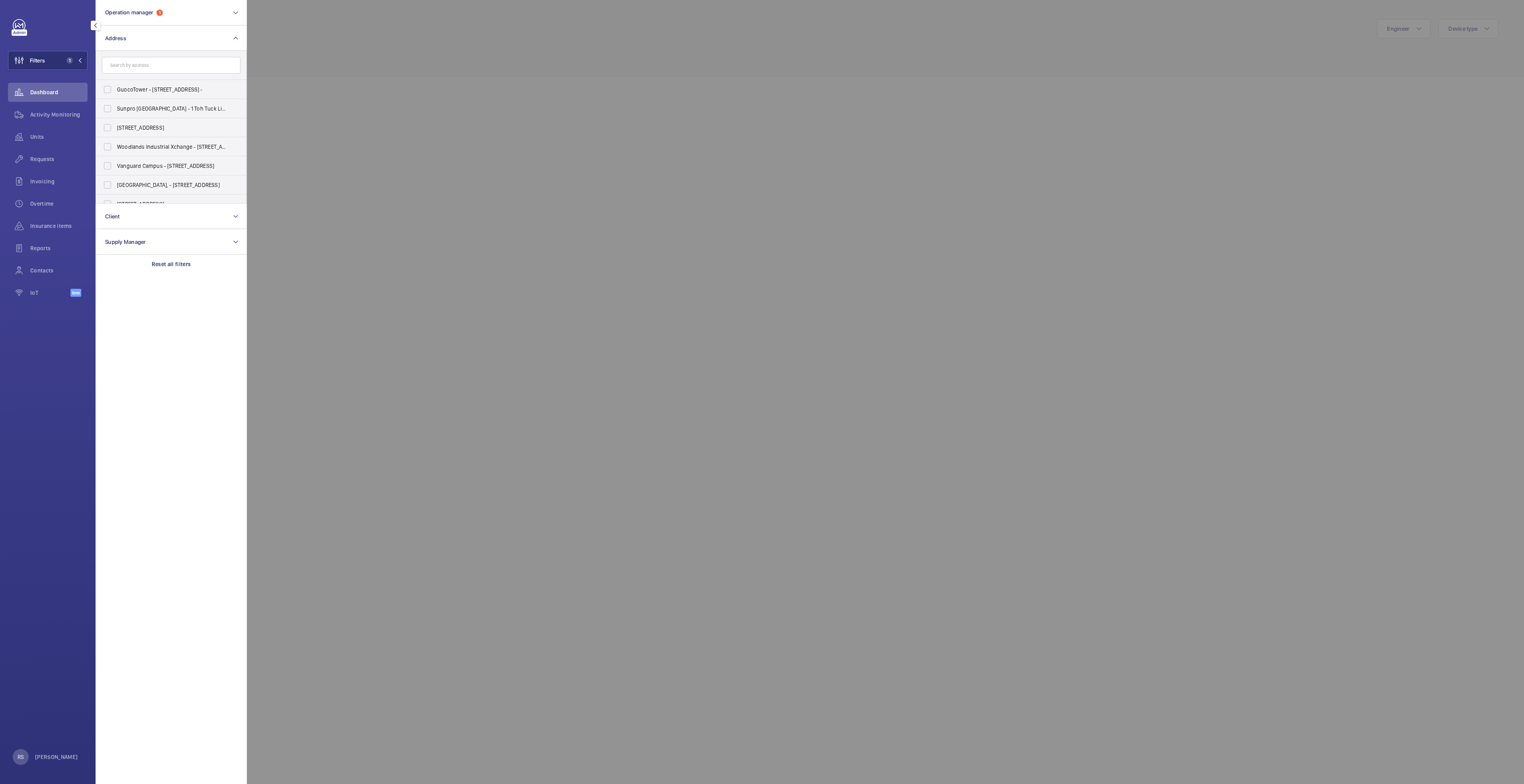
click at [158, 67] on input "text" at bounding box center [171, 65] width 139 height 17
type input "centrepoi"
click at [196, 91] on span "The Centrepoi nt (FPC) - [STREET_ADDRESS]" at bounding box center [171, 89] width 109 height 8
click at [115, 91] on input "The Centrepoi nt (FPC) - [STREET_ADDRESS]" at bounding box center [107, 89] width 16 height 16
checkbox input "true"
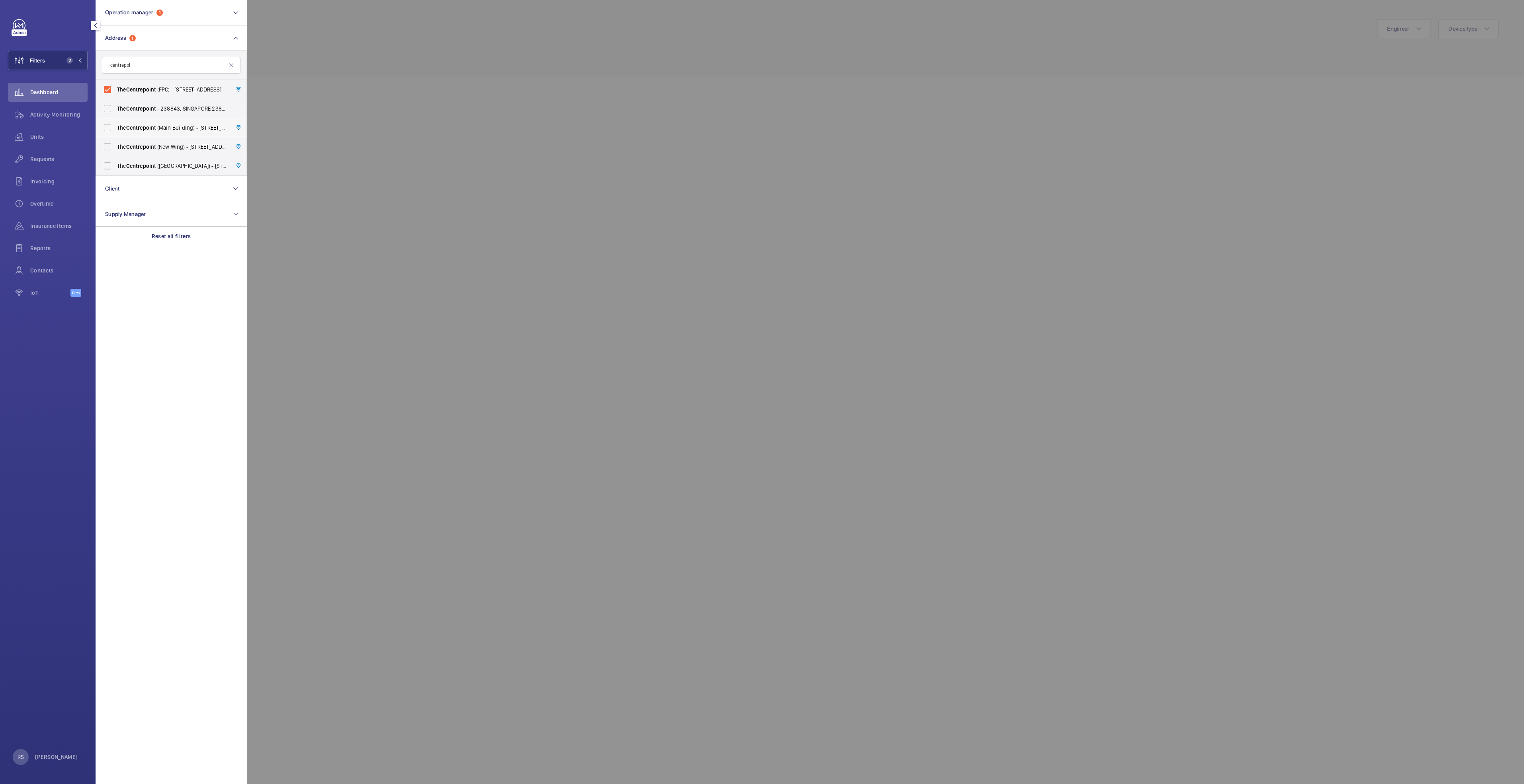
click at [202, 131] on span "The Centrepoi nt ([GEOGRAPHIC_DATA]) - [STREET_ADDRESS]" at bounding box center [171, 127] width 109 height 8
click at [115, 131] on input "The Centrepoi nt ([GEOGRAPHIC_DATA]) - [STREET_ADDRESS]" at bounding box center [107, 127] width 16 height 16
checkbox input "true"
click at [197, 156] on ul "The Centrepoi nt (FPC) - [STREET_ADDRESS] The Centrepoi nt - [GEOGRAPHIC_DATA])…" at bounding box center [171, 127] width 150 height 95
drag, startPoint x: 198, startPoint y: 155, endPoint x: 154, endPoint y: 148, distance: 44.6
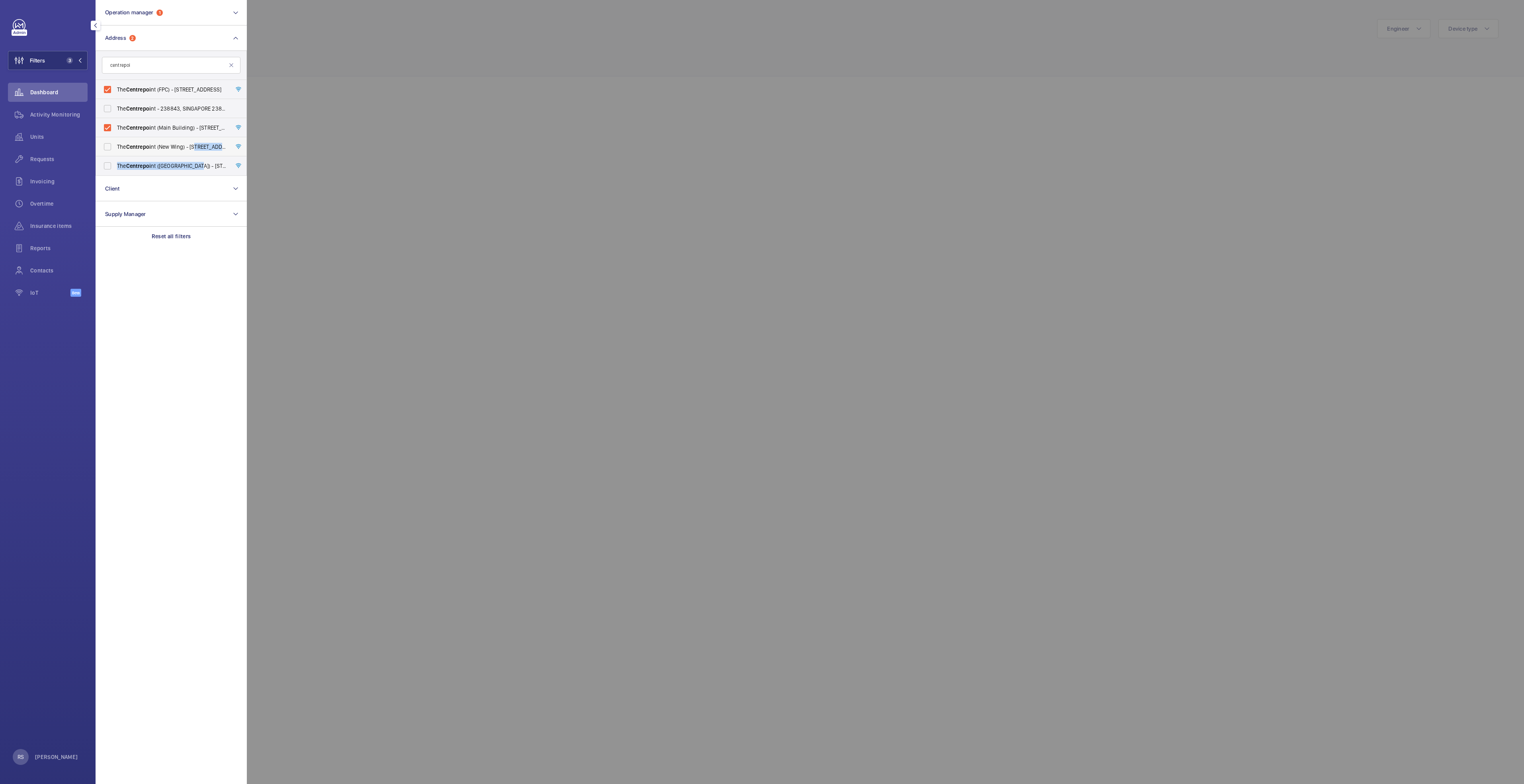
click at [154, 148] on span "The Centrepoi nt ([GEOGRAPHIC_DATA]) - [STREET_ADDRESS]" at bounding box center [171, 147] width 109 height 8
click at [115, 148] on input "The Centrepoi nt ([GEOGRAPHIC_DATA]) - [STREET_ADDRESS]" at bounding box center [107, 147] width 16 height 16
checkbox input "true"
click at [108, 164] on label "The Centrepoi nt ([GEOGRAPHIC_DATA]) - [STREET_ADDRESS]" at bounding box center [165, 166] width 139 height 19
click at [108, 164] on input "The Centrepoi nt ([GEOGRAPHIC_DATA]) - [STREET_ADDRESS]" at bounding box center [107, 166] width 16 height 16
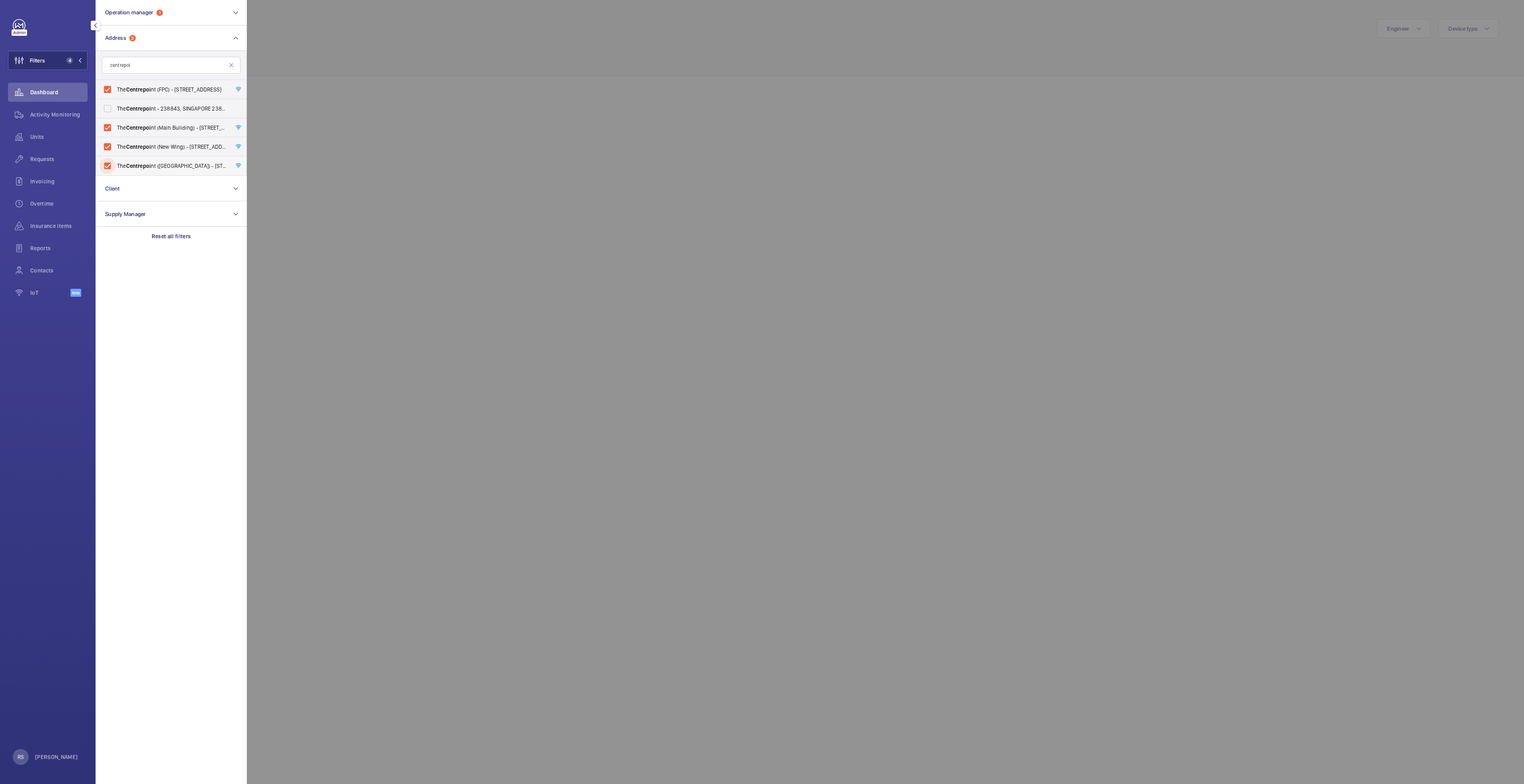
checkbox input "true"
click at [317, 102] on div at bounding box center [1009, 392] width 1524 height 784
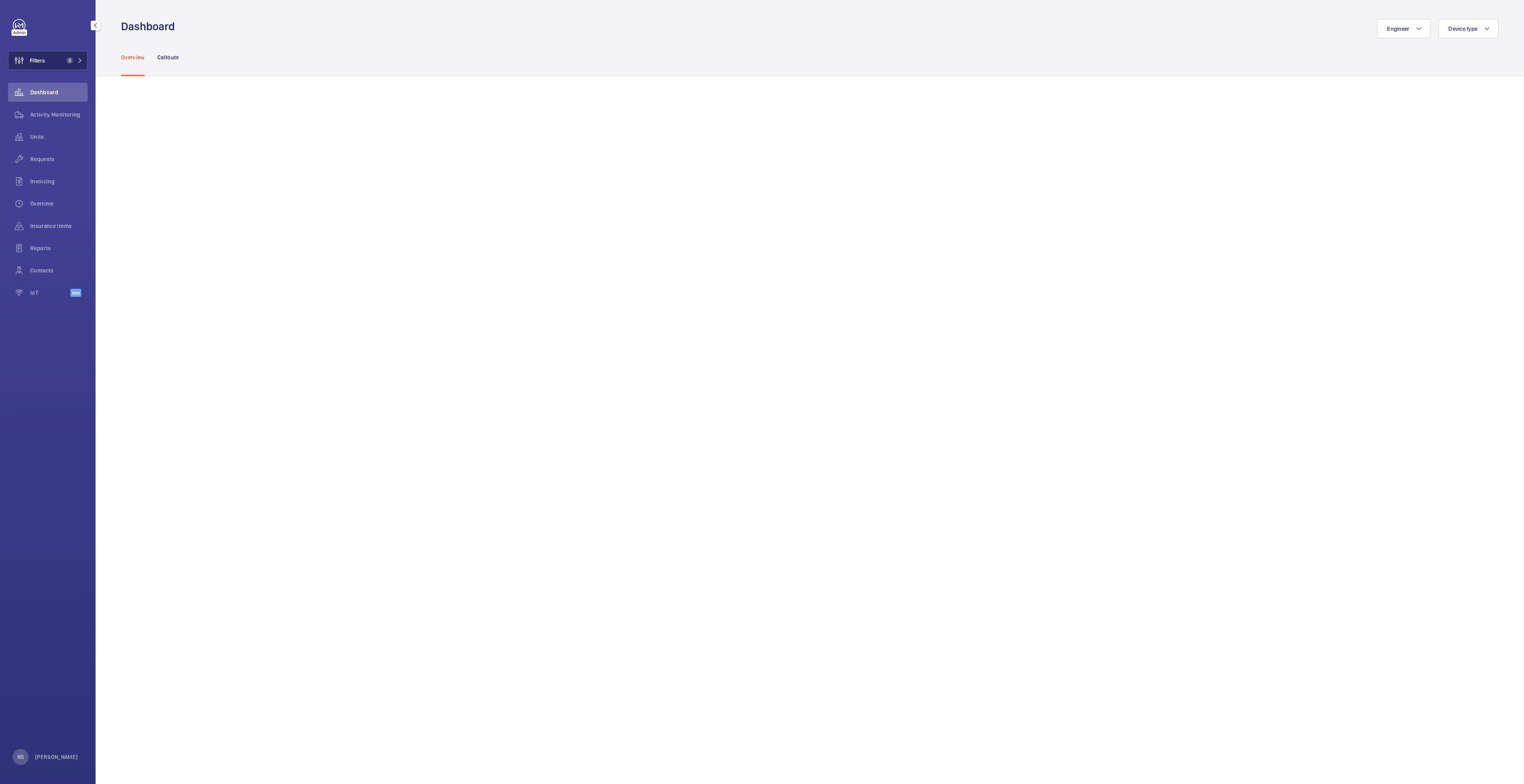
click at [44, 62] on span "Filters" at bounding box center [37, 60] width 15 height 8
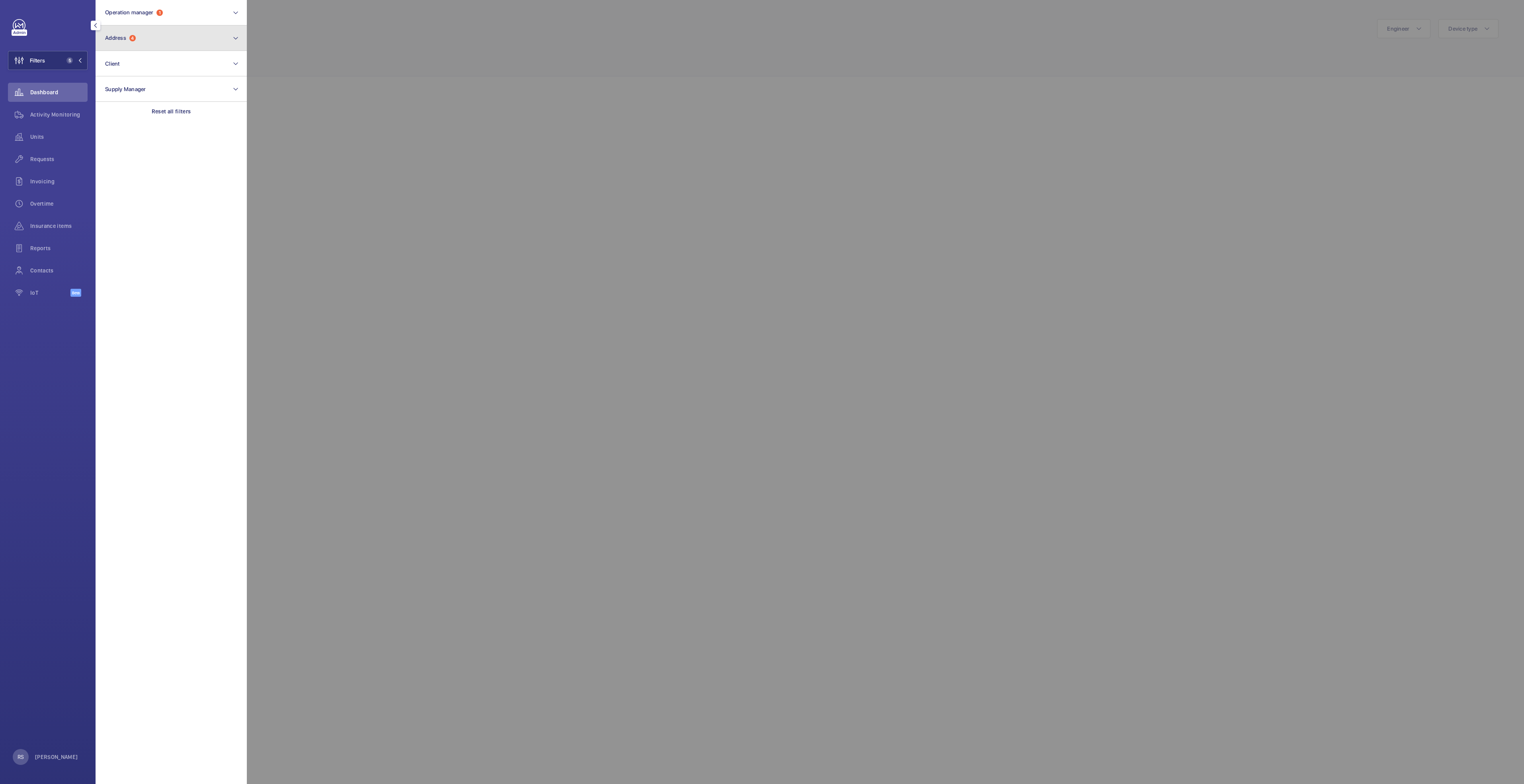
click at [129, 43] on button "Address 4" at bounding box center [170, 38] width 151 height 25
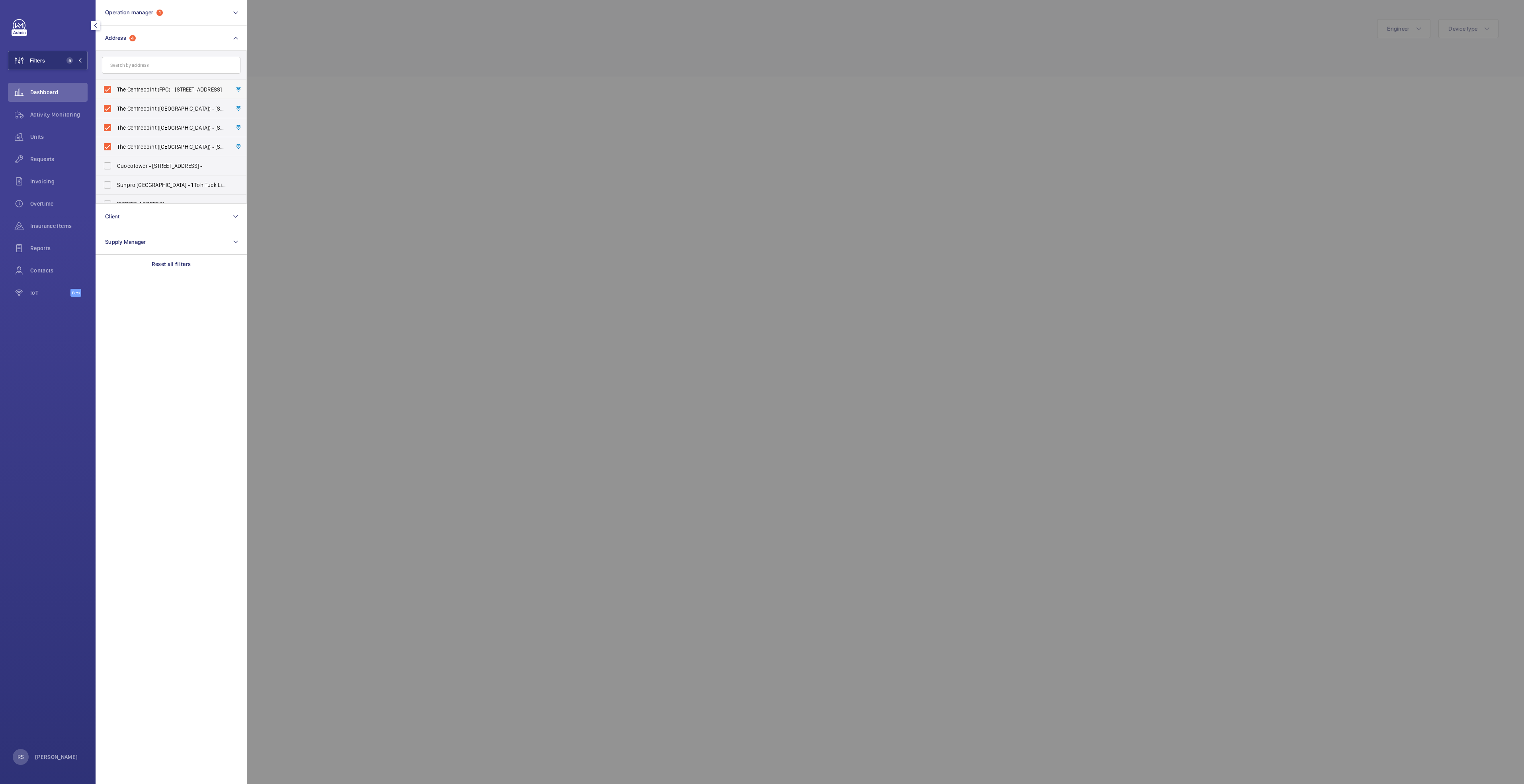
click at [144, 93] on span "The Centrepoint (FPC) - [STREET_ADDRESS]" at bounding box center [171, 89] width 109 height 8
click at [115, 93] on input "The Centrepoint (FPC) - [STREET_ADDRESS]" at bounding box center [107, 89] width 16 height 16
checkbox input "false"
click at [150, 105] on span "The Centrepoint ([GEOGRAPHIC_DATA]) - [STREET_ADDRESS]" at bounding box center [171, 108] width 109 height 8
click at [115, 105] on input "The Centrepoint ([GEOGRAPHIC_DATA]) - [STREET_ADDRESS]" at bounding box center [107, 108] width 16 height 16
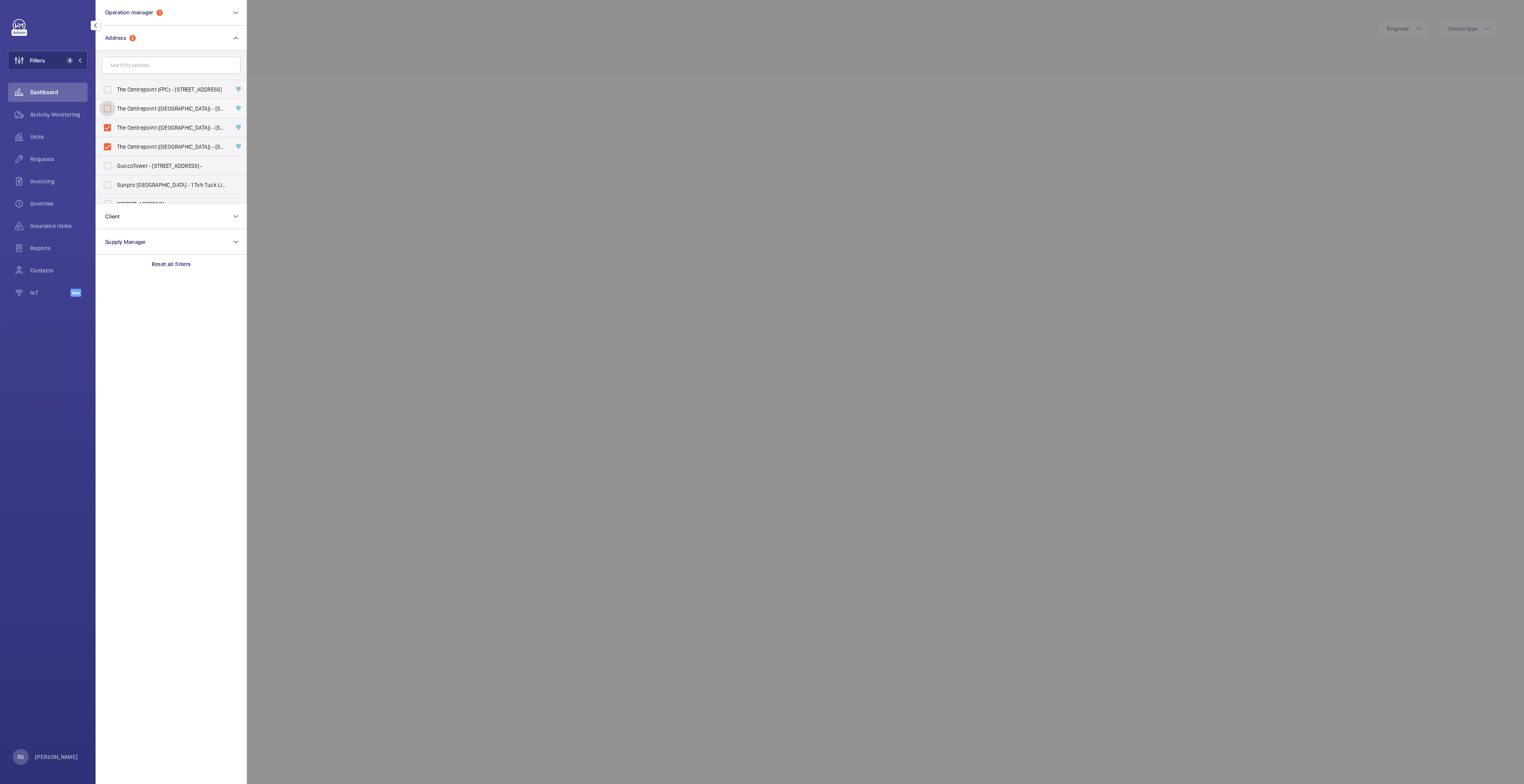
checkbox input "false"
click at [147, 123] on label "The Centrepoint ([GEOGRAPHIC_DATA]) - [STREET_ADDRESS]" at bounding box center [165, 127] width 139 height 19
click at [115, 123] on input "The Centrepoint ([GEOGRAPHIC_DATA]) - [STREET_ADDRESS]" at bounding box center [107, 127] width 16 height 16
checkbox input "false"
drag, startPoint x: 138, startPoint y: 148, endPoint x: 140, endPoint y: 153, distance: 5.4
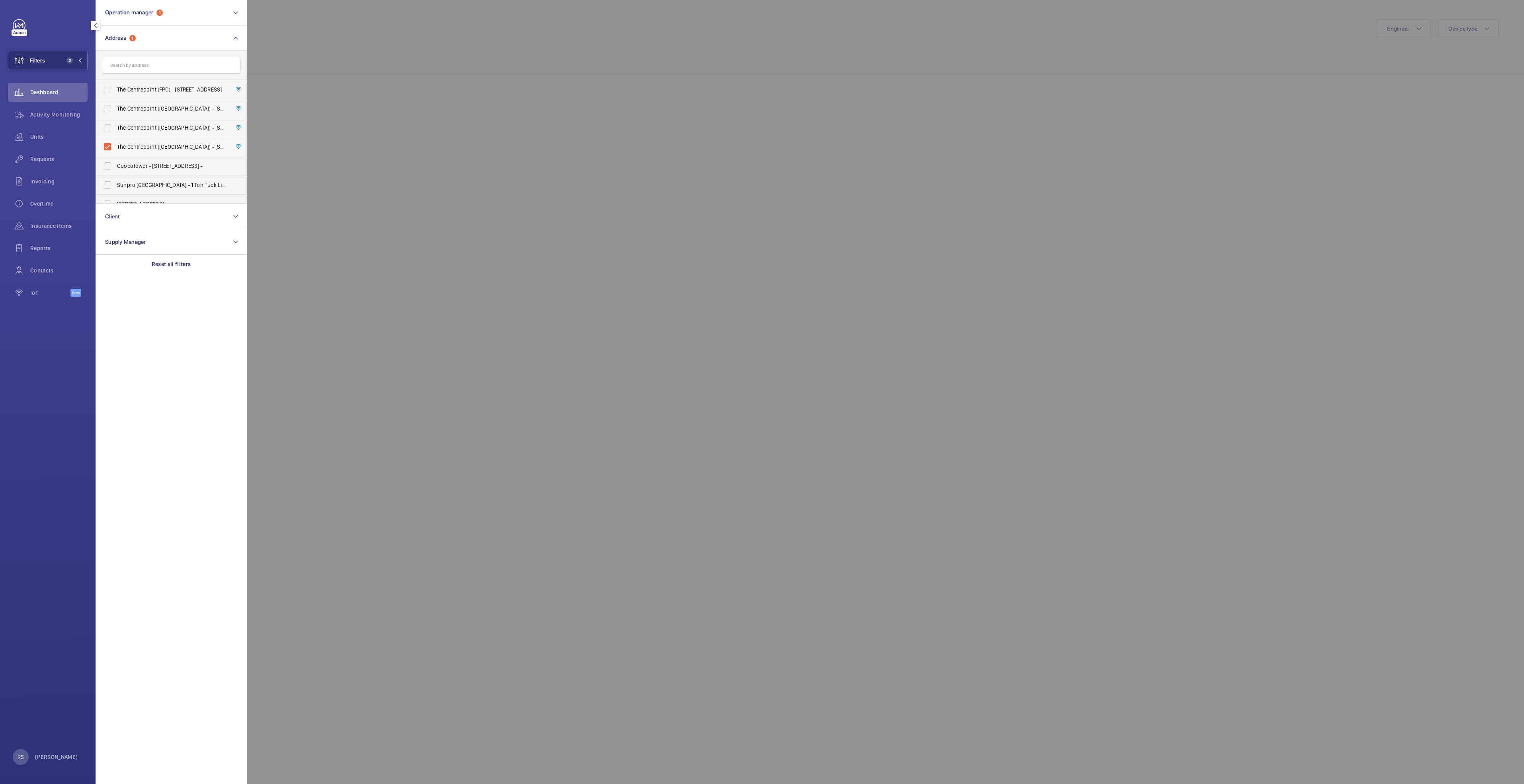
click at [140, 151] on label "The Centrepoint ([GEOGRAPHIC_DATA]) - [STREET_ADDRESS]" at bounding box center [165, 147] width 139 height 19
click at [115, 151] on input "The Centrepoint ([GEOGRAPHIC_DATA]) - [STREET_ADDRESS]" at bounding box center [107, 147] width 16 height 16
checkbox input "false"
click at [154, 63] on input "text" at bounding box center [171, 65] width 139 height 17
type input "northpoint"
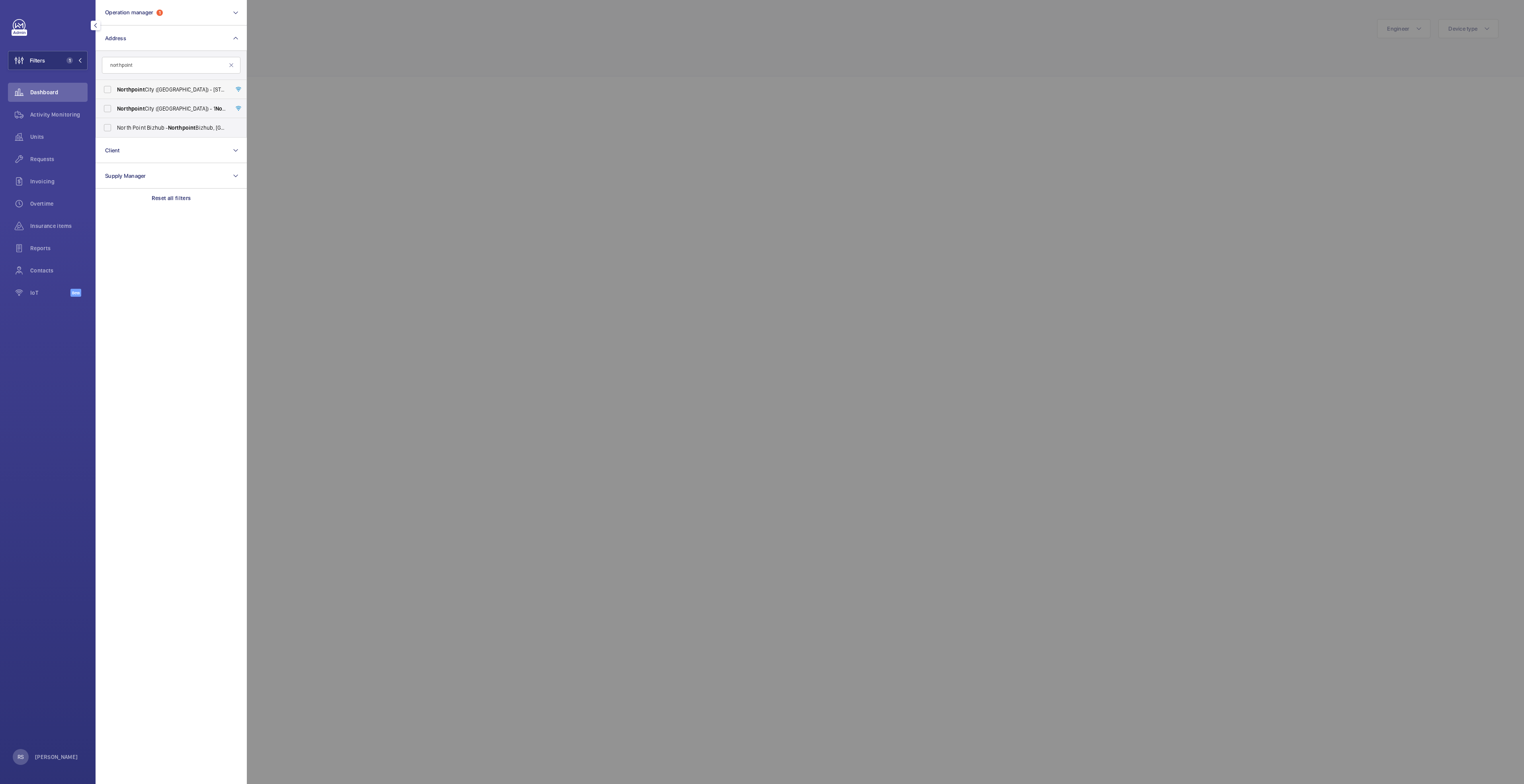
click at [162, 91] on span "[GEOGRAPHIC_DATA] ([GEOGRAPHIC_DATA]) - [STREET_ADDRESS]" at bounding box center [171, 89] width 109 height 8
click at [115, 91] on input "[GEOGRAPHIC_DATA] ([GEOGRAPHIC_DATA]) - [STREET_ADDRESS]" at bounding box center [107, 89] width 16 height 16
checkbox input "true"
click at [158, 108] on span "[GEOGRAPHIC_DATA] ([GEOGRAPHIC_DATA]) - [STREET_ADDRESS]" at bounding box center [171, 108] width 109 height 8
click at [115, 108] on input "[GEOGRAPHIC_DATA] ([GEOGRAPHIC_DATA]) - [STREET_ADDRESS]" at bounding box center [107, 108] width 16 height 16
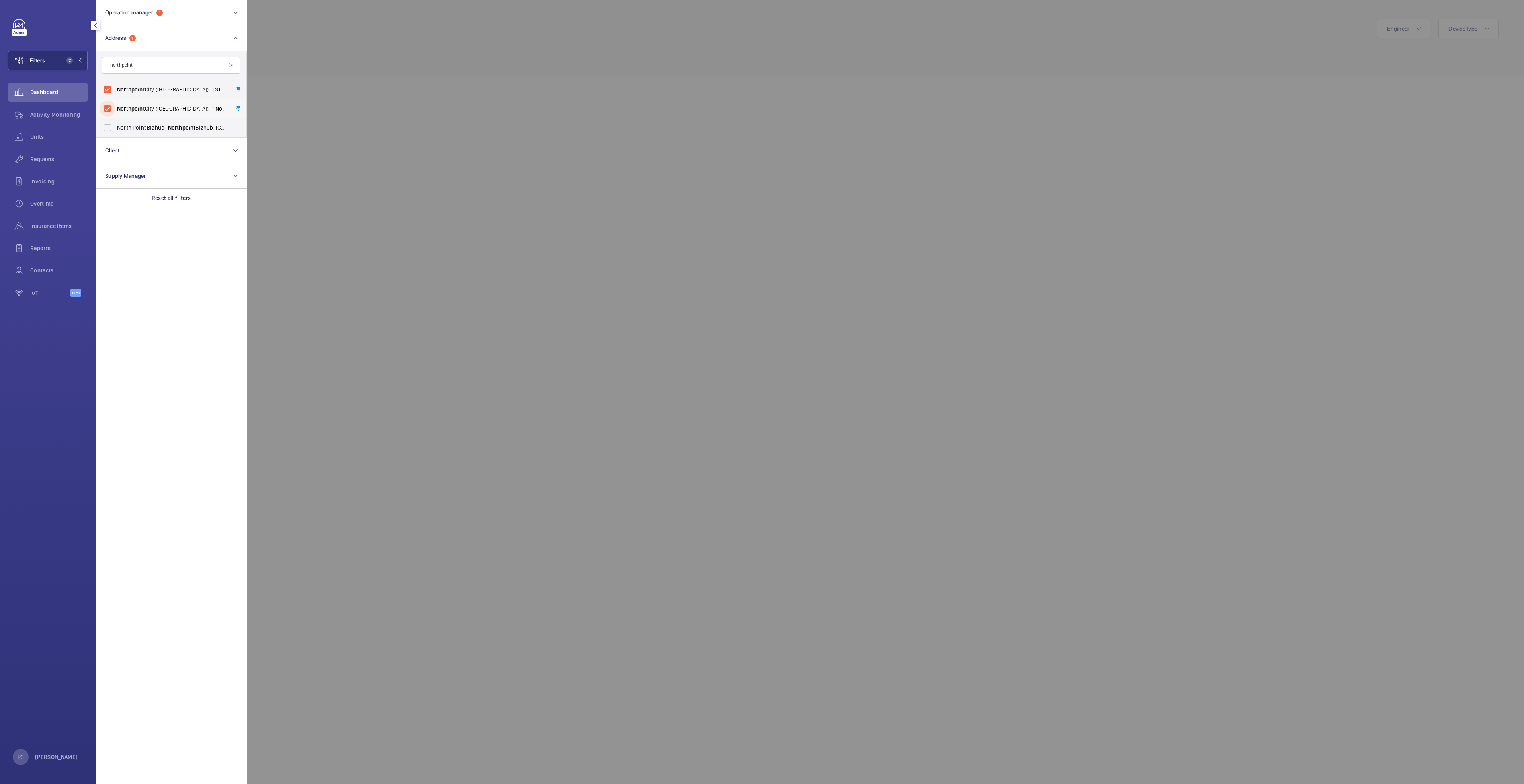
checkbox input "true"
click at [321, 68] on div at bounding box center [1009, 392] width 1524 height 784
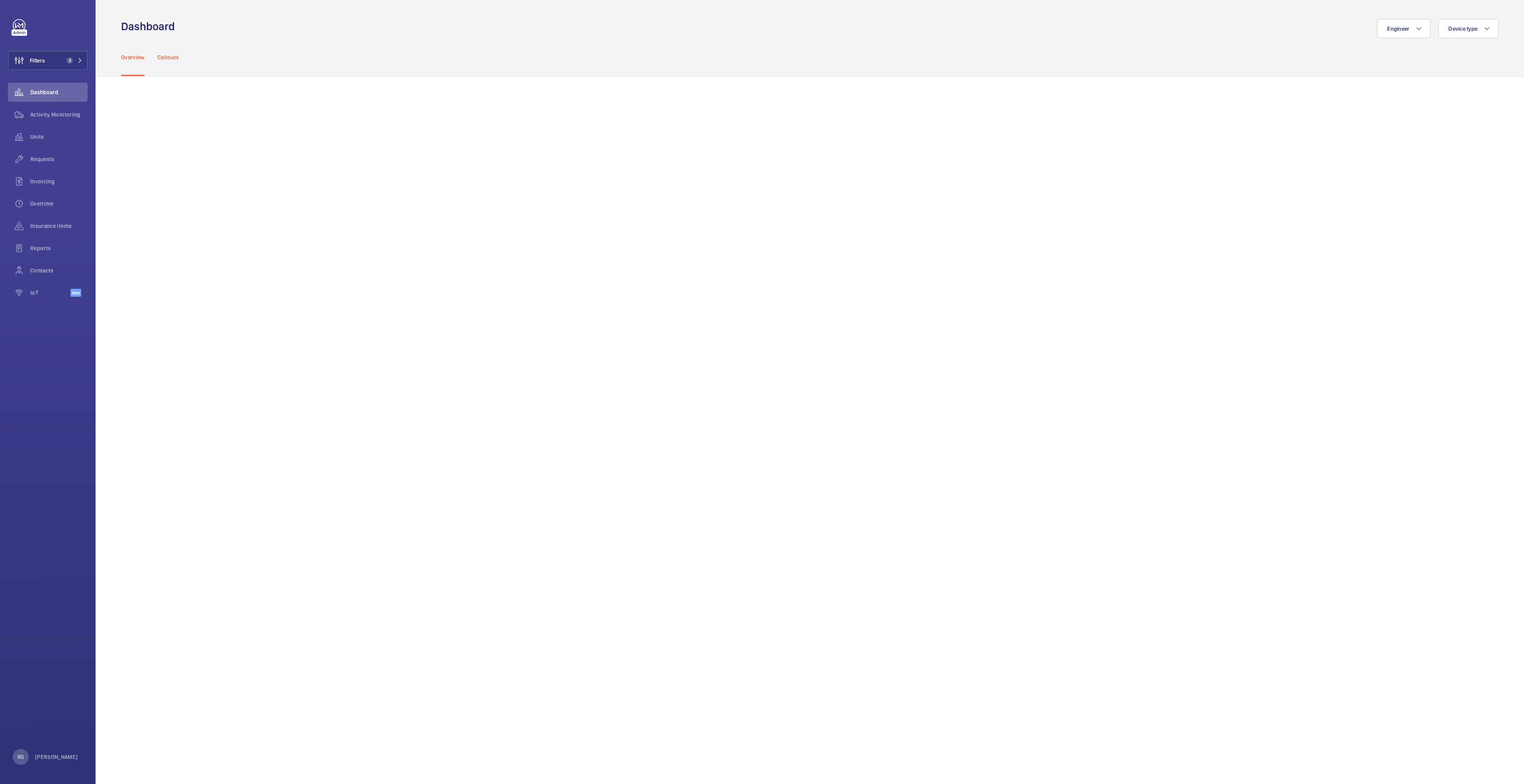
click at [158, 59] on p "Callouts" at bounding box center [168, 57] width 22 height 8
drag, startPoint x: 82, startPoint y: 62, endPoint x: 73, endPoint y: 68, distance: 10.8
click at [82, 63] on span "3" at bounding box center [72, 60] width 19 height 6
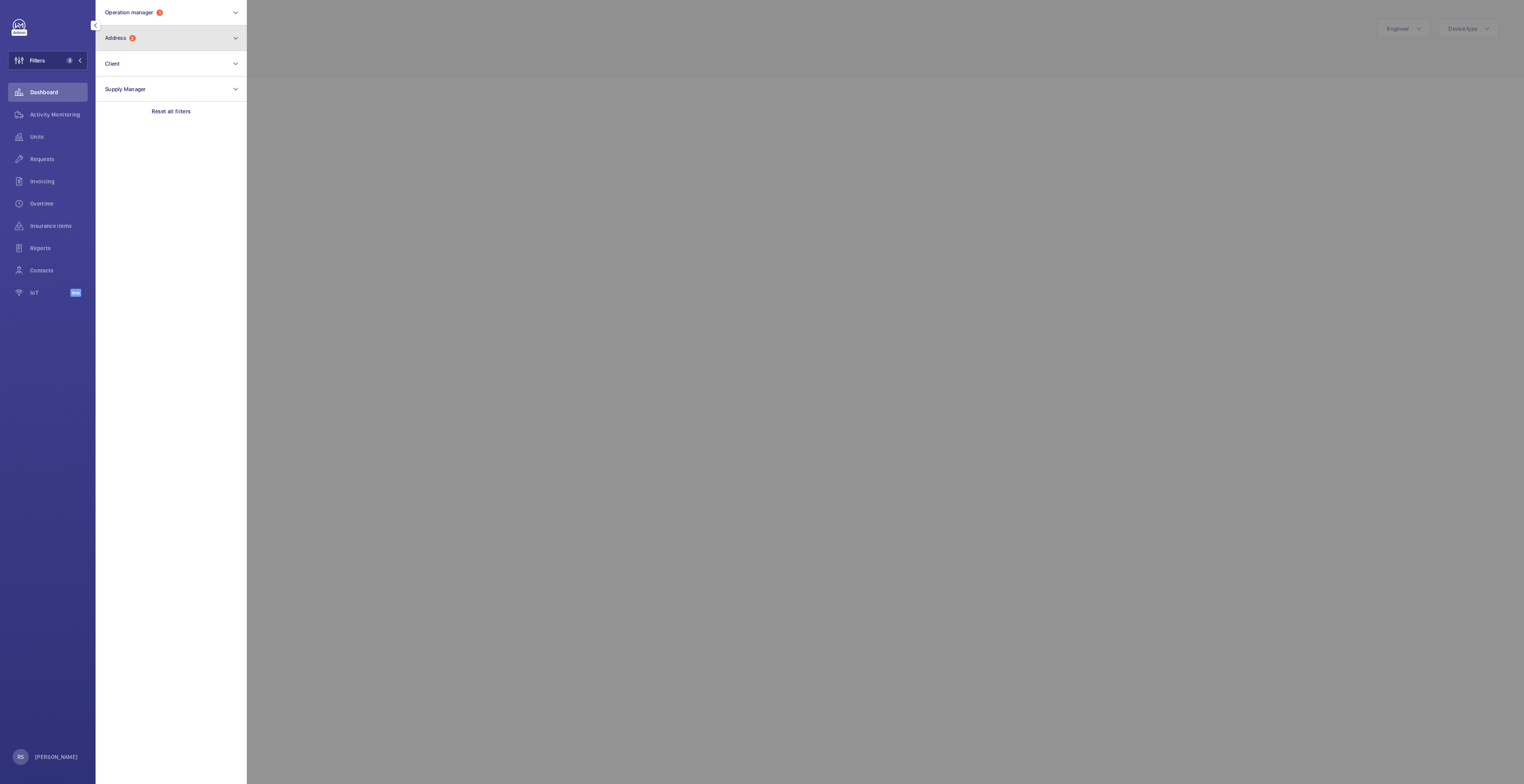
click at [135, 38] on span "2" at bounding box center [132, 38] width 6 height 6
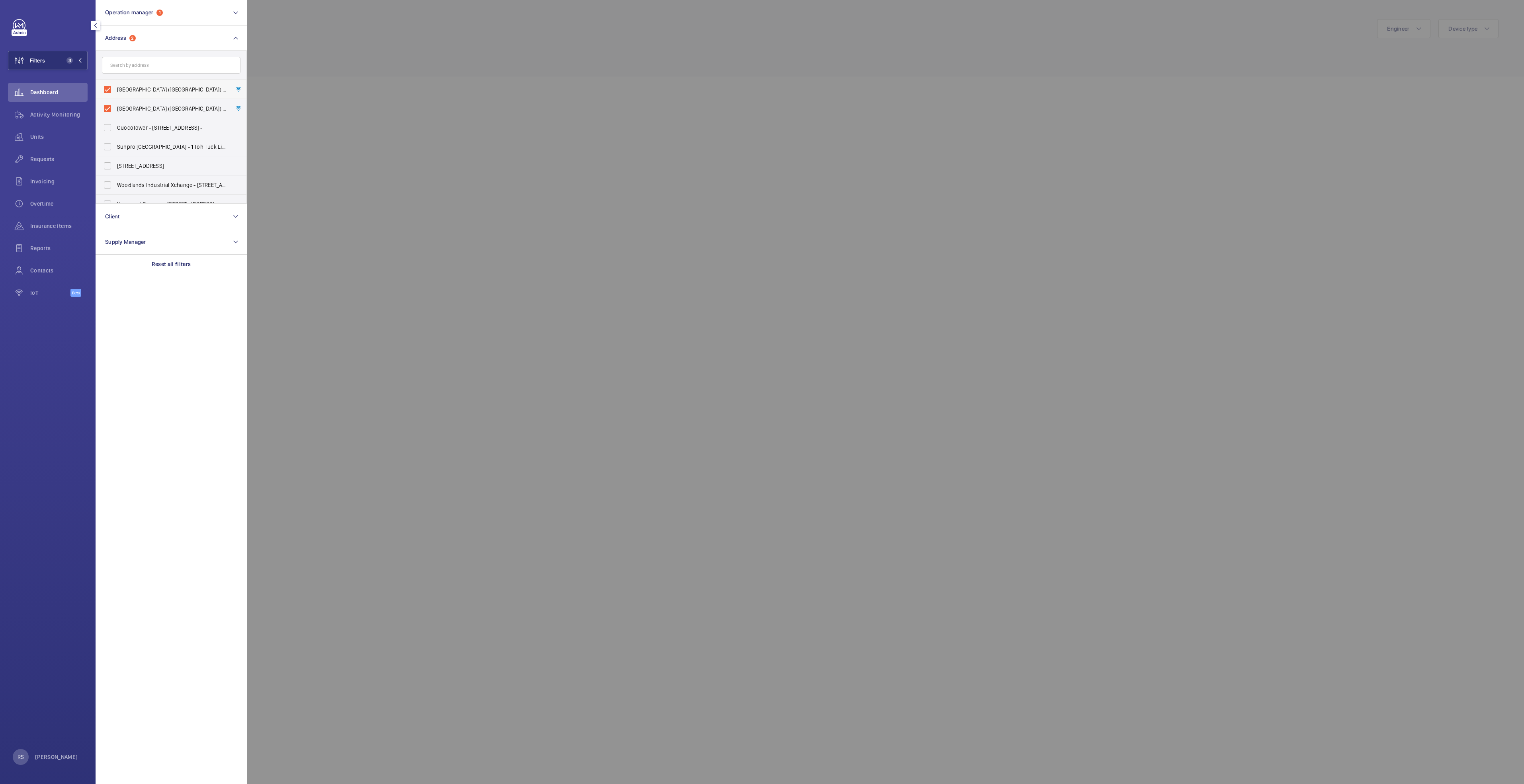
drag, startPoint x: 107, startPoint y: 109, endPoint x: 106, endPoint y: 80, distance: 29.0
click at [107, 108] on label "[GEOGRAPHIC_DATA] ([GEOGRAPHIC_DATA]) - [STREET_ADDRESS]" at bounding box center [165, 109] width 139 height 19
click at [107, 108] on input "[GEOGRAPHIC_DATA] ([GEOGRAPHIC_DATA]) - [STREET_ADDRESS]" at bounding box center [107, 108] width 16 height 16
checkbox input "false"
click at [107, 90] on label "[GEOGRAPHIC_DATA] ([GEOGRAPHIC_DATA]) - [STREET_ADDRESS]" at bounding box center [165, 90] width 139 height 19
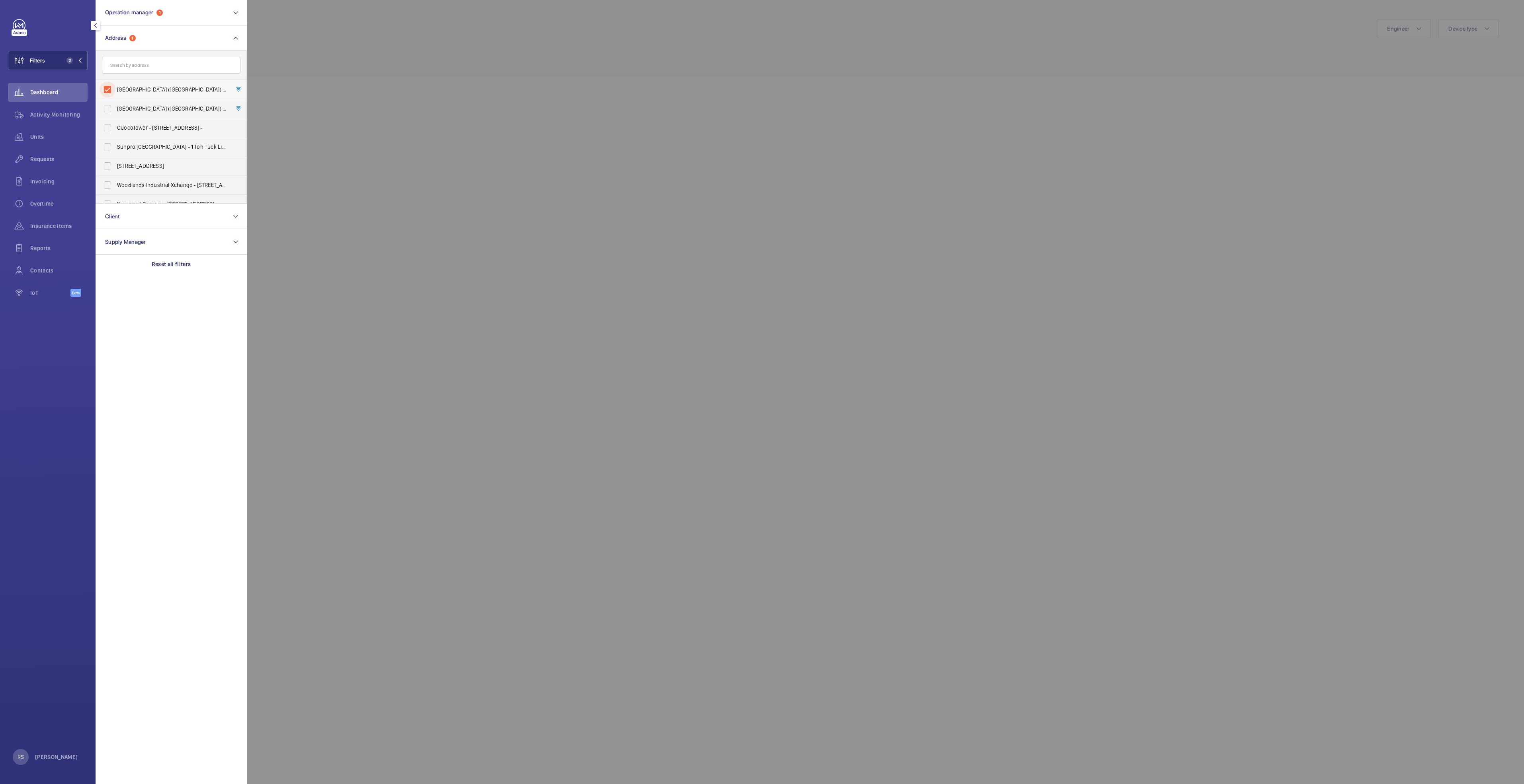
click at [107, 90] on input "[GEOGRAPHIC_DATA] ([GEOGRAPHIC_DATA]) - [STREET_ADDRESS]" at bounding box center [107, 89] width 16 height 16
click at [380, 24] on div at bounding box center [1009, 392] width 1524 height 784
